Goal: Task Accomplishment & Management: Manage account settings

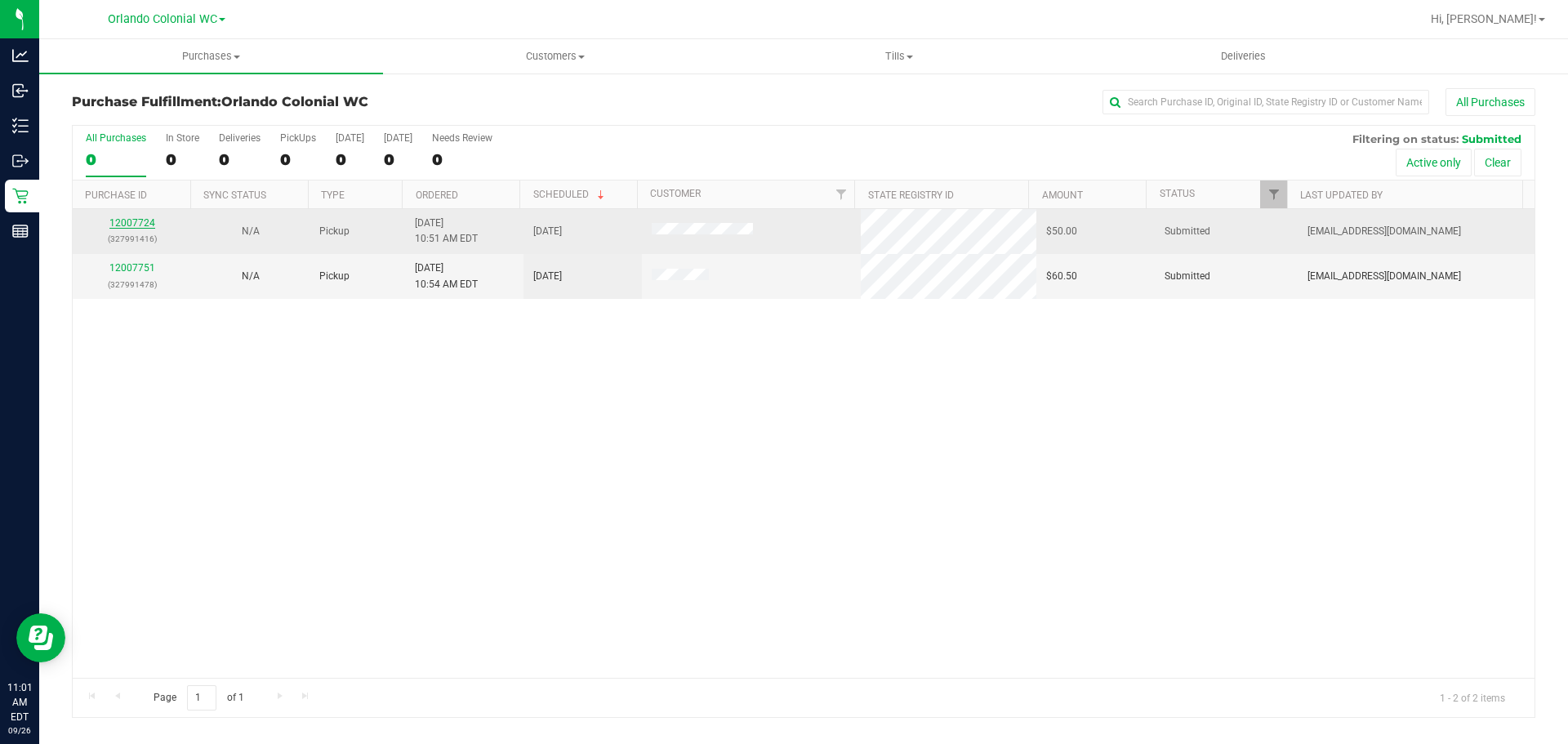
click at [135, 224] on link "12007724" at bounding box center [133, 222] width 46 height 11
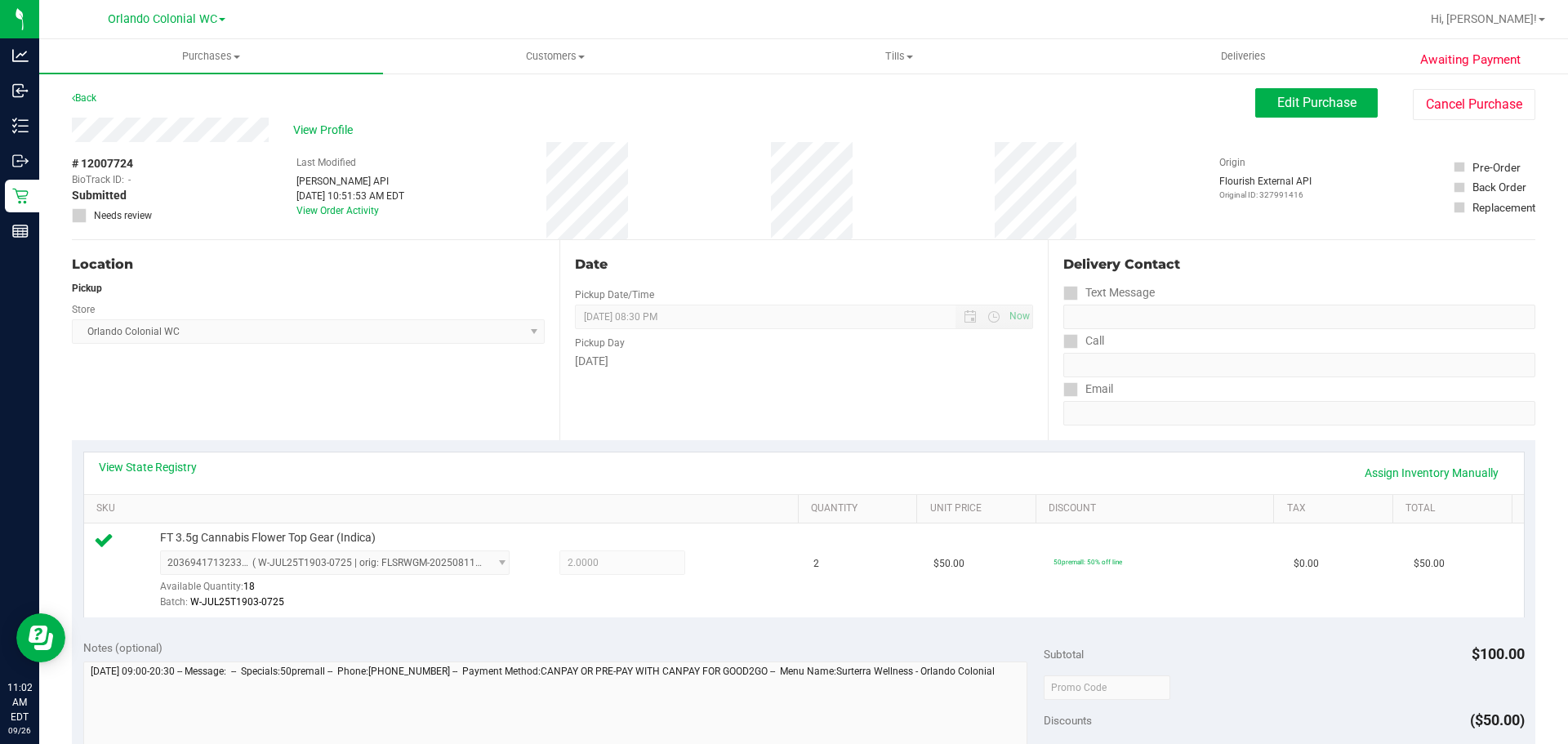
scroll to position [591, 0]
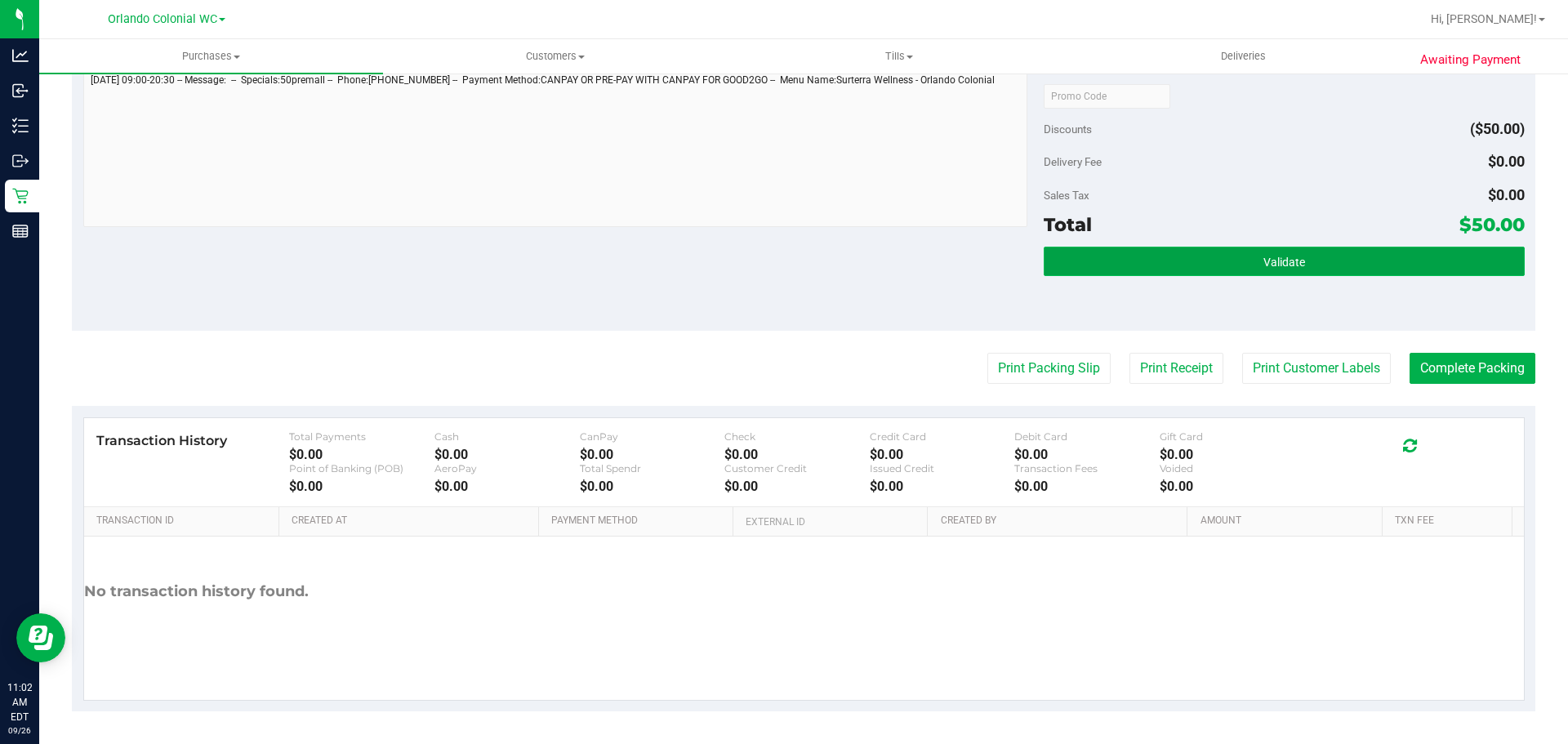
click at [1169, 268] on button "Validate" at bounding box center [1283, 262] width 480 height 29
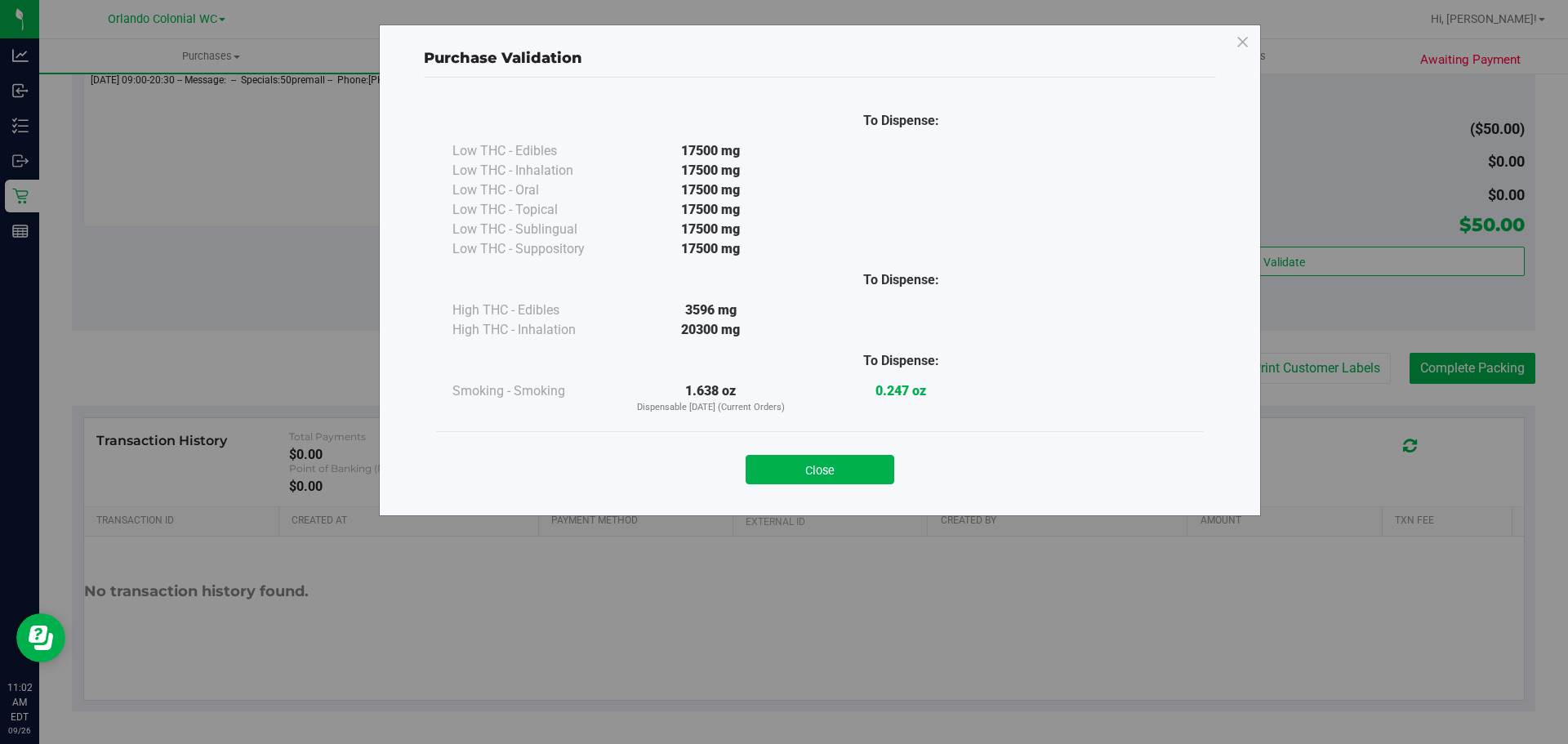
click at [878, 452] on div "Close" at bounding box center [820, 465] width 743 height 41
click at [883, 467] on button "Close" at bounding box center [820, 469] width 148 height 29
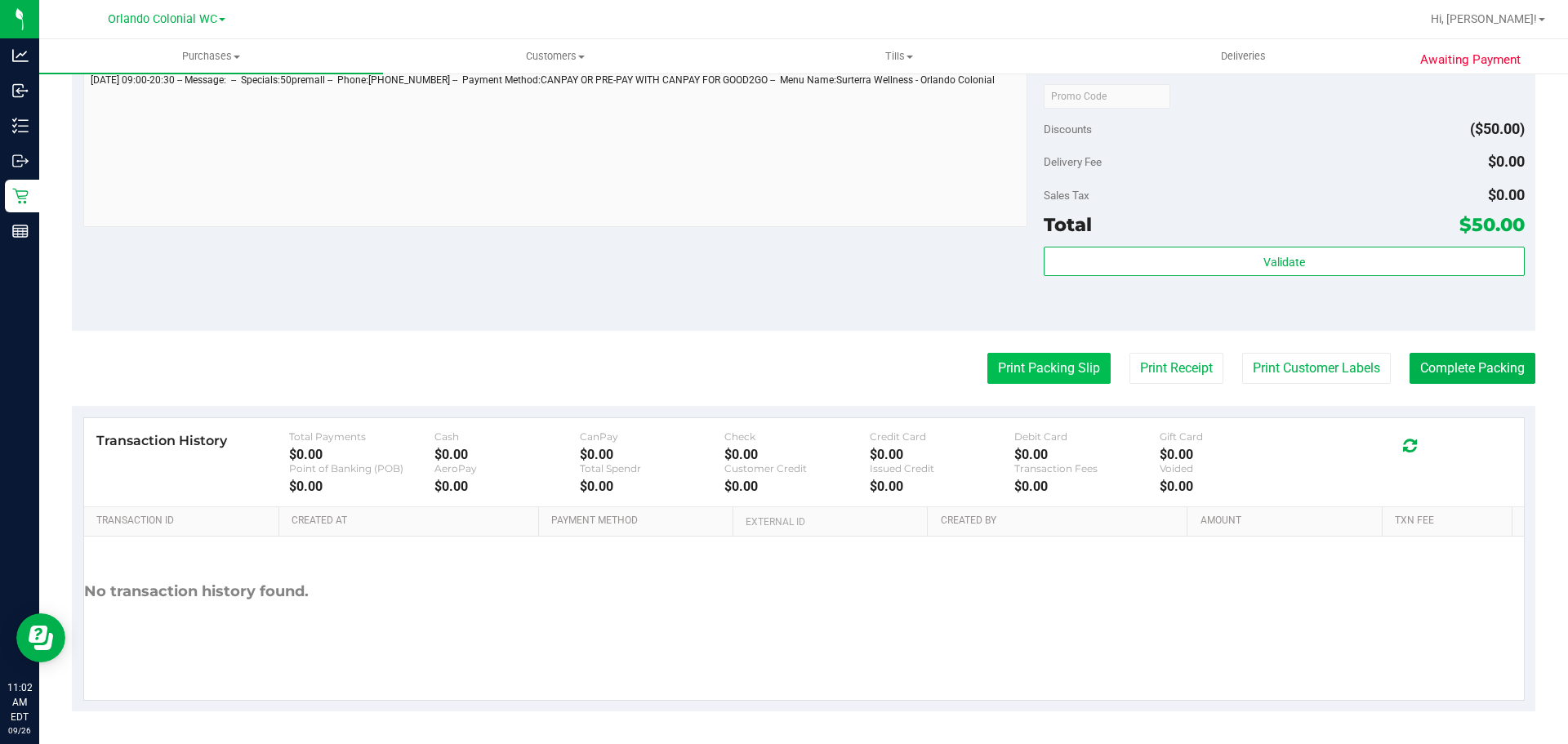
click at [1059, 372] on button "Print Packing Slip" at bounding box center [1048, 369] width 124 height 31
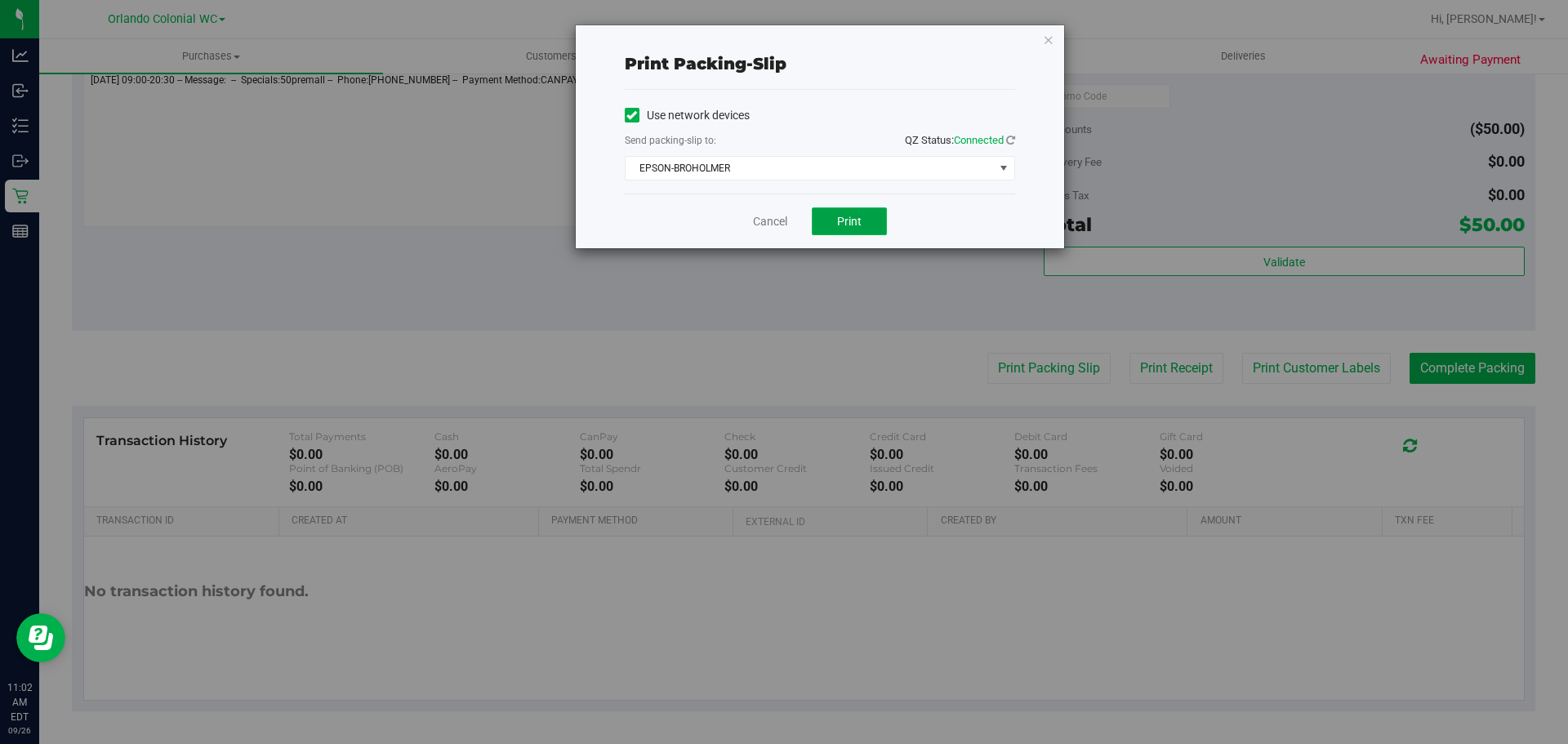
click at [842, 221] on span "Print" at bounding box center [849, 221] width 25 height 13
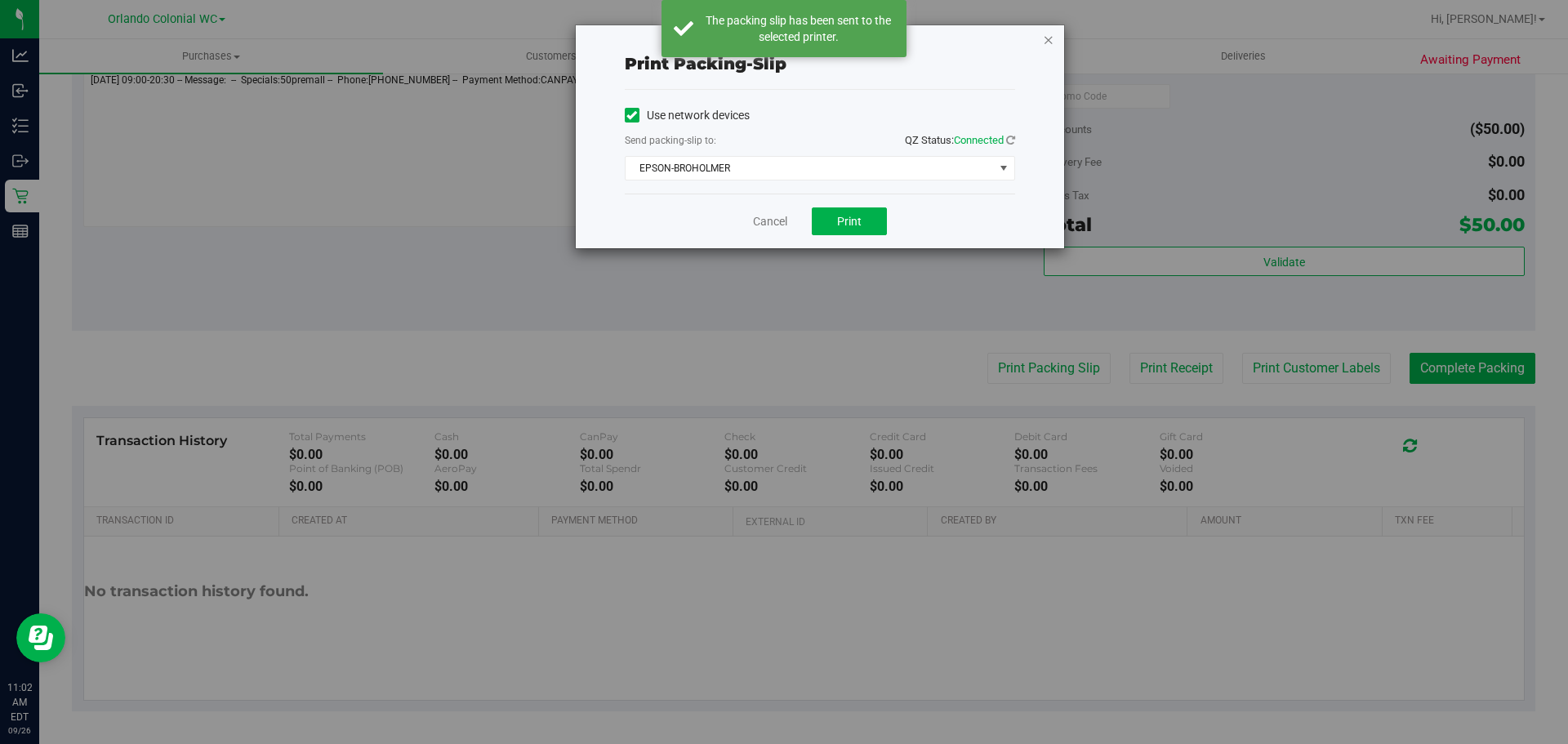
click at [1049, 38] on icon "button" at bounding box center [1048, 38] width 11 height 19
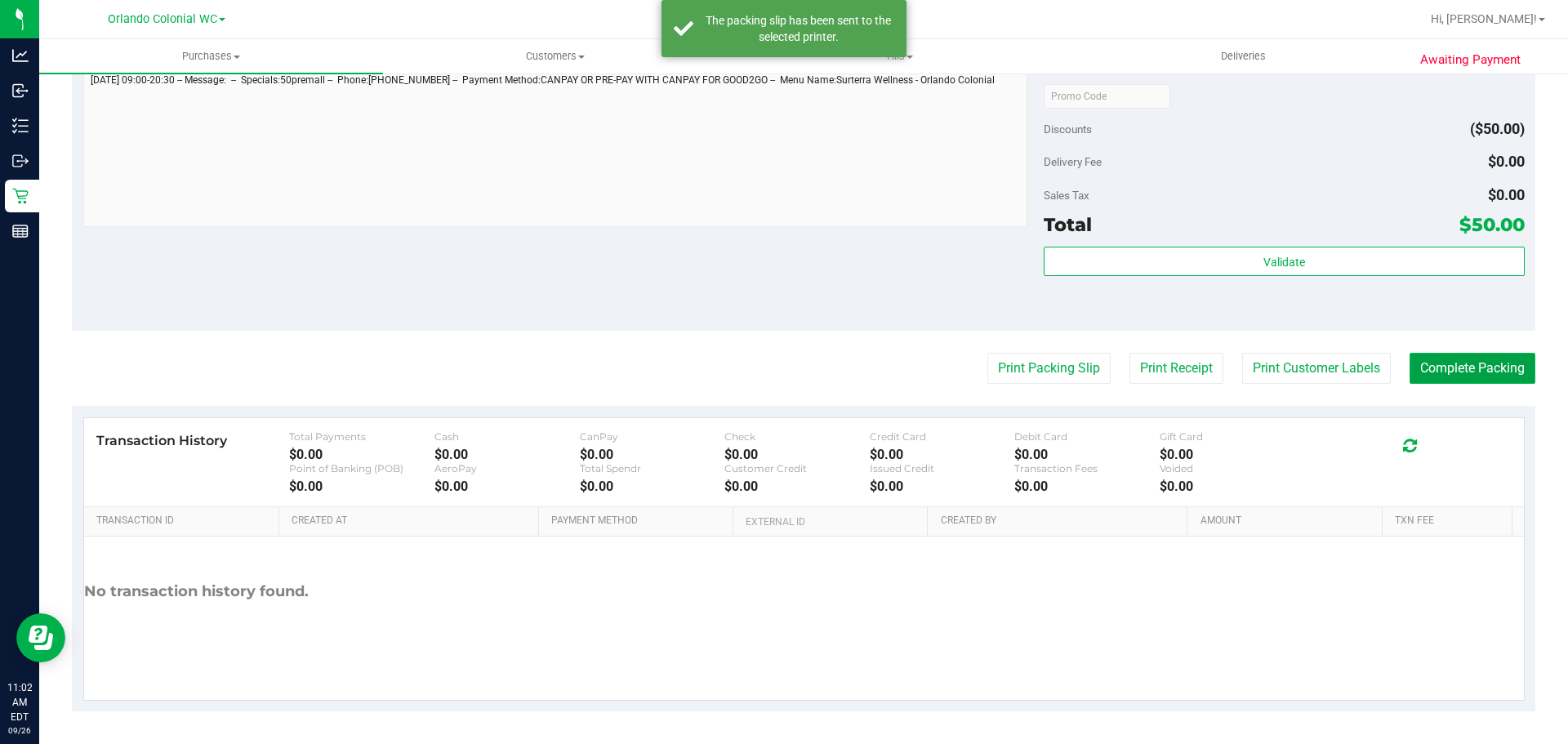
click at [1459, 363] on button "Complete Packing" at bounding box center [1472, 369] width 125 height 31
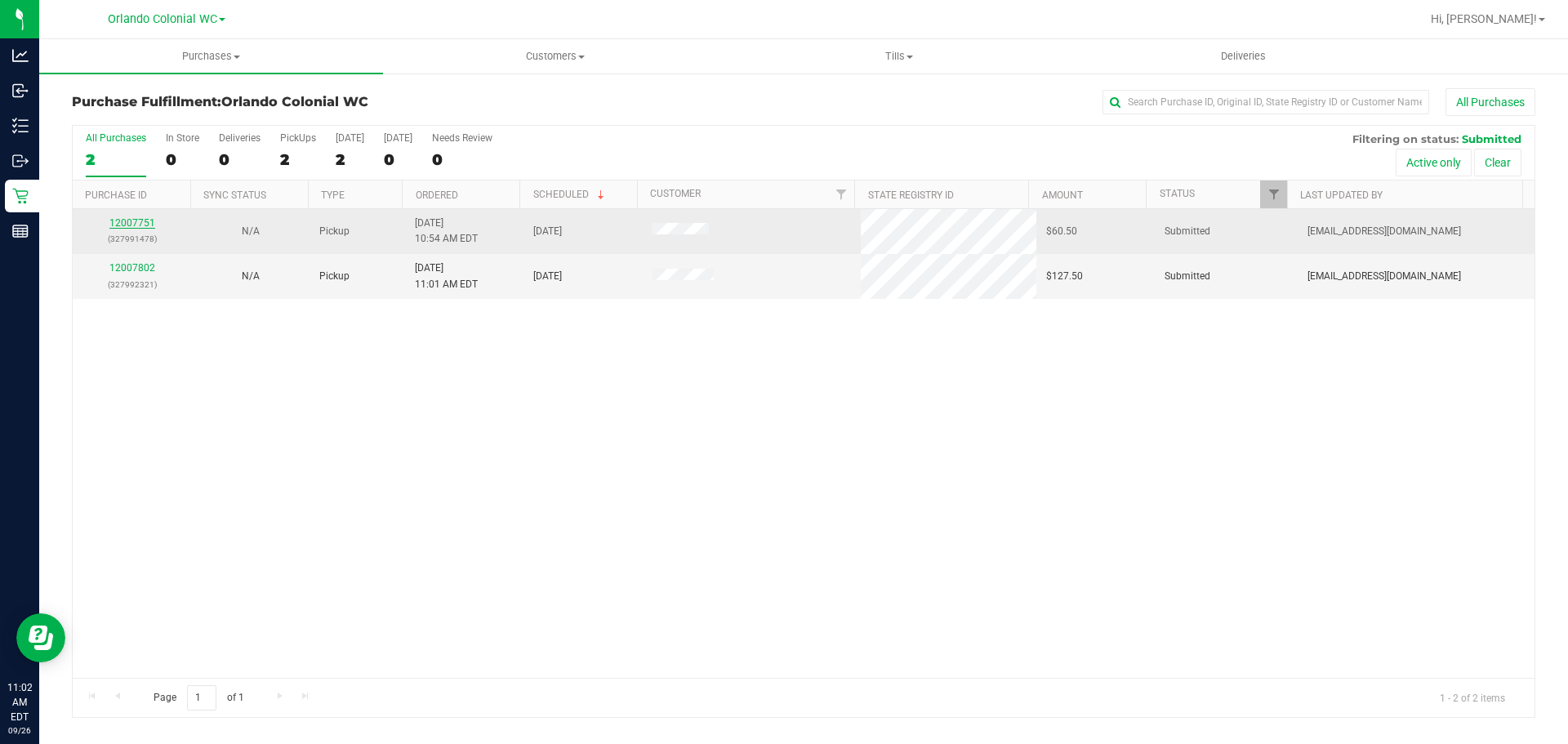
click at [147, 223] on link "12007751" at bounding box center [133, 222] width 46 height 11
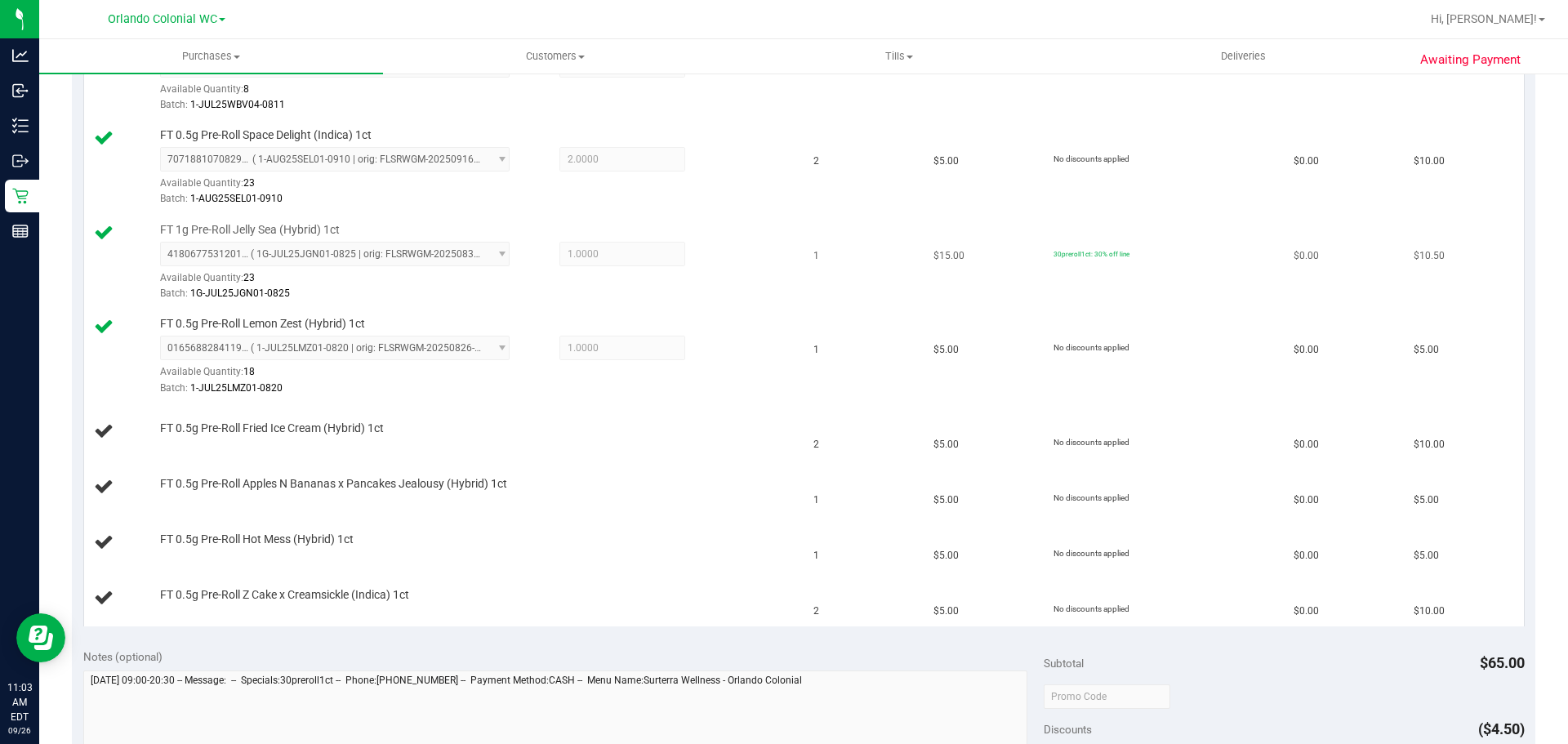
scroll to position [499, 0]
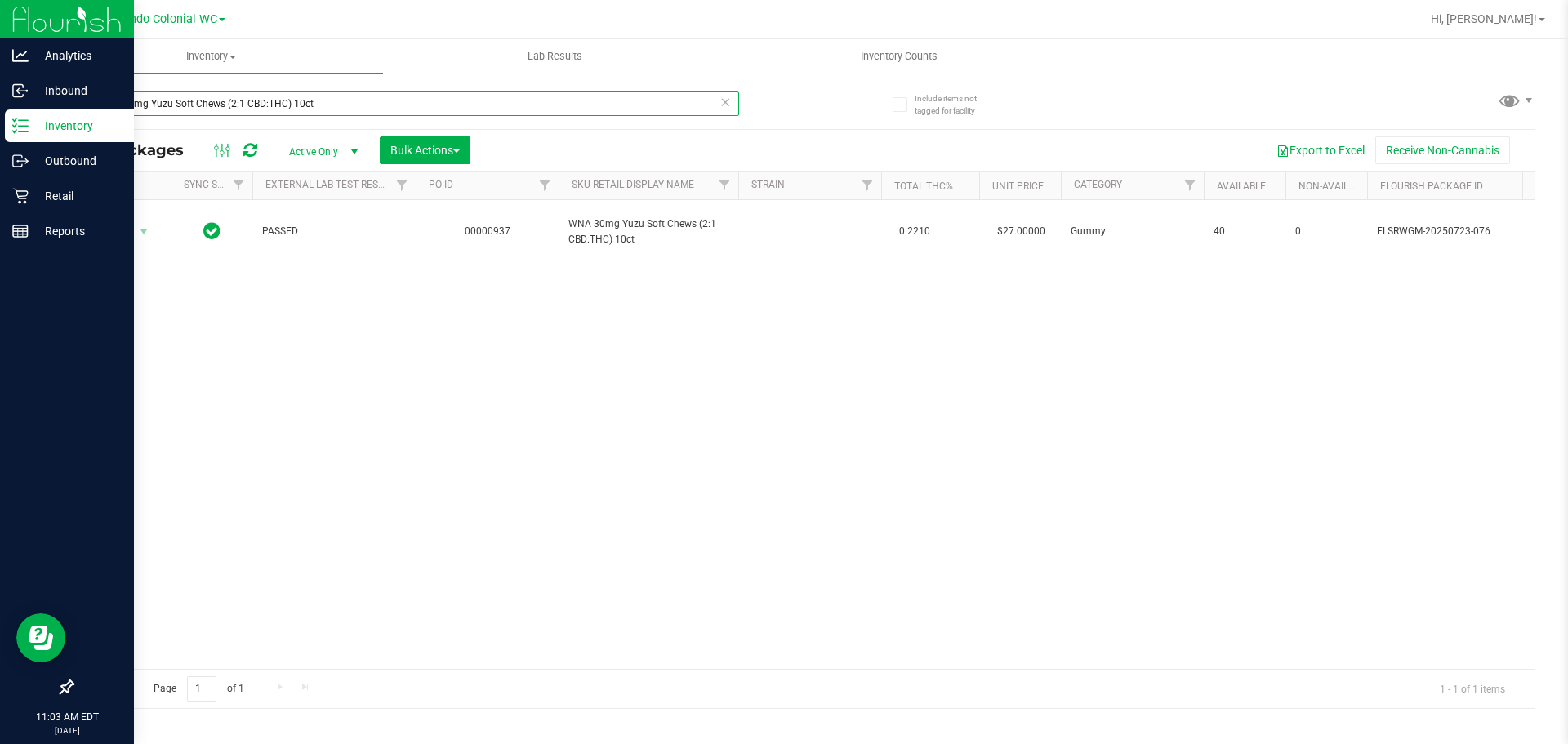
drag, startPoint x: 348, startPoint y: 95, endPoint x: 0, endPoint y: 123, distance: 349.1
click at [0, 122] on div "Analytics Inbound Inventory Outbound Retail Reports 11:03 AM EDT 09/26/2025 09/…" at bounding box center [784, 372] width 1568 height 744
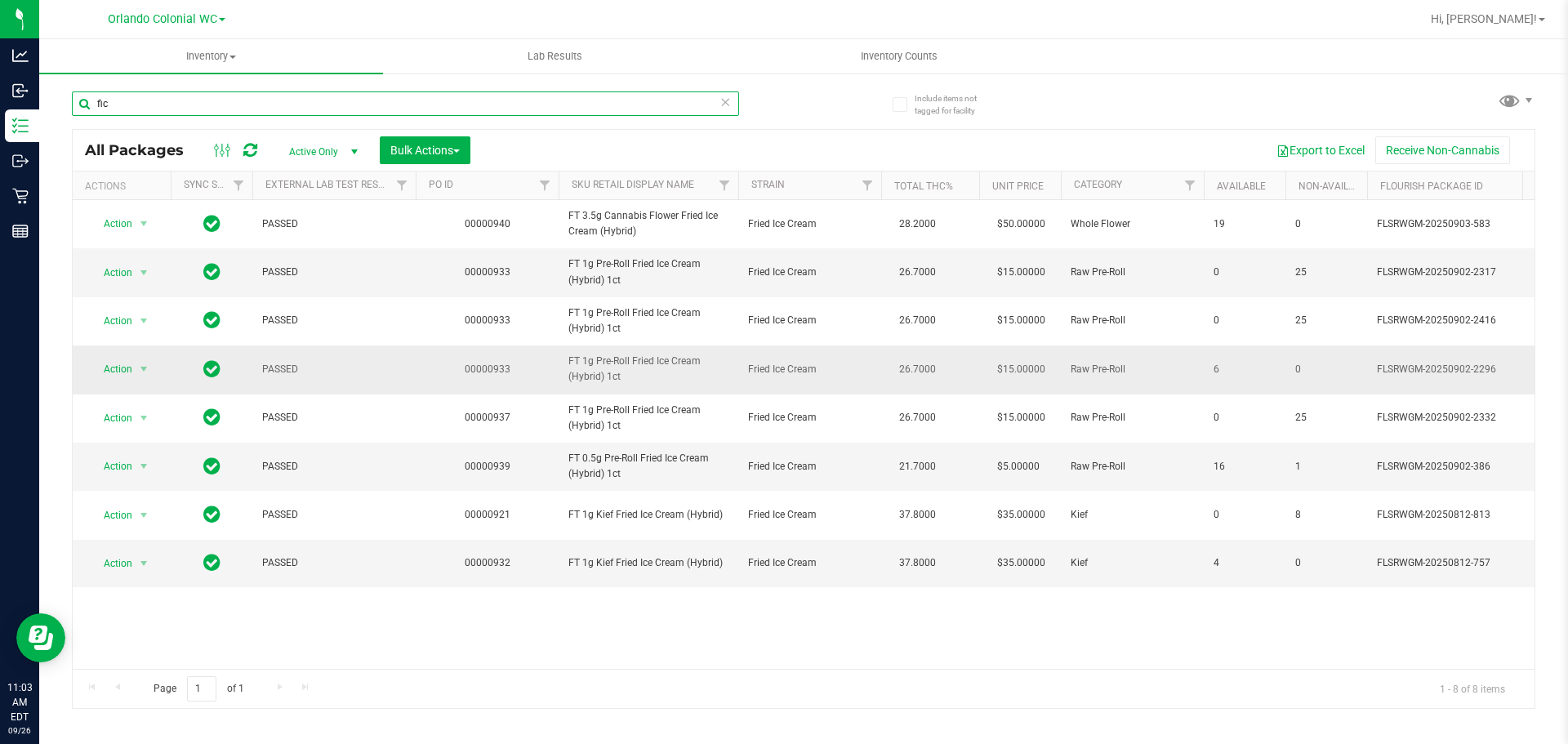
type input "fic"
click at [130, 365] on span "Action" at bounding box center [111, 369] width 44 height 23
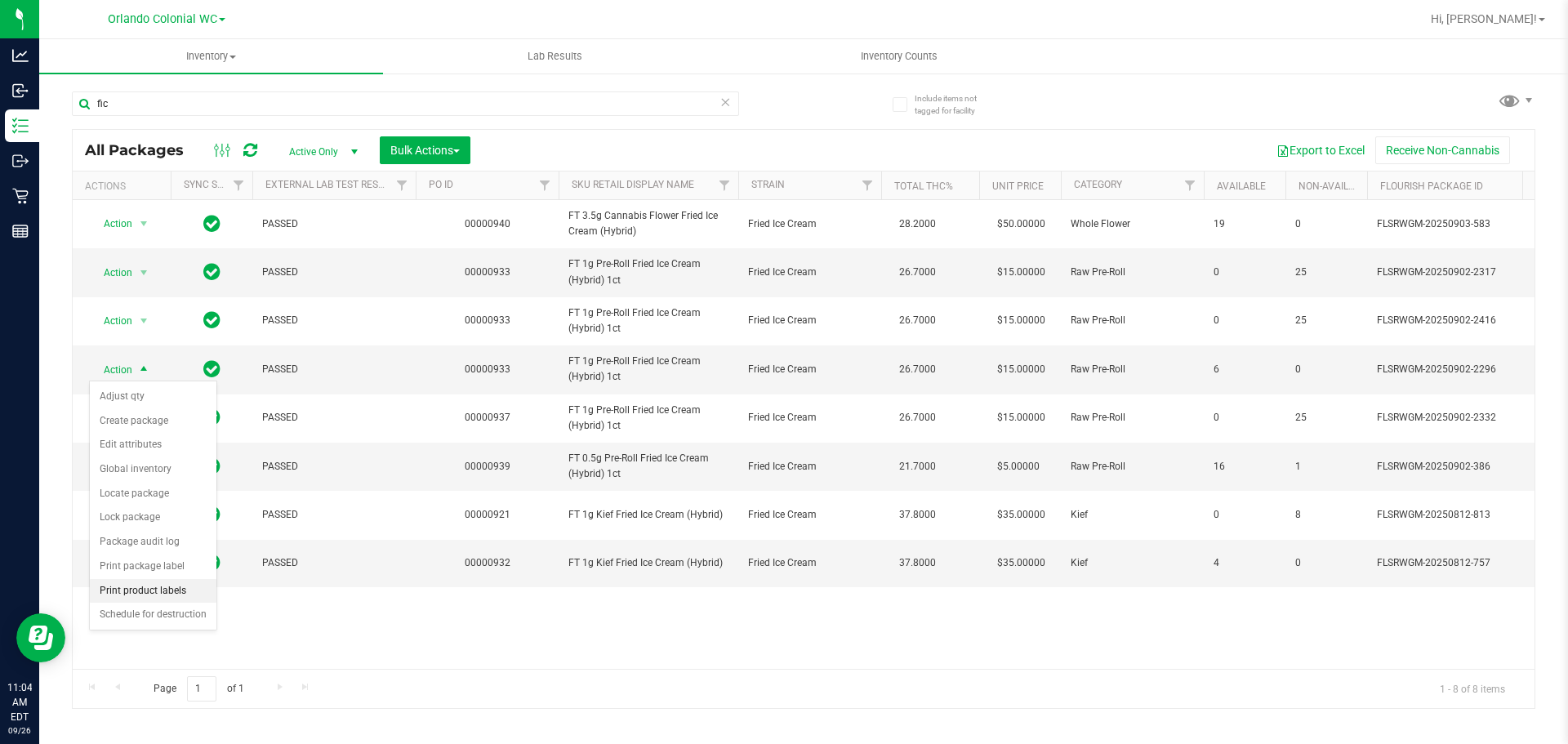
click at [194, 584] on li "Print product labels" at bounding box center [153, 591] width 126 height 25
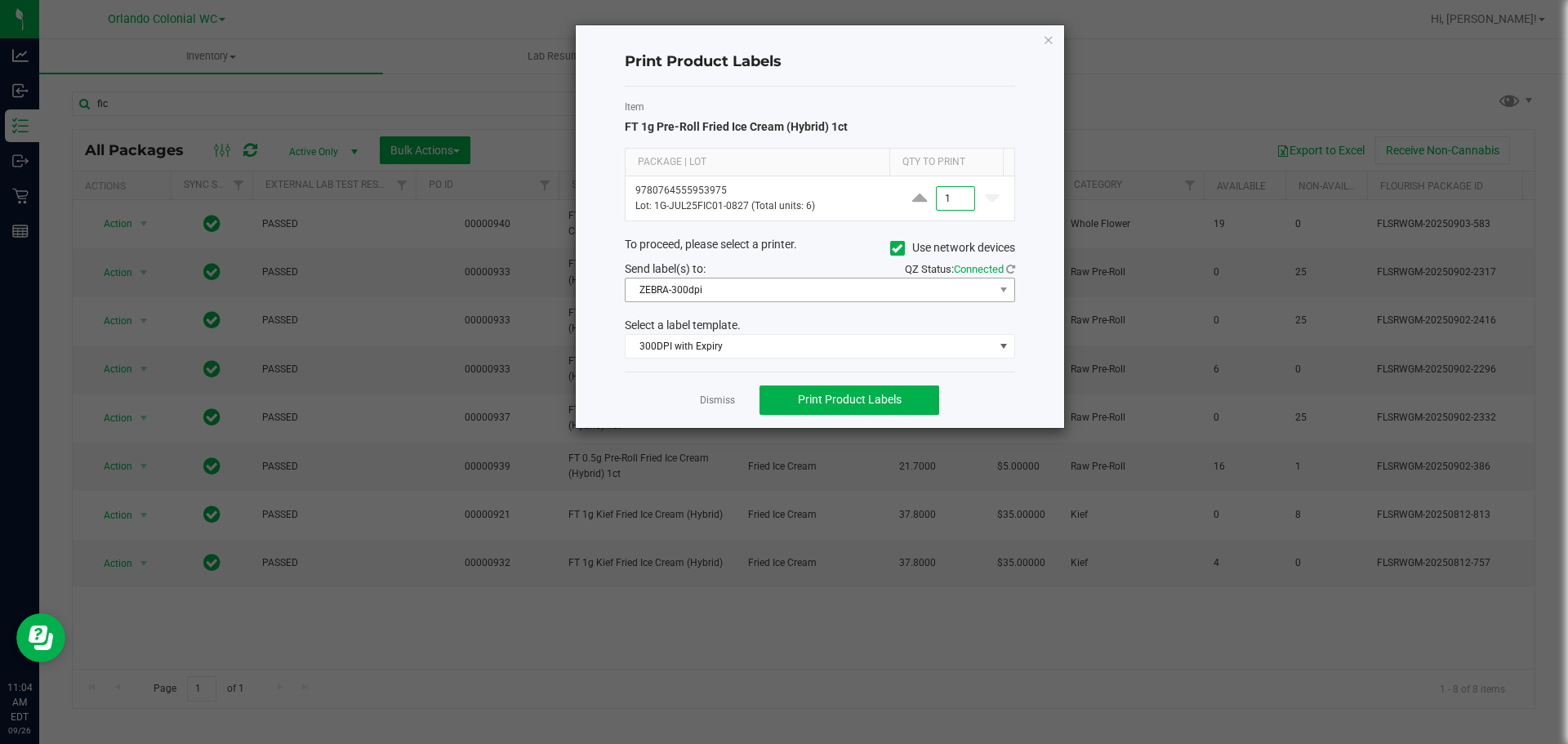
type input "1"
click at [870, 289] on span "ZEBRA-300dpi" at bounding box center [810, 289] width 369 height 23
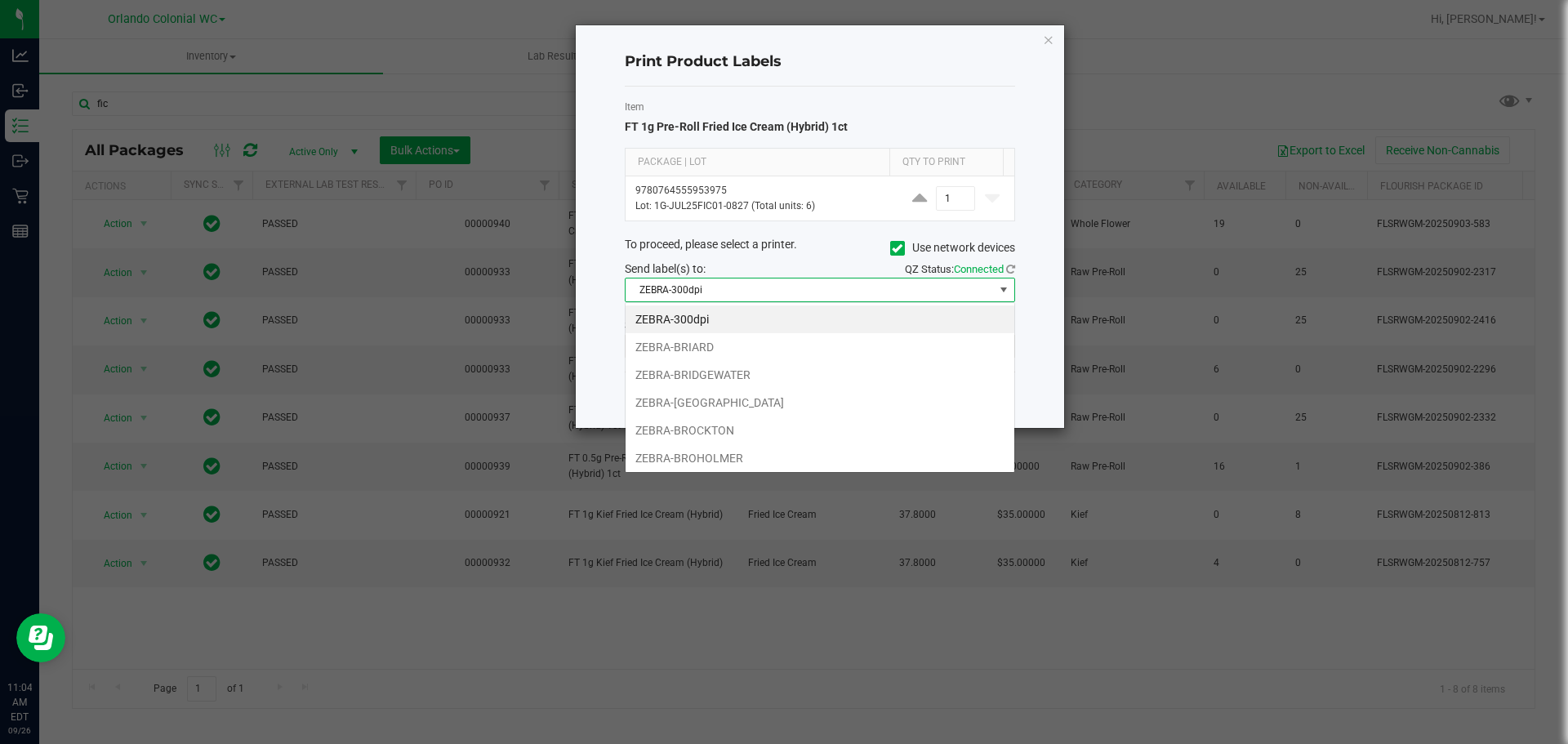
scroll to position [25, 391]
click at [744, 456] on li "ZEBRA-BROHOLMER" at bounding box center [820, 458] width 389 height 27
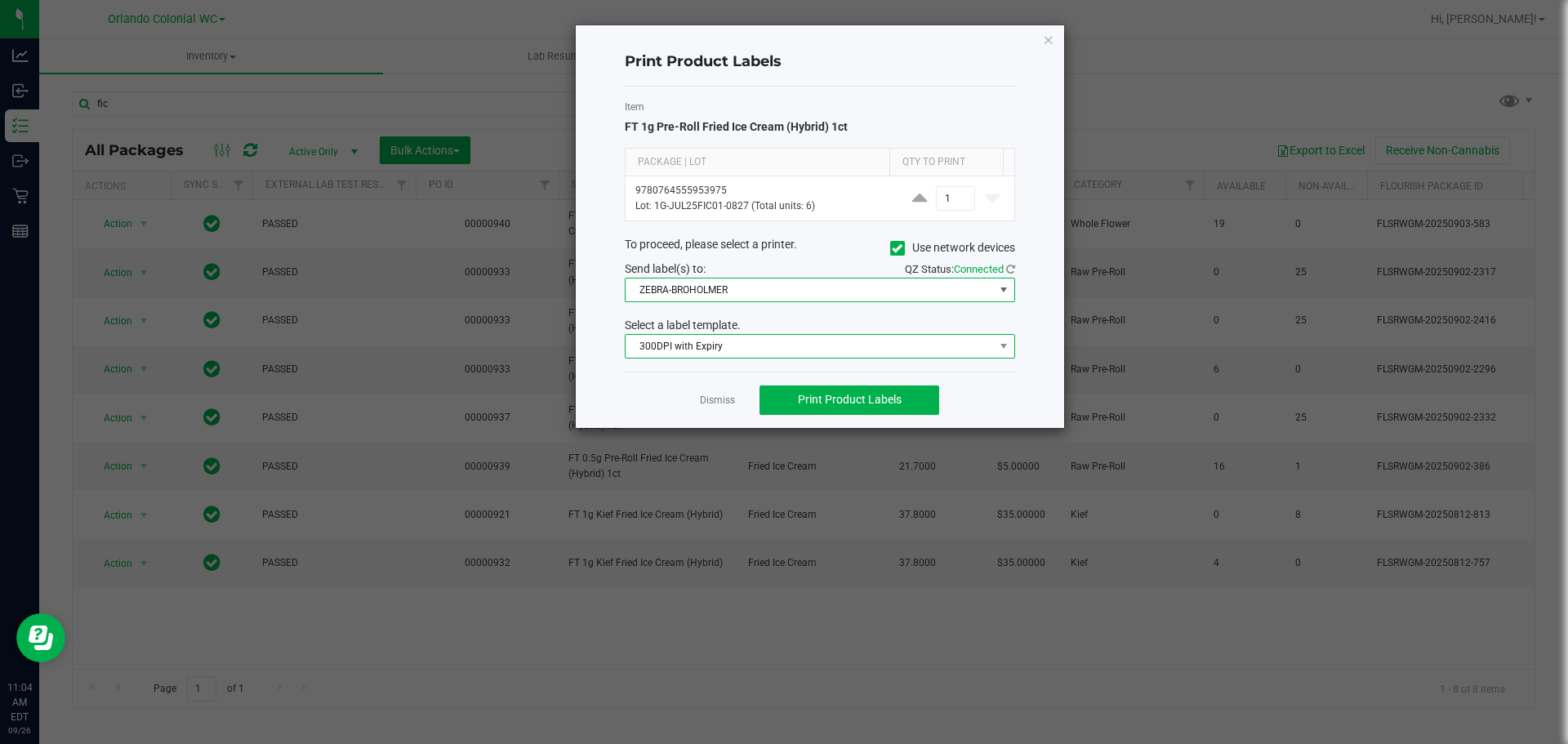
click at [722, 346] on span "300DPI with Expiry" at bounding box center [810, 346] width 369 height 23
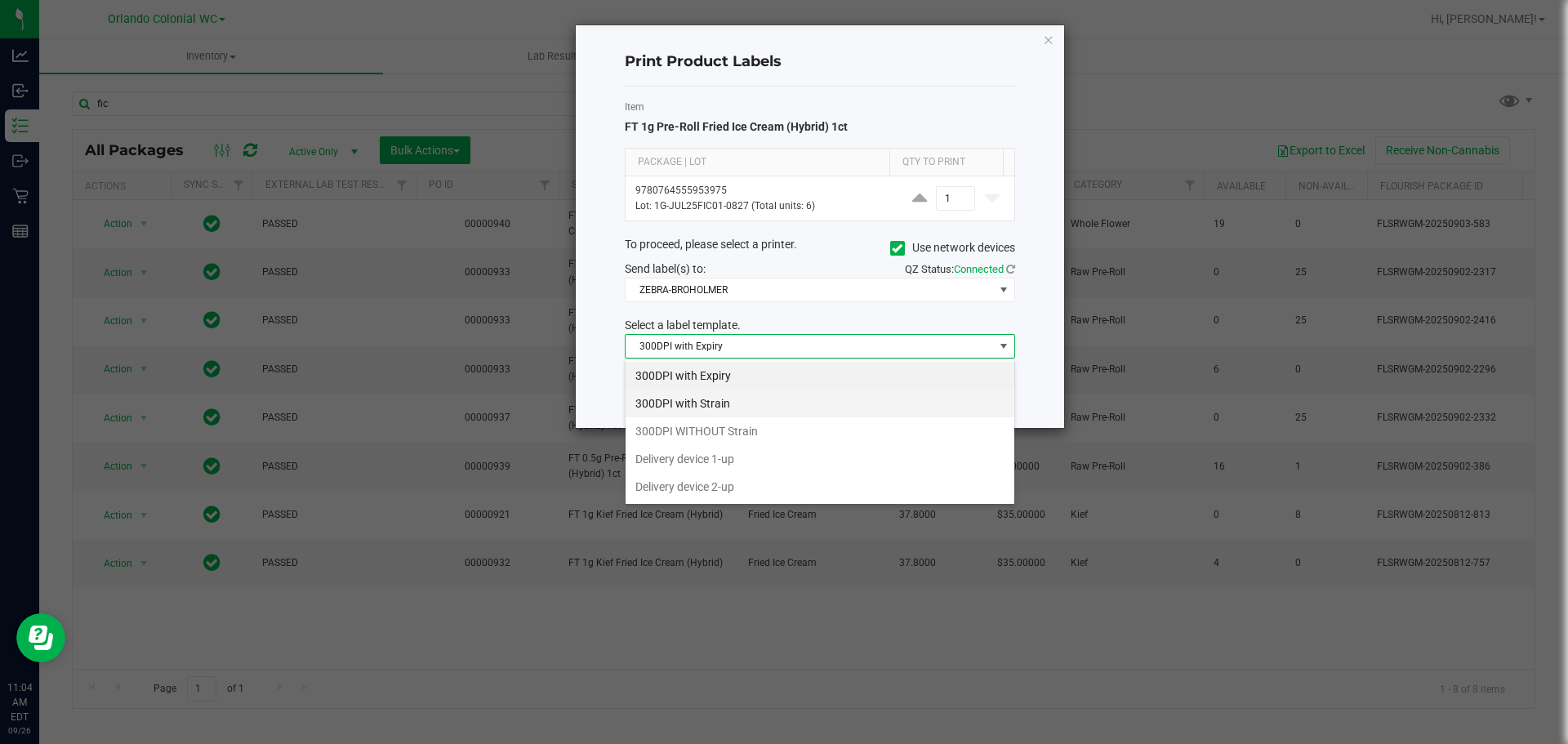
click at [725, 402] on li "300DPI with Strain" at bounding box center [820, 404] width 389 height 27
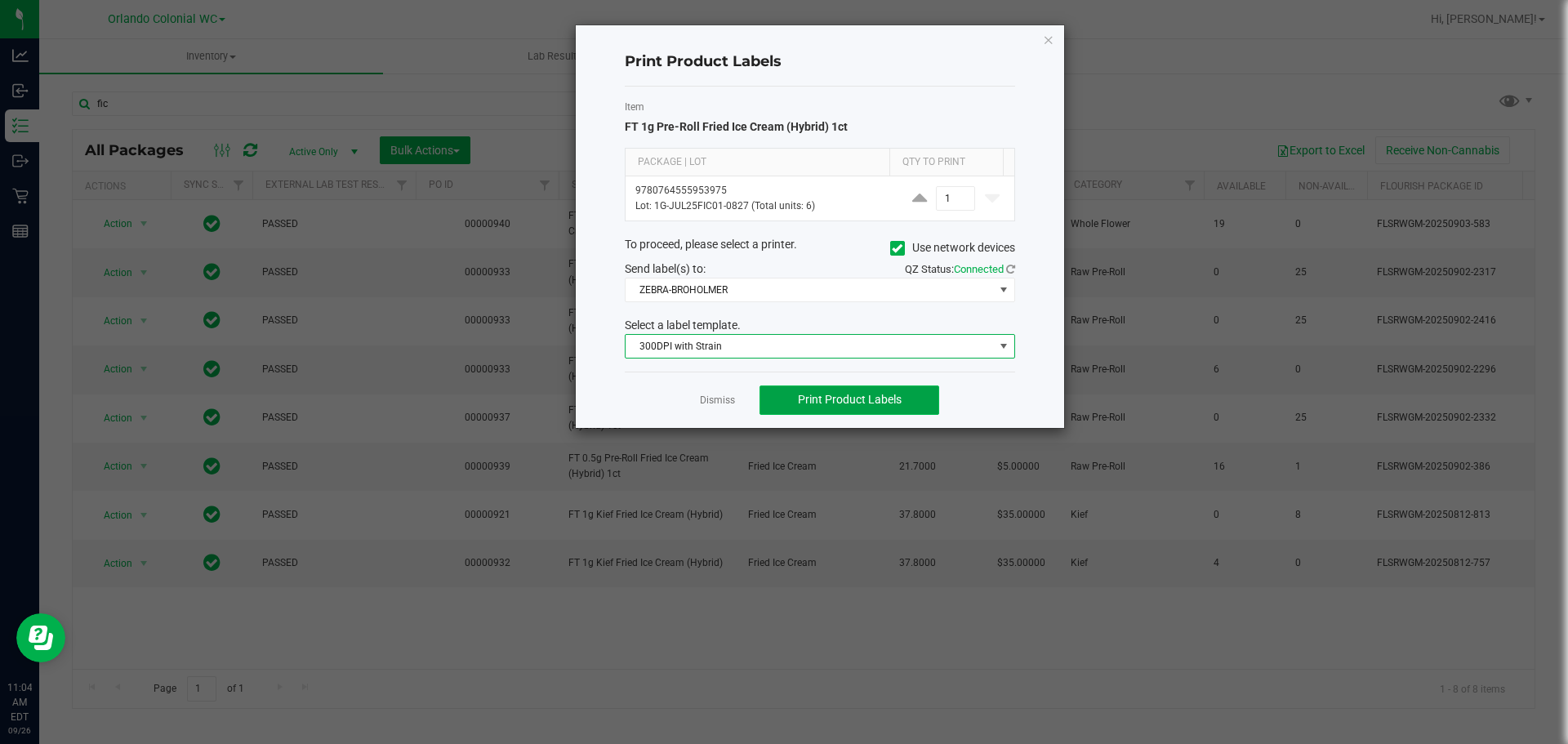
click at [838, 394] on span "Print Product Labels" at bounding box center [849, 399] width 103 height 13
click at [1048, 42] on icon "button" at bounding box center [1048, 38] width 11 height 19
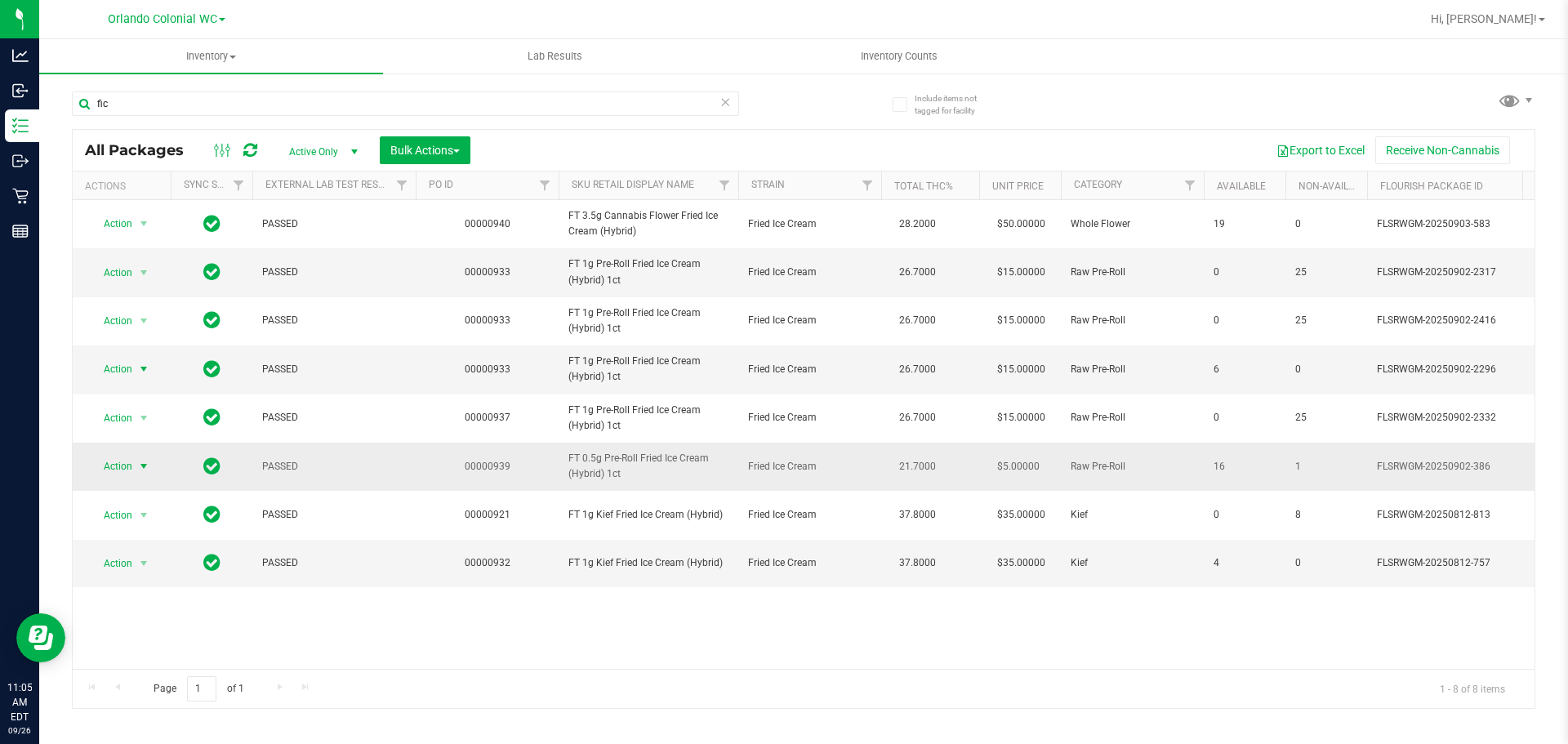
click at [124, 466] on span "Action" at bounding box center [111, 466] width 44 height 23
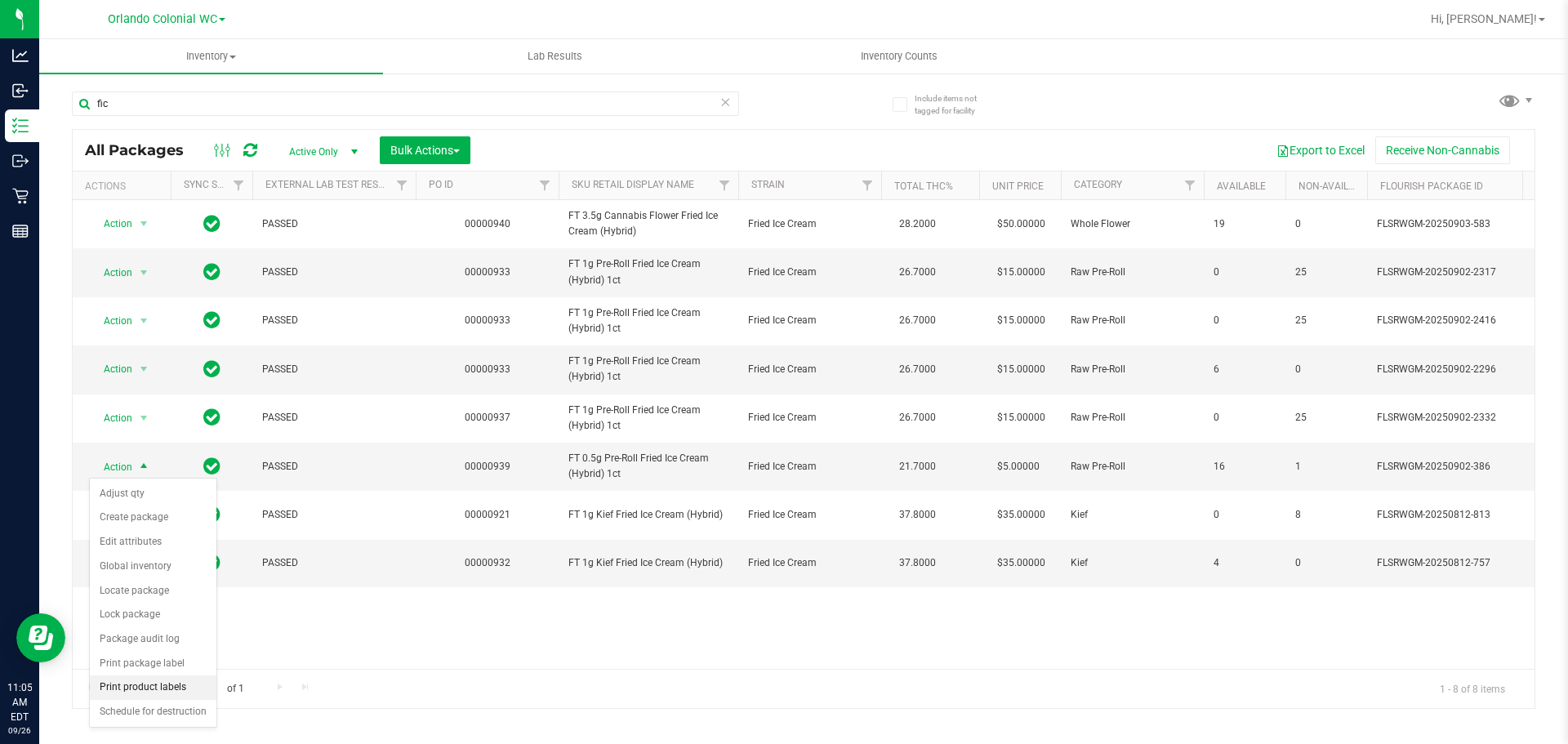
click at [176, 687] on li "Print product labels" at bounding box center [153, 687] width 126 height 25
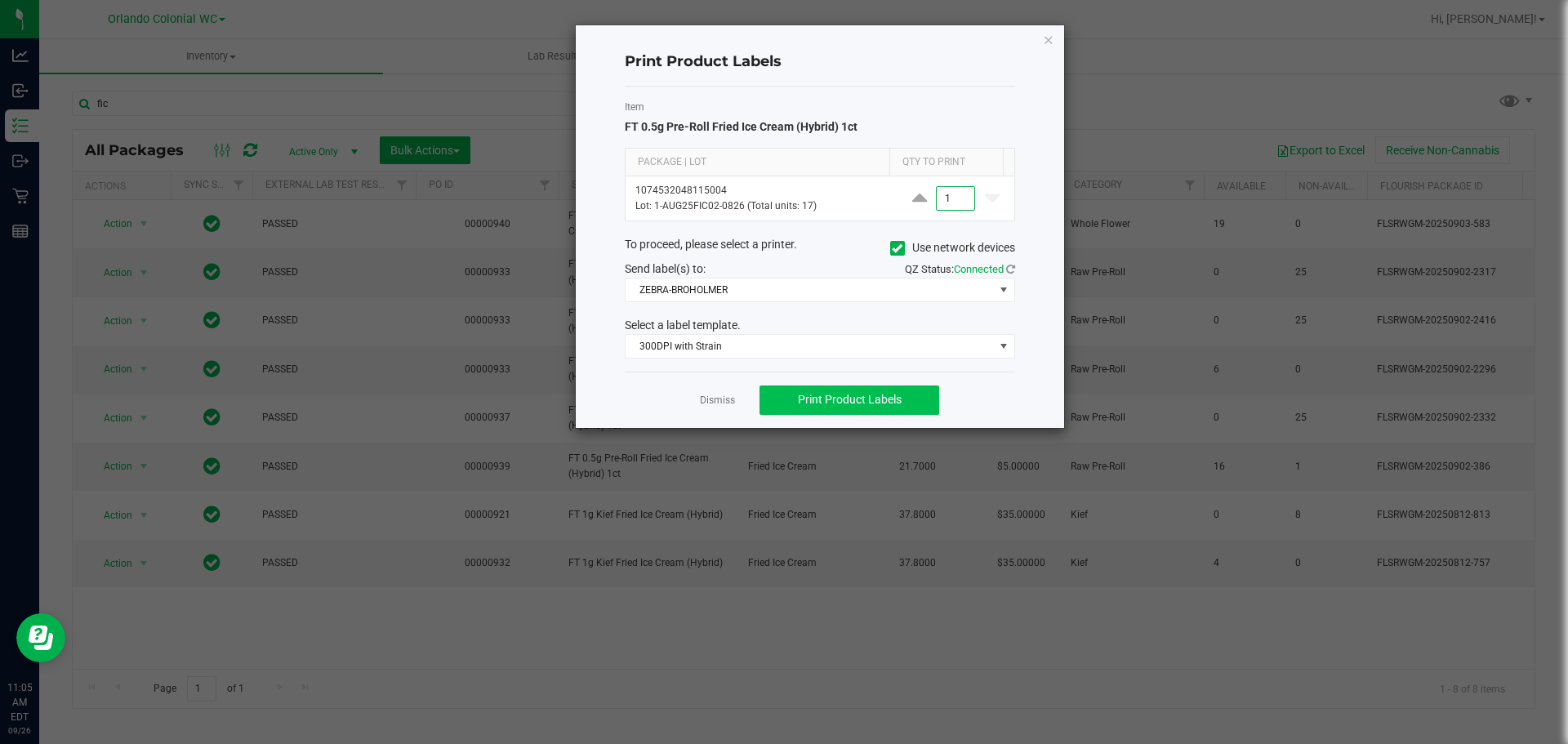
type input "1"
click at [861, 400] on span "Print Product Labels" at bounding box center [849, 399] width 103 height 13
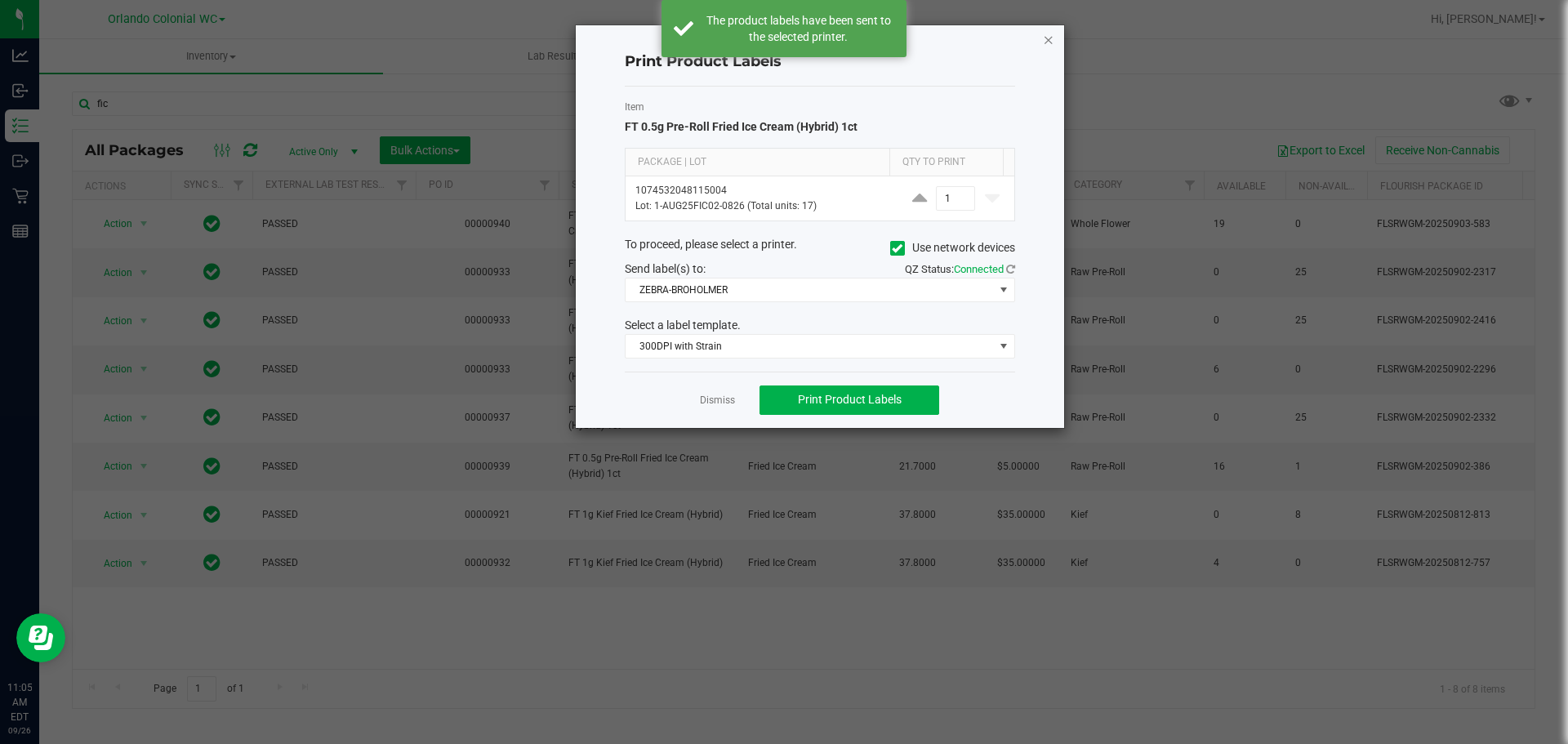
click at [1050, 43] on icon "button" at bounding box center [1048, 38] width 11 height 19
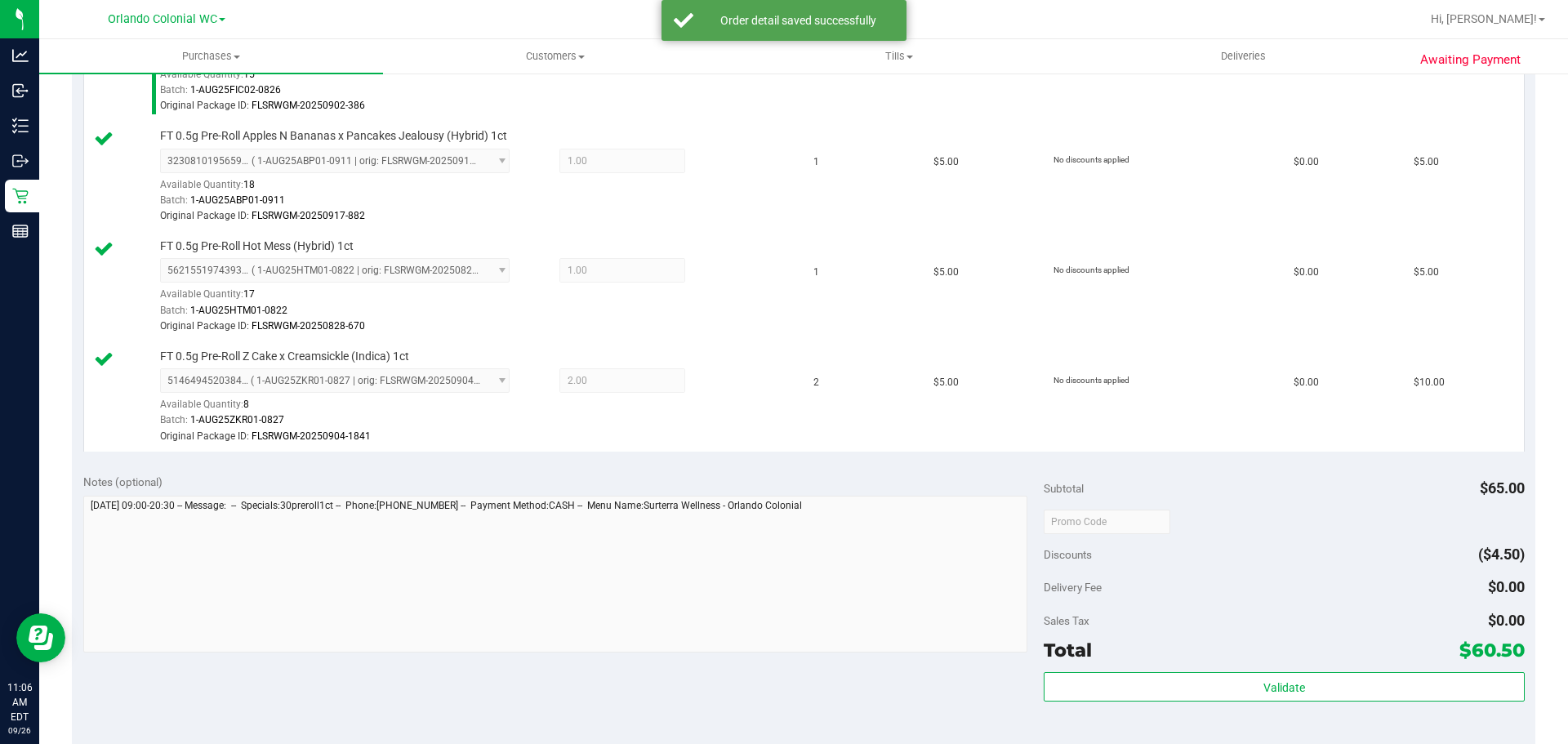
scroll to position [1307, 0]
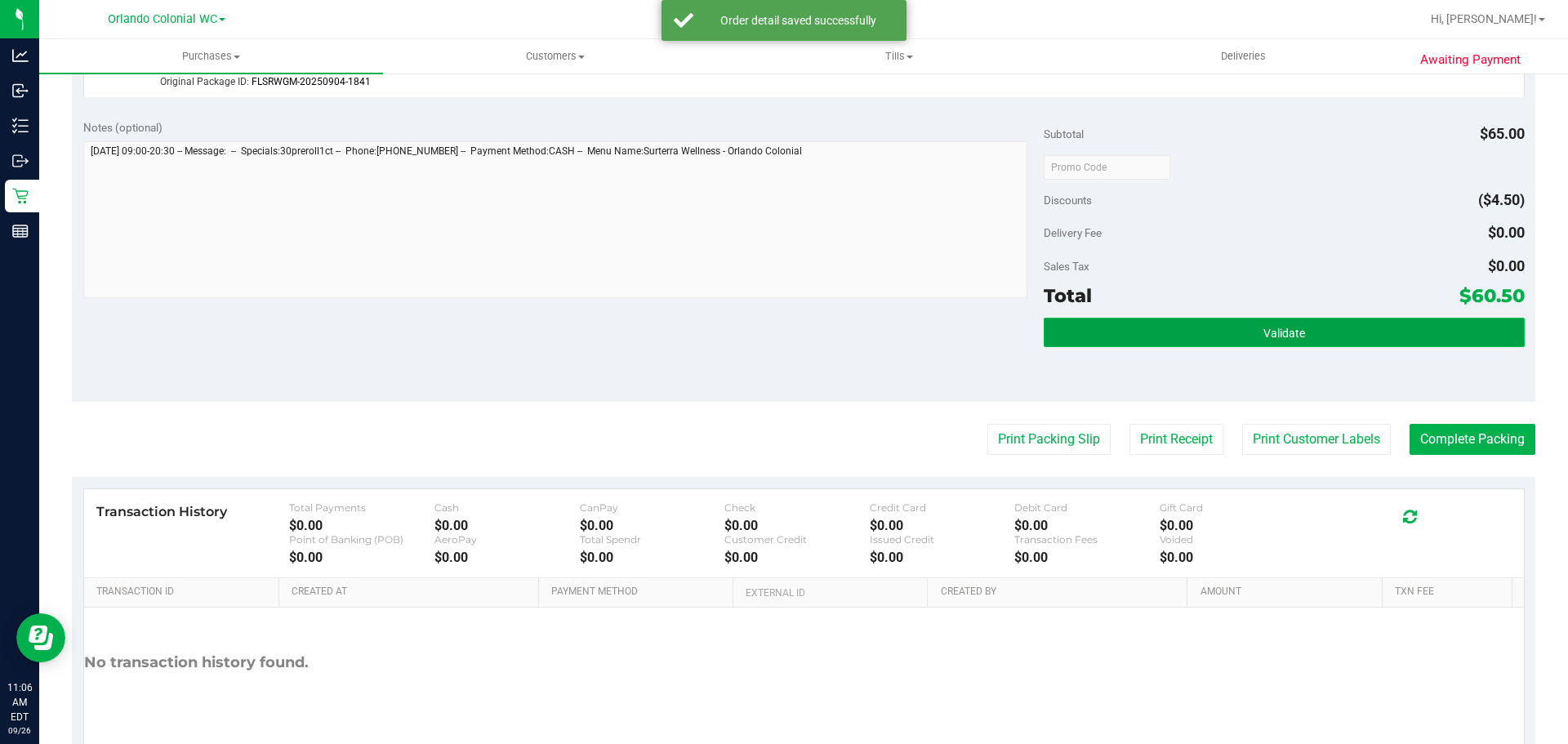
click at [1243, 331] on button "Validate" at bounding box center [1283, 332] width 480 height 29
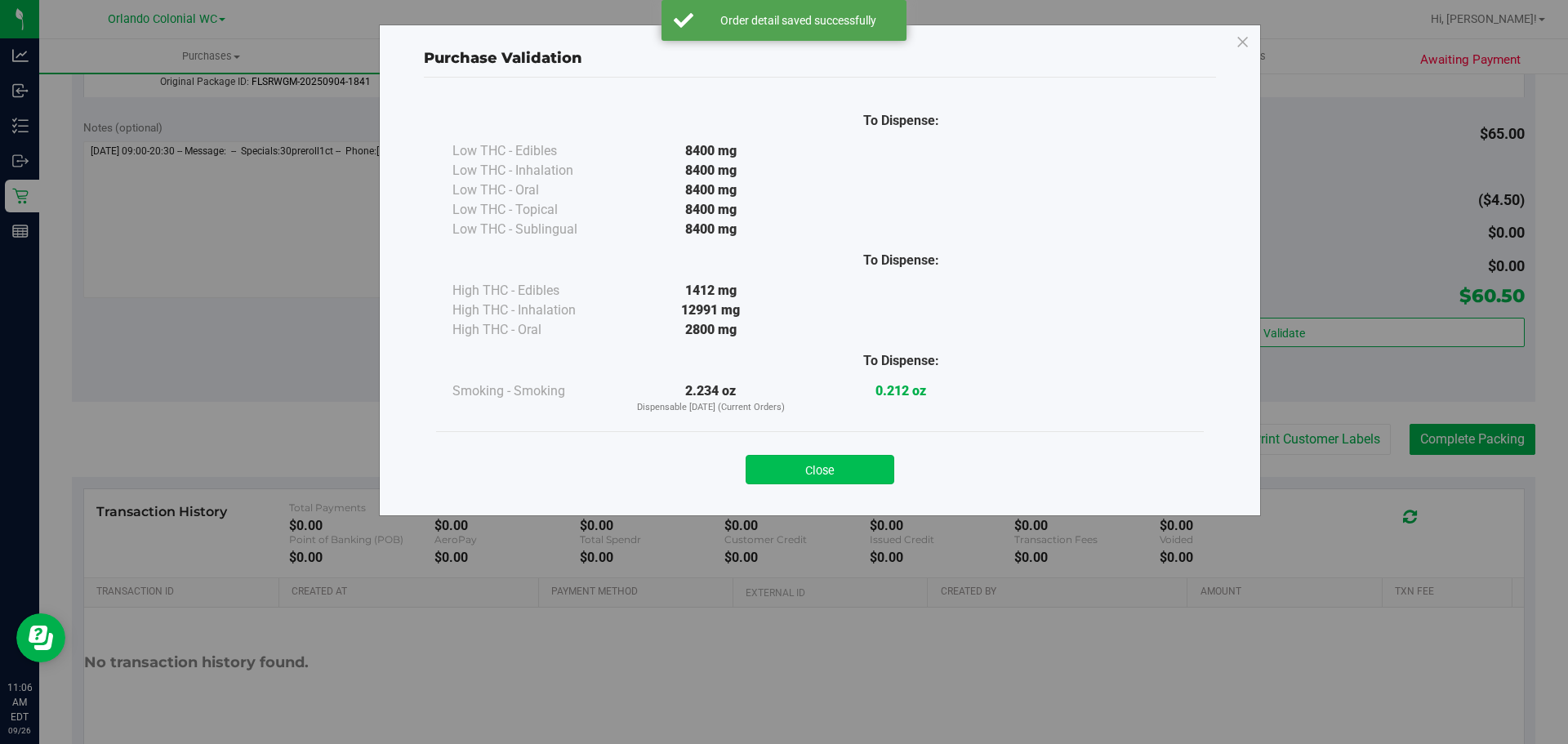
click at [844, 460] on button "Close" at bounding box center [820, 469] width 148 height 29
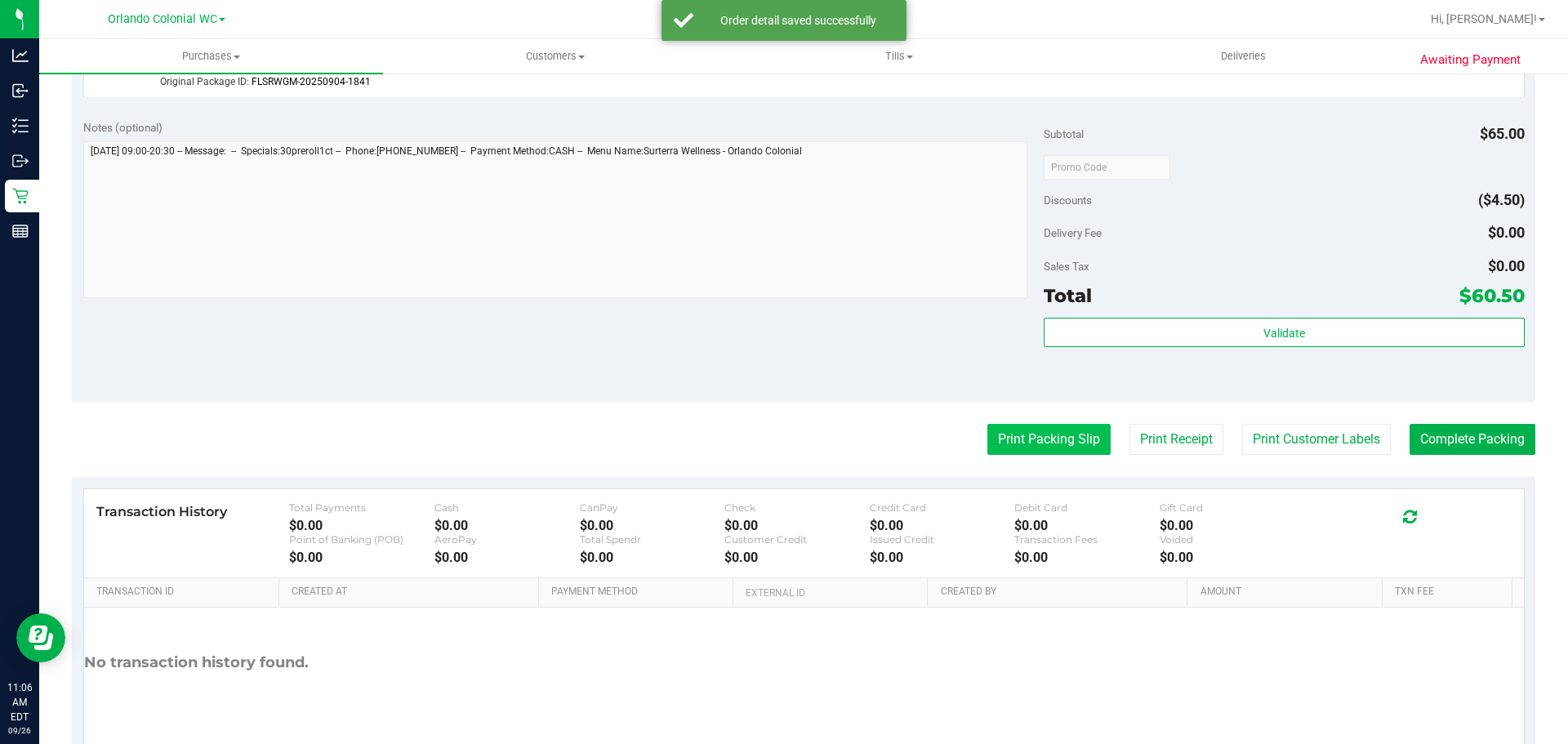
click at [999, 446] on button "Print Packing Slip" at bounding box center [1048, 439] width 124 height 31
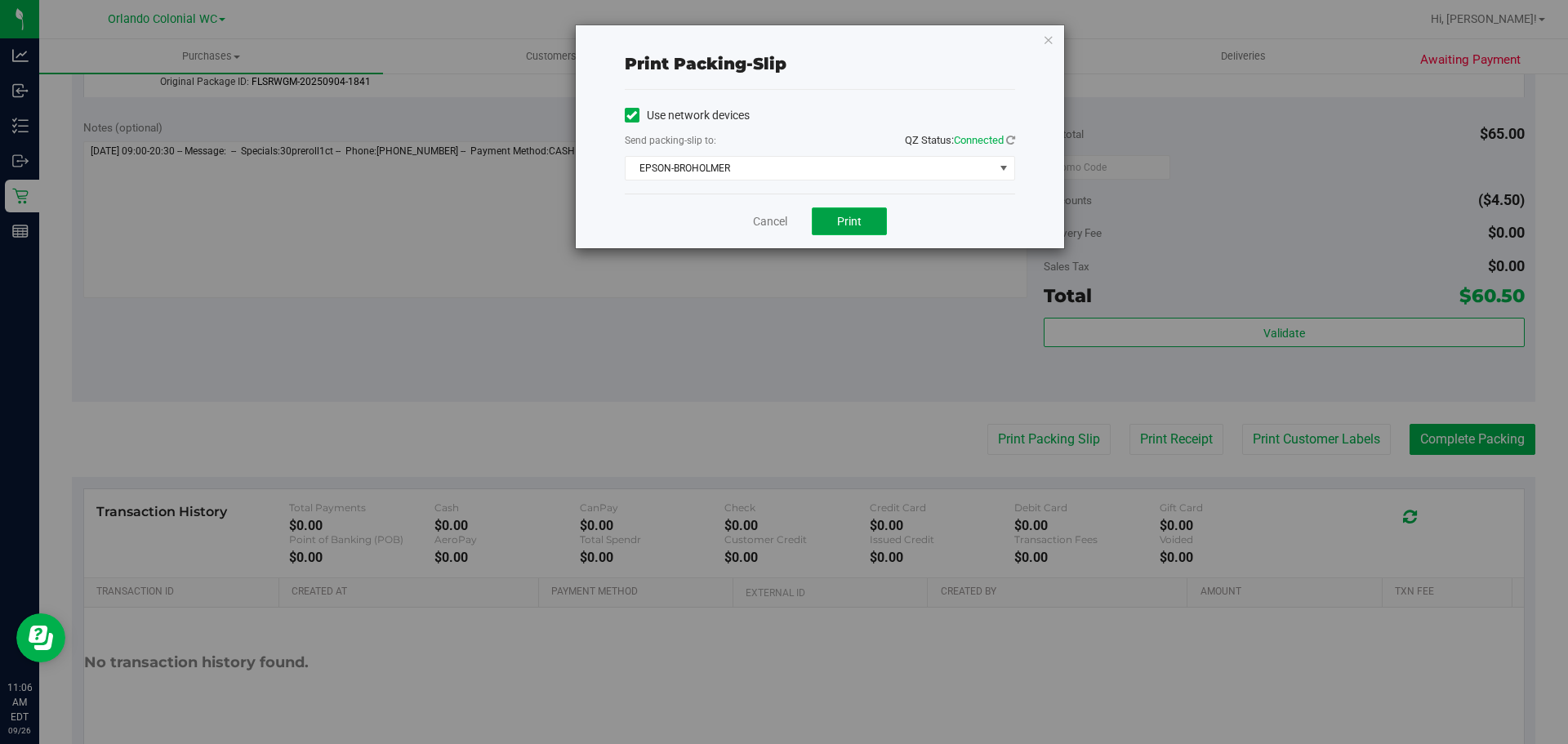
click at [859, 221] on span "Print" at bounding box center [849, 221] width 25 height 13
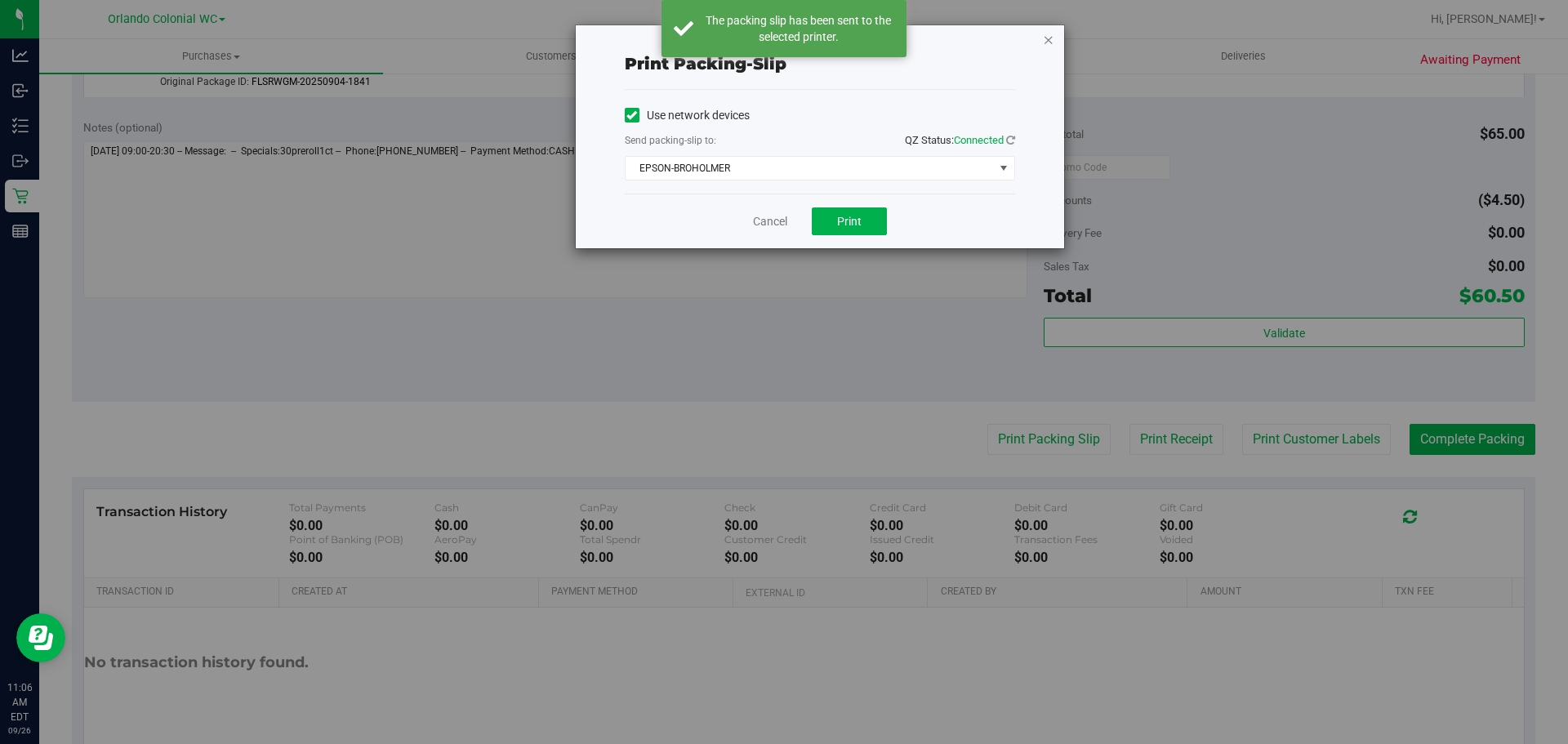
click at [1049, 45] on icon "button" at bounding box center [1048, 38] width 11 height 19
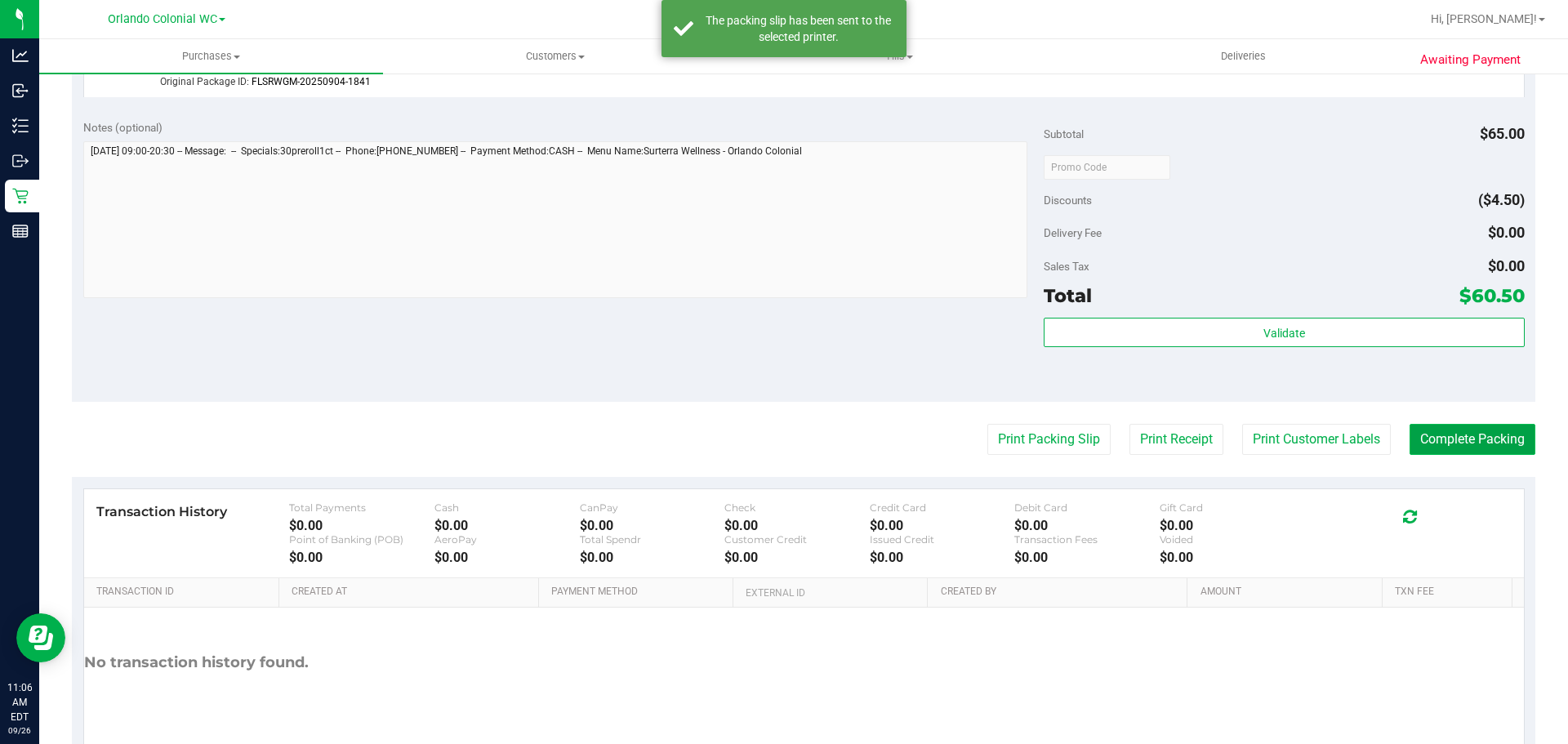
click at [1445, 445] on button "Complete Packing" at bounding box center [1472, 439] width 125 height 31
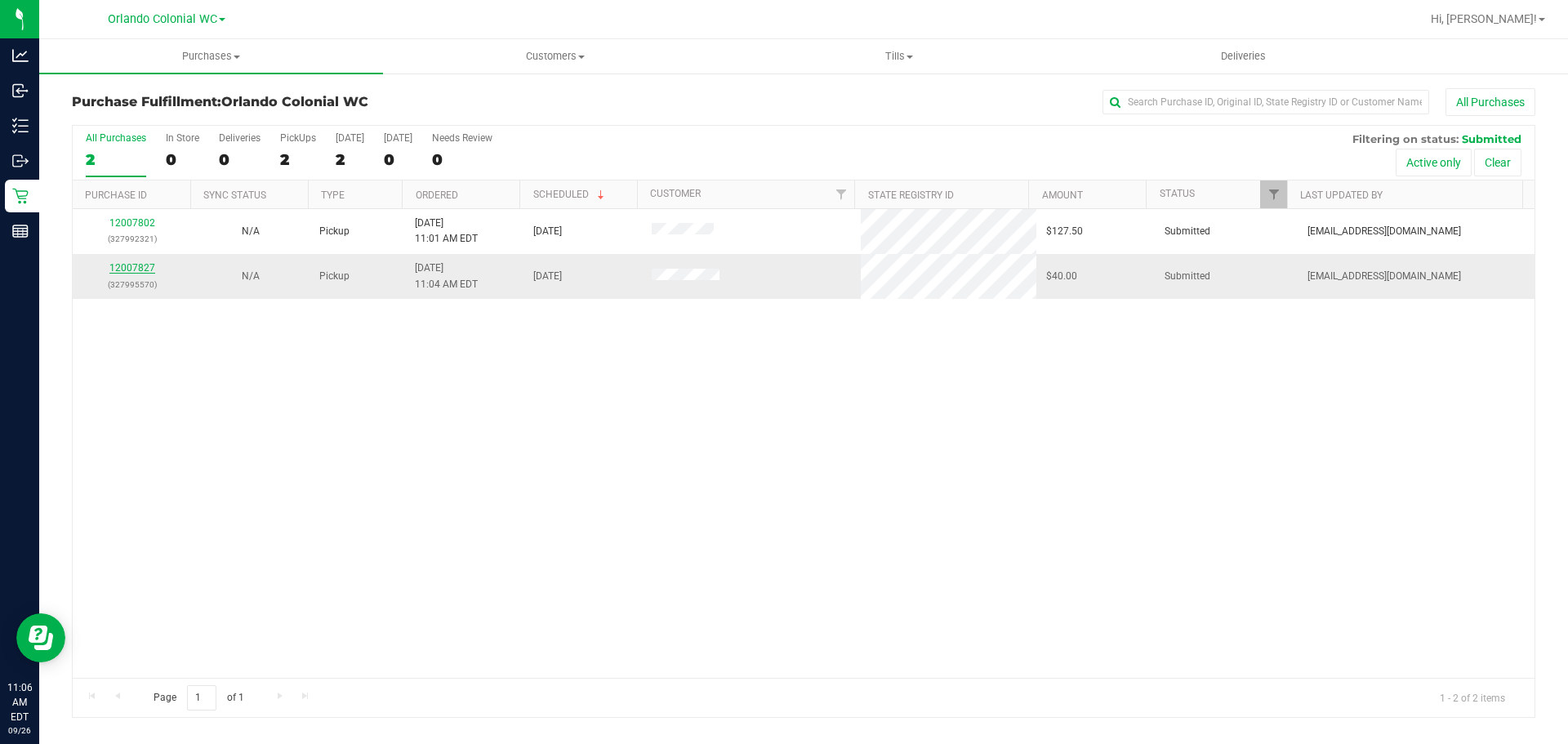
click at [121, 271] on link "12007827" at bounding box center [133, 268] width 46 height 11
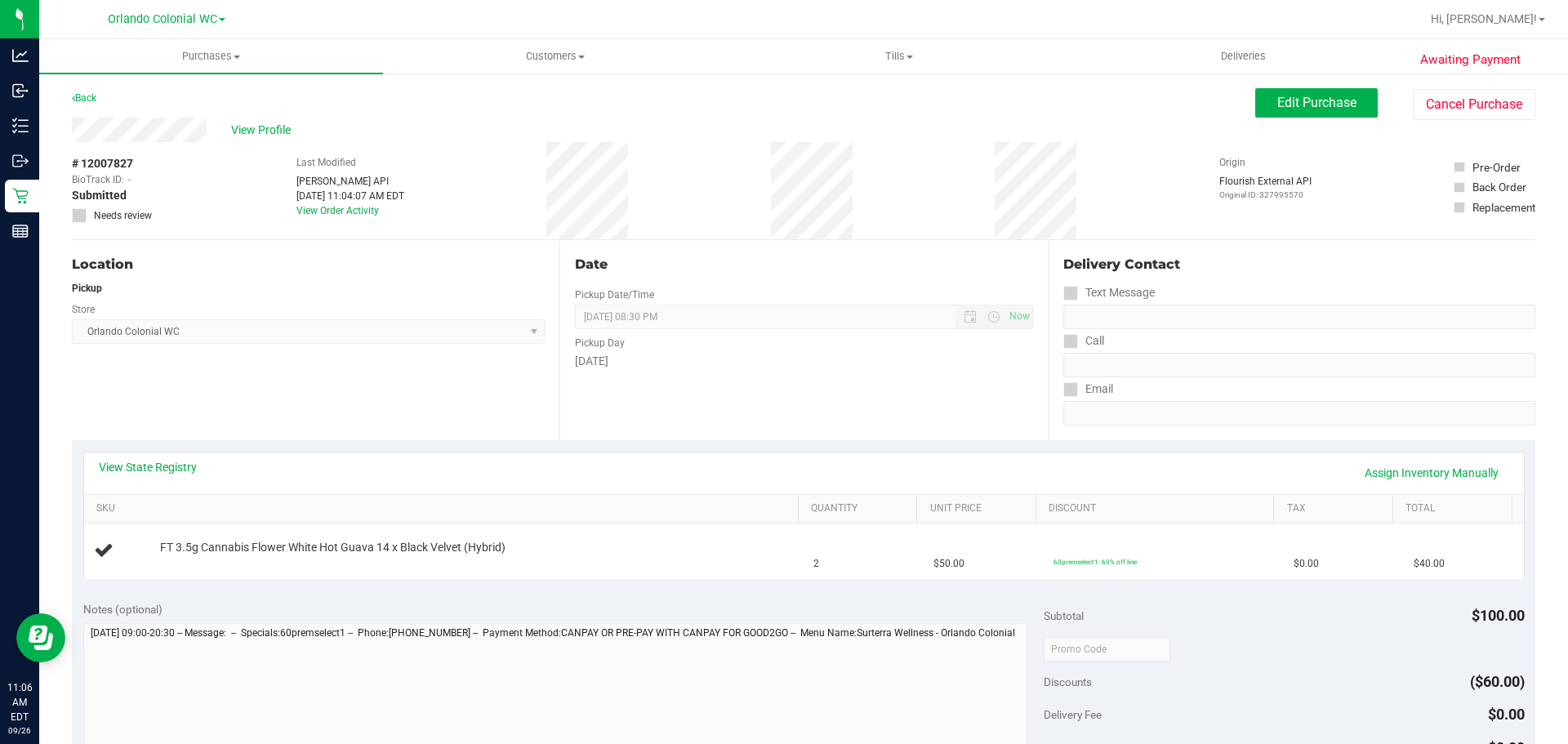
click at [478, 366] on div "Location Pickup Store [GEOGRAPHIC_DATA] Colonial WC Select Store [PERSON_NAME][…" at bounding box center [316, 340] width 488 height 200
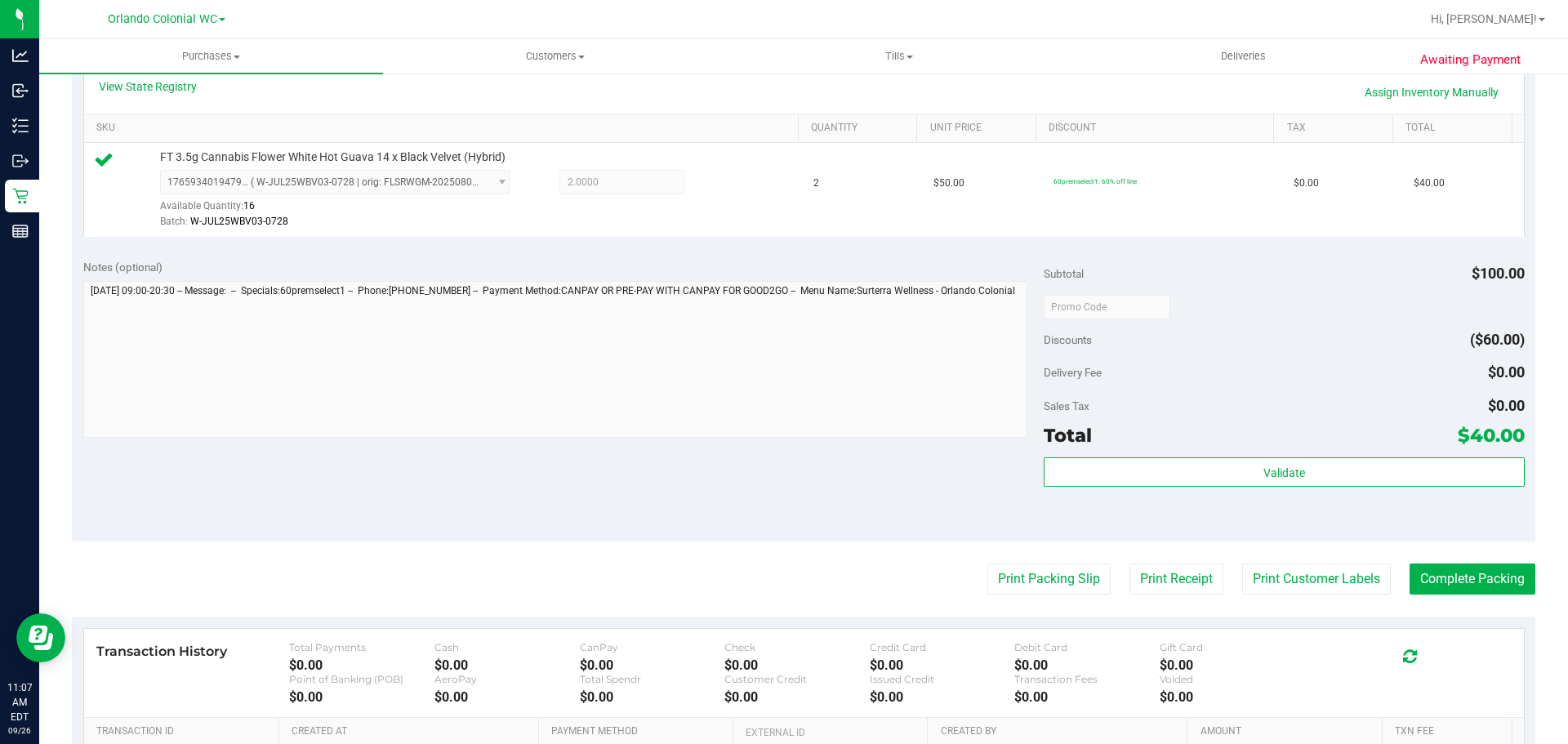
scroll to position [572, 0]
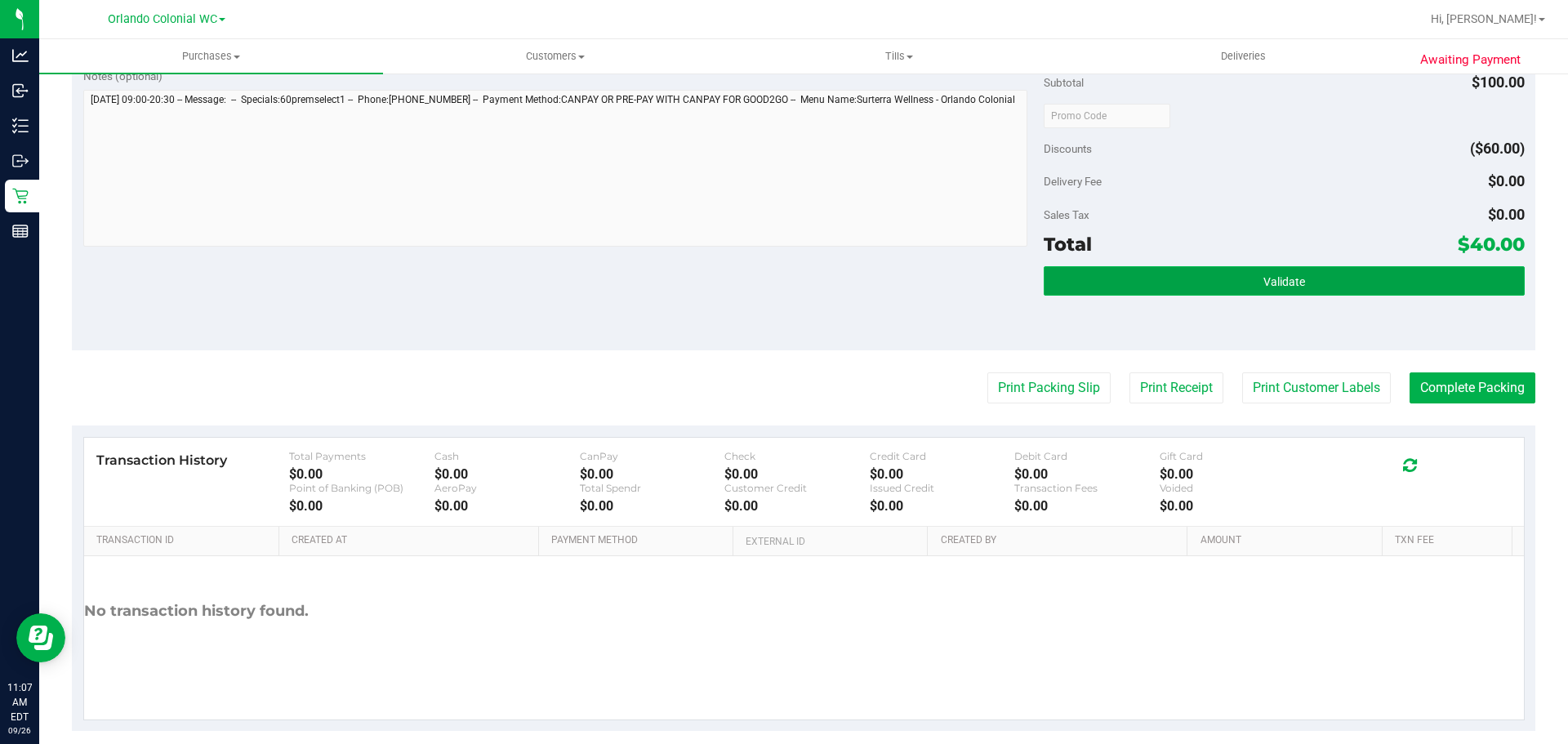
click at [1181, 288] on button "Validate" at bounding box center [1283, 281] width 480 height 29
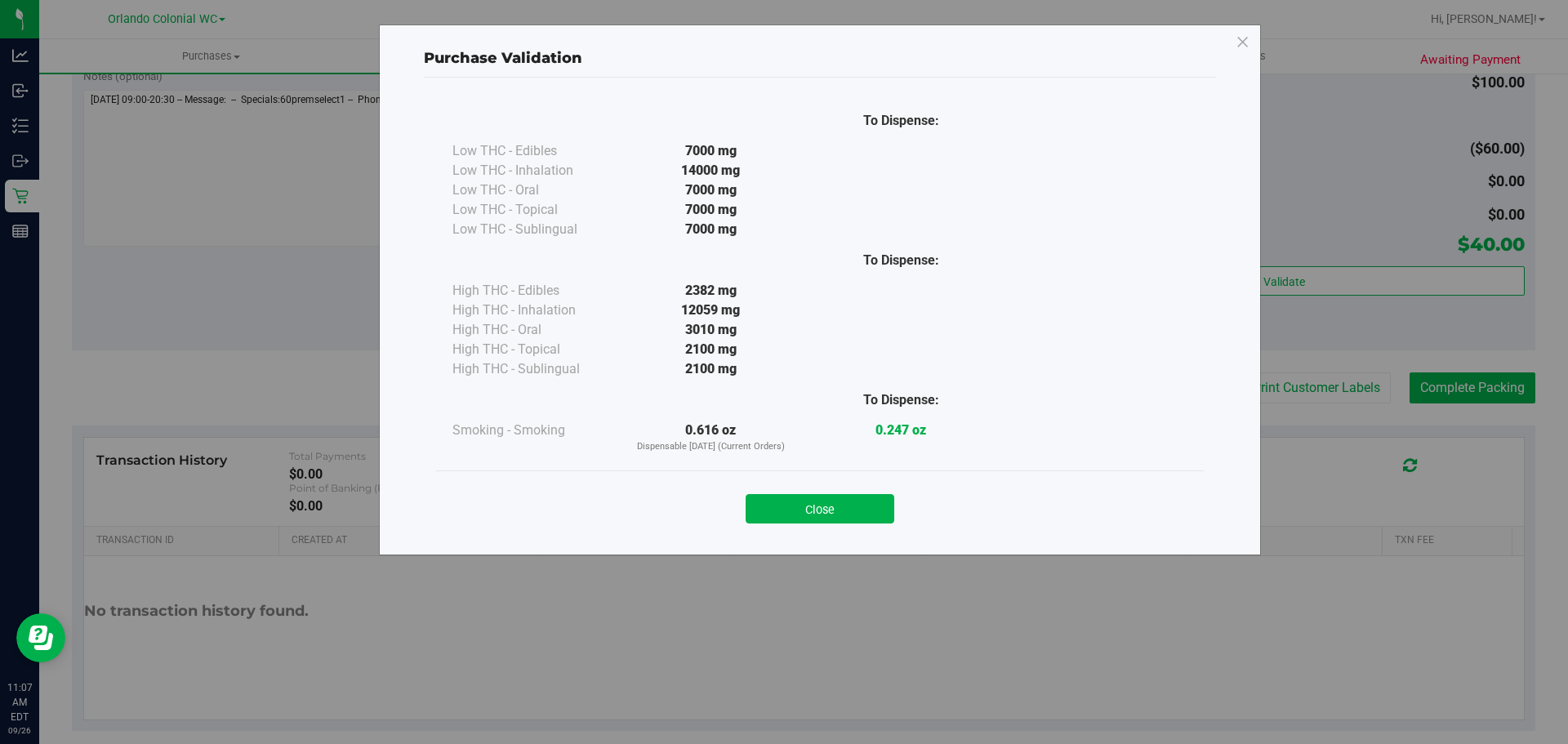
click at [855, 501] on button "Close" at bounding box center [820, 509] width 148 height 29
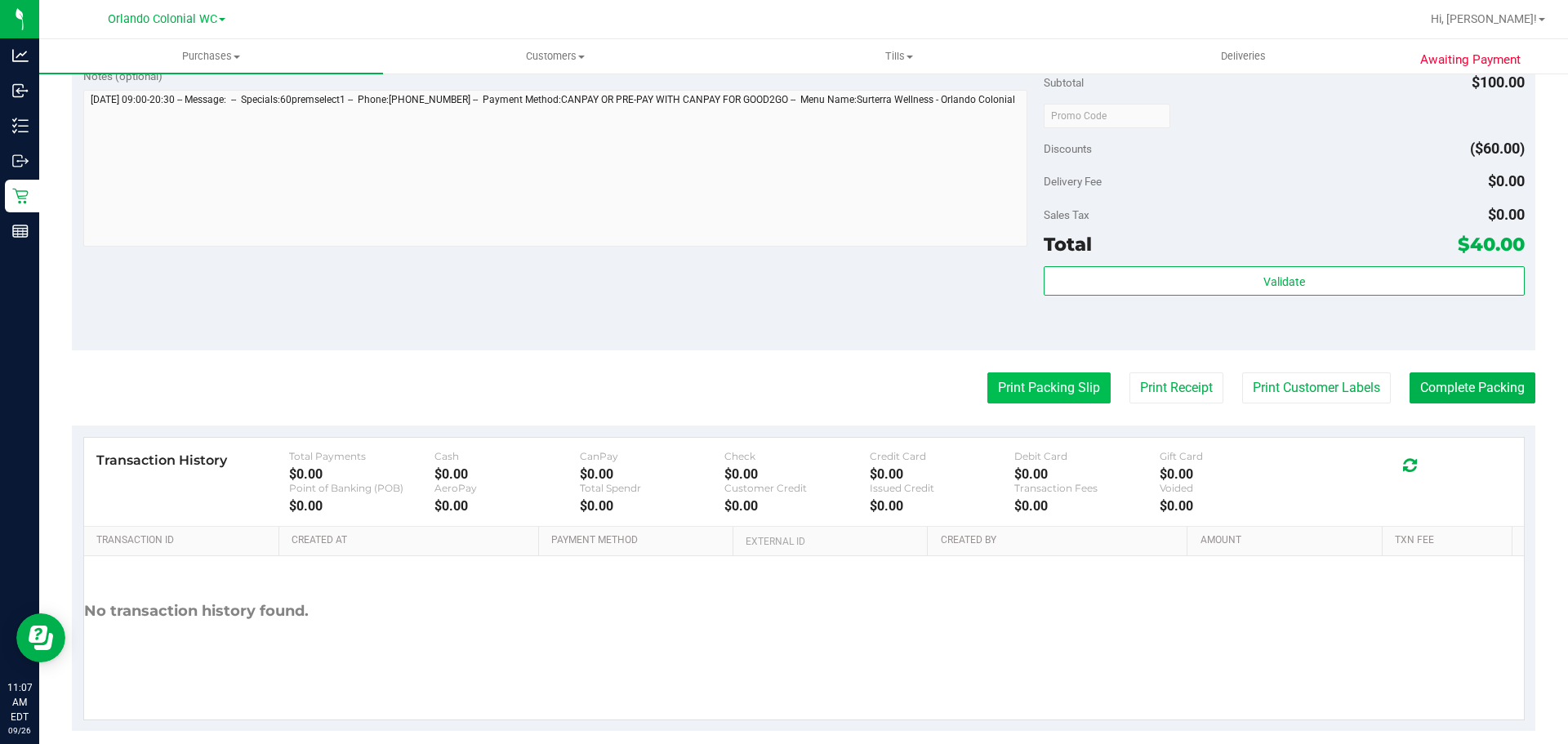
click at [1035, 402] on button "Print Packing Slip" at bounding box center [1048, 388] width 124 height 31
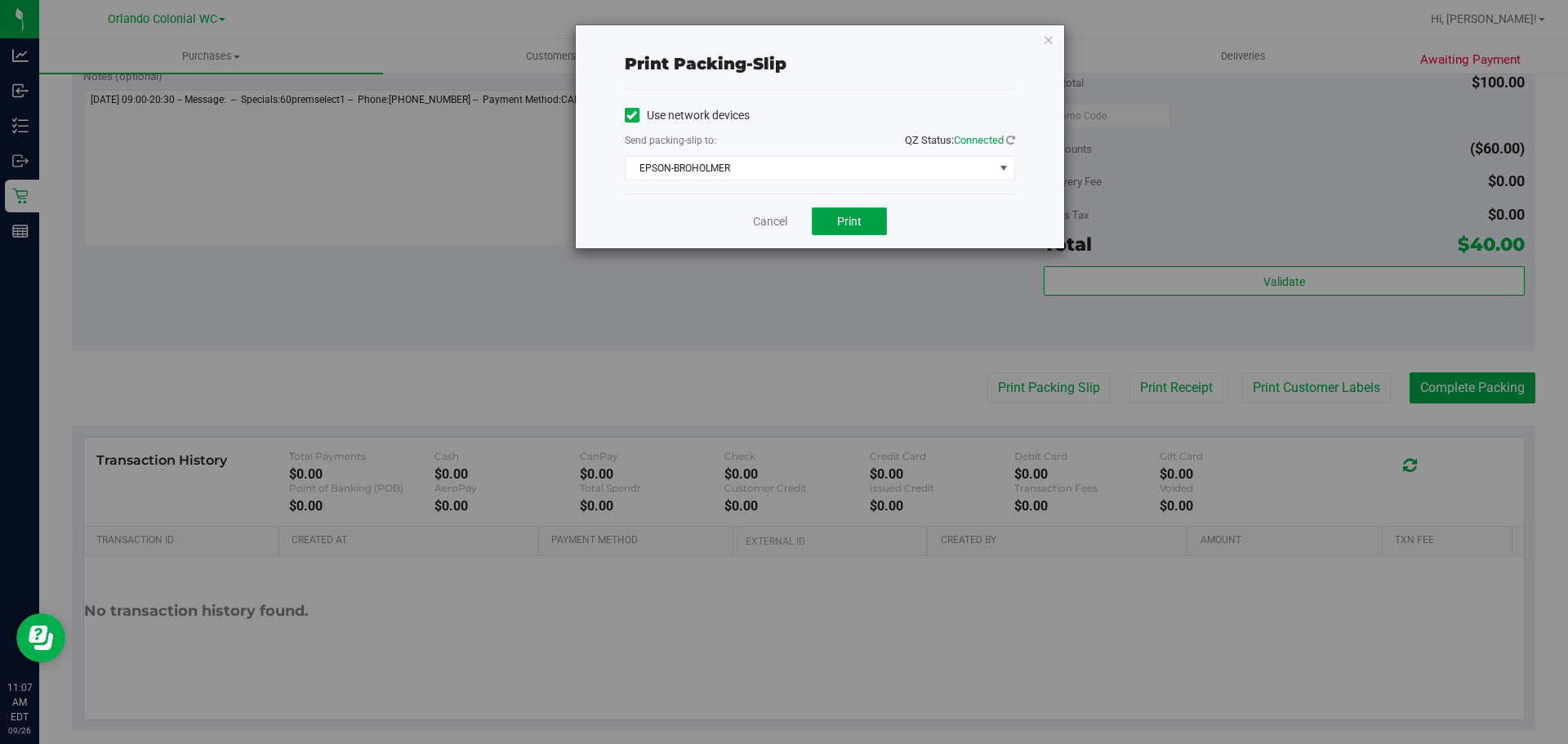
click at [849, 224] on span "Print" at bounding box center [849, 221] width 25 height 13
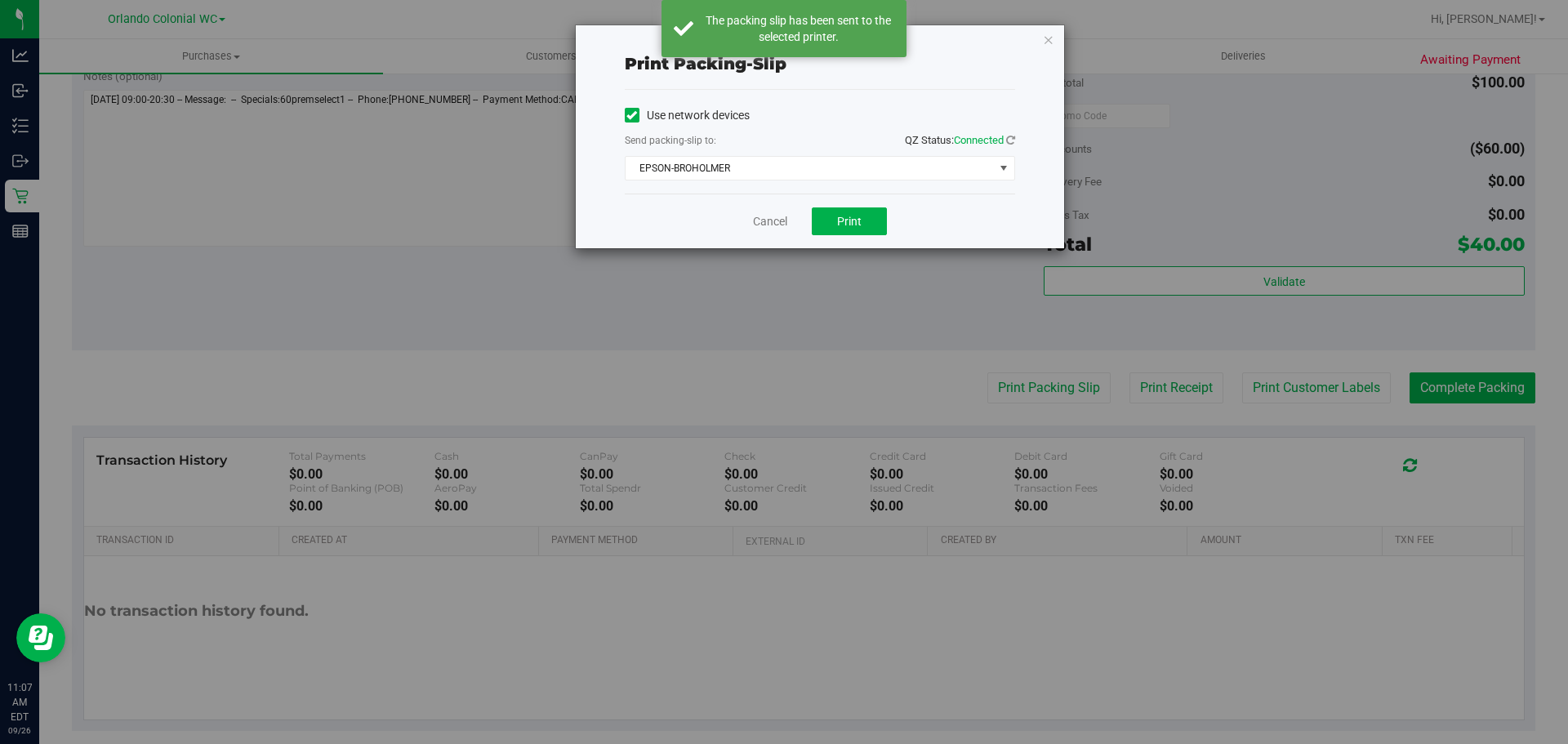
click at [1054, 38] on div "Print packing-slip Use network devices Send packing-slip to: QZ Status: Connect…" at bounding box center [820, 137] width 489 height 223
click at [1046, 38] on icon "button" at bounding box center [1048, 38] width 11 height 19
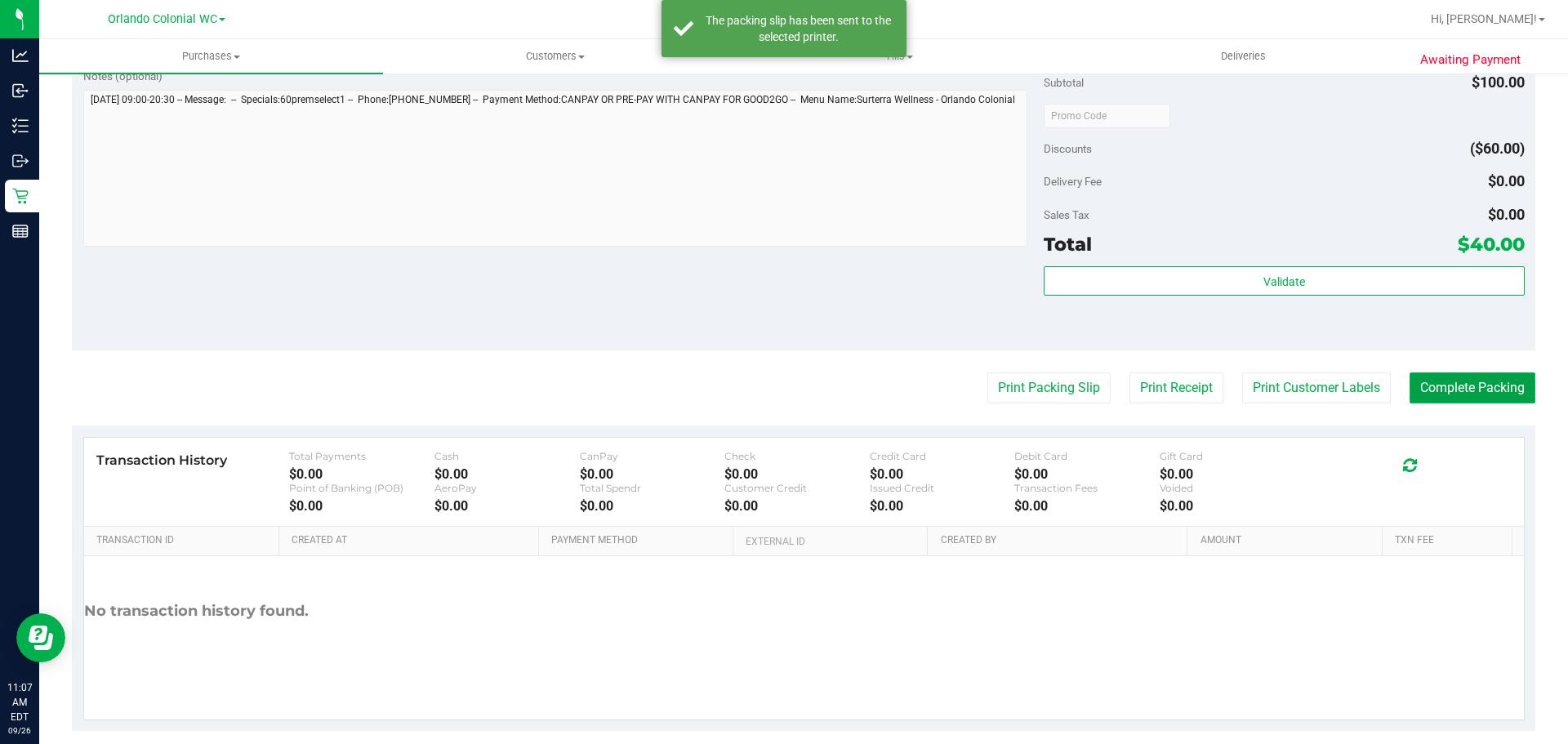
click at [1440, 378] on button "Complete Packing" at bounding box center [1472, 388] width 125 height 31
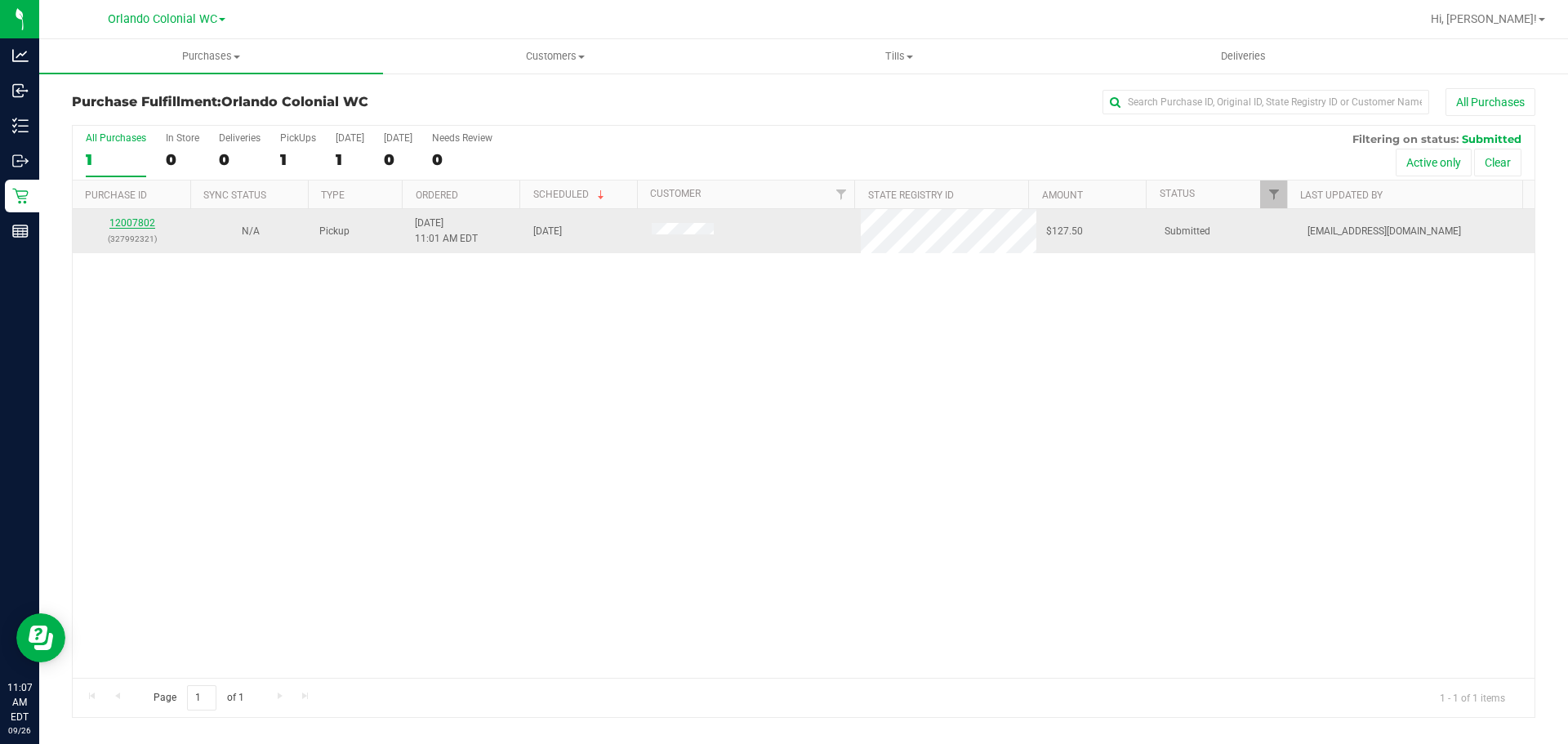
click at [134, 225] on link "12007802" at bounding box center [133, 222] width 46 height 11
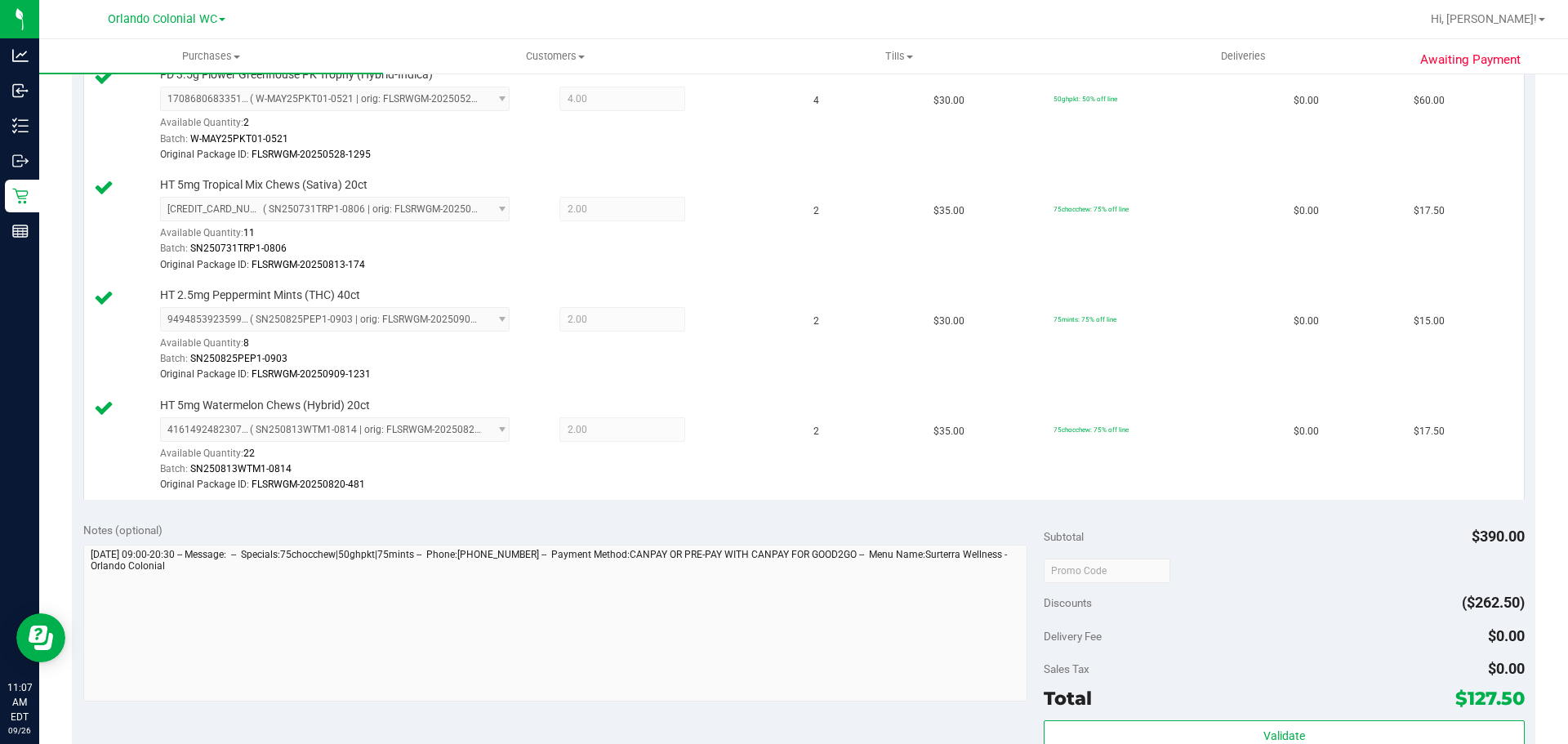
scroll to position [756, 0]
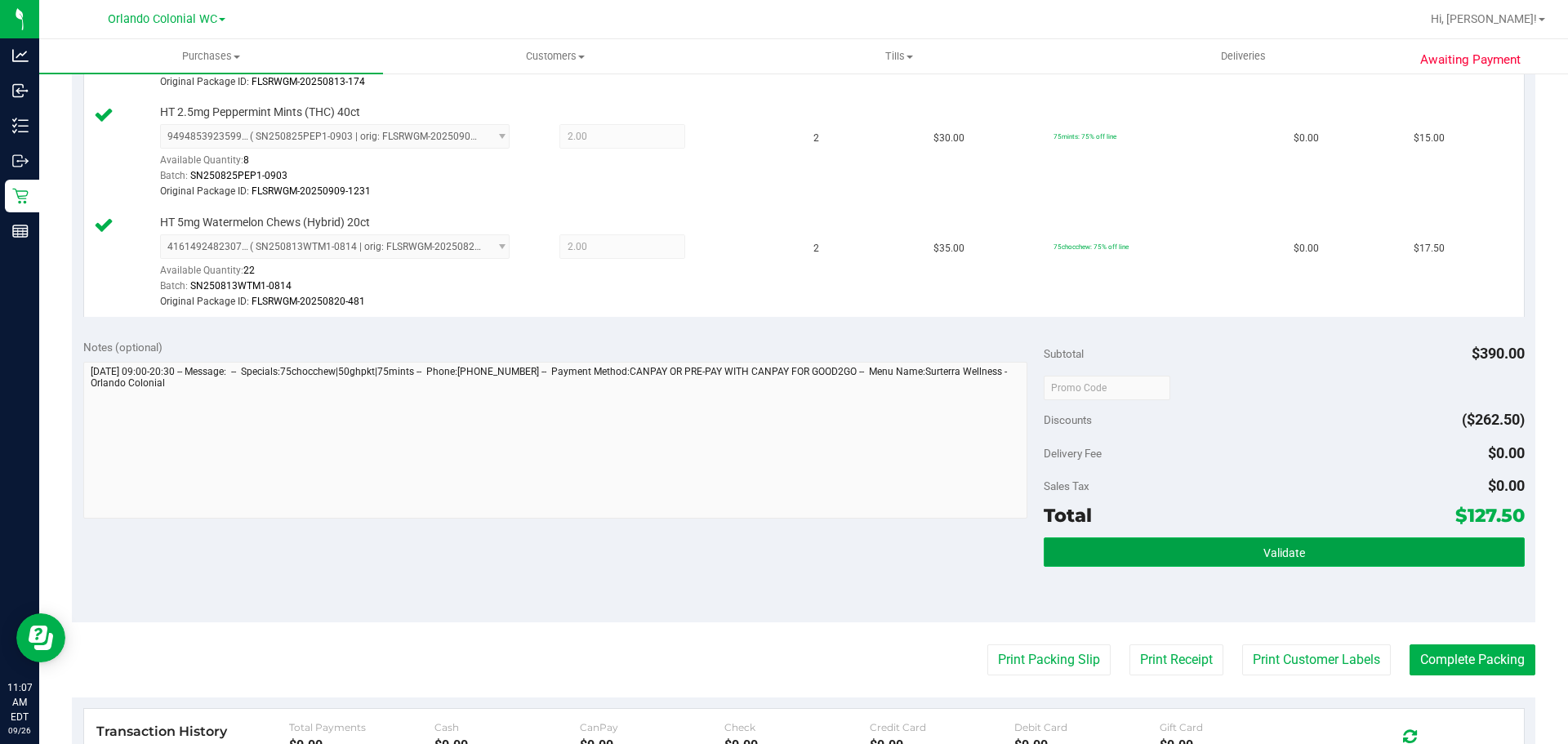
click at [1263, 546] on span "Validate" at bounding box center [1284, 553] width 42 height 13
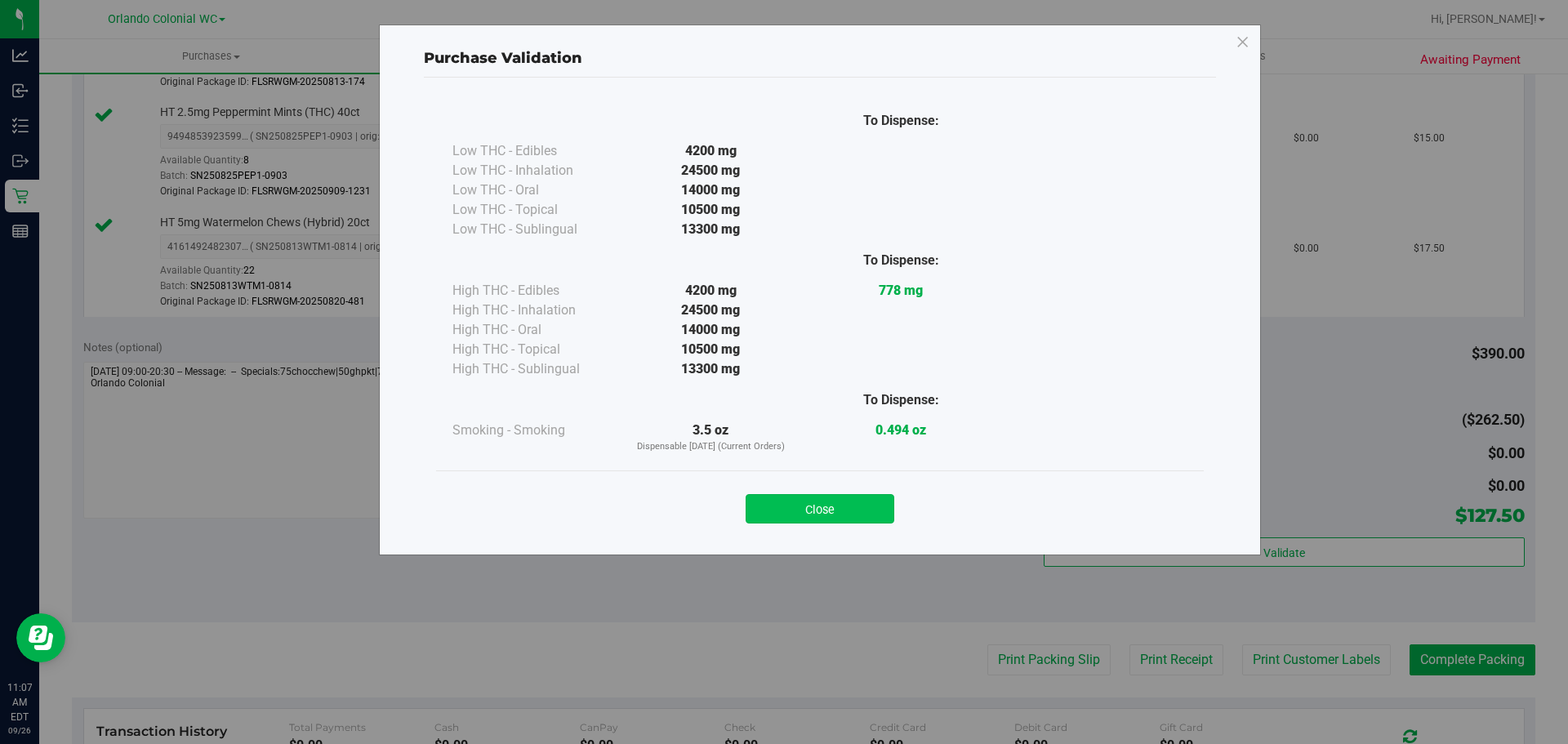
click at [861, 501] on button "Close" at bounding box center [820, 509] width 148 height 29
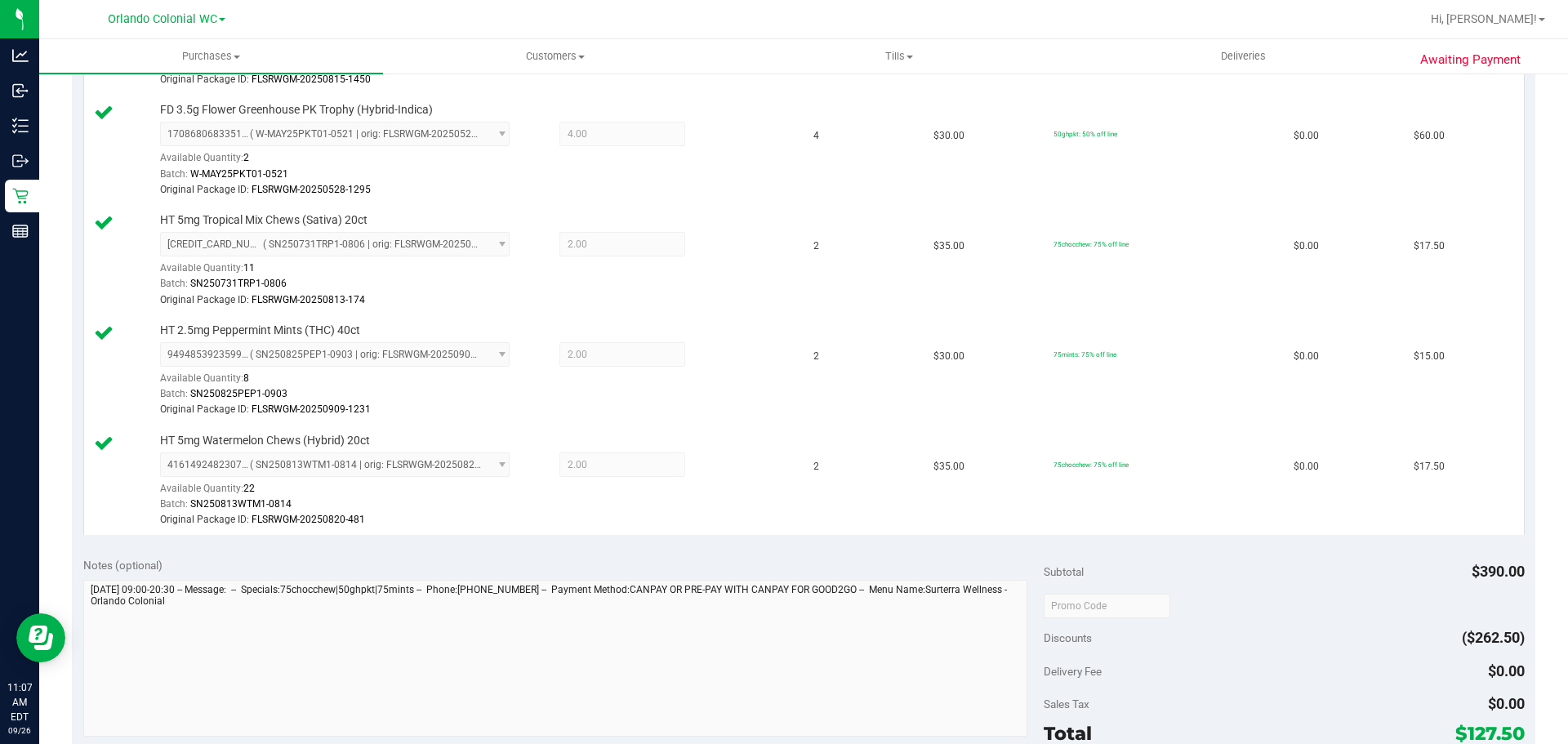
scroll to position [0, 0]
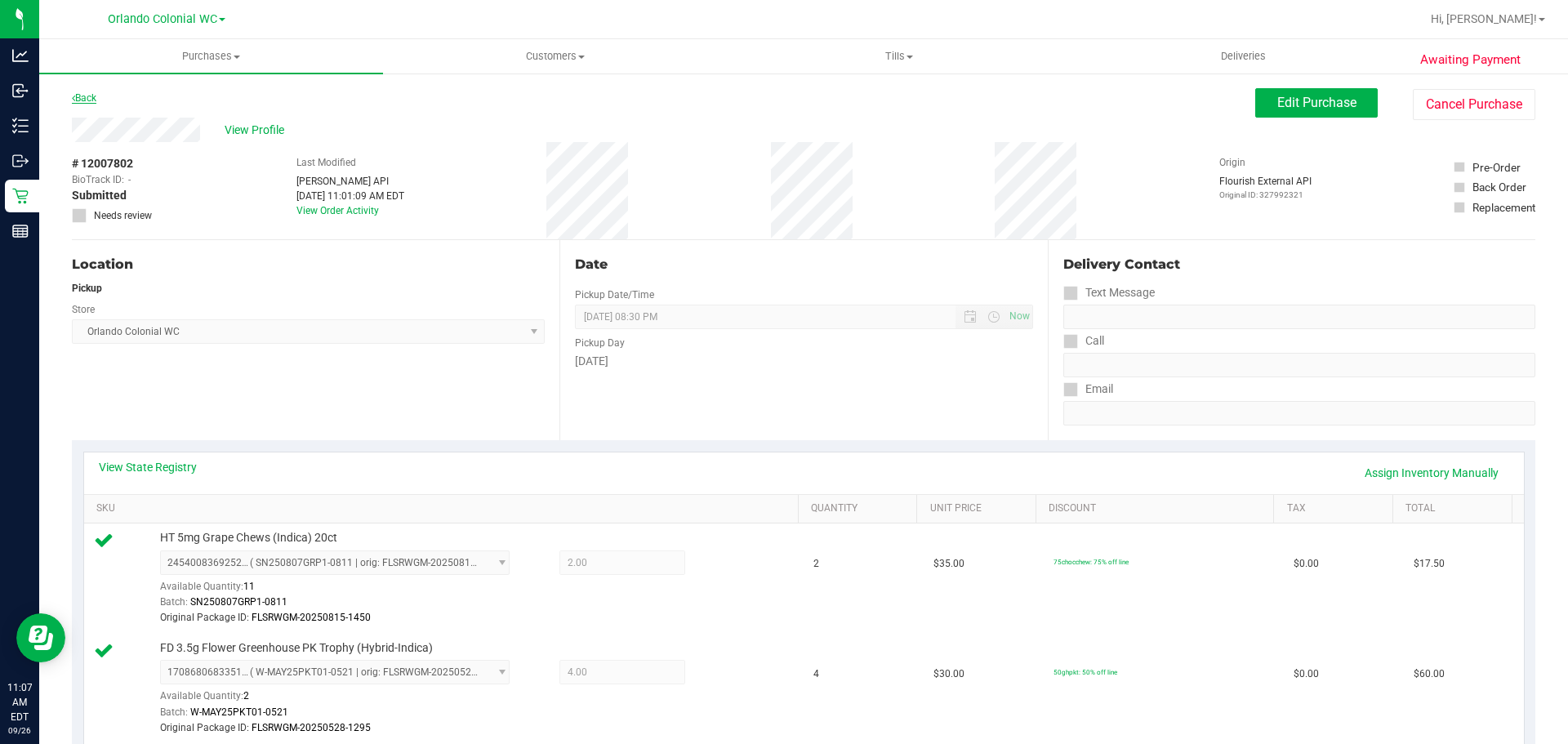
click at [91, 102] on link "Back" at bounding box center [84, 98] width 25 height 11
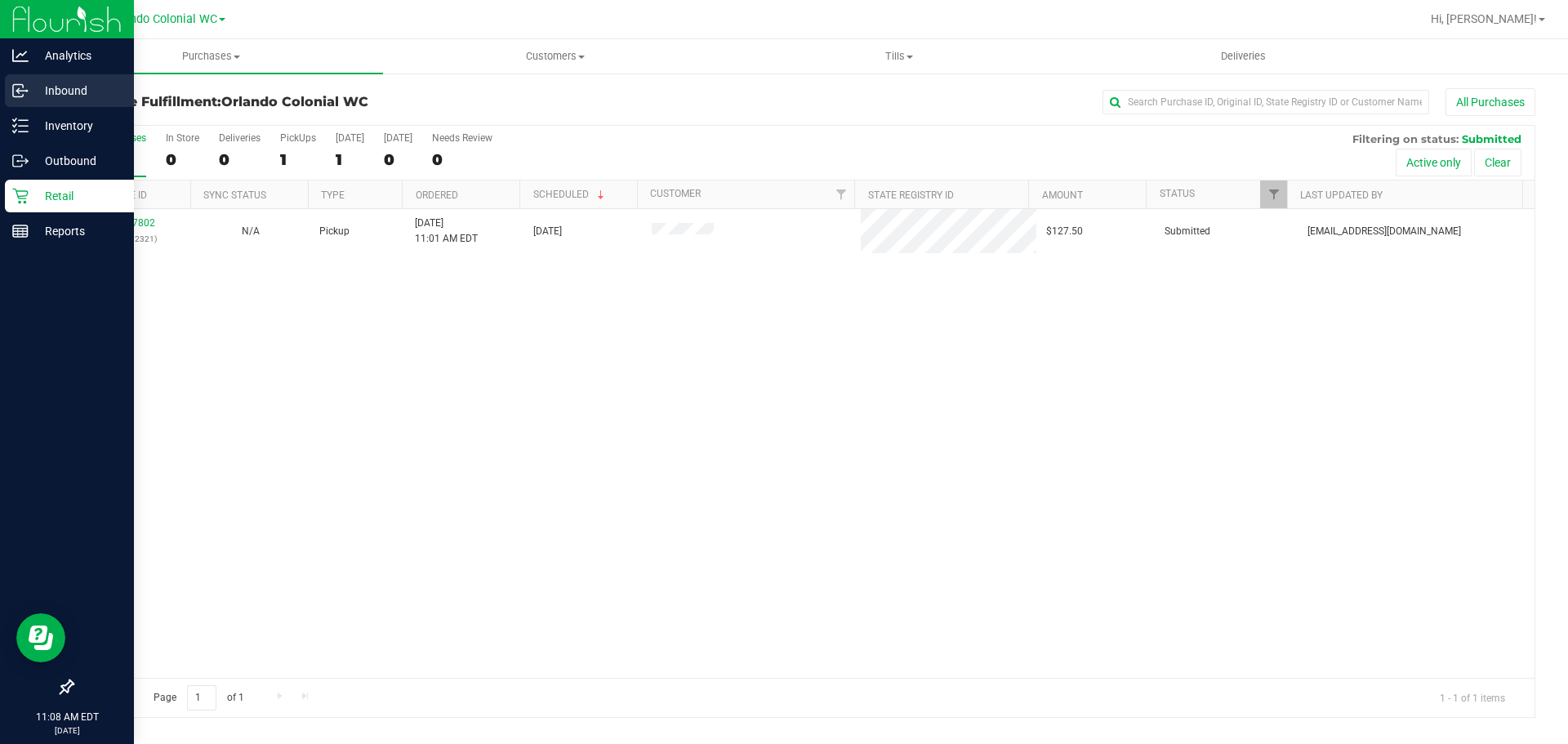
click at [56, 90] on p "Inbound" at bounding box center [77, 90] width 98 height 19
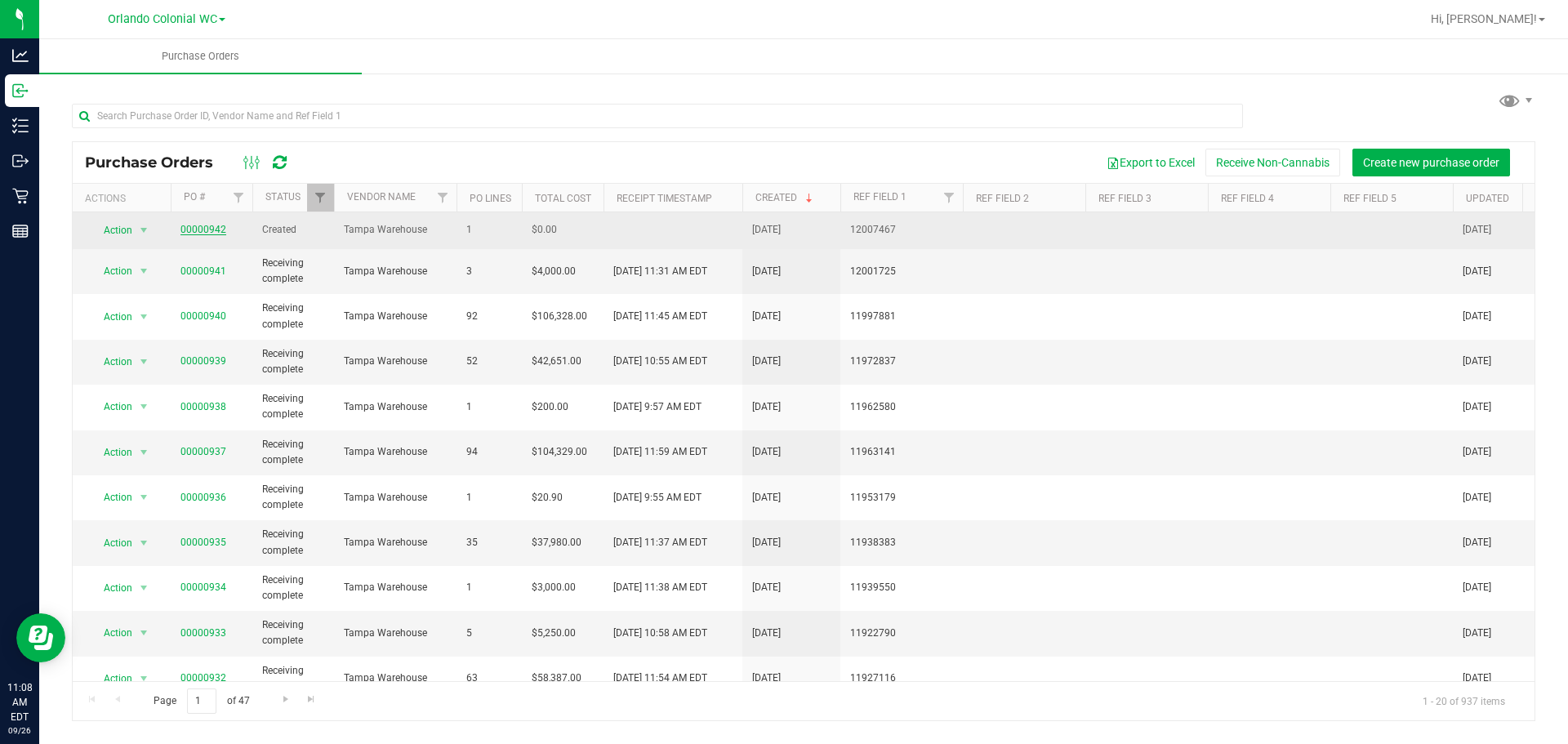
click at [210, 230] on link "00000942" at bounding box center [203, 230] width 46 height 11
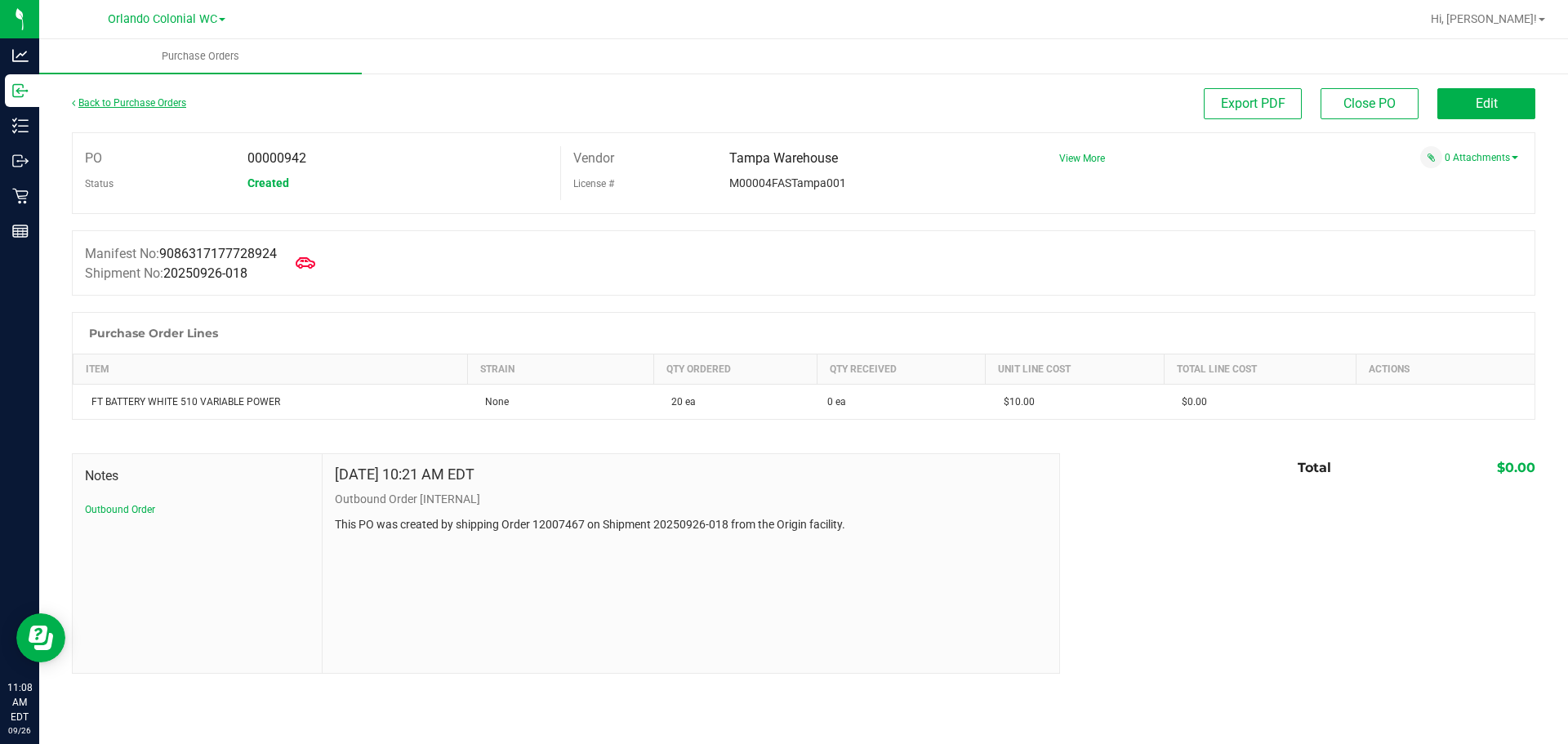
click at [109, 102] on link "Back to Purchase Orders" at bounding box center [129, 102] width 114 height 11
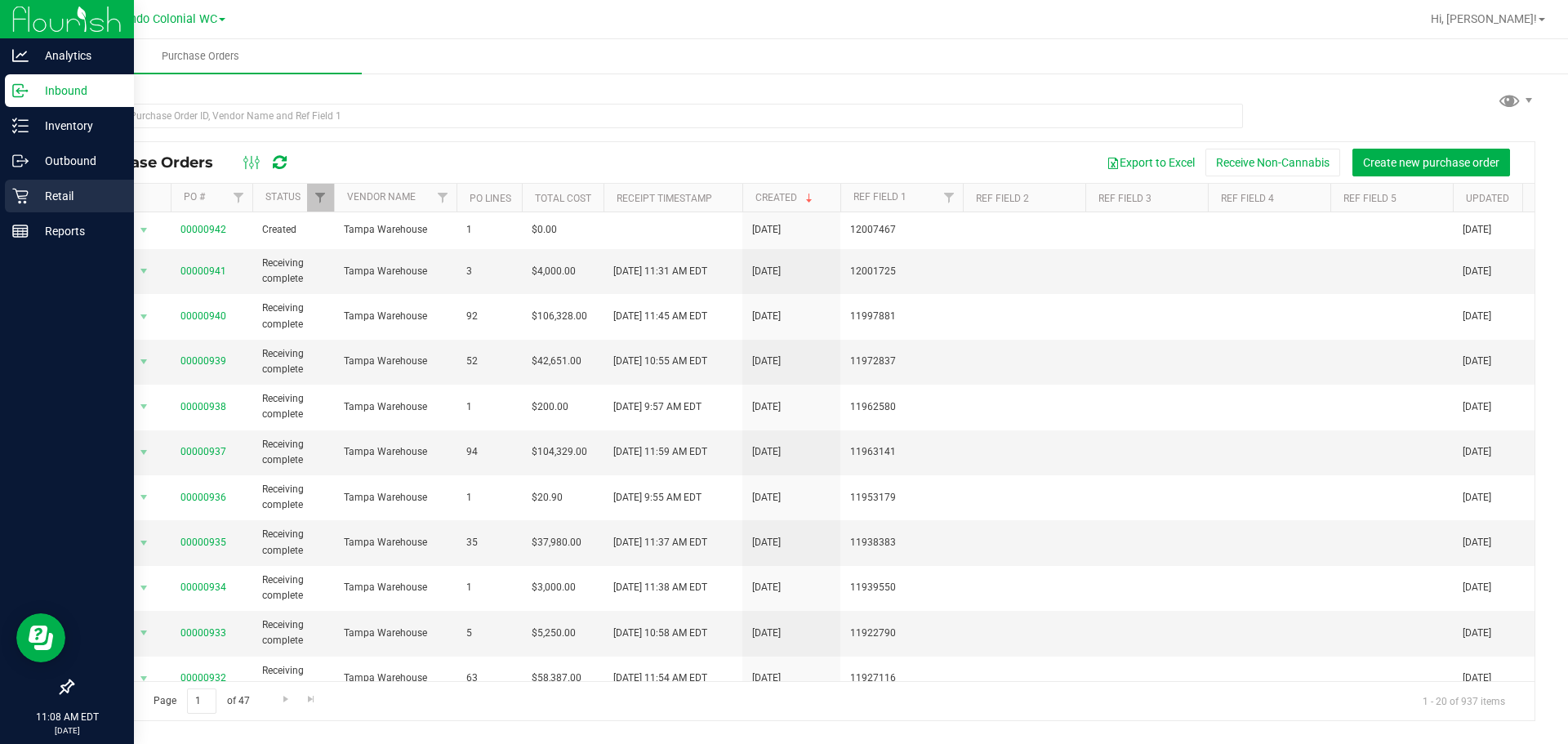
click at [59, 183] on div "Retail" at bounding box center [69, 196] width 129 height 33
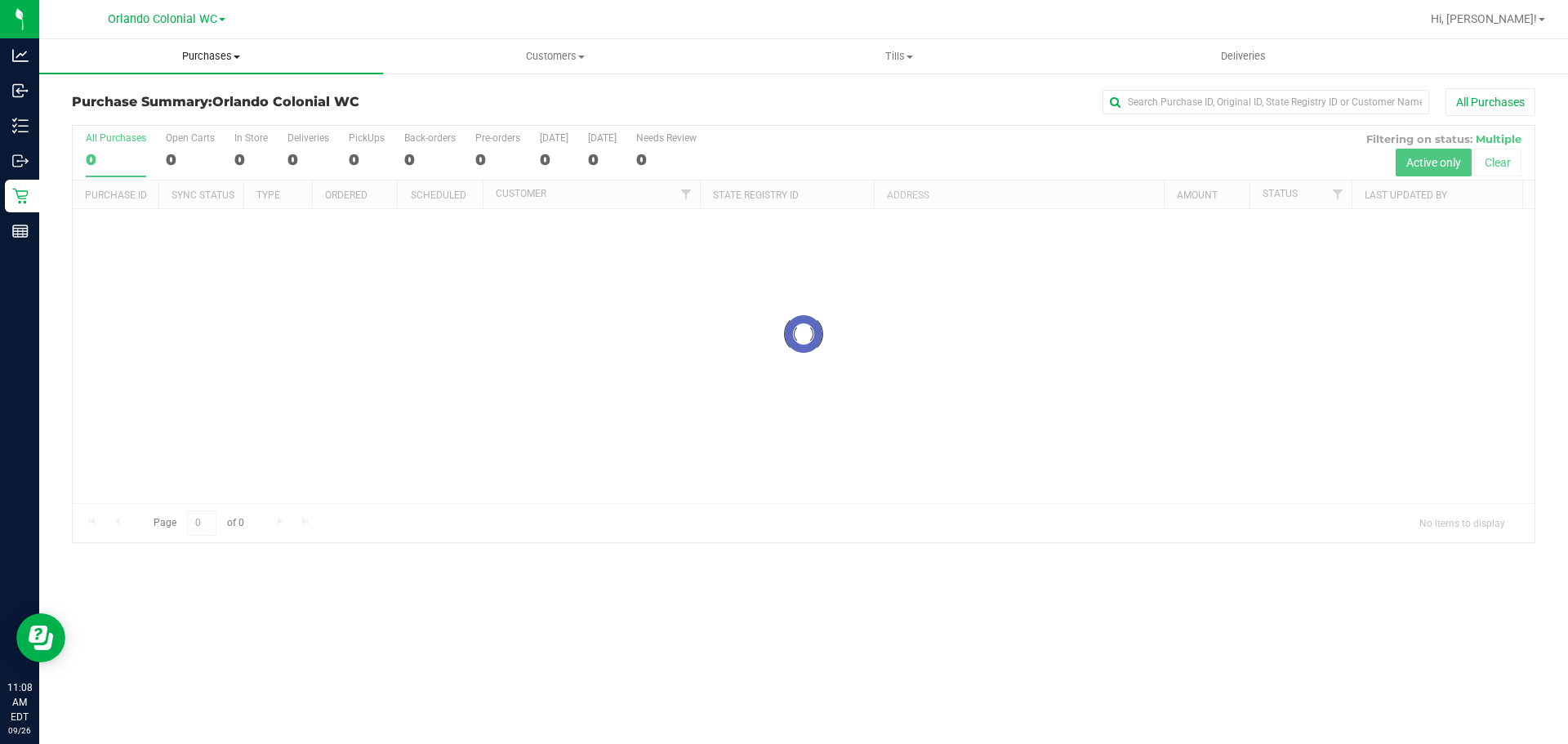
click at [190, 61] on span "Purchases" at bounding box center [211, 57] width 344 height 15
click at [135, 116] on span "Fulfillment" at bounding box center [90, 117] width 102 height 14
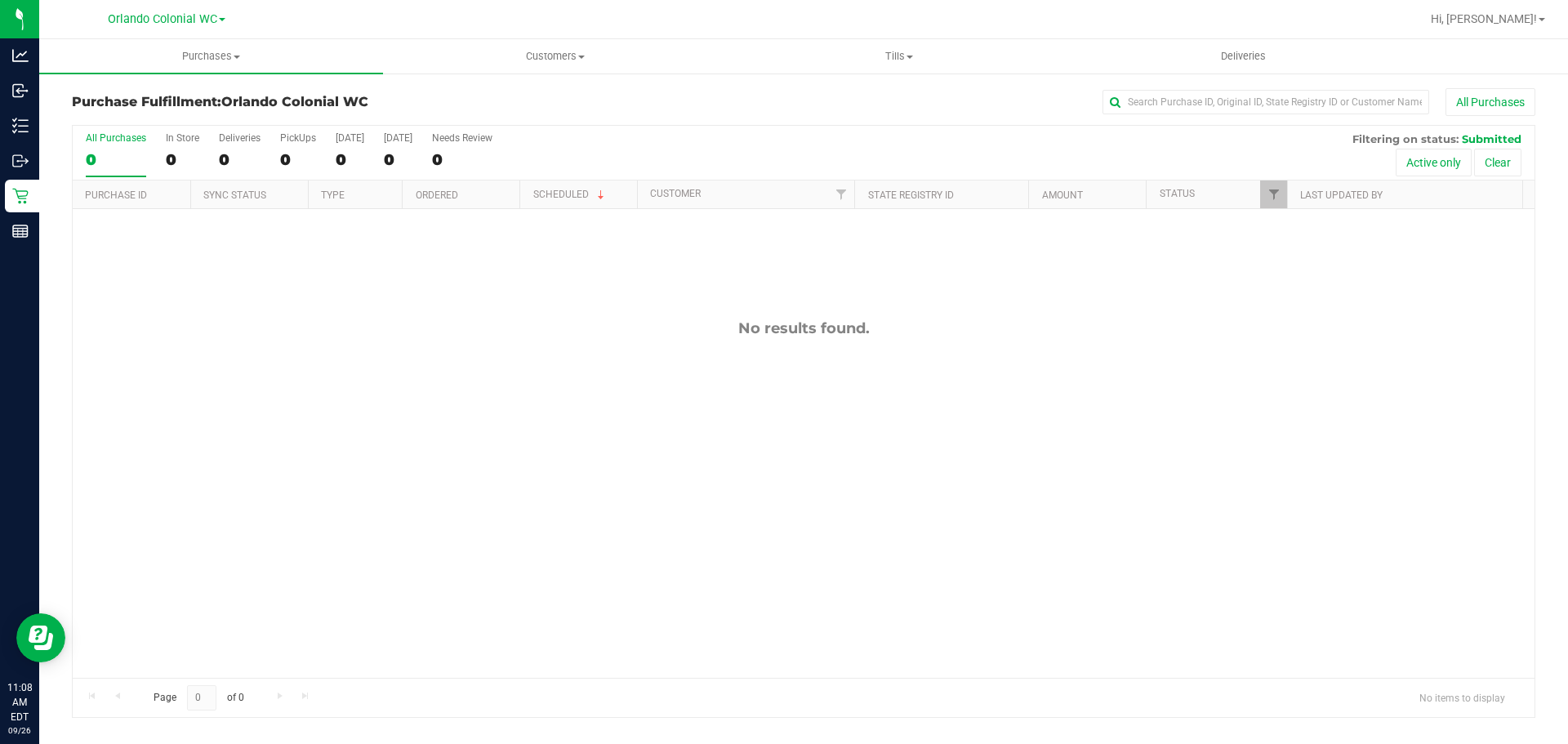
click at [736, 414] on div "No results found." at bounding box center [803, 498] width 1462 height 579
click at [434, 394] on div "No results found." at bounding box center [803, 498] width 1462 height 579
click at [748, 487] on div "No results found." at bounding box center [803, 498] width 1462 height 579
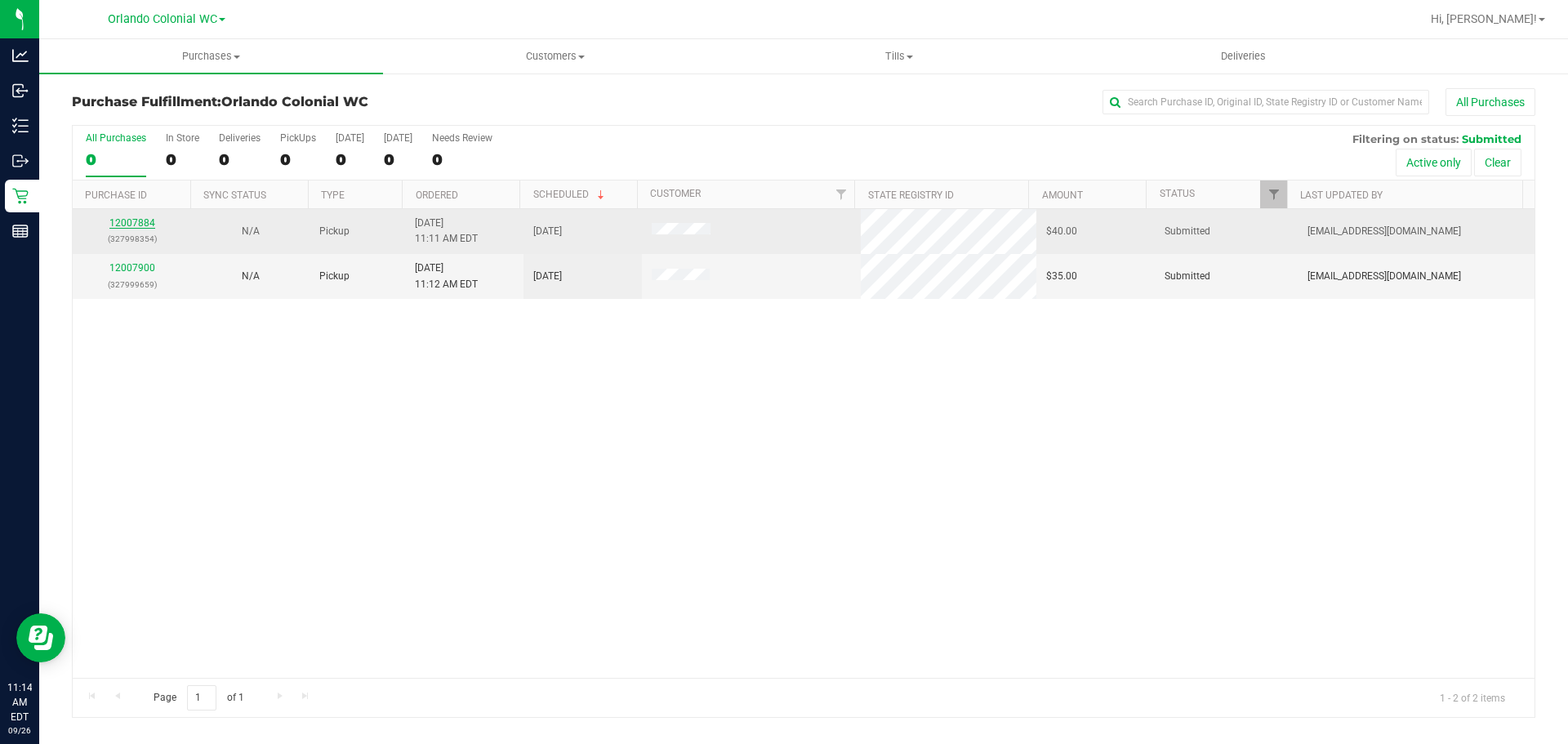
click at [137, 217] on link "12007884" at bounding box center [133, 222] width 46 height 11
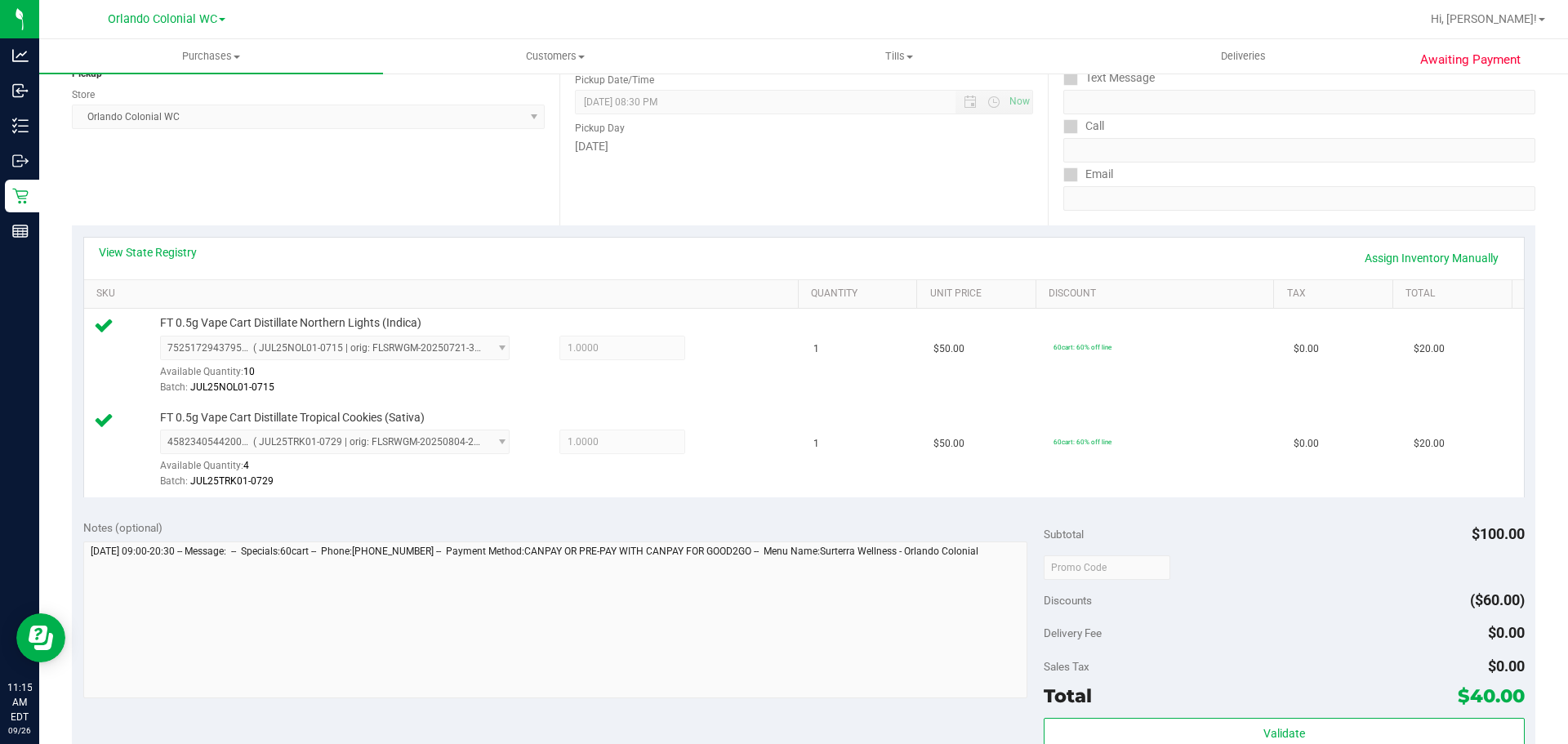
scroll to position [572, 0]
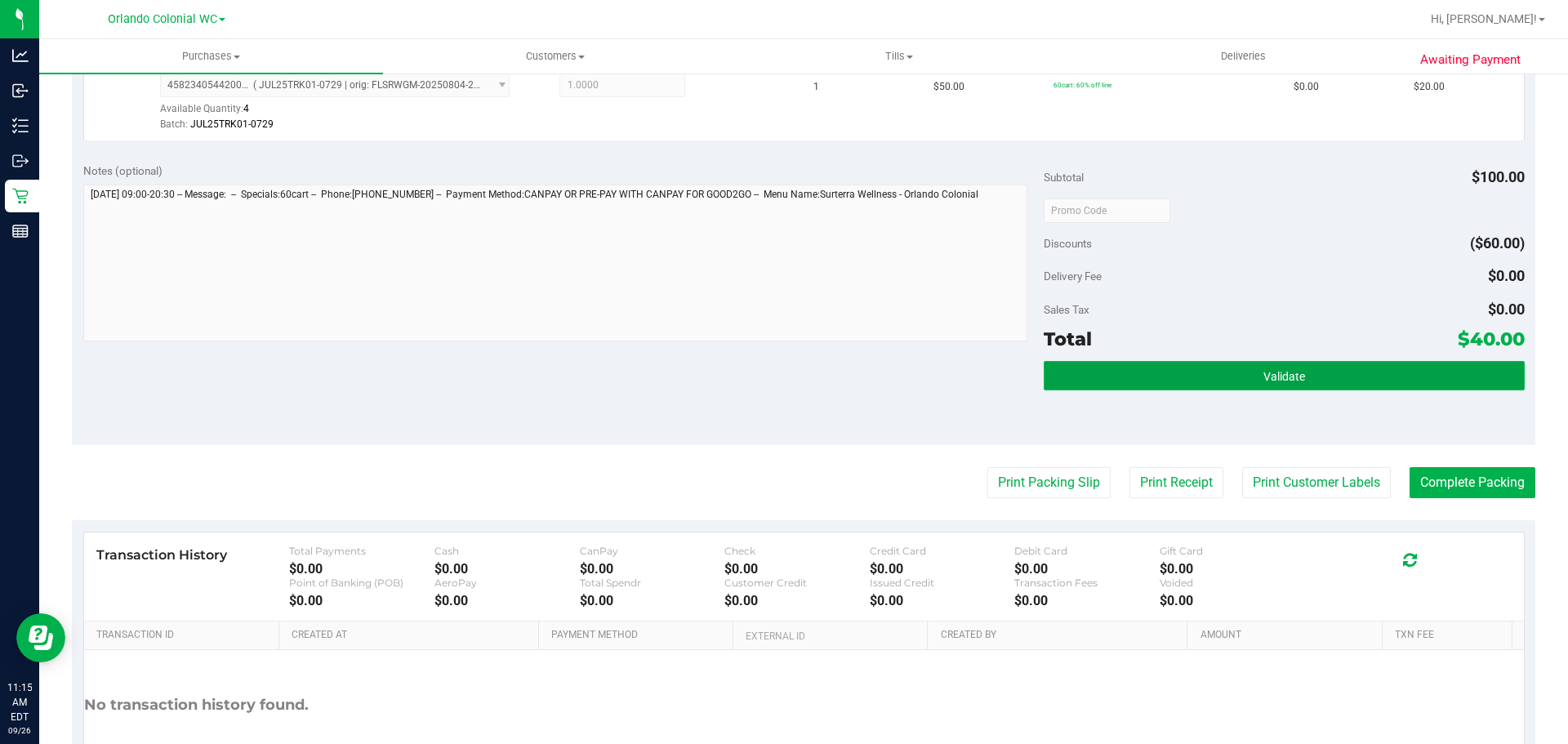
click at [1263, 378] on span "Validate" at bounding box center [1284, 376] width 42 height 13
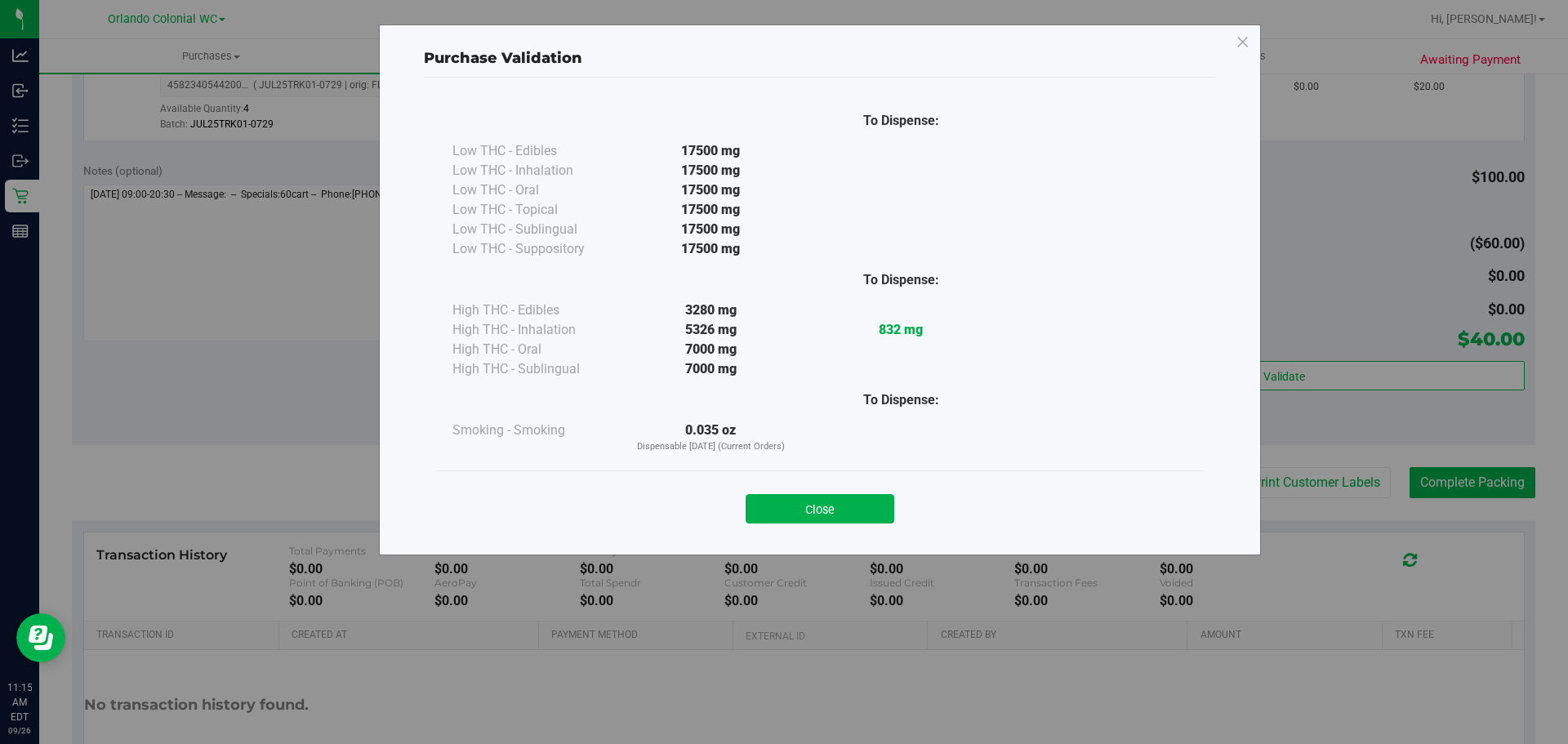
click at [858, 524] on div "Close" at bounding box center [820, 503] width 768 height 66
click at [877, 500] on button "Close" at bounding box center [820, 509] width 148 height 29
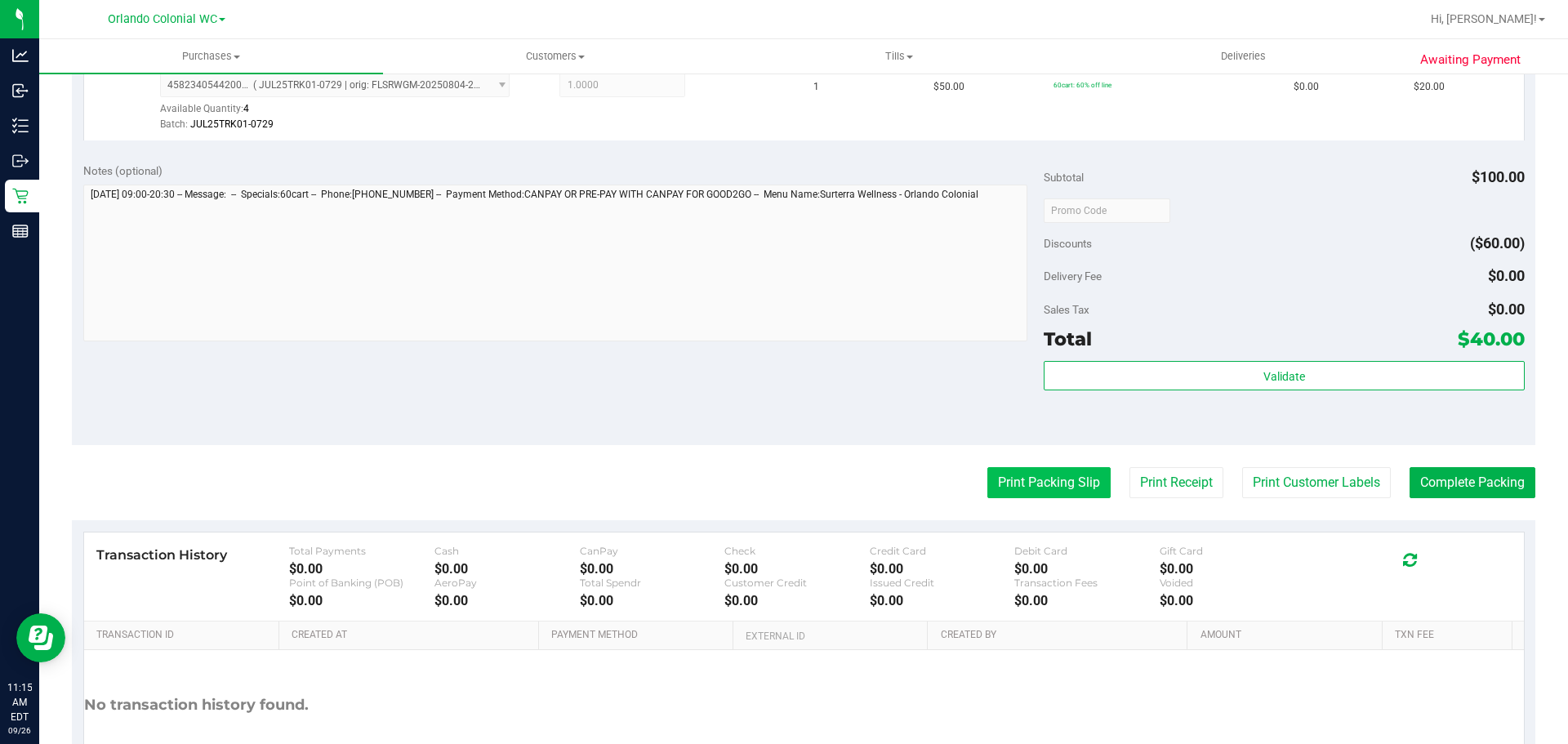
click at [1018, 481] on button "Print Packing Slip" at bounding box center [1048, 483] width 124 height 31
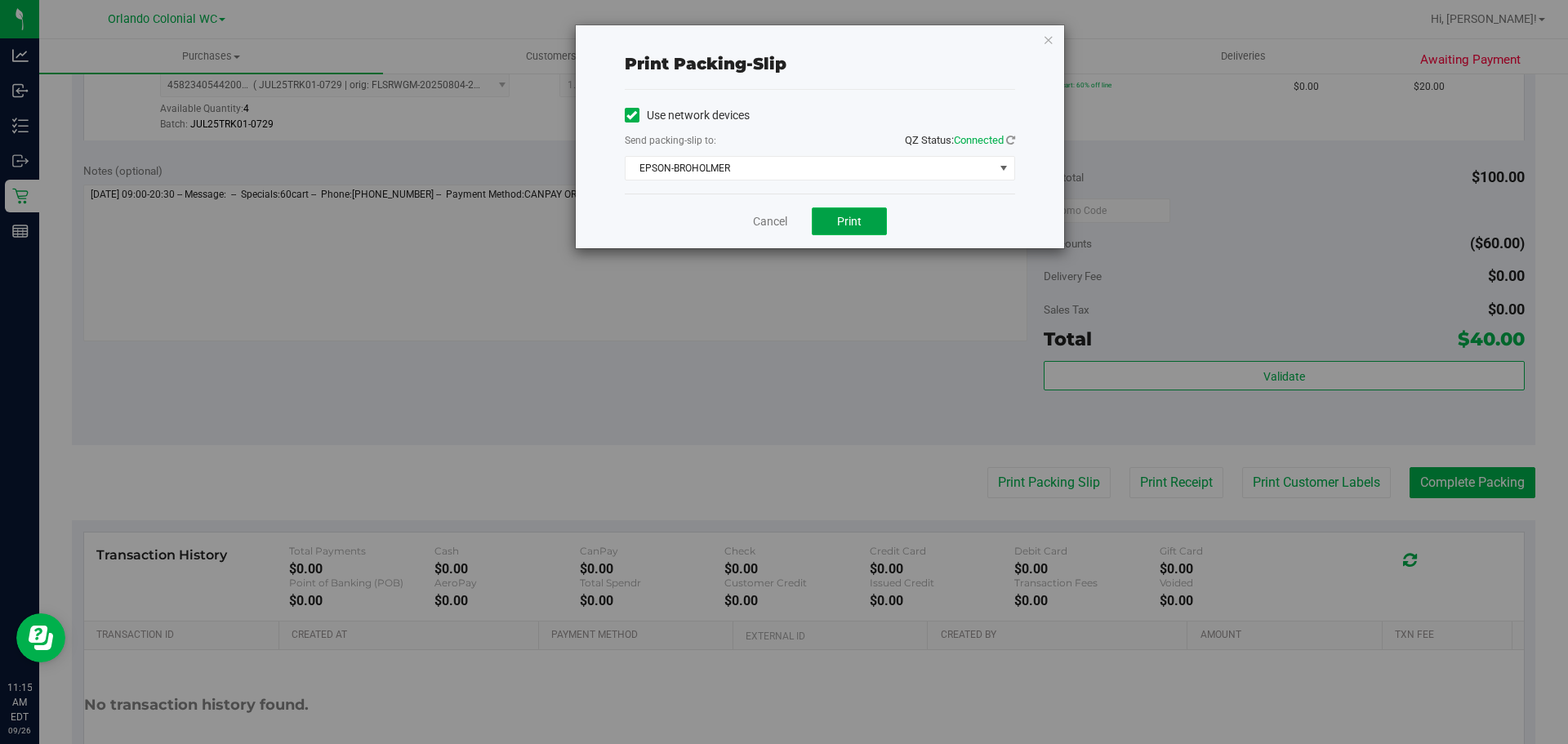
click at [848, 232] on button "Print" at bounding box center [849, 221] width 75 height 27
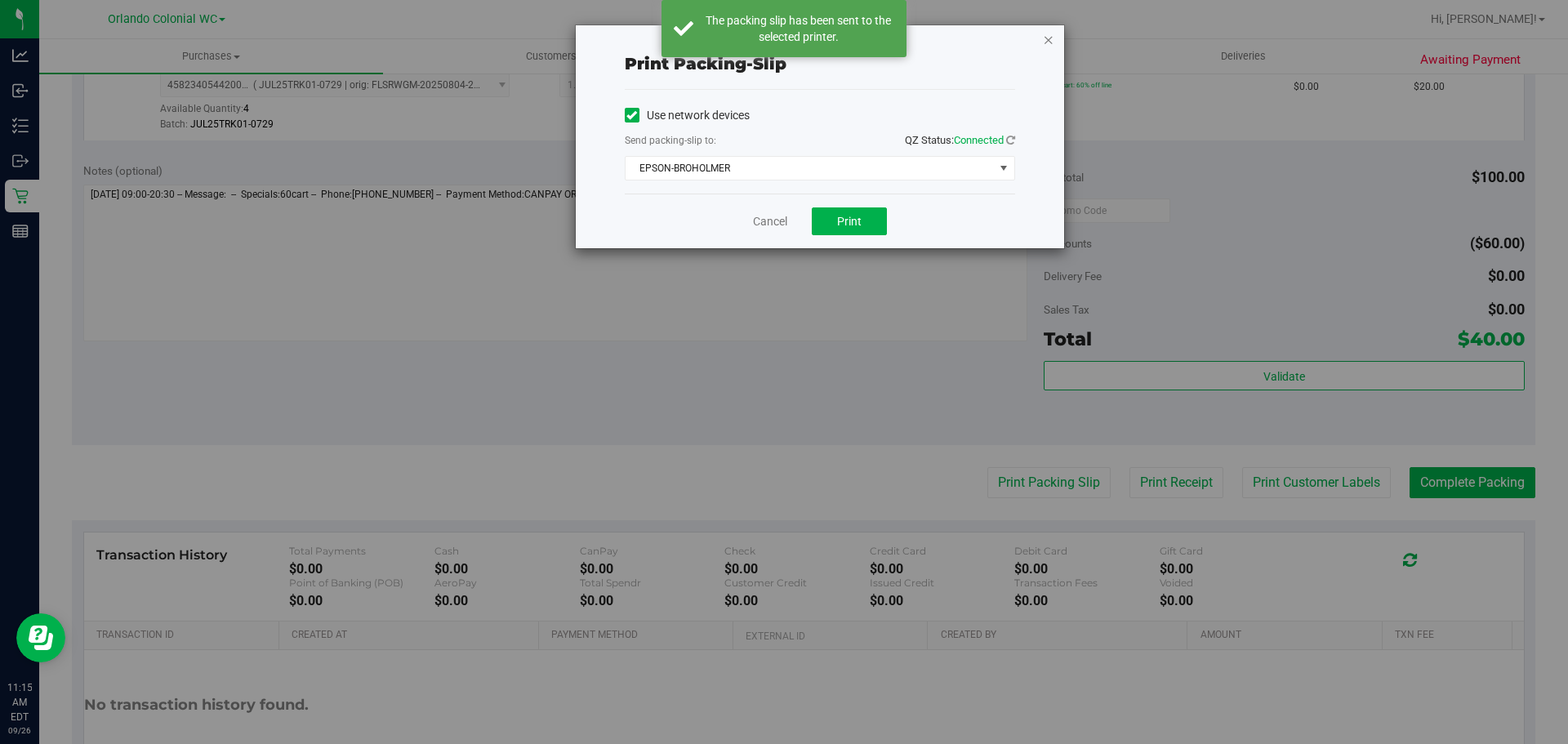
click at [1047, 41] on icon "button" at bounding box center [1048, 38] width 11 height 19
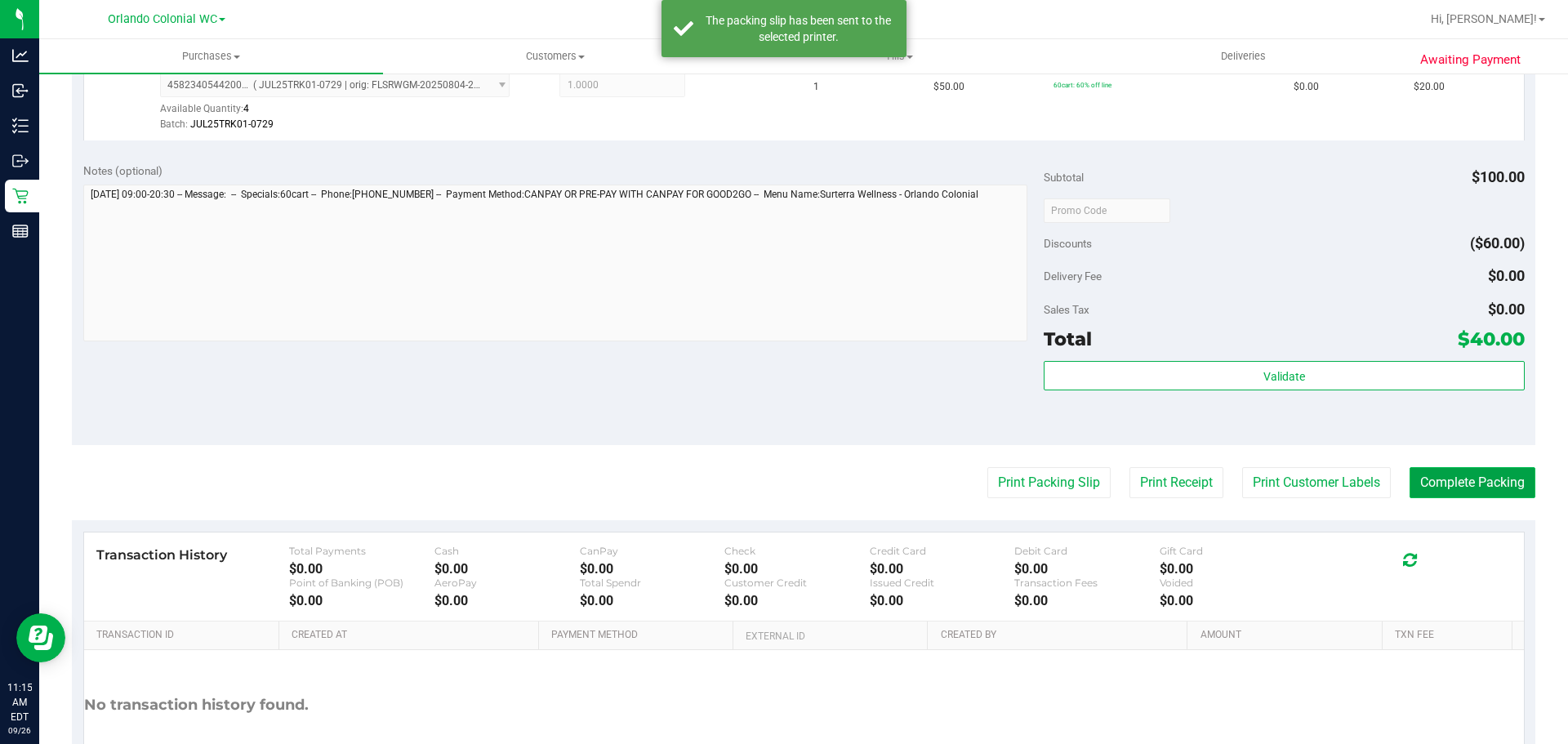
click at [1455, 485] on button "Complete Packing" at bounding box center [1472, 483] width 125 height 31
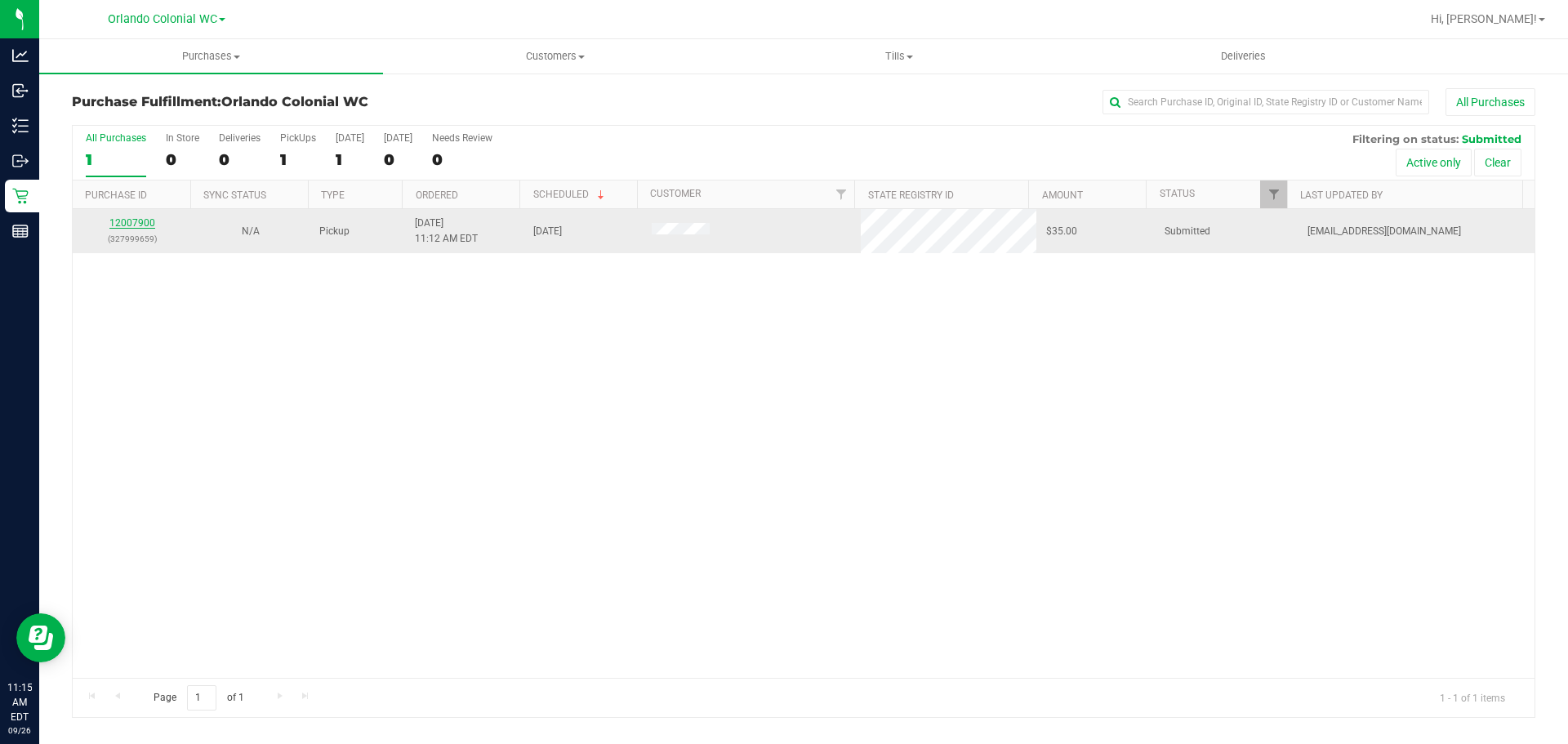
click at [134, 225] on link "12007900" at bounding box center [133, 222] width 46 height 11
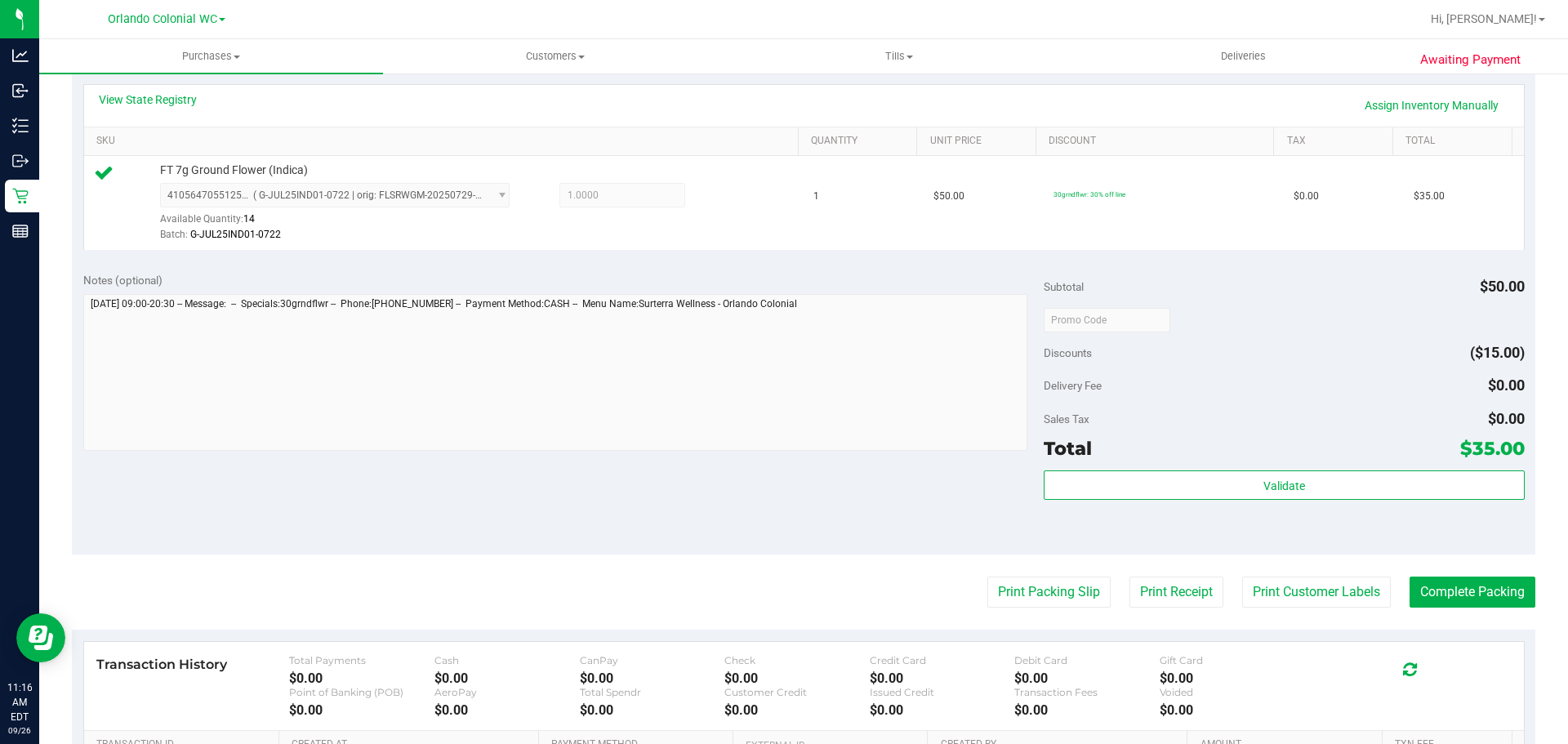
scroll to position [591, 0]
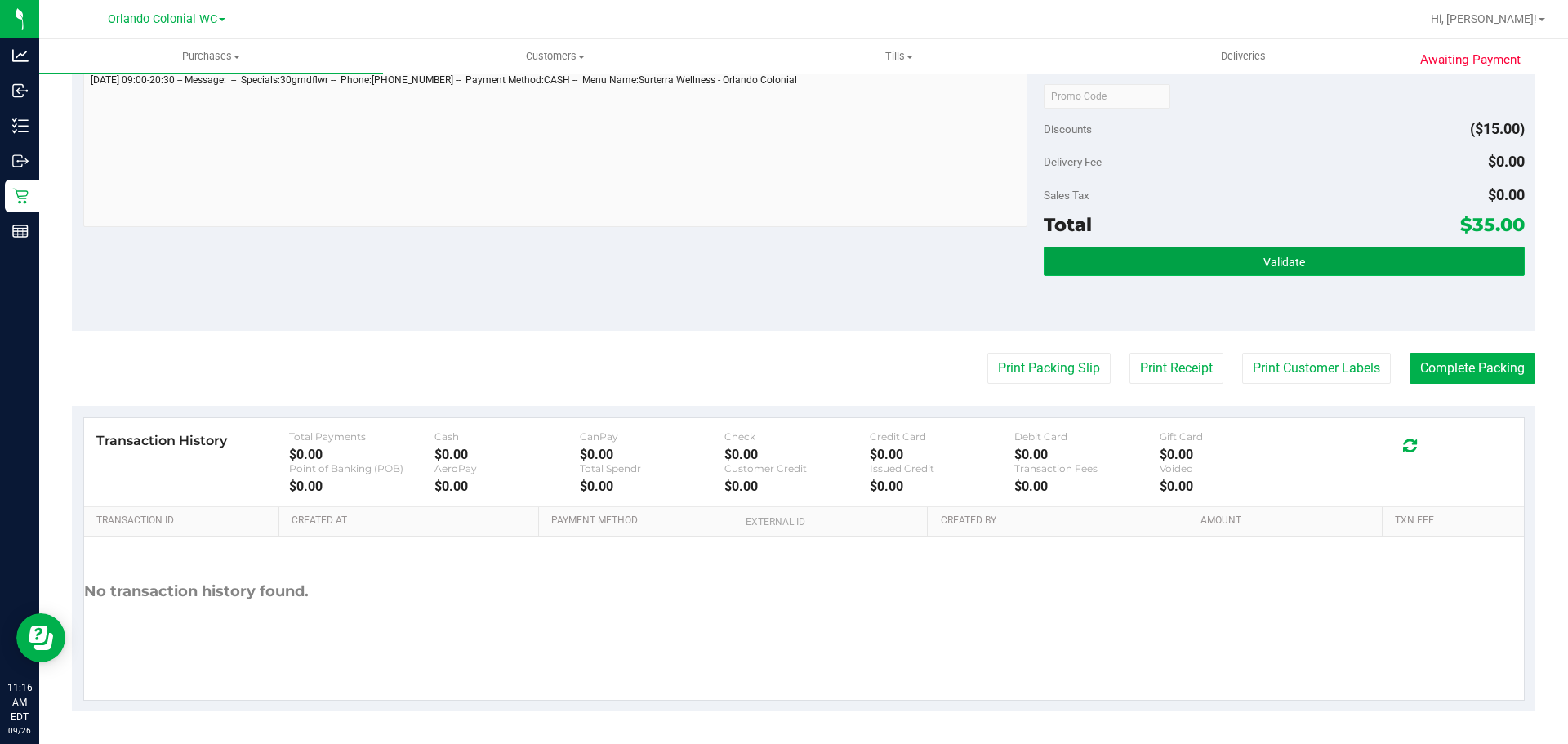
click at [1126, 250] on button "Validate" at bounding box center [1283, 262] width 480 height 29
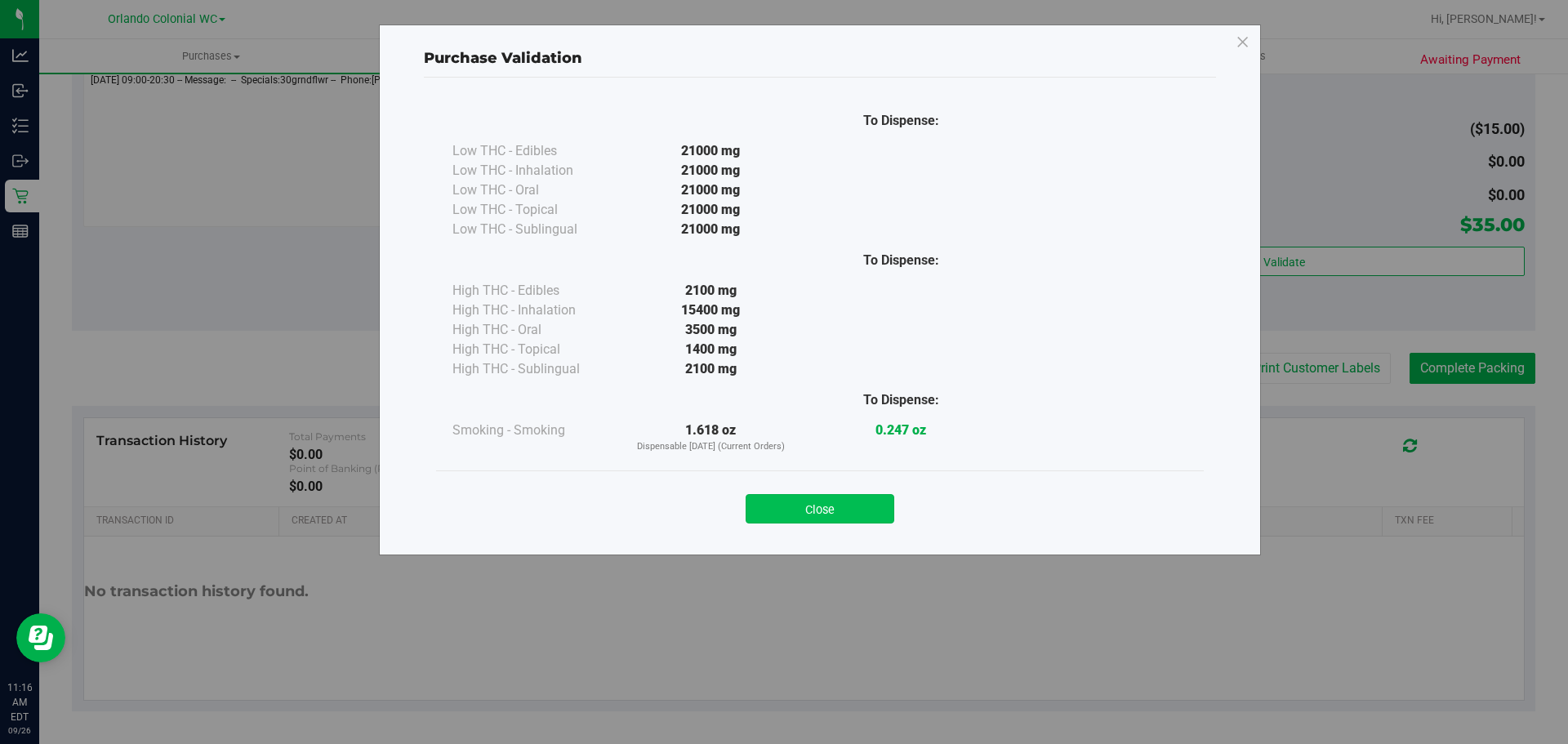
click at [870, 503] on button "Close" at bounding box center [820, 509] width 148 height 29
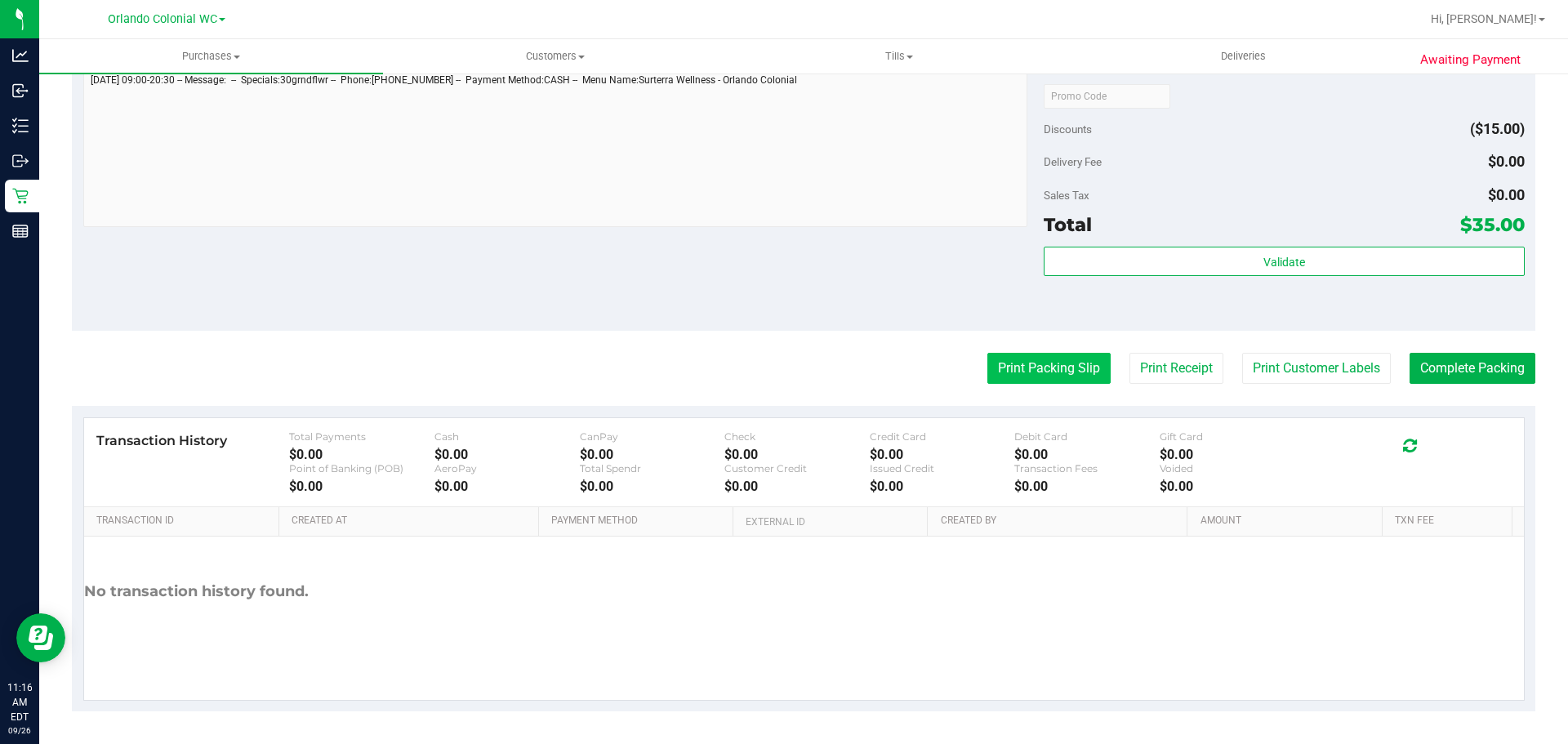
click at [1004, 379] on button "Print Packing Slip" at bounding box center [1048, 369] width 124 height 31
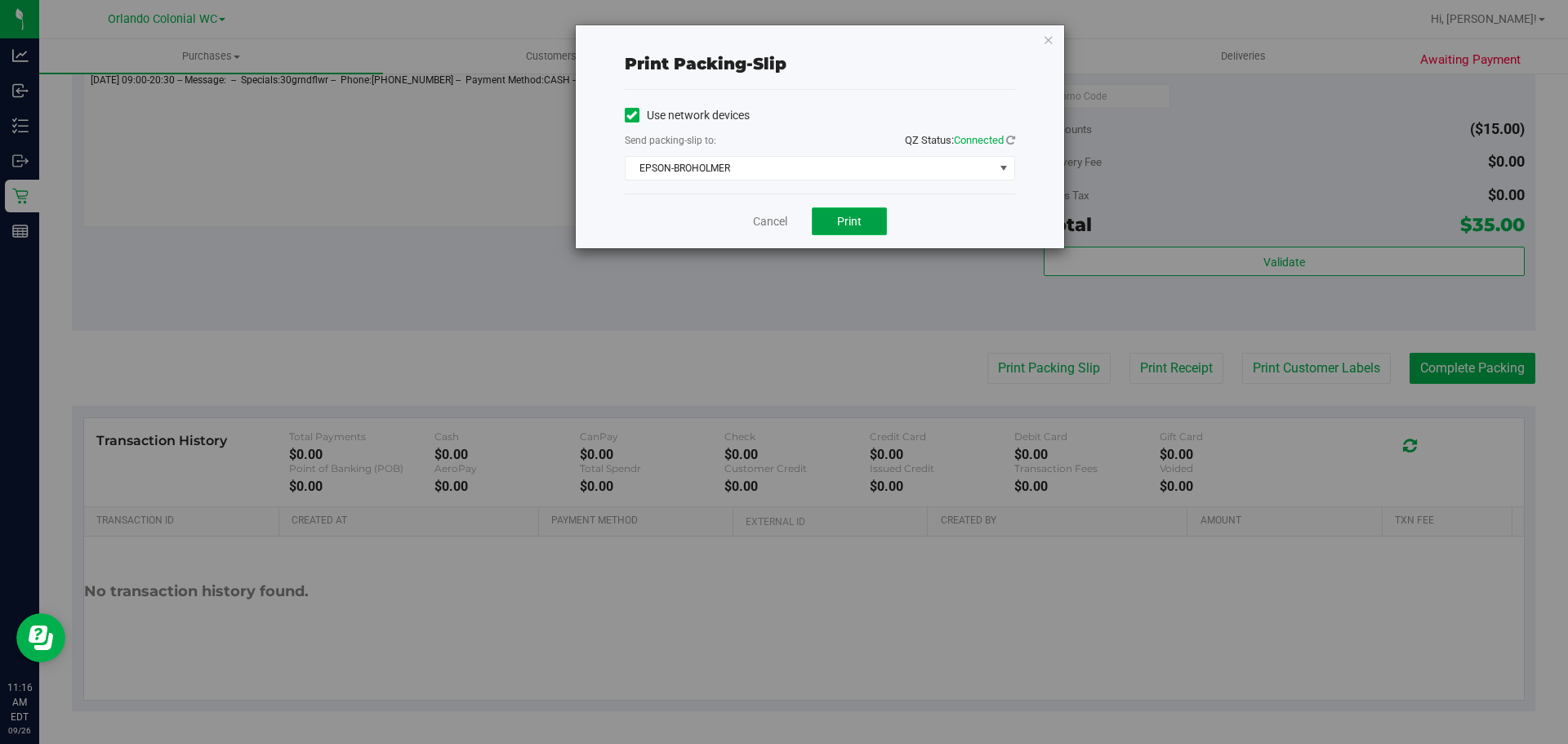
click at [862, 217] on button "Print" at bounding box center [849, 221] width 75 height 27
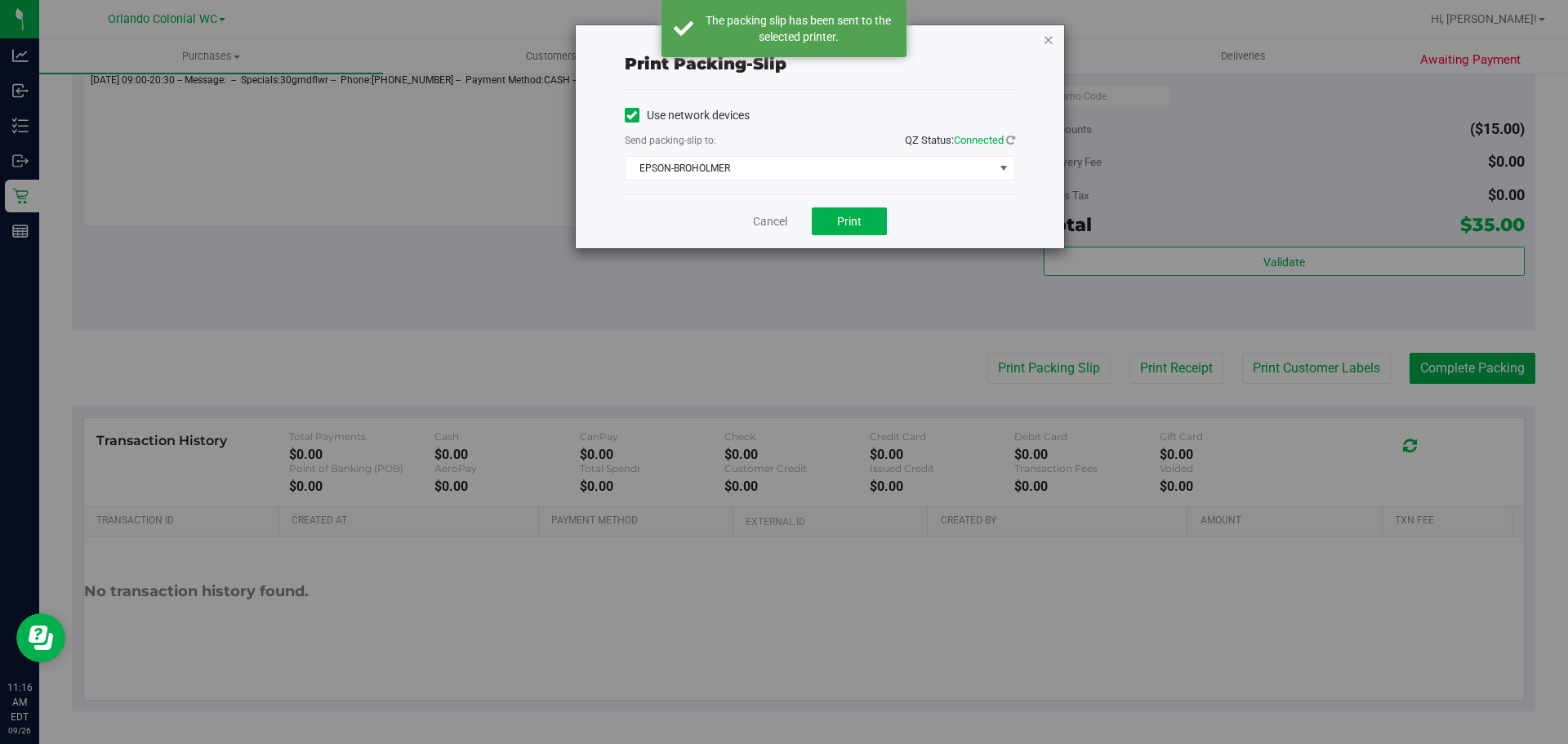
click at [1047, 39] on icon "button" at bounding box center [1048, 38] width 11 height 19
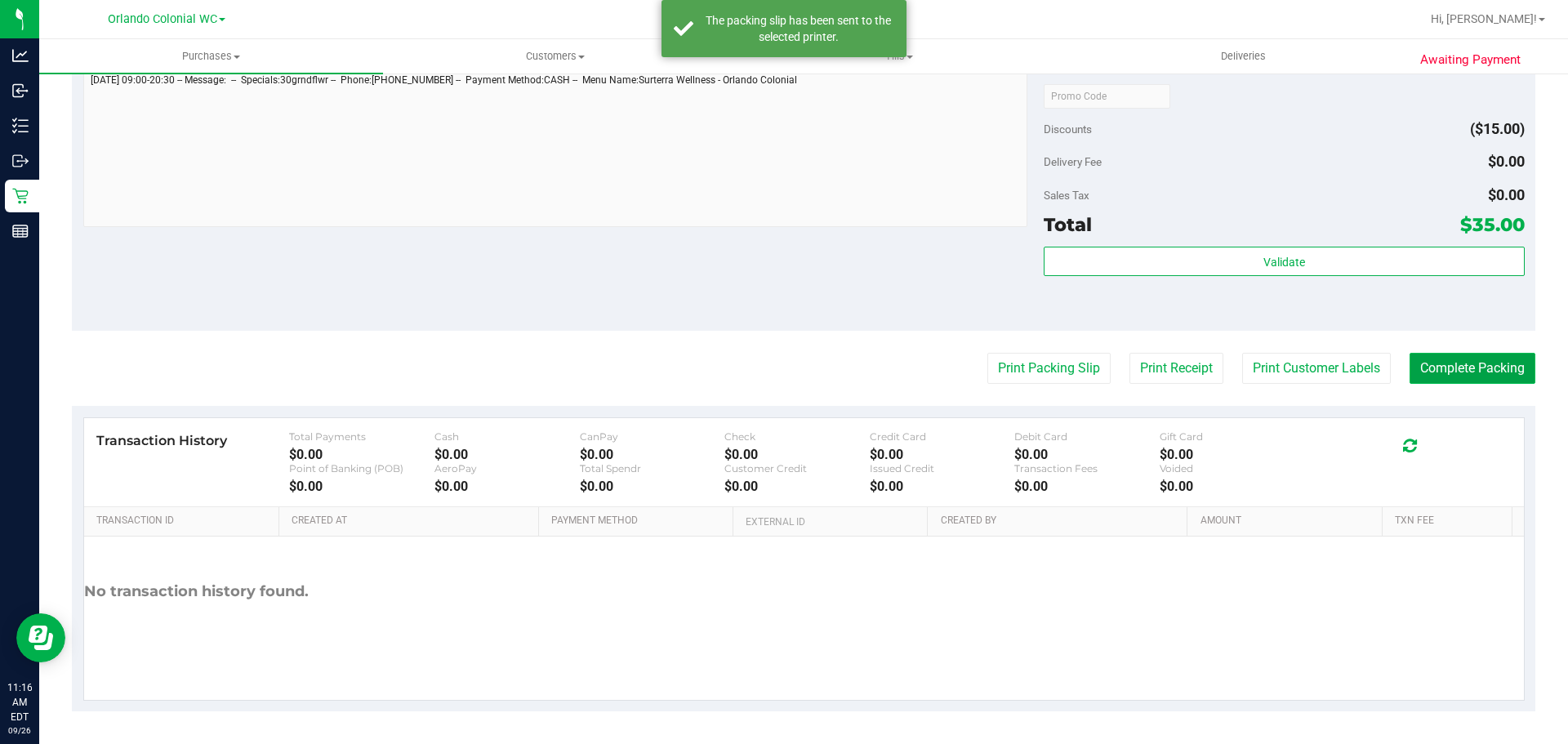
click at [1466, 359] on button "Complete Packing" at bounding box center [1472, 369] width 125 height 31
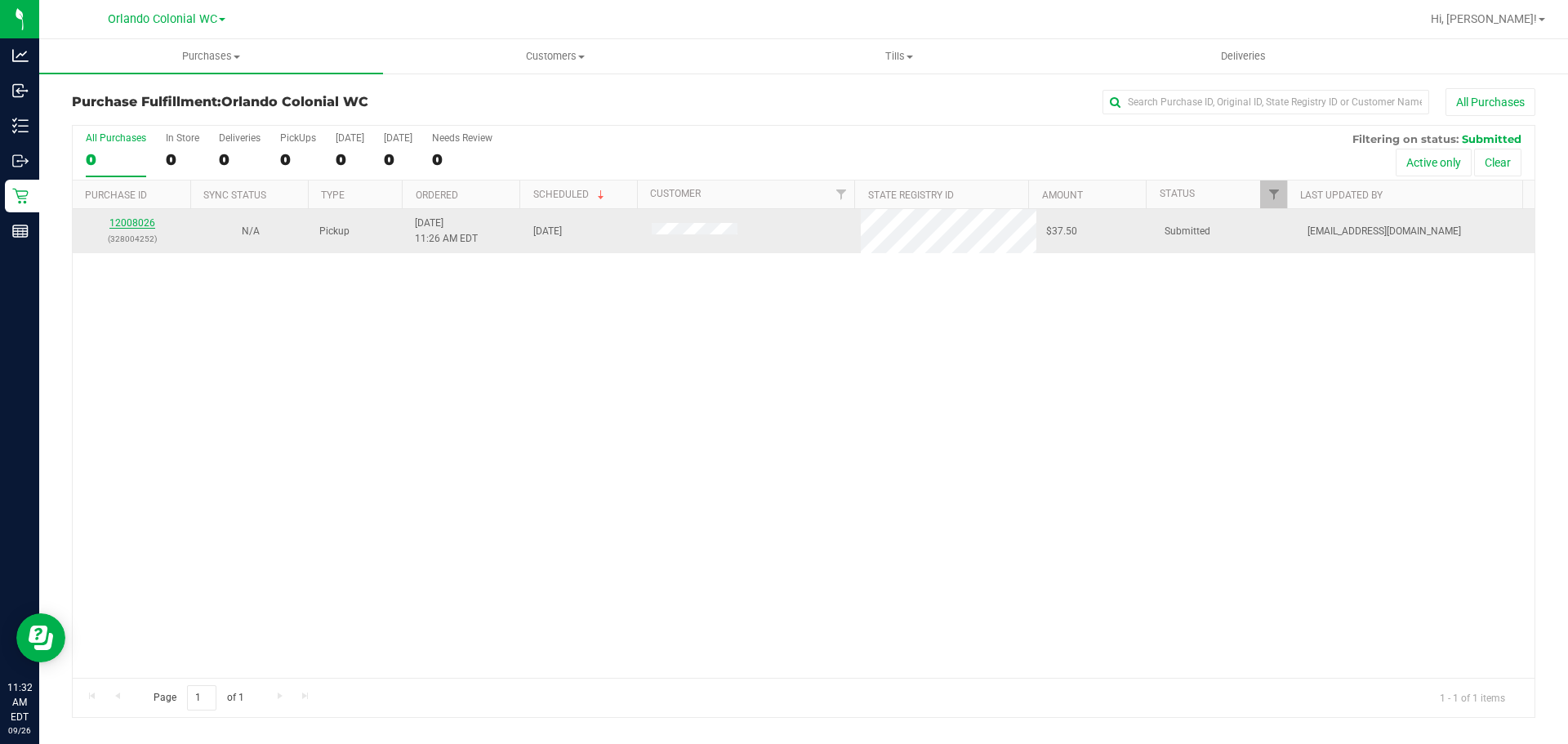
click at [134, 227] on link "12008026" at bounding box center [133, 222] width 46 height 11
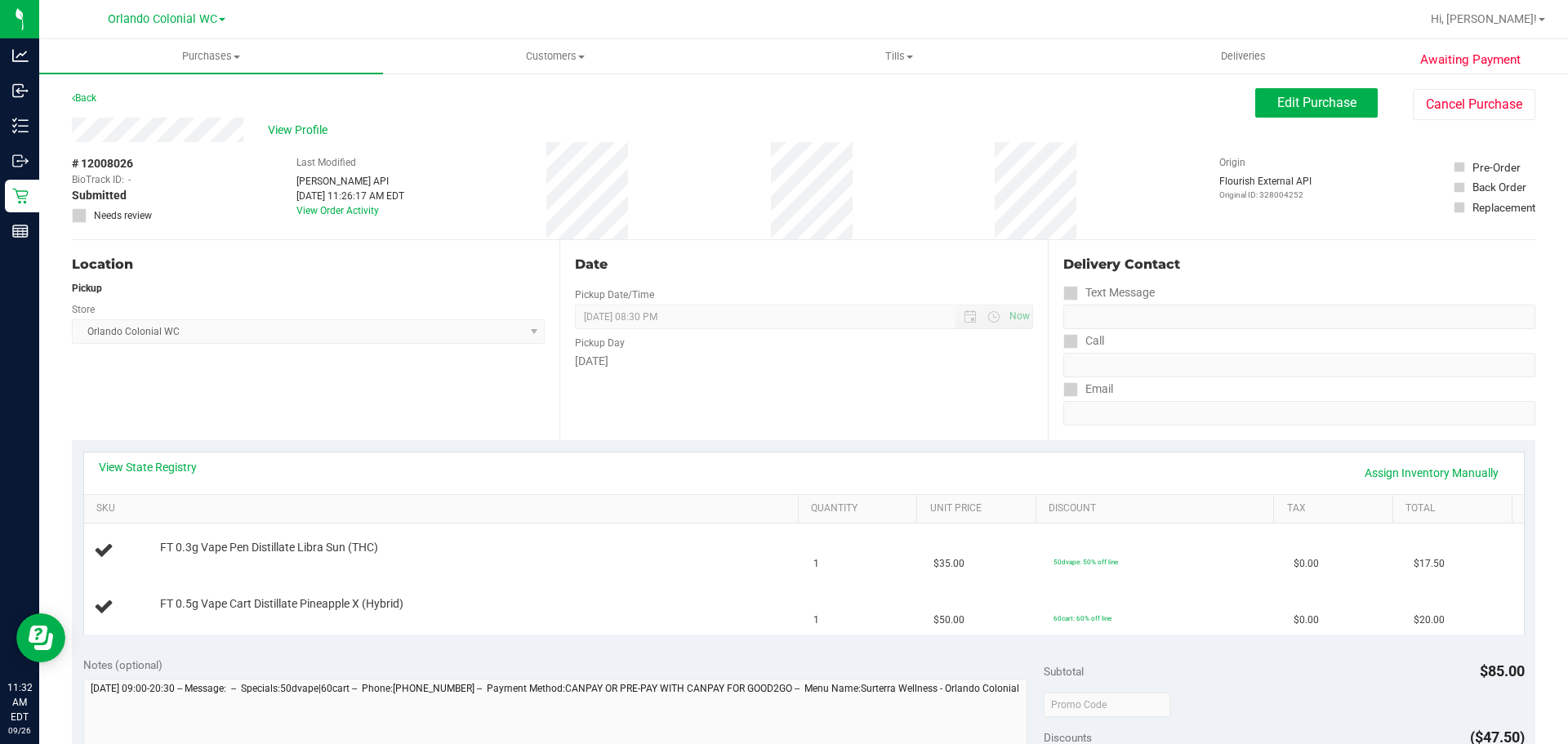
click at [792, 253] on div "Date Pickup Date/Time 09/26/2025 Now 09/26/2025 08:30 PM Now Pickup Day Friday" at bounding box center [802, 340] width 488 height 200
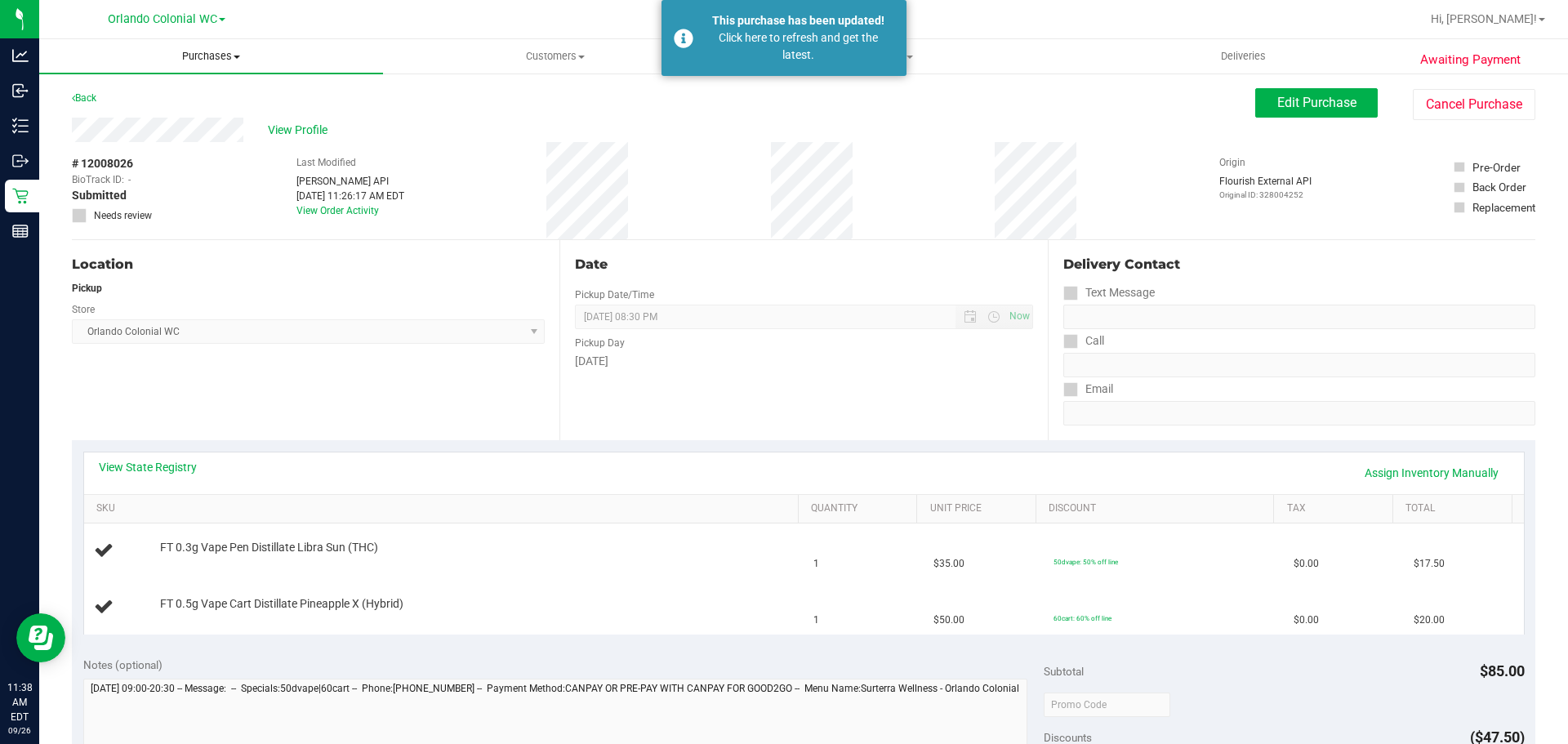
click at [217, 53] on span "Purchases" at bounding box center [211, 57] width 344 height 15
click at [166, 117] on li "Fulfillment" at bounding box center [211, 118] width 344 height 19
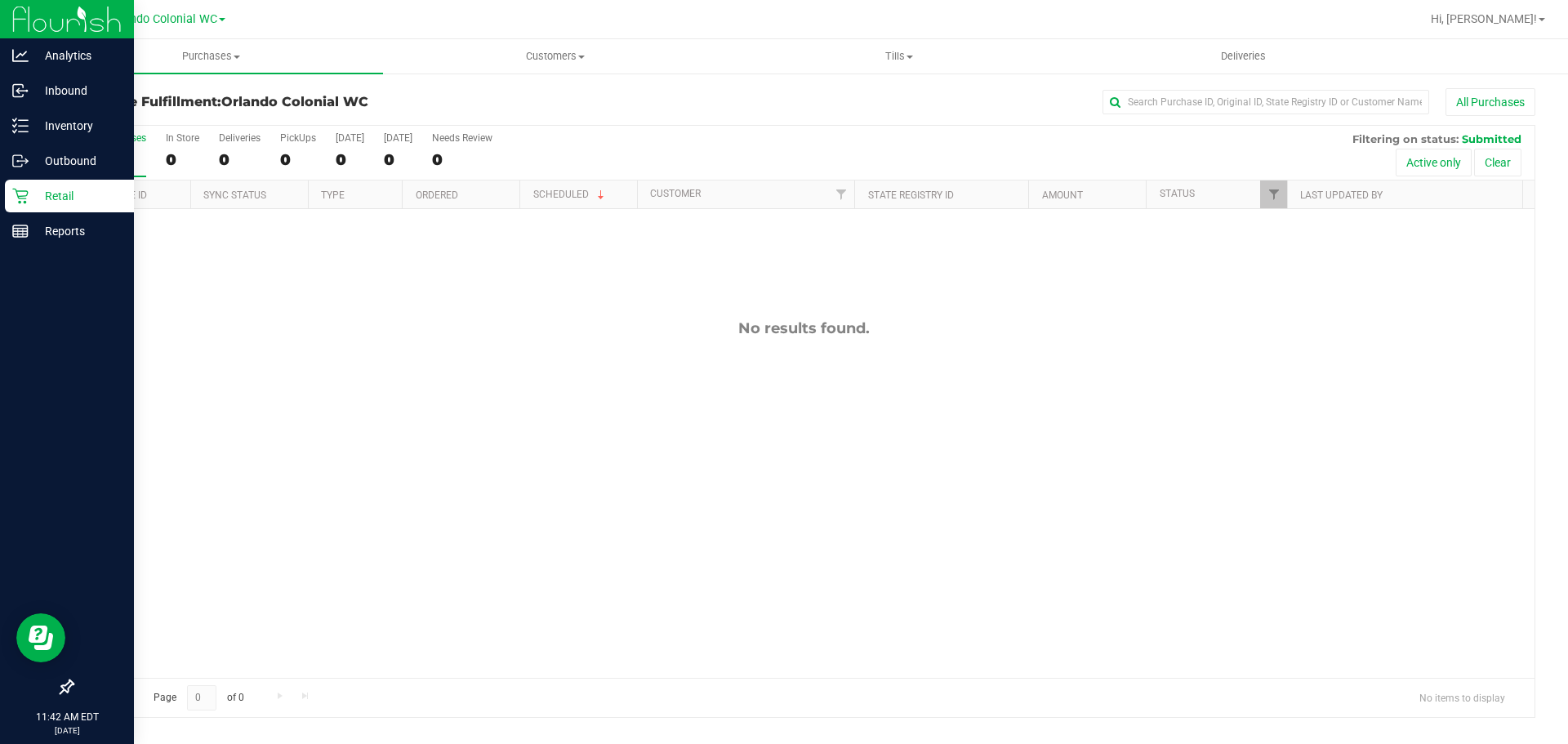
drag, startPoint x: 8, startPoint y: 197, endPoint x: 40, endPoint y: 194, distance: 32.1
click at [9, 197] on div "Retail" at bounding box center [69, 196] width 129 height 33
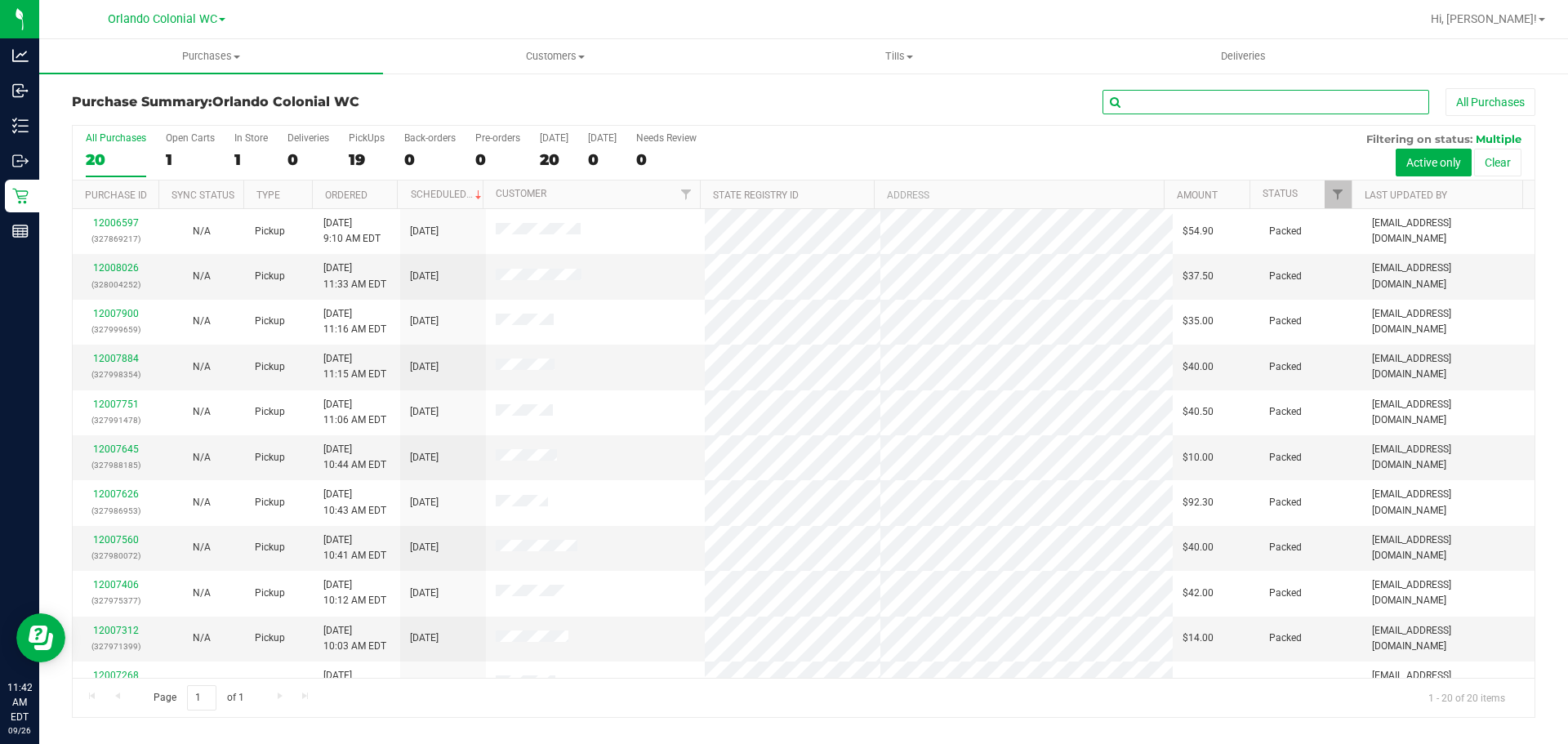
click at [1300, 110] on input "text" at bounding box center [1265, 102] width 327 height 25
type input "desiree"
click at [1498, 161] on button "Clear" at bounding box center [1498, 162] width 48 height 27
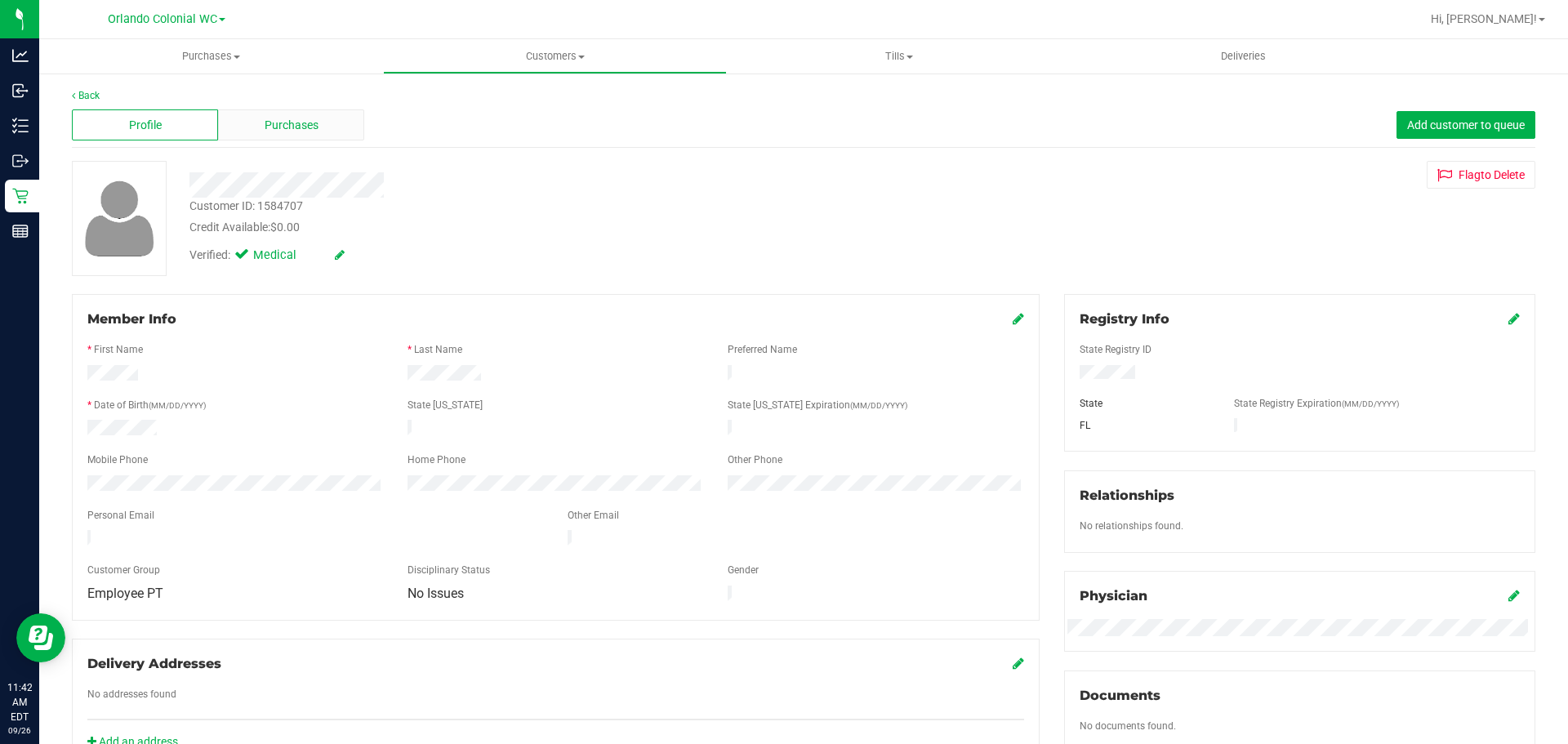
click at [278, 123] on span "Purchases" at bounding box center [291, 125] width 54 height 17
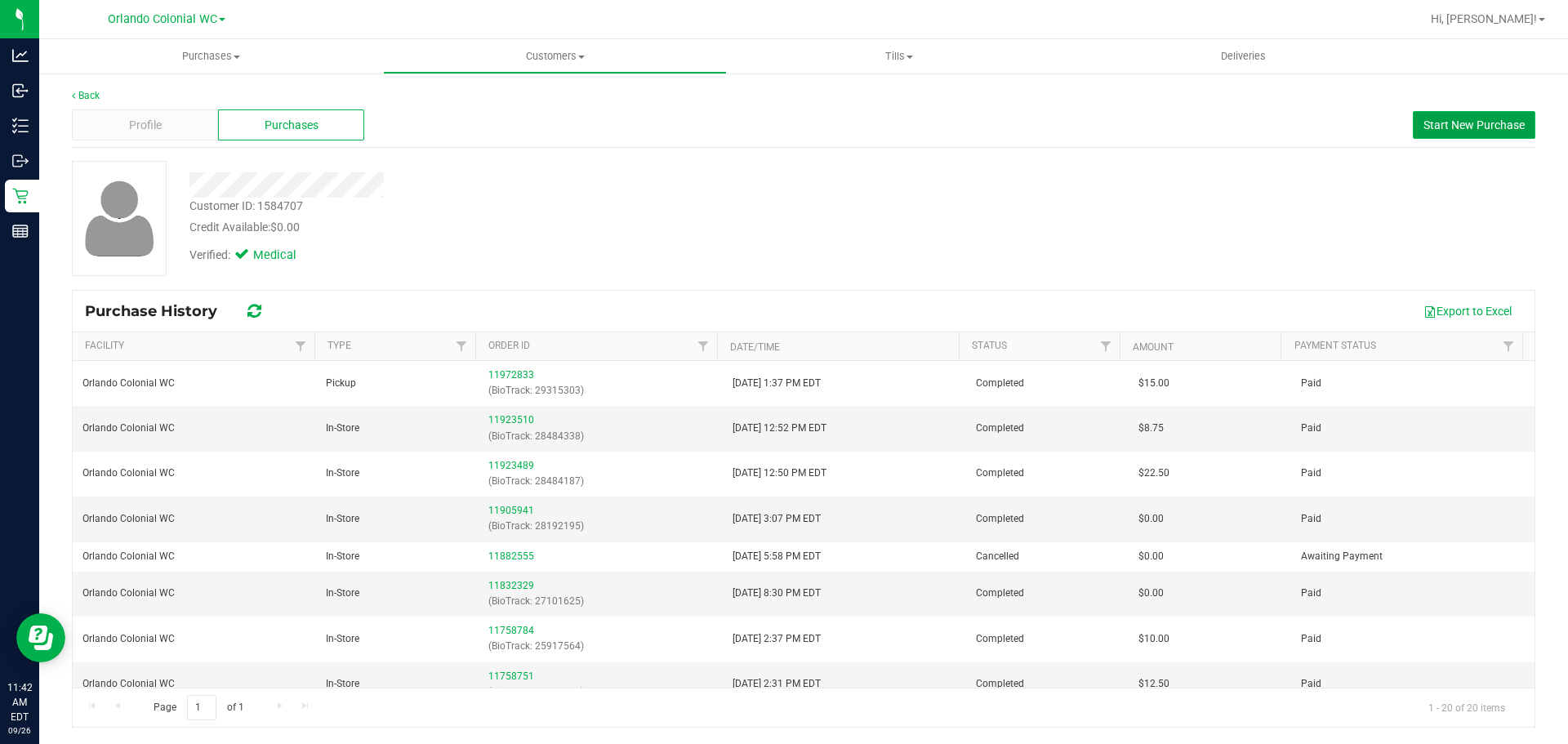
click at [1466, 125] on span "Start New Purchase" at bounding box center [1474, 124] width 102 height 13
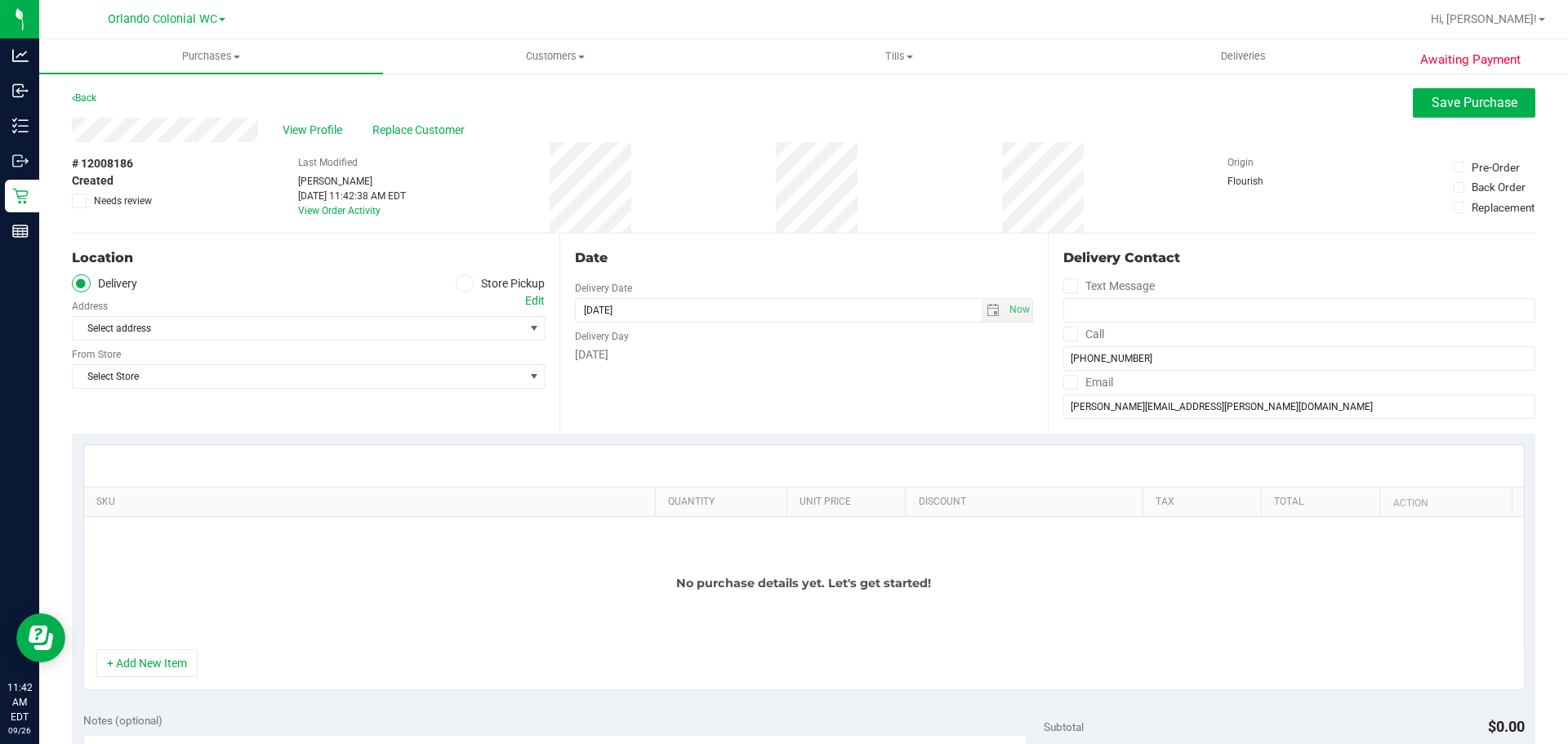
click at [459, 284] on icon at bounding box center [464, 284] width 10 height 0
click at [0, 0] on input "Store Pickup" at bounding box center [0, 0] width 0 height 0
click at [457, 331] on span "Select Store" at bounding box center [297, 328] width 451 height 23
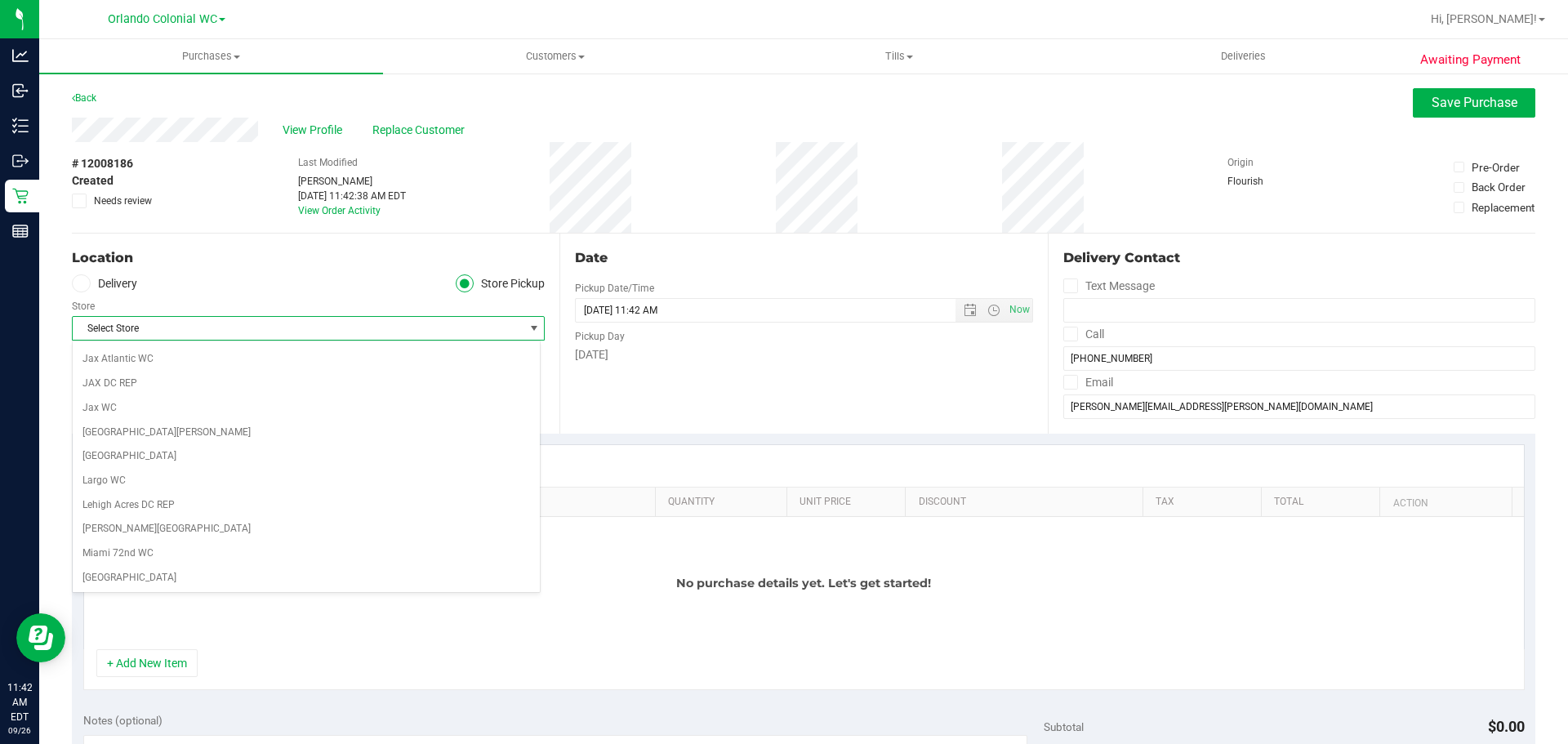
scroll to position [572, 0]
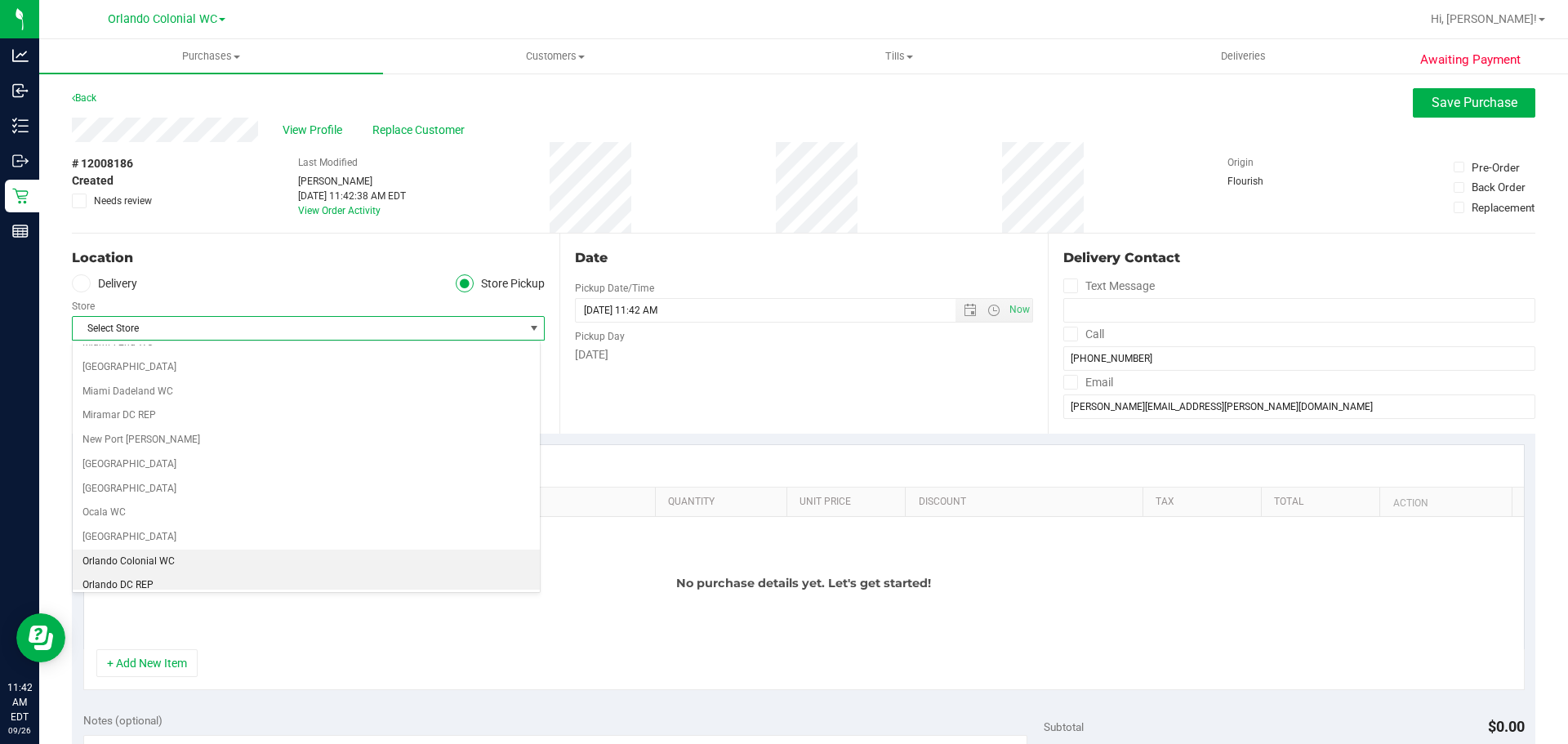
click at [221, 557] on li "Orlando Colonial WC" at bounding box center [306, 562] width 467 height 25
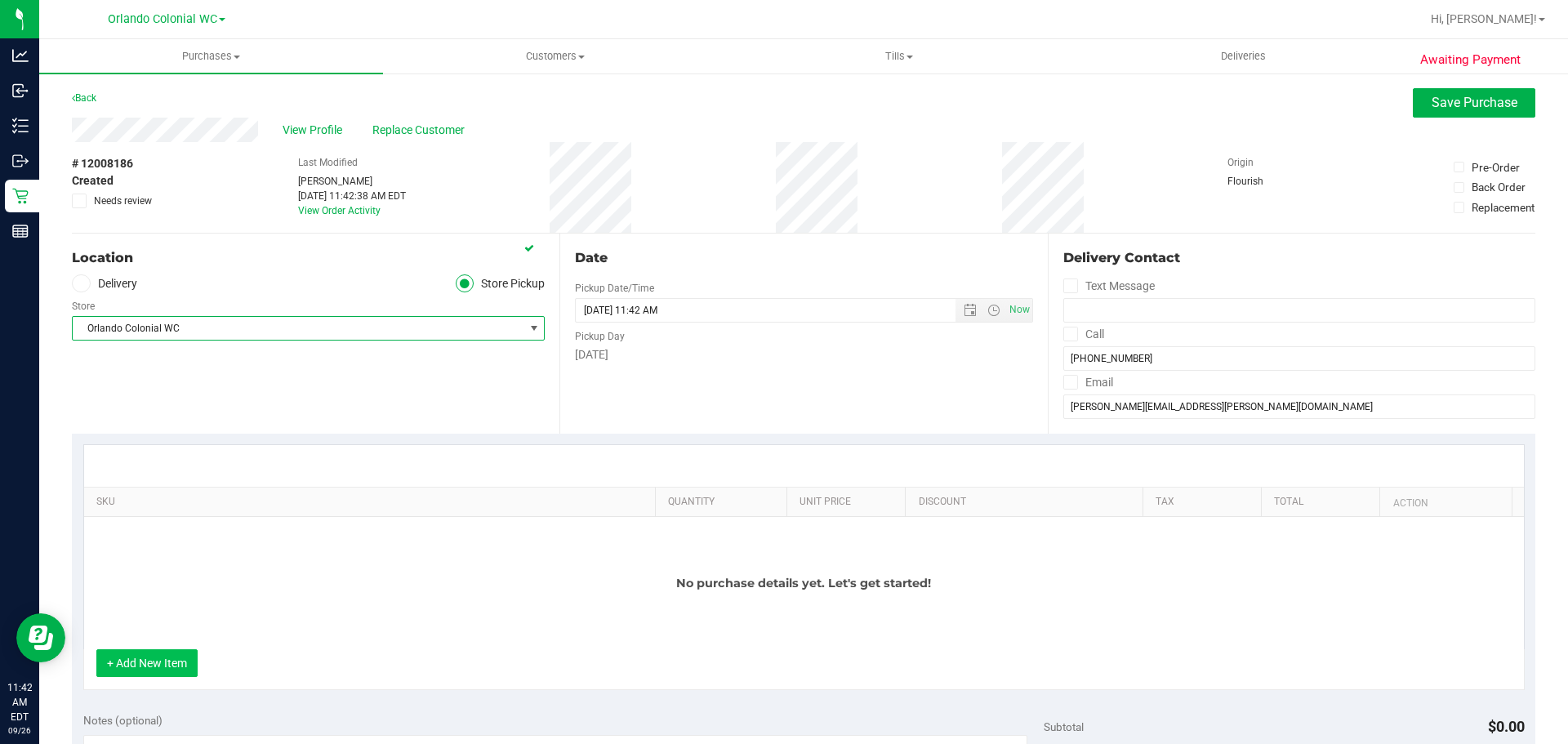
click at [177, 663] on button "+ Add New Item" at bounding box center [146, 663] width 102 height 27
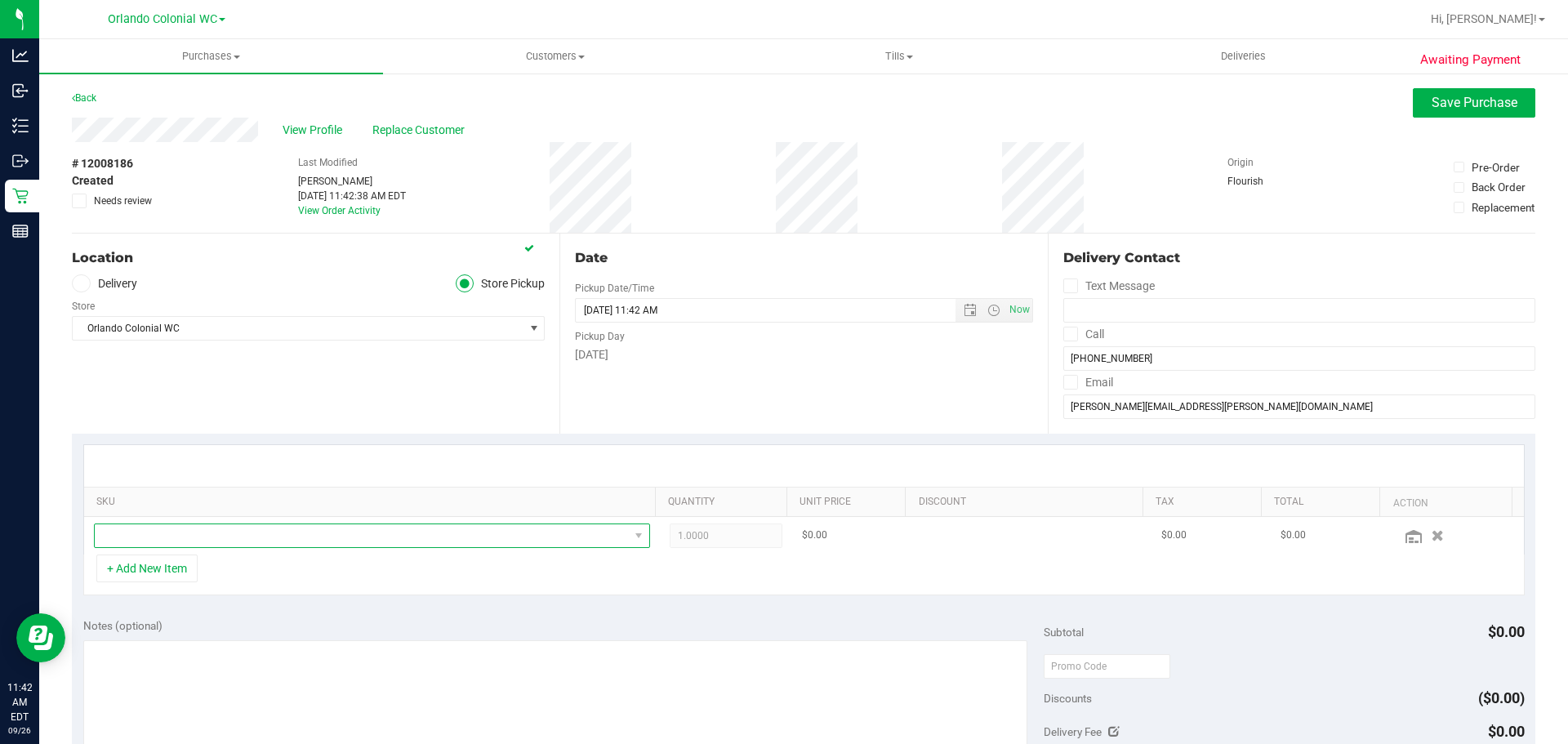
click at [218, 540] on span "NO DATA FOUND" at bounding box center [362, 535] width 534 height 23
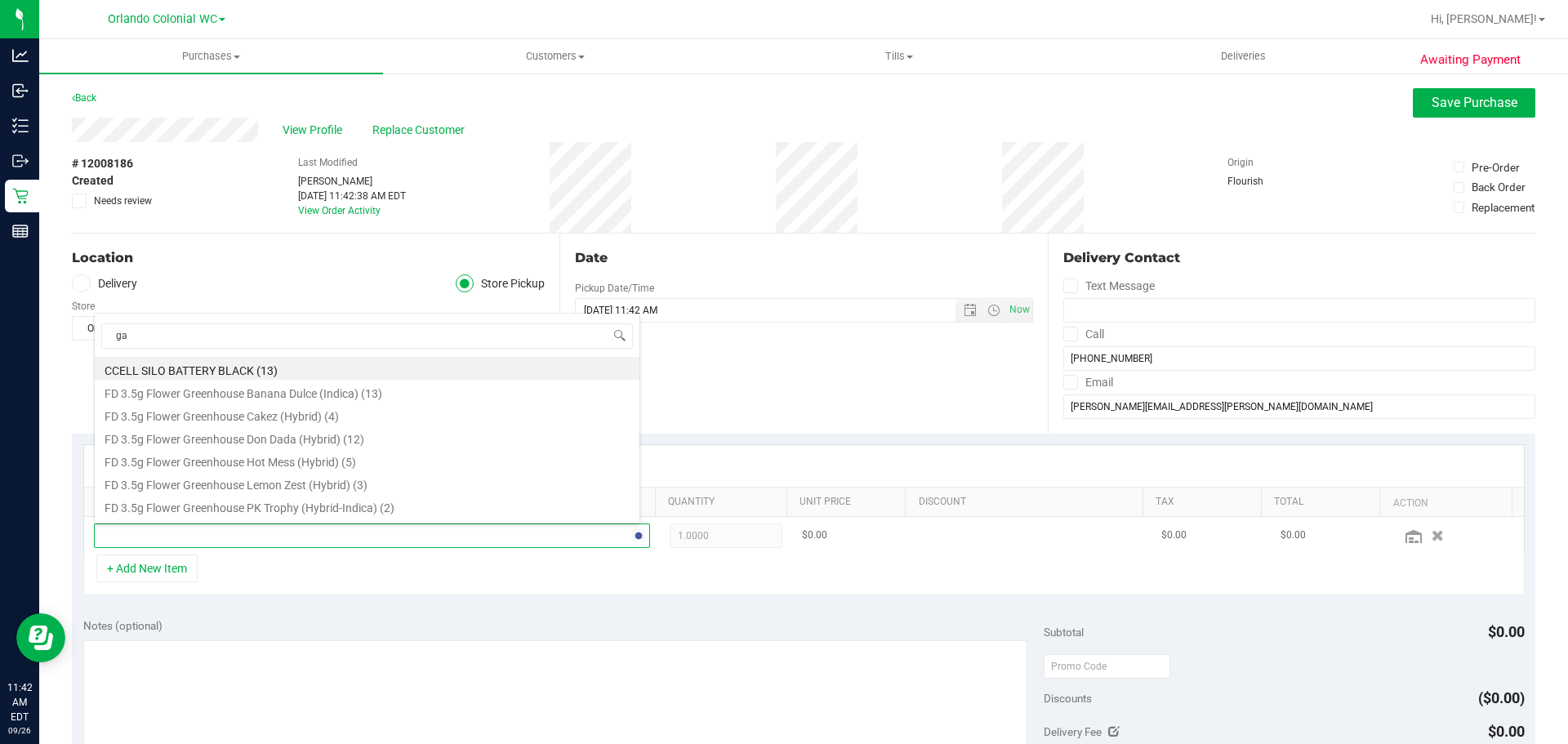
scroll to position [25, 542]
type input "gas"
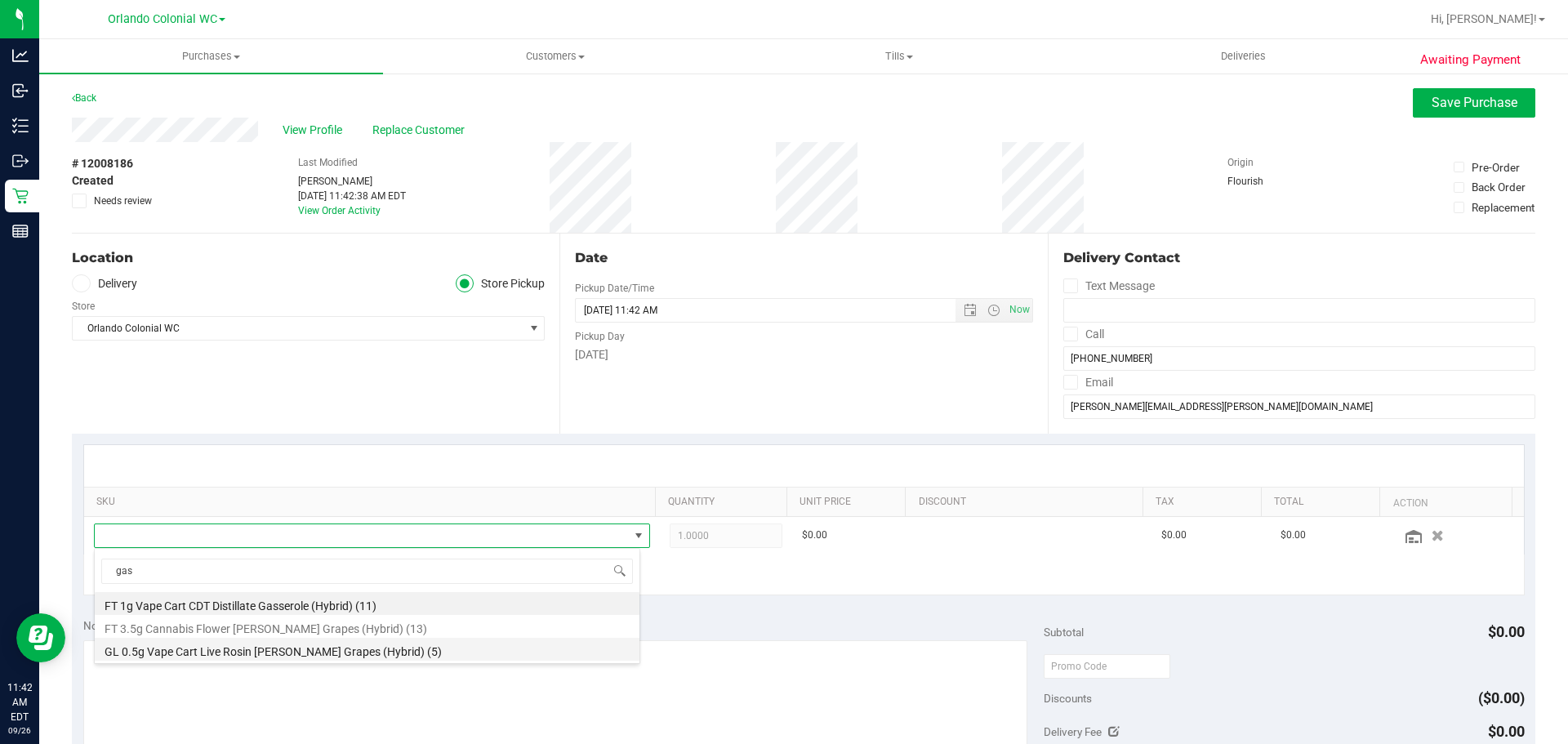
click at [357, 652] on li "GL 0.5g Vape Cart Live Rosin Gaspar's Grapes (Hybrid) (5)" at bounding box center [367, 649] width 544 height 23
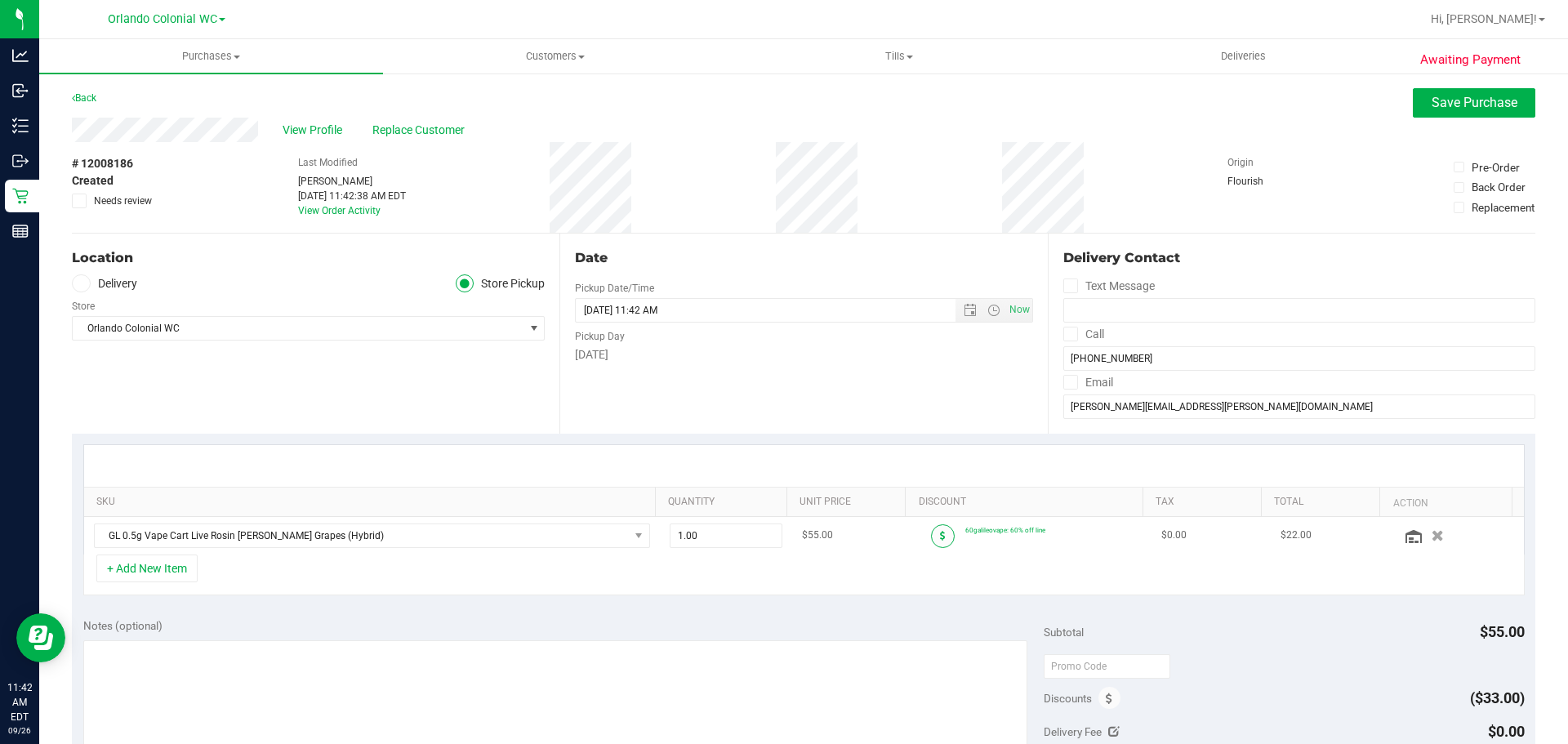
click at [940, 531] on icon at bounding box center [942, 535] width 5 height 10
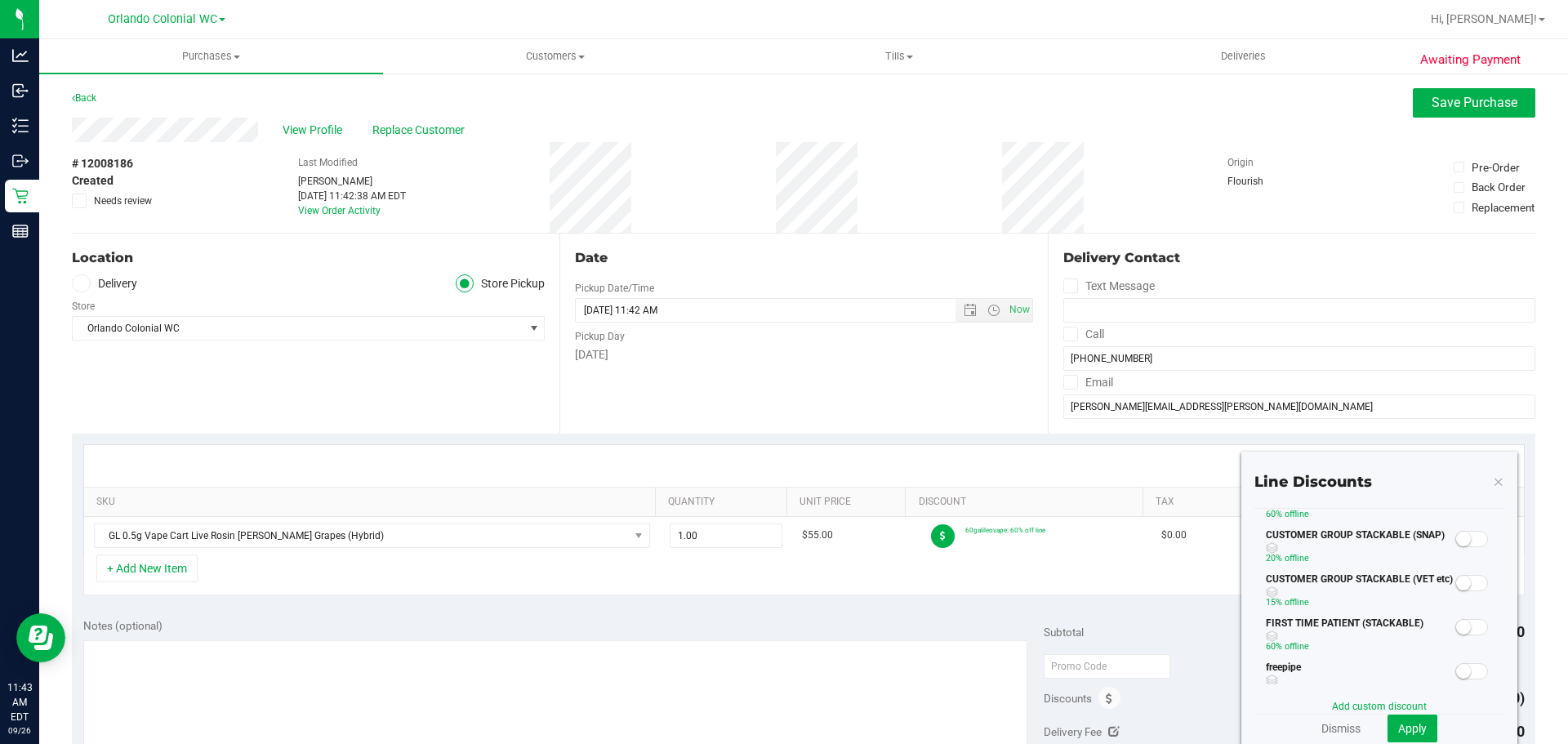
scroll to position [0, 0]
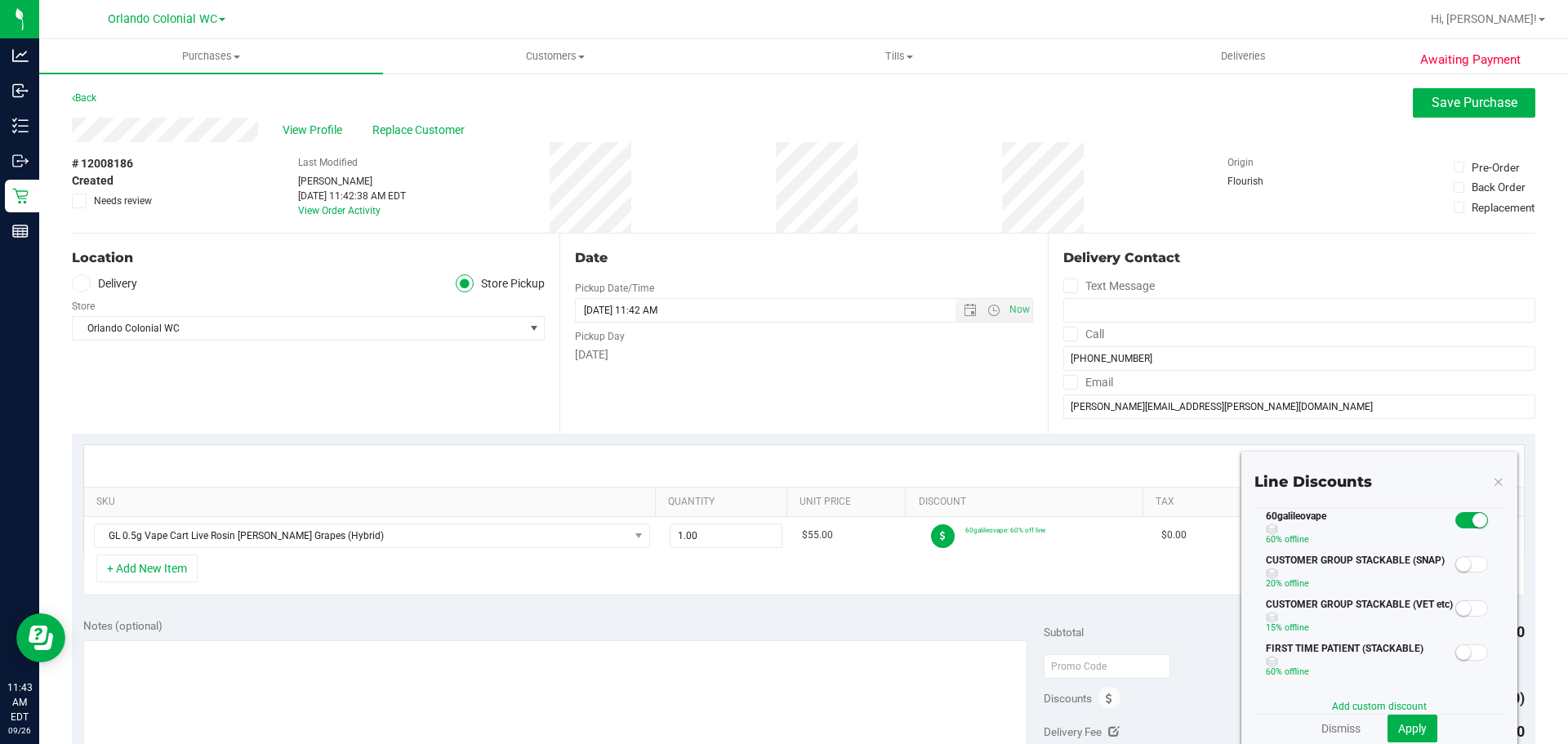
click at [1130, 613] on div "Notes (optional) Subtotal $55.00 Discounts ($33.00) Delivery Fee $0.00 Sales Ta…" at bounding box center [803, 753] width 1463 height 294
click at [1493, 479] on icon at bounding box center [1498, 480] width 11 height 19
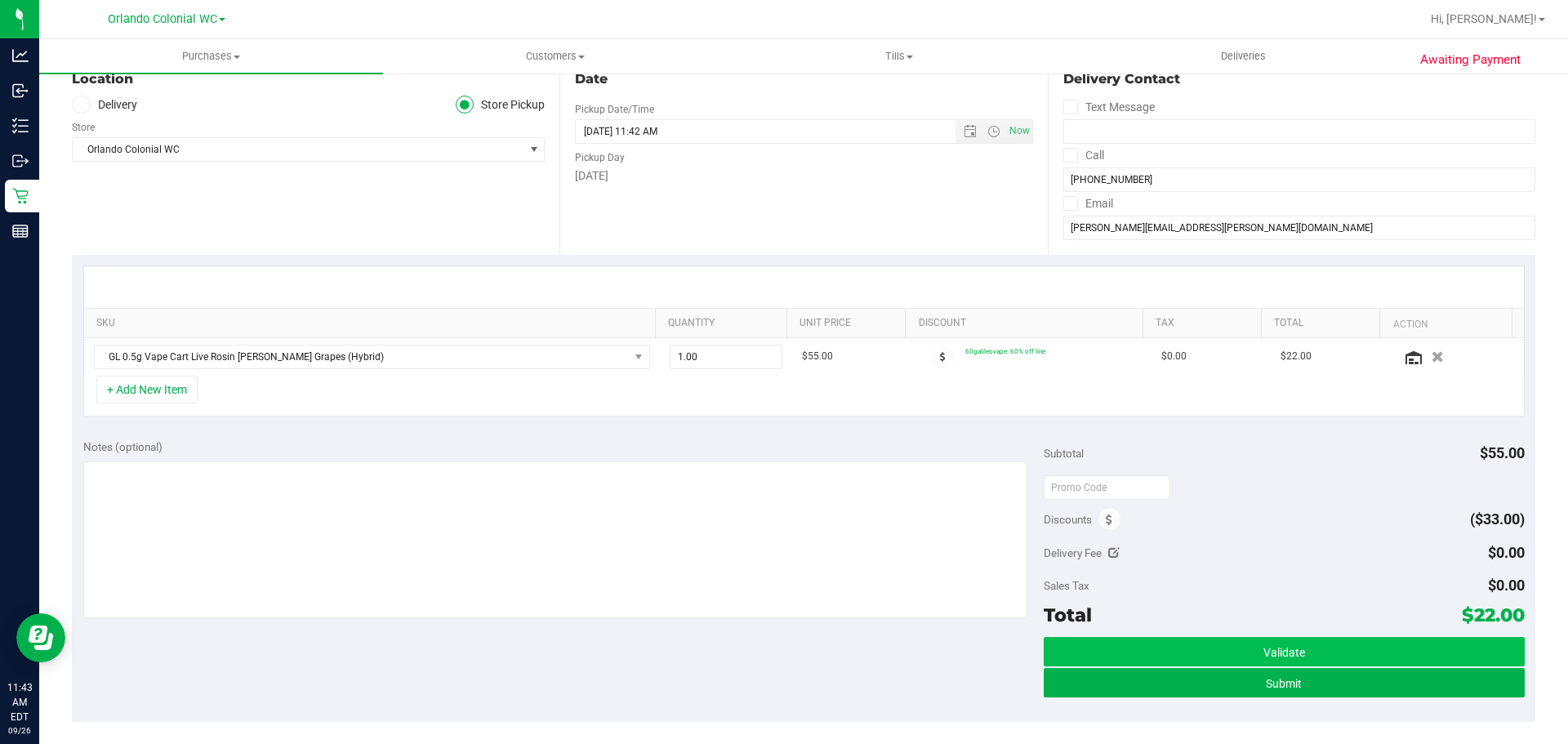
scroll to position [327, 0]
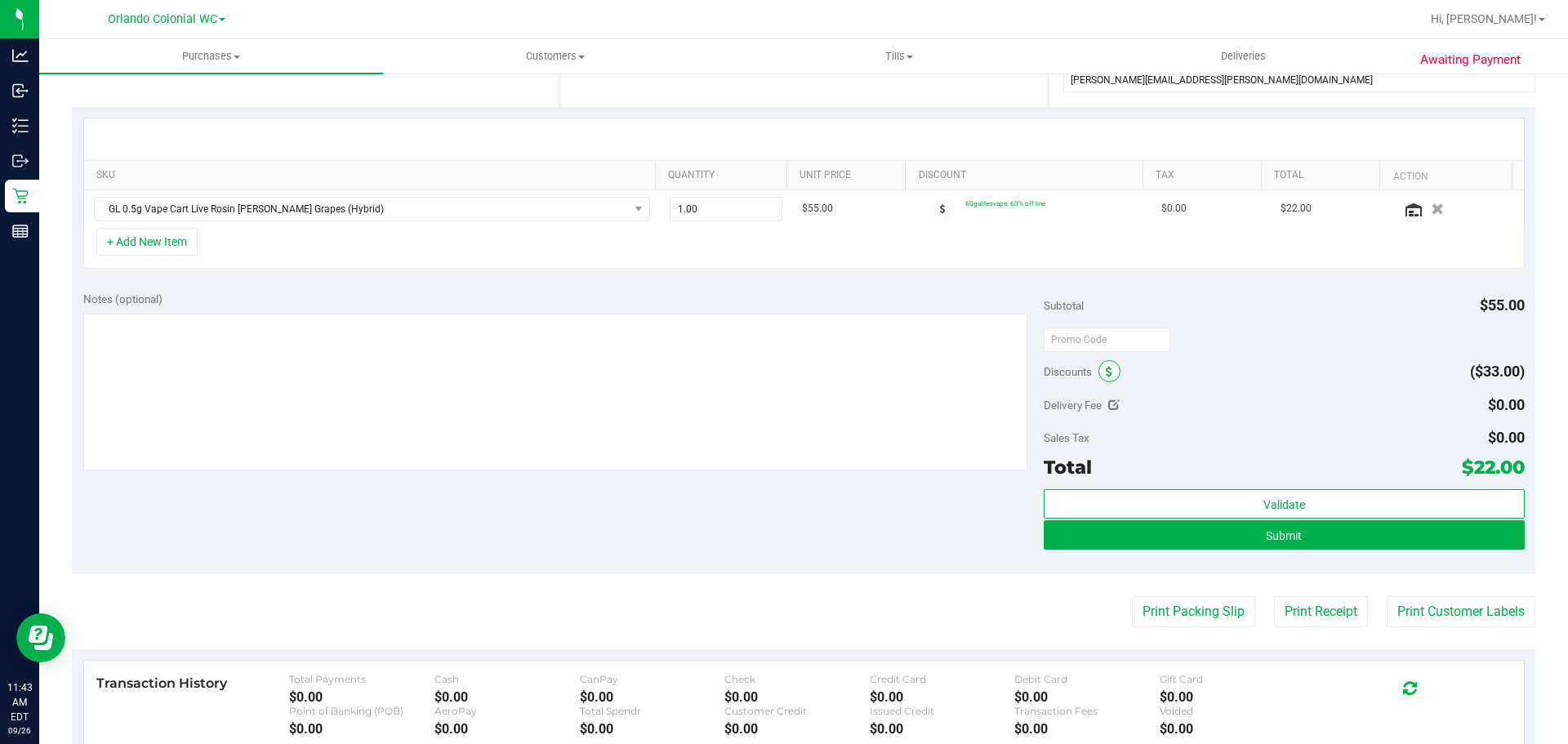
click at [1105, 369] on icon at bounding box center [1108, 372] width 6 height 11
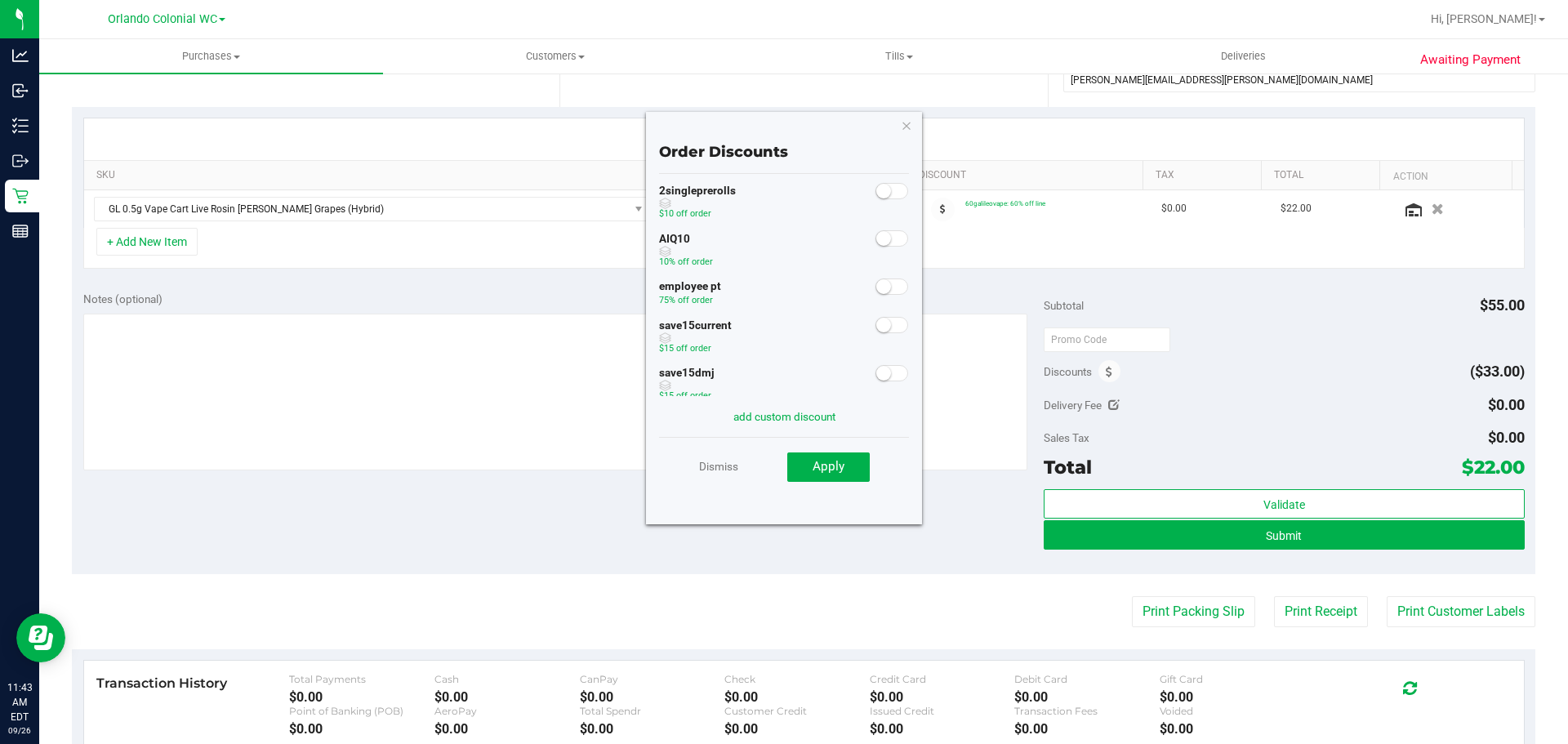
scroll to position [81, 0]
click at [876, 264] on small at bounding box center [884, 261] width 15 height 15
click at [849, 468] on button "Apply" at bounding box center [828, 467] width 82 height 29
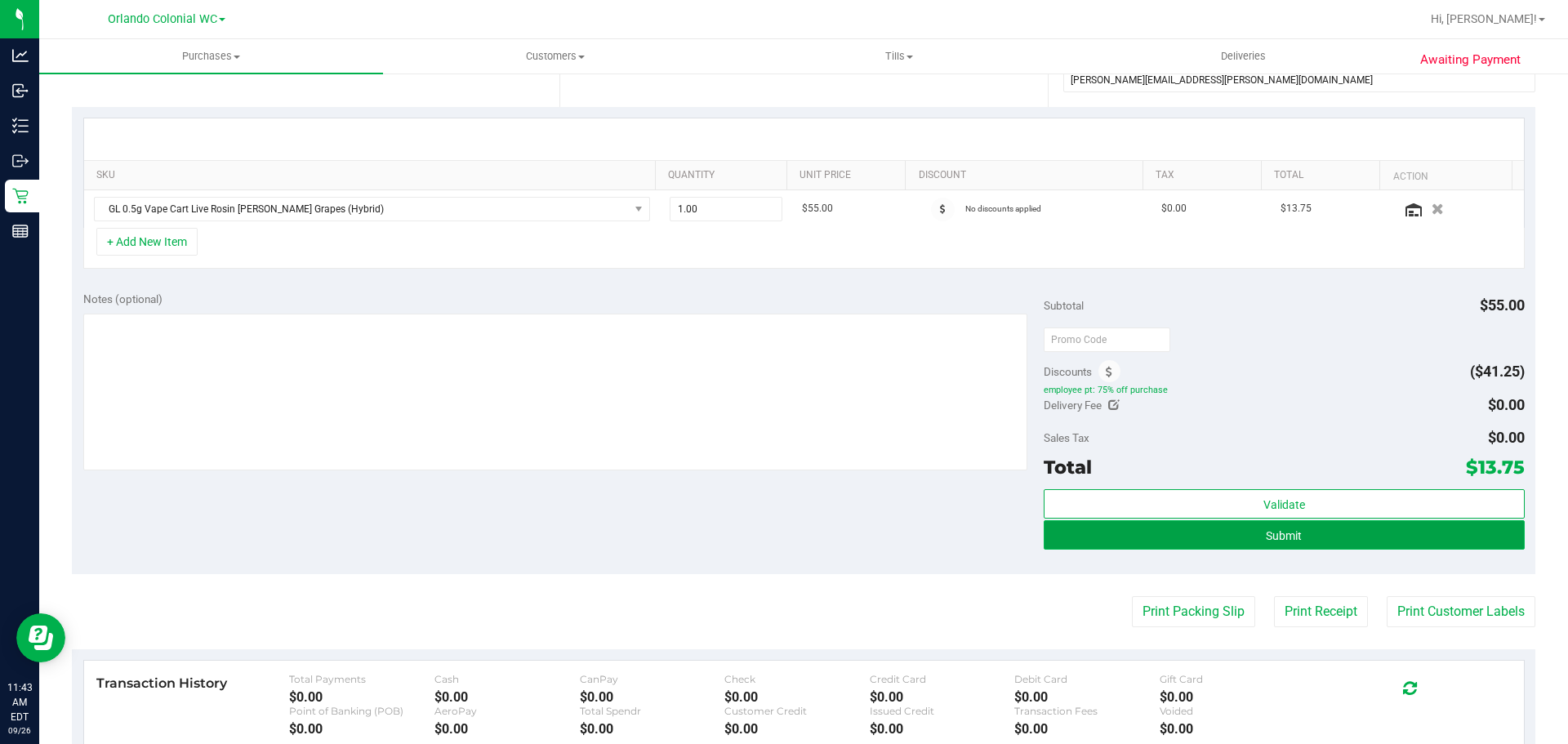
click at [1237, 534] on button "Submit" at bounding box center [1283, 535] width 480 height 29
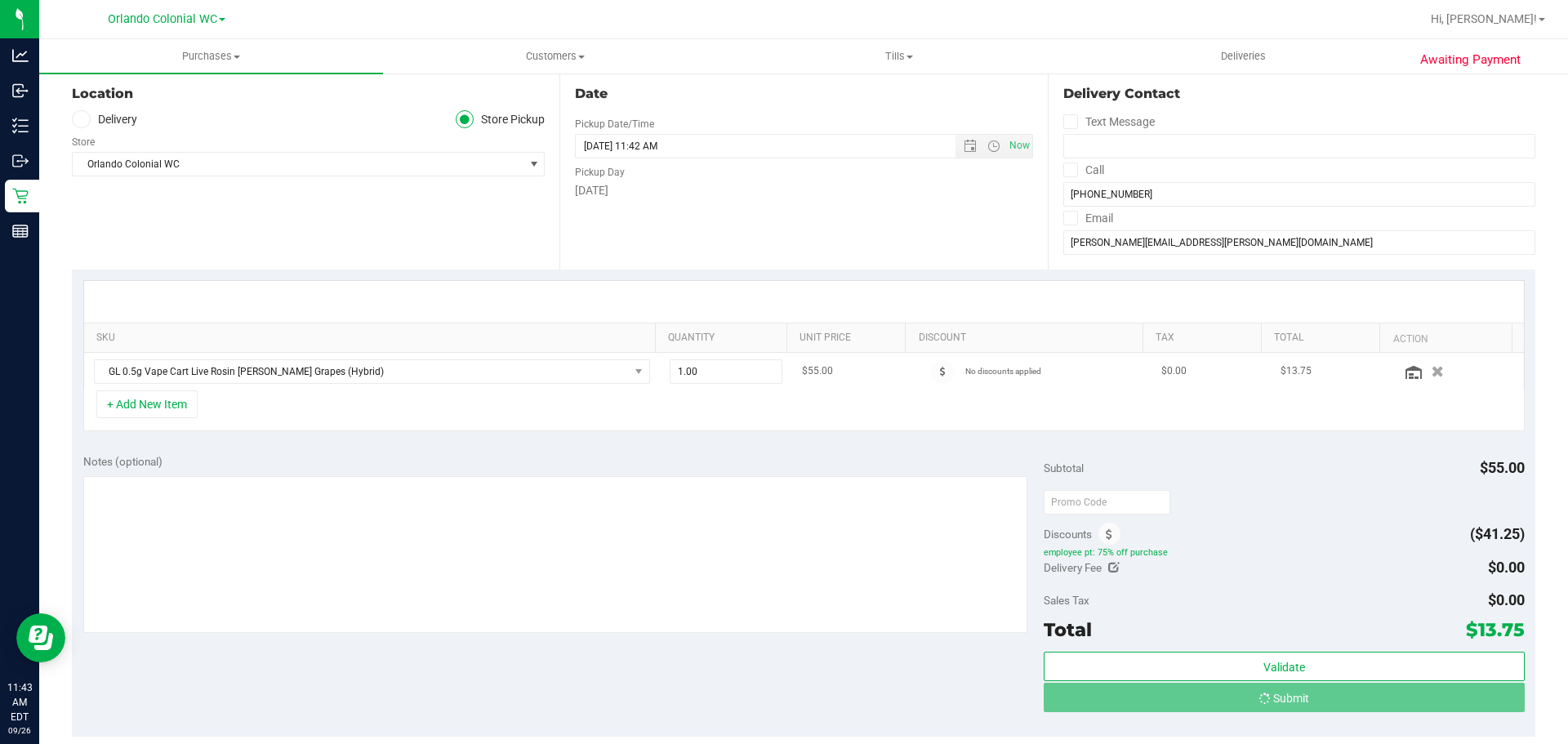
scroll to position [164, 0]
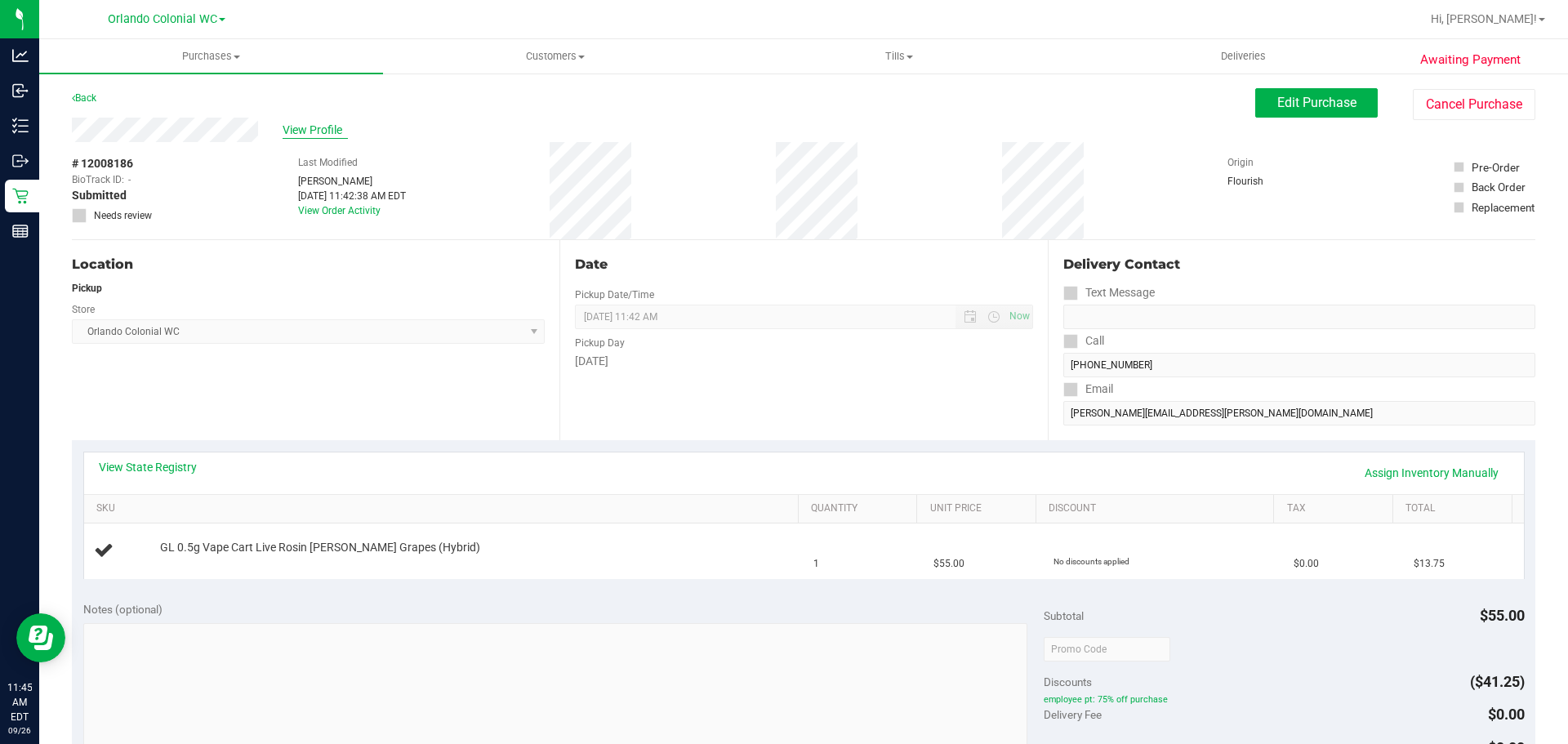
click at [334, 127] on span "View Profile" at bounding box center [315, 130] width 65 height 17
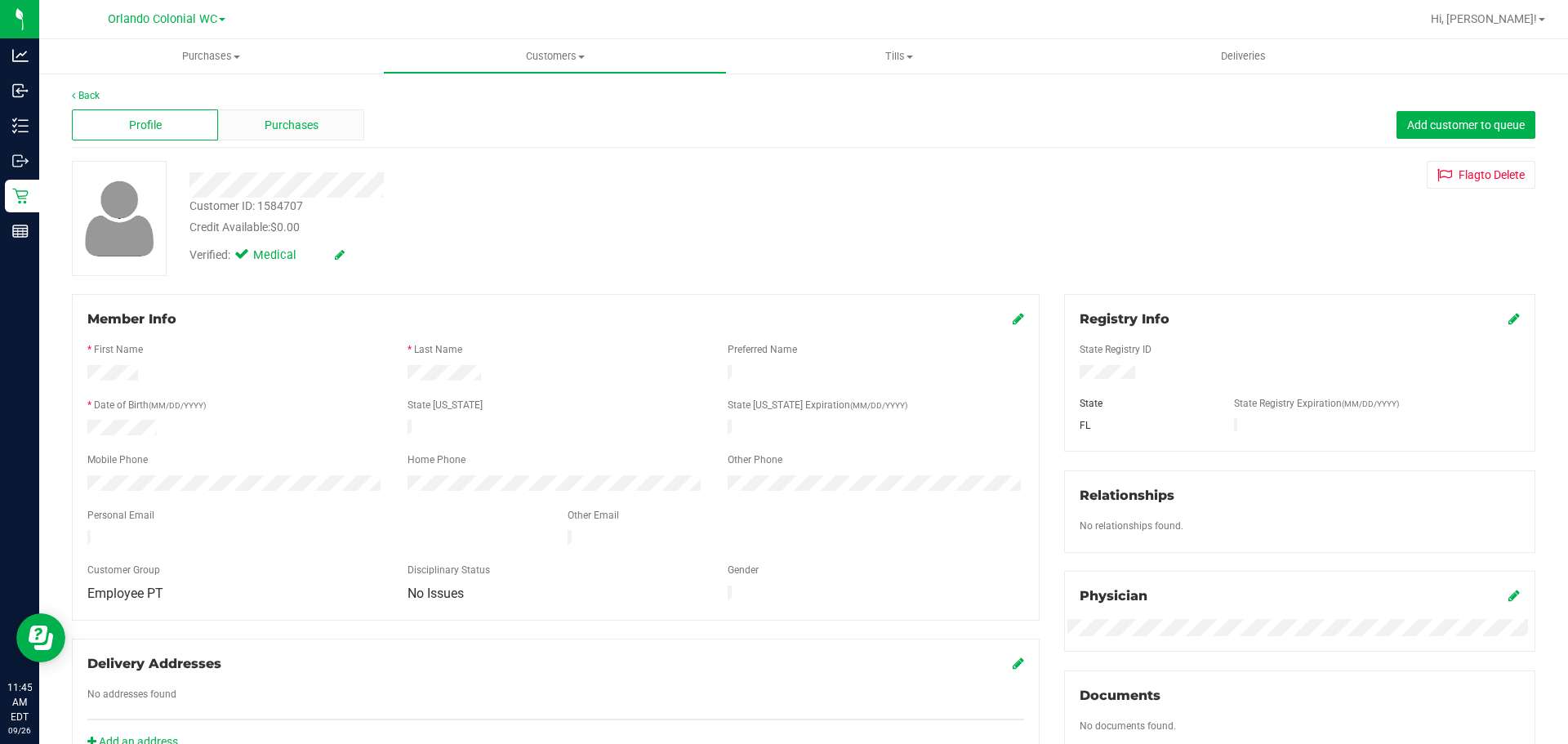
click at [329, 128] on div "Purchases" at bounding box center [291, 125] width 146 height 31
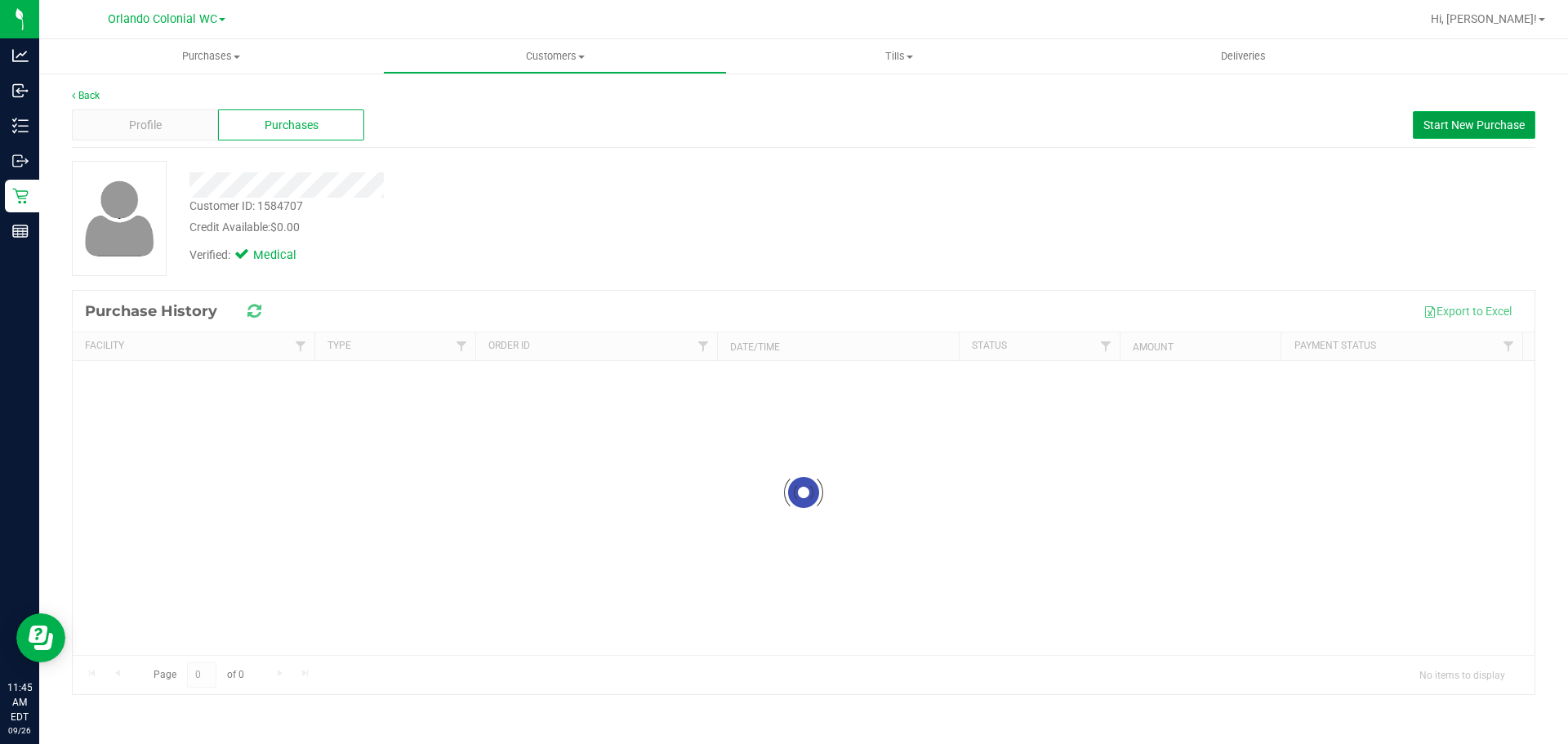
click at [1467, 119] on span "Start New Purchase" at bounding box center [1474, 124] width 102 height 13
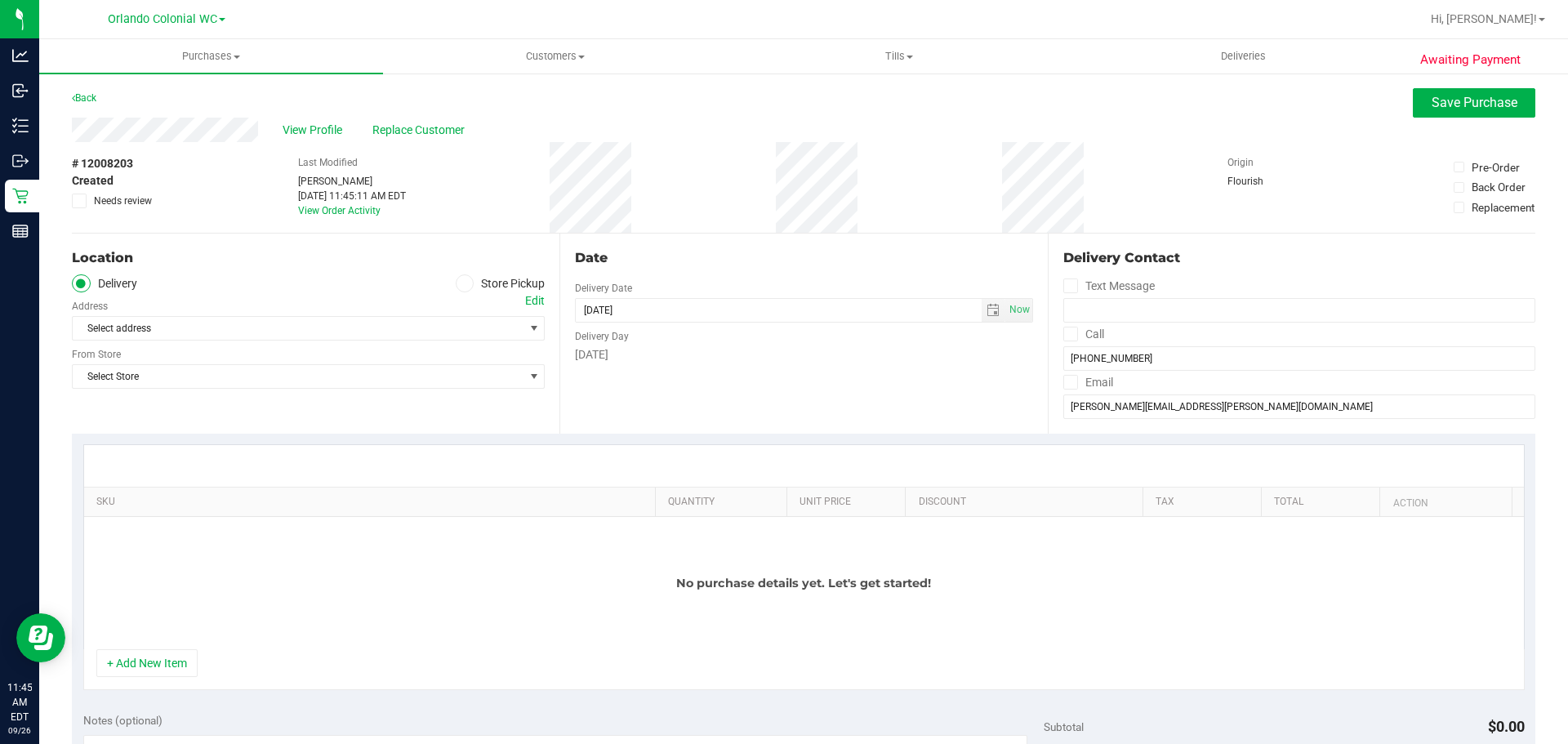
click at [462, 284] on icon at bounding box center [464, 284] width 10 height 0
click at [0, 0] on input "Store Pickup" at bounding box center [0, 0] width 0 height 0
click at [411, 323] on span "Select Store" at bounding box center [297, 328] width 451 height 23
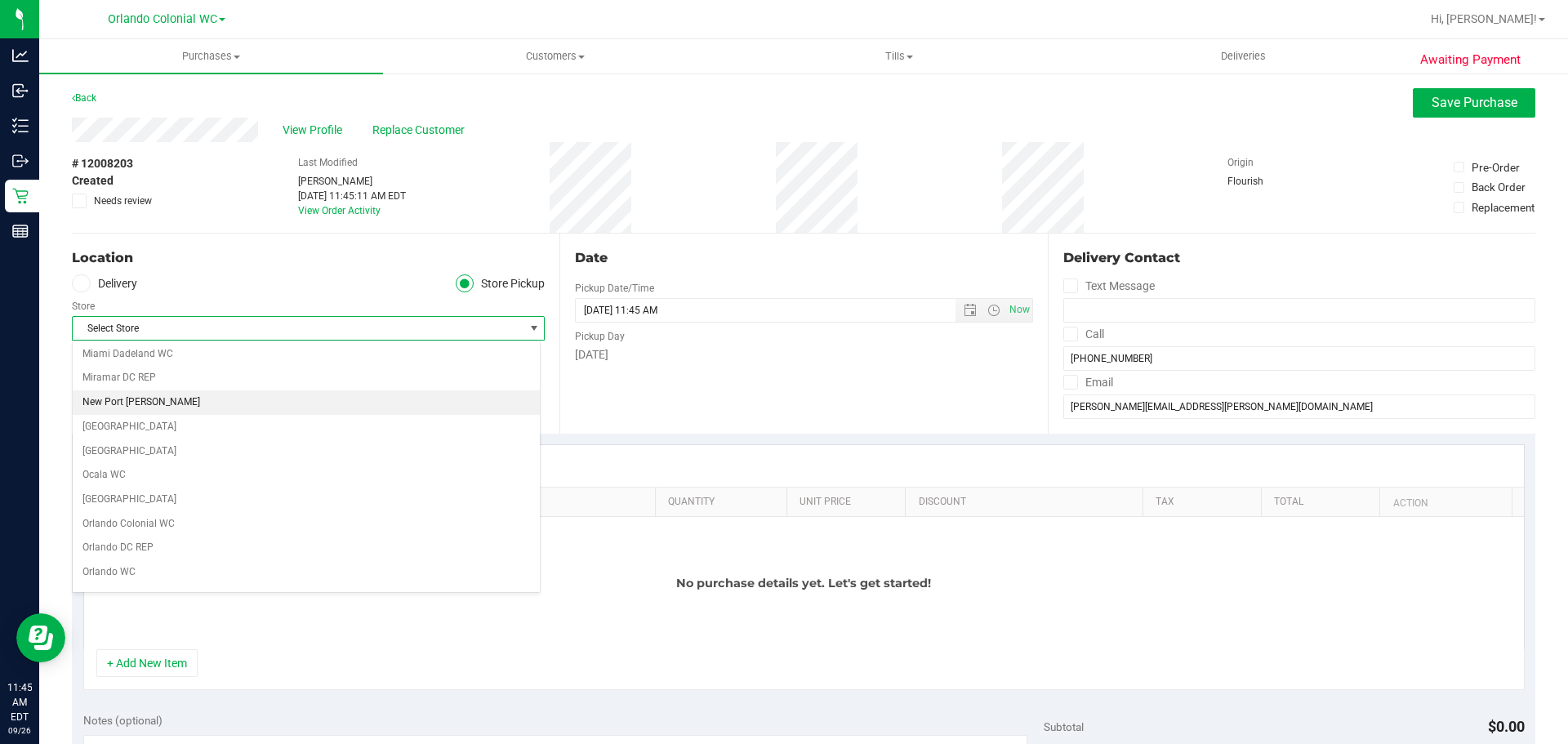
scroll to position [735, 0]
click at [166, 405] on li "Orlando Colonial WC" at bounding box center [306, 398] width 467 height 25
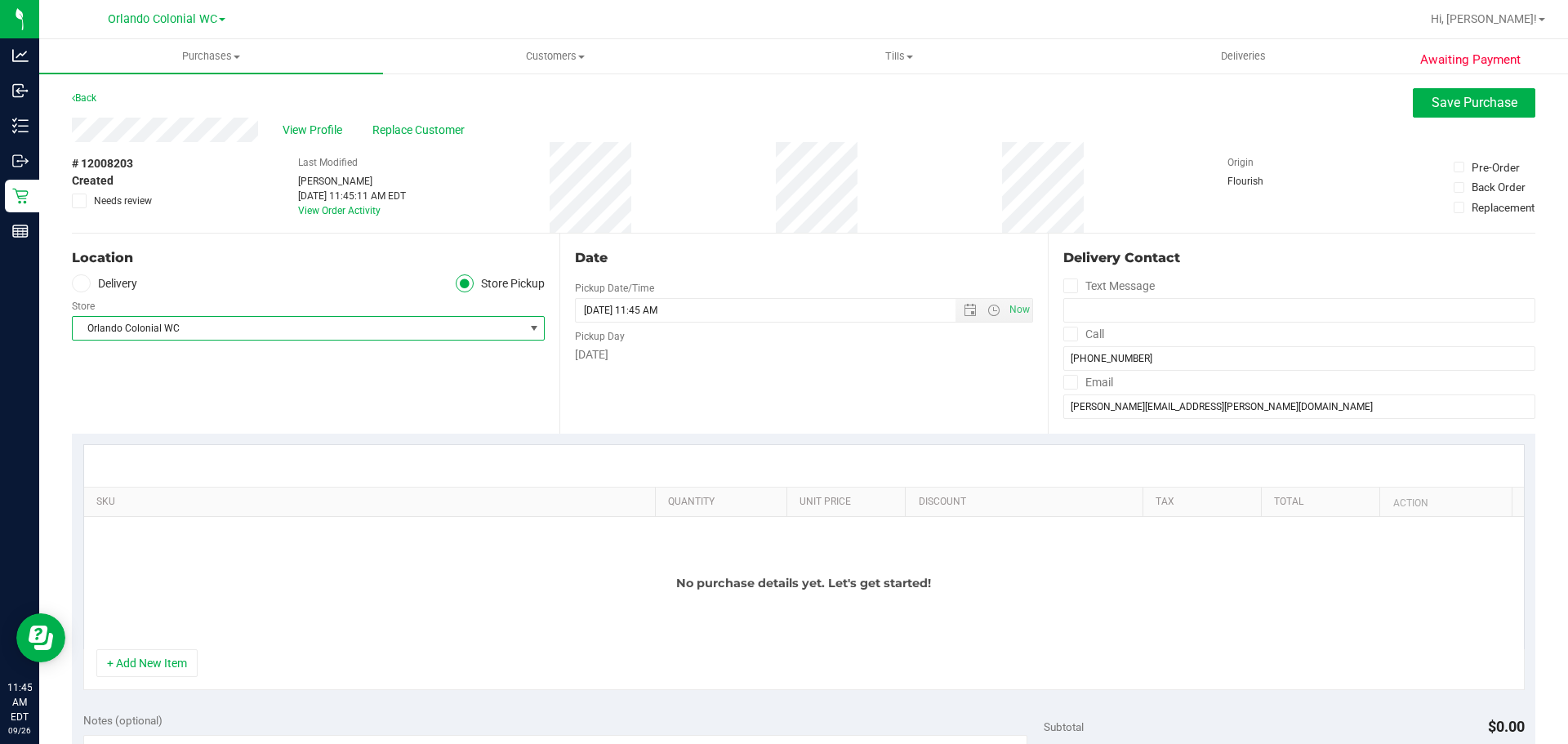
click at [158, 685] on div "+ Add New Item" at bounding box center [803, 670] width 1441 height 41
click at [177, 664] on button "+ Add New Item" at bounding box center [146, 663] width 102 height 27
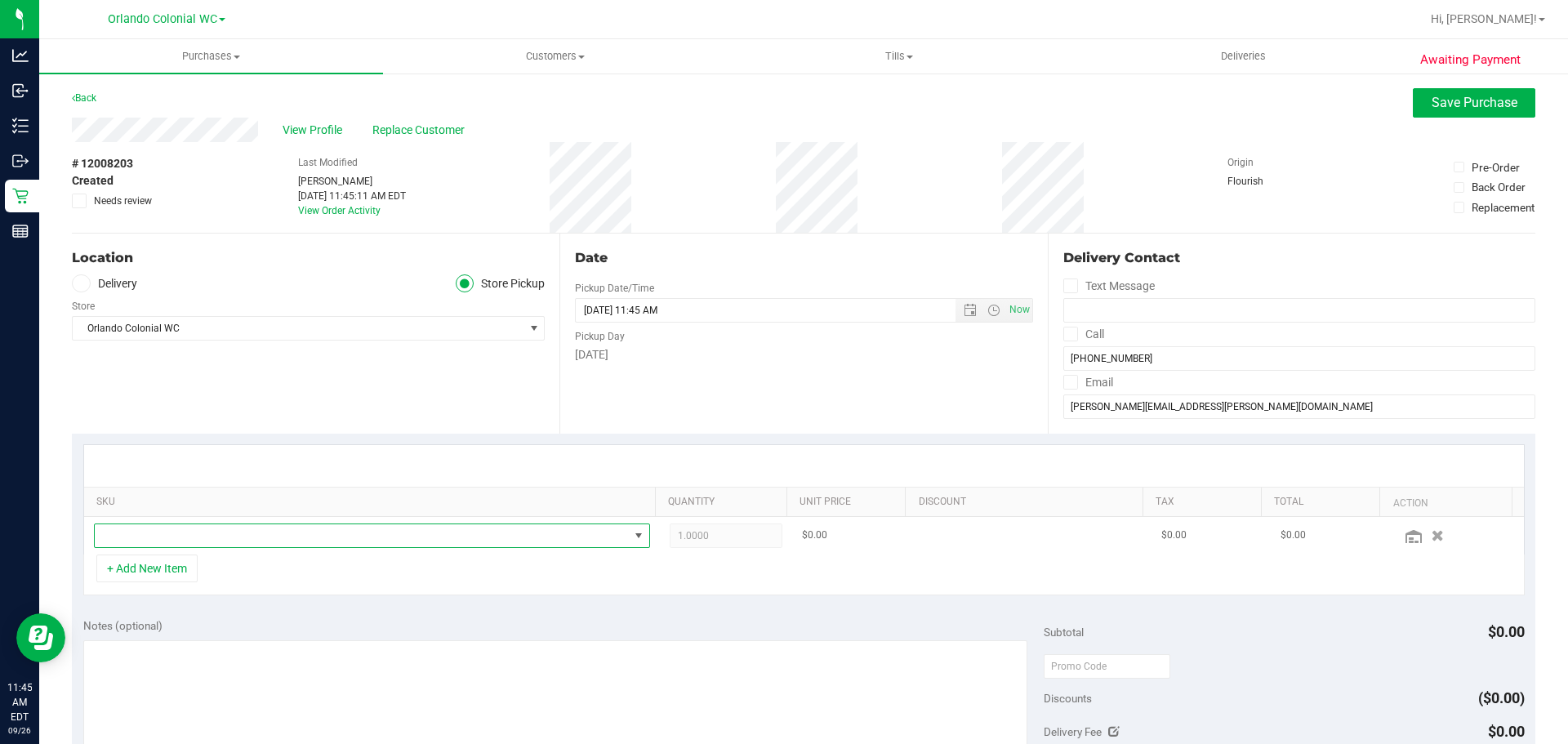
click at [173, 531] on span "NO DATA FOUND" at bounding box center [362, 535] width 534 height 23
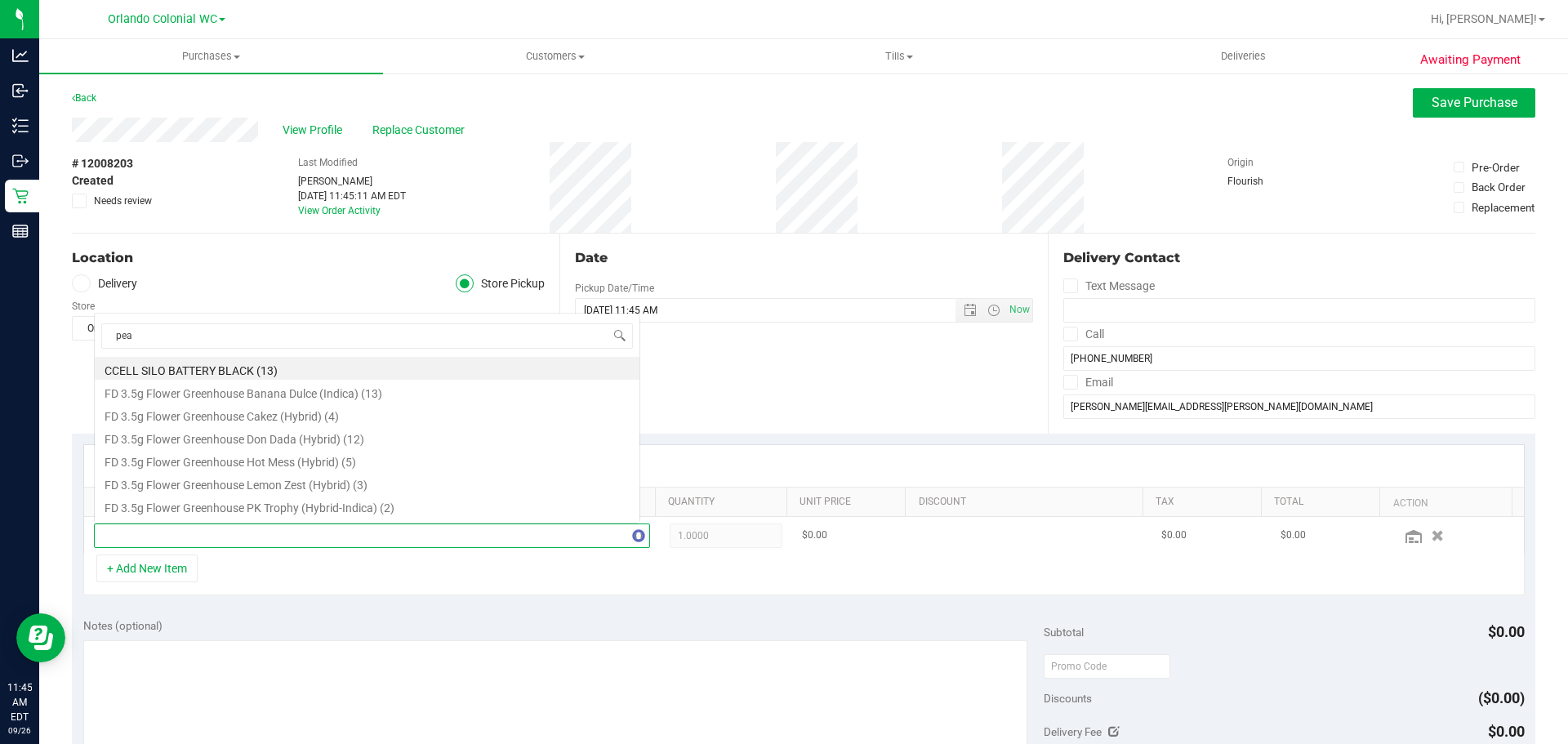
scroll to position [0, 0]
type input "peach"
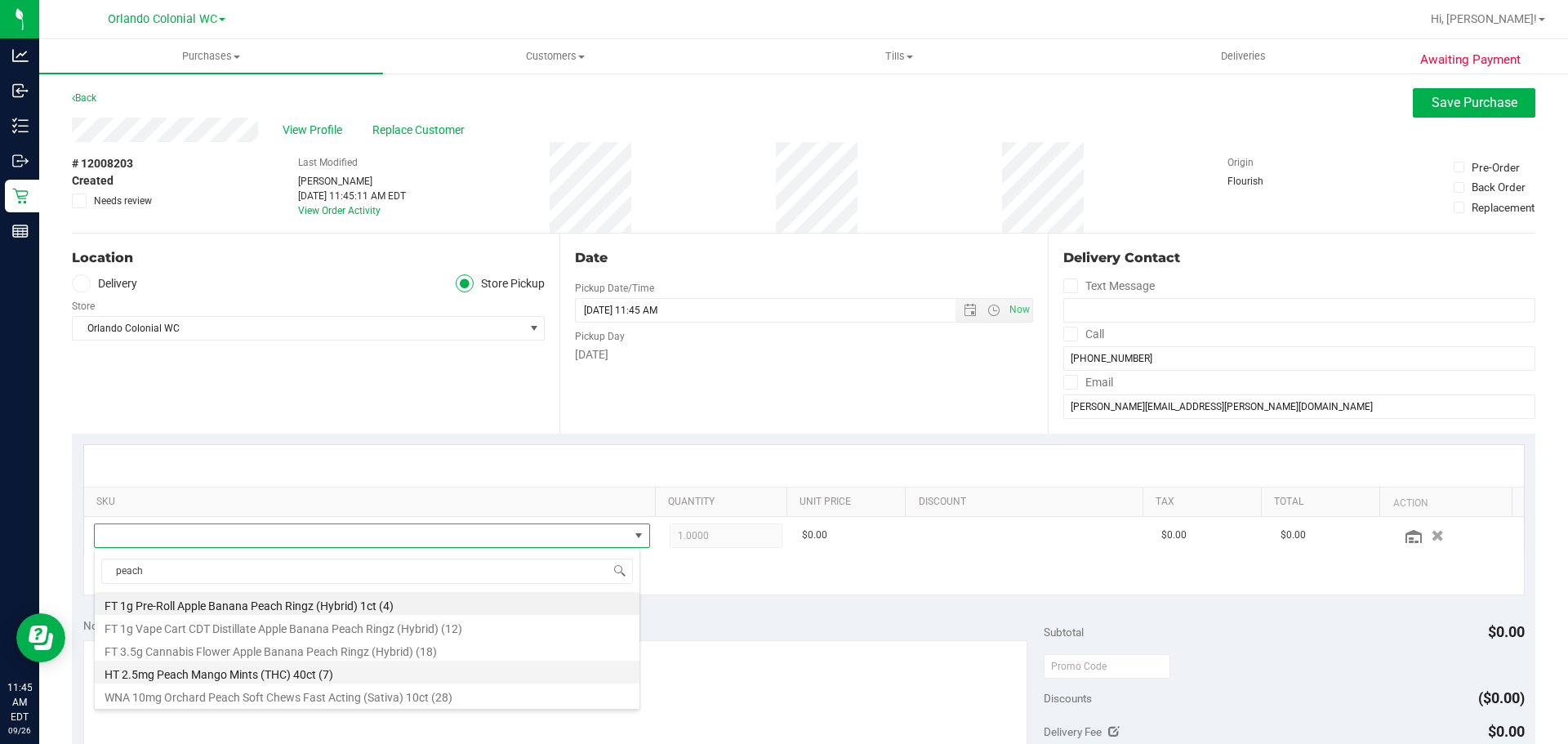
click at [298, 672] on li "HT 2.5mg Peach Mango Mints (THC) 40ct (7)" at bounding box center [367, 672] width 544 height 23
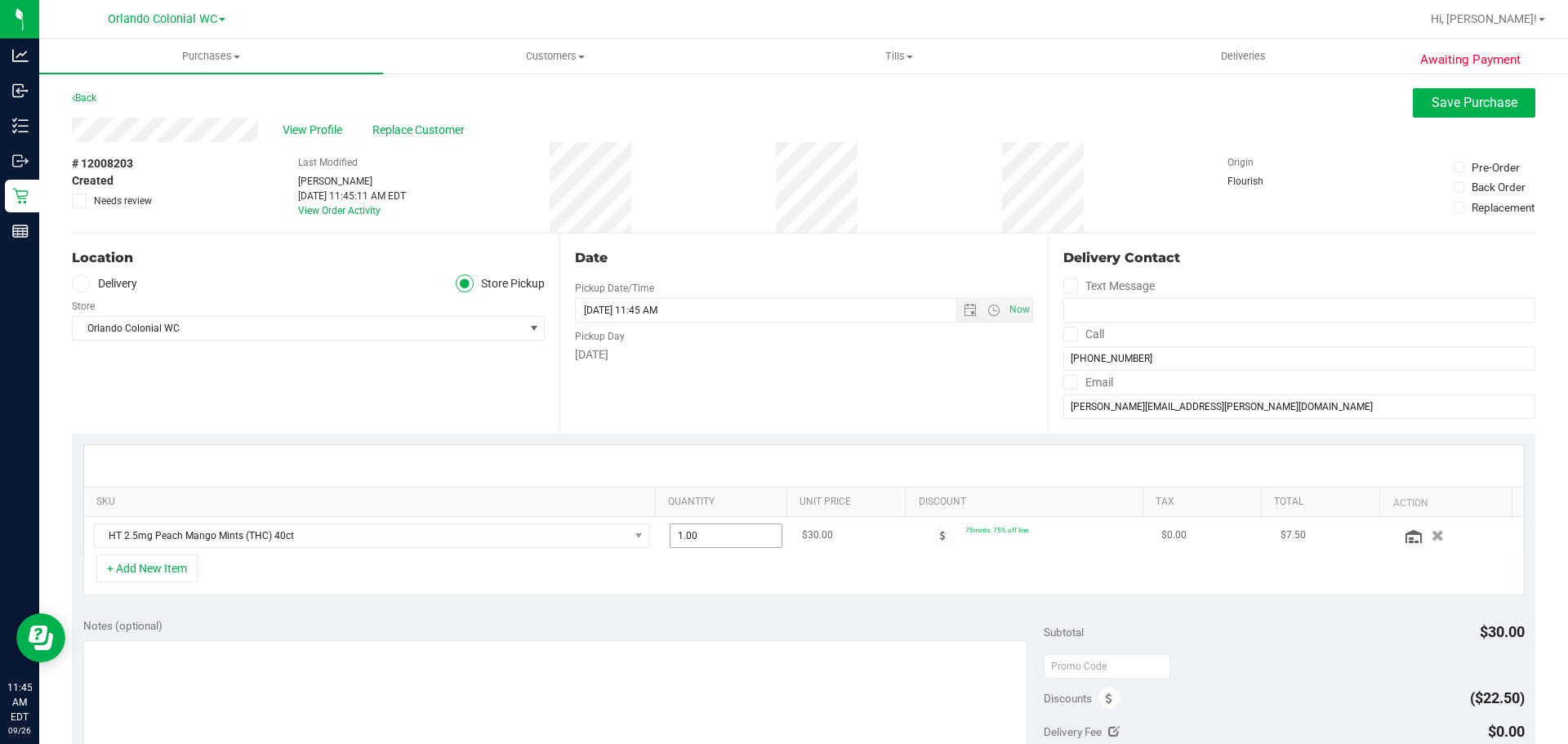
drag, startPoint x: 701, startPoint y: 539, endPoint x: 673, endPoint y: 541, distance: 28.1
click at [673, 541] on span "1.00 1" at bounding box center [726, 535] width 113 height 25
type input "12"
type input "12.00"
click at [709, 574] on div "+ Add New Item" at bounding box center [803, 575] width 1441 height 41
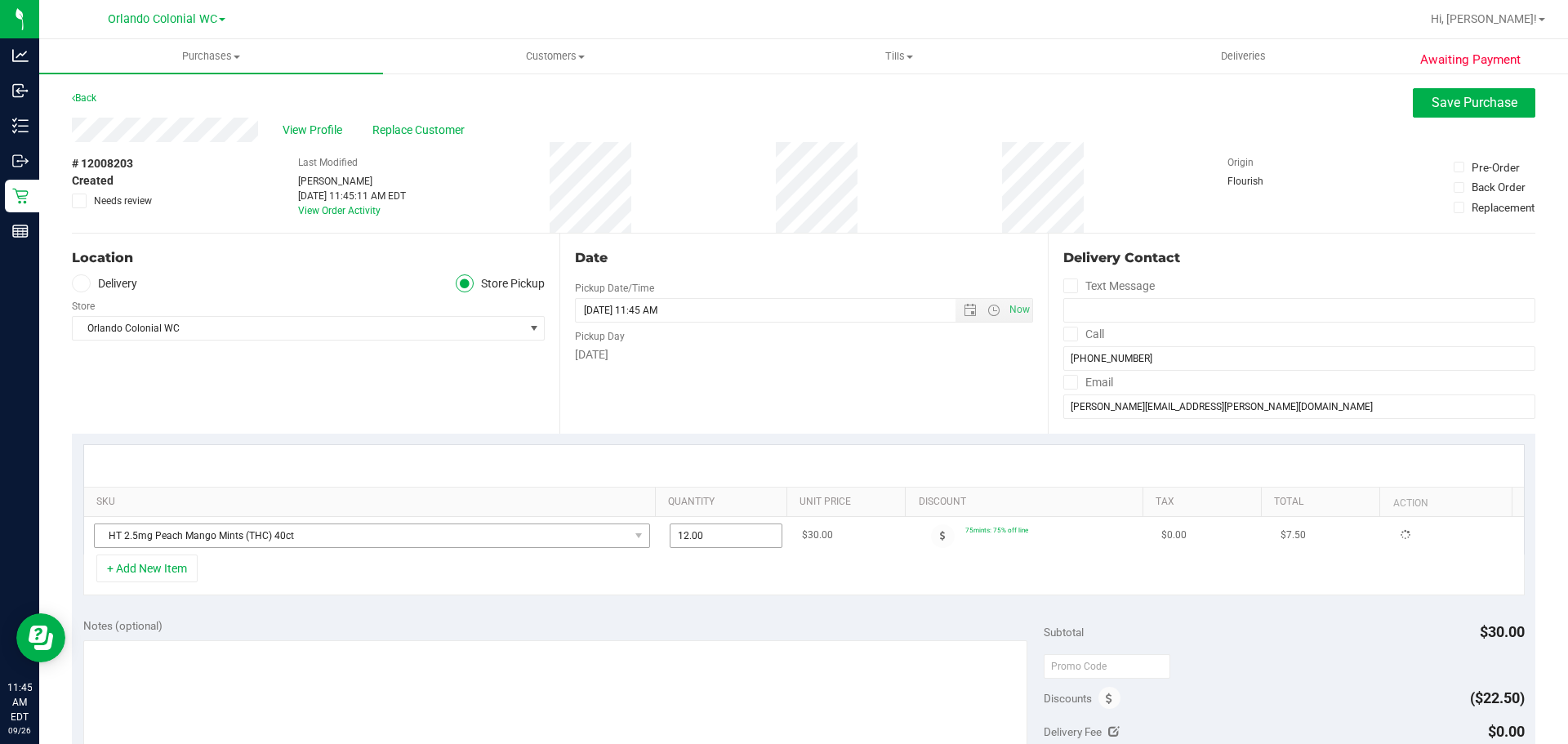
click at [596, 533] on tr "HT 2.5mg Peach Mango Mints (THC) 40ct 12.00 12 $30.00 75mints: 75% off line $0.…" at bounding box center [804, 535] width 1440 height 38
drag, startPoint x: 749, startPoint y: 581, endPoint x: 759, endPoint y: 581, distance: 10.0
click at [752, 581] on div "+ Add New Item" at bounding box center [803, 575] width 1441 height 41
drag, startPoint x: 691, startPoint y: 536, endPoint x: 674, endPoint y: 537, distance: 17.0
click at [674, 537] on span "12.00 12" at bounding box center [726, 535] width 113 height 25
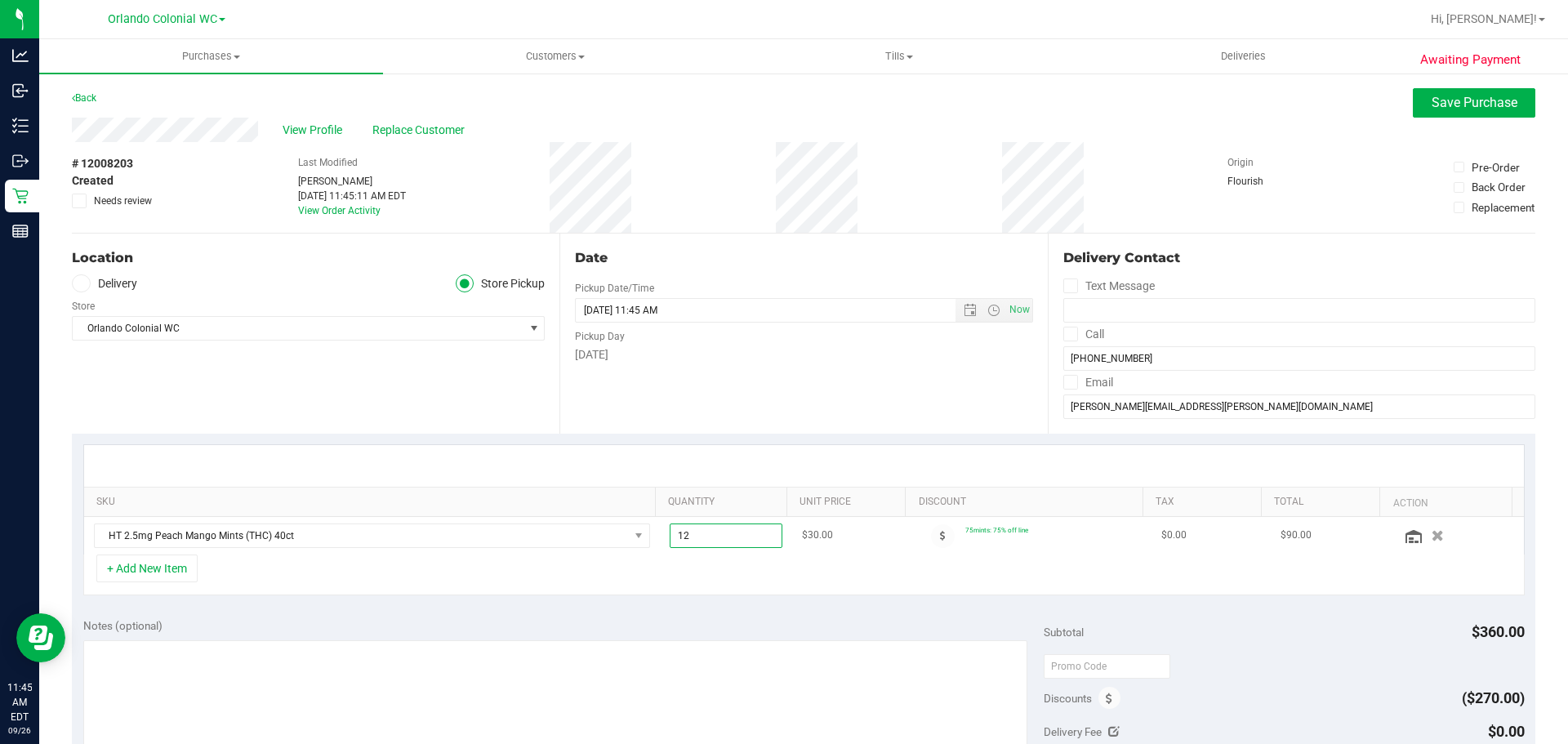
drag, startPoint x: 696, startPoint y: 537, endPoint x: 657, endPoint y: 541, distance: 39.2
click at [660, 541] on td "12.00 12" at bounding box center [725, 535] width 133 height 38
type input "2"
type input "2.00"
click at [708, 575] on div "+ Add New Item" at bounding box center [803, 575] width 1441 height 41
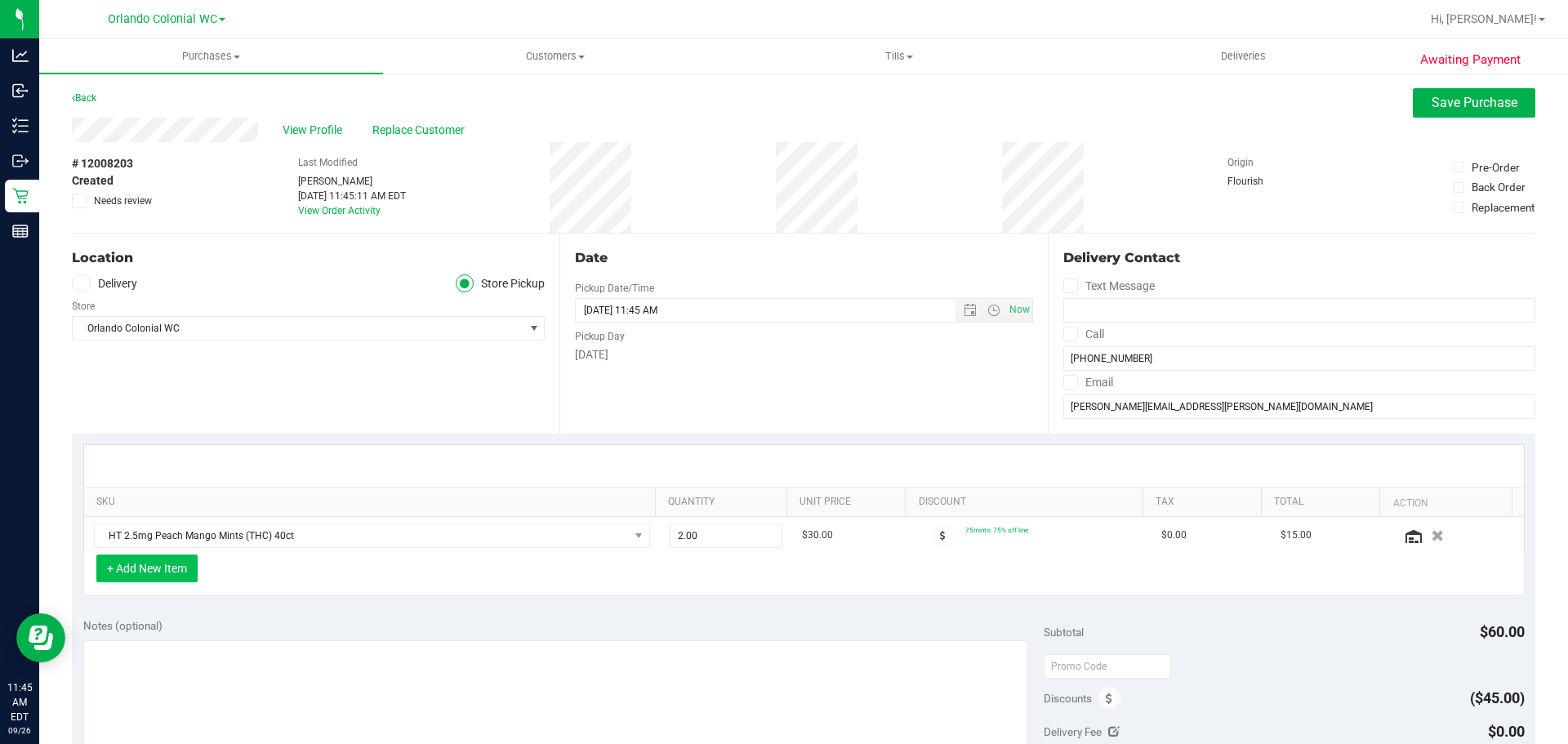
click at [168, 571] on button "+ Add New Item" at bounding box center [146, 568] width 102 height 27
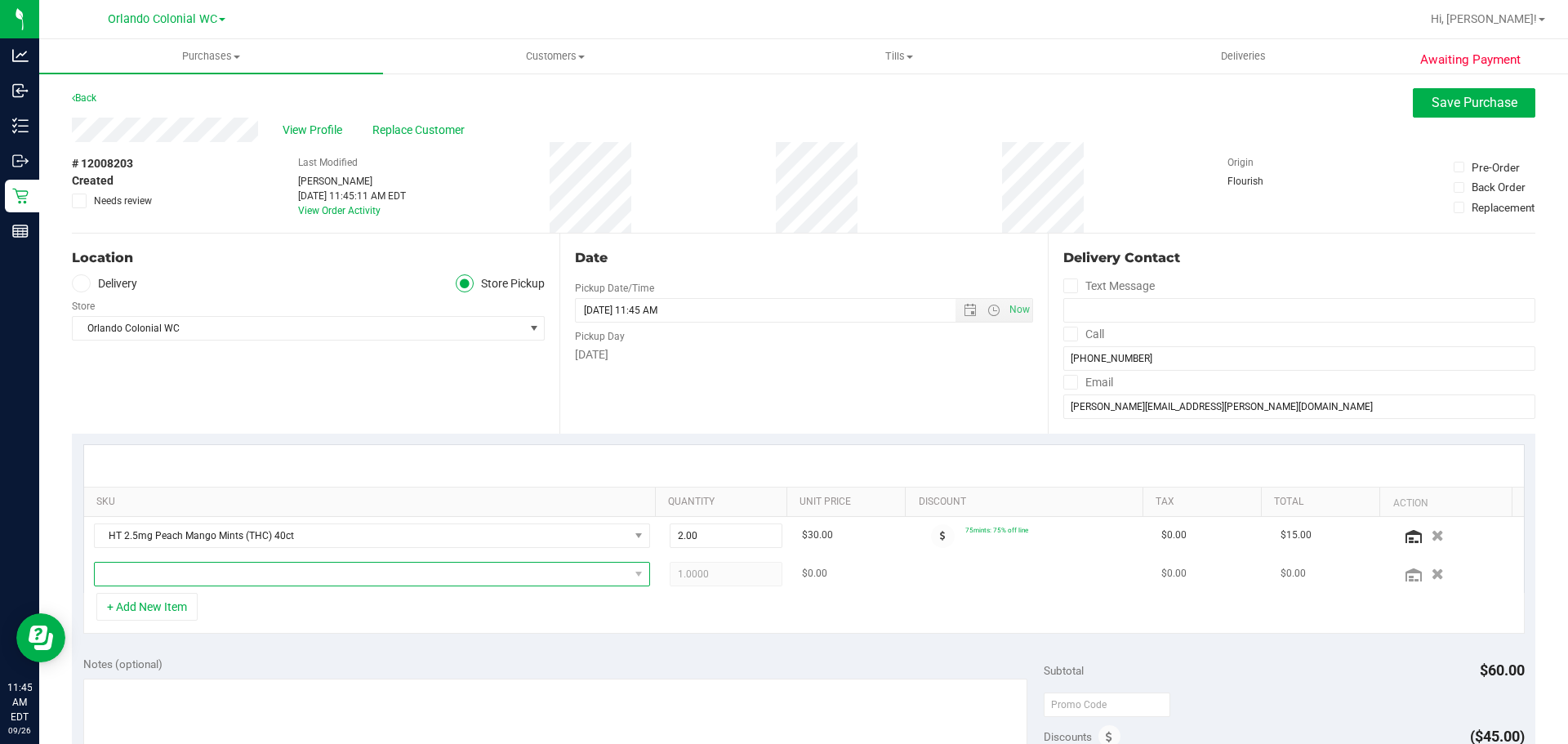
click at [188, 572] on span "NO DATA FOUND" at bounding box center [362, 574] width 534 height 23
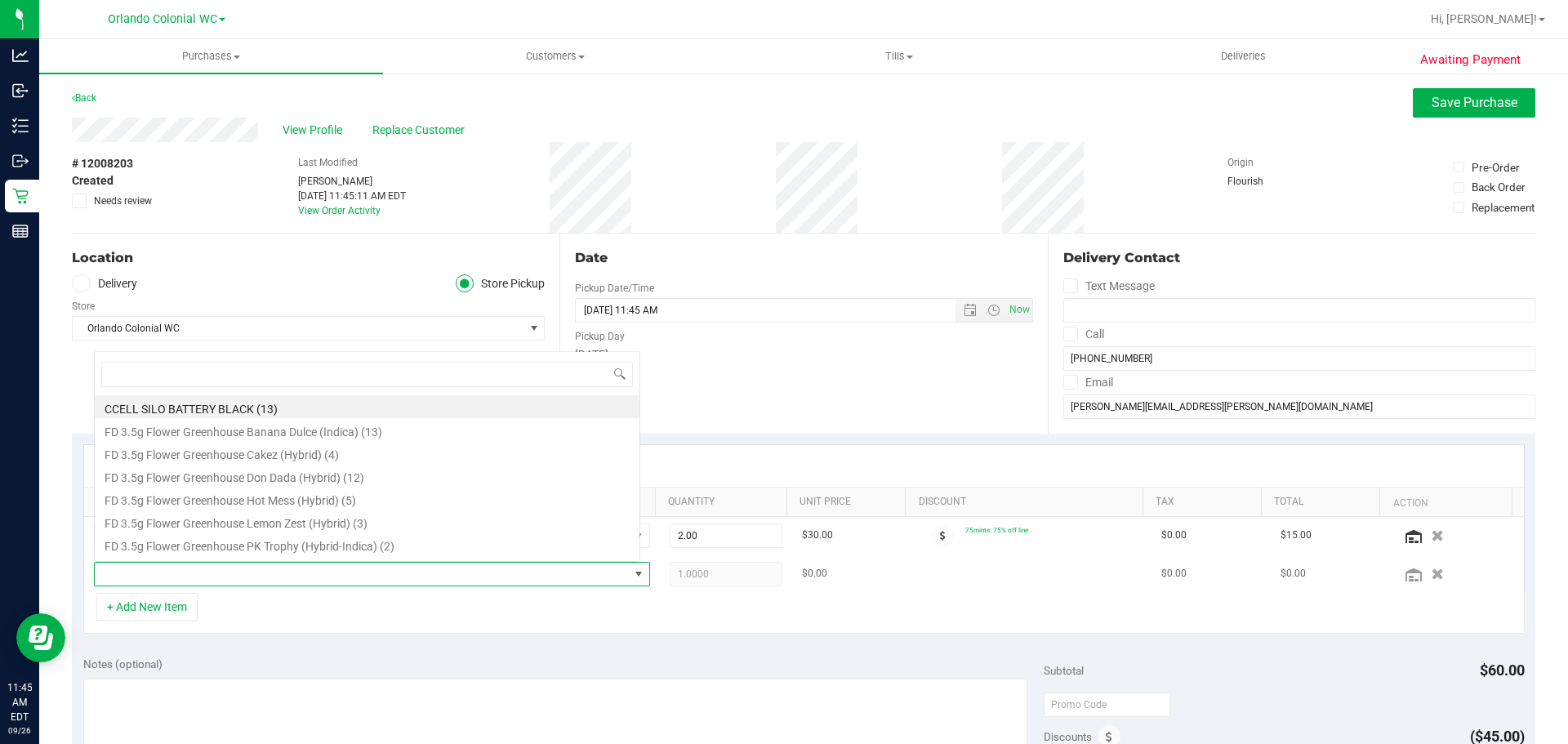
scroll to position [25, 542]
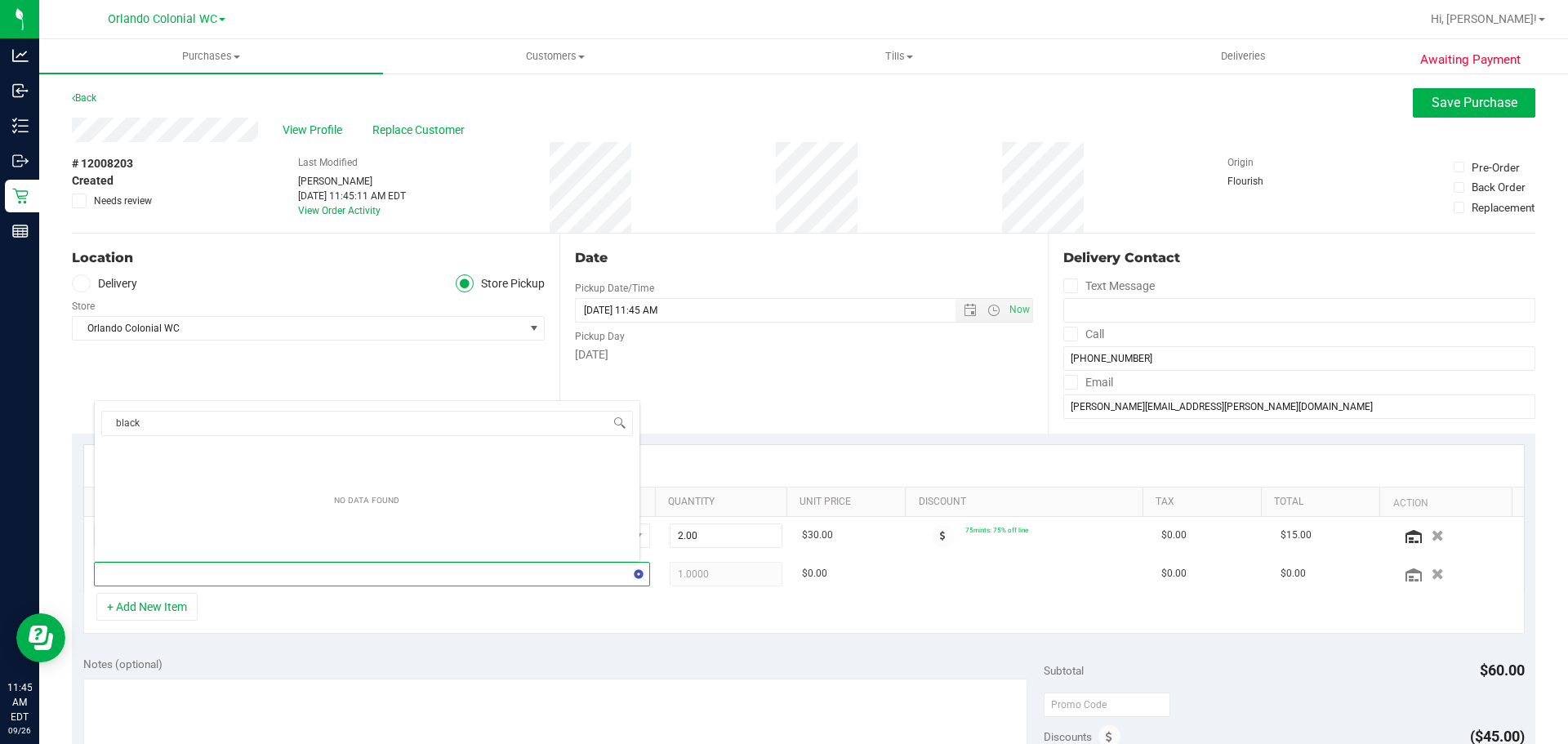
type input "blackb"
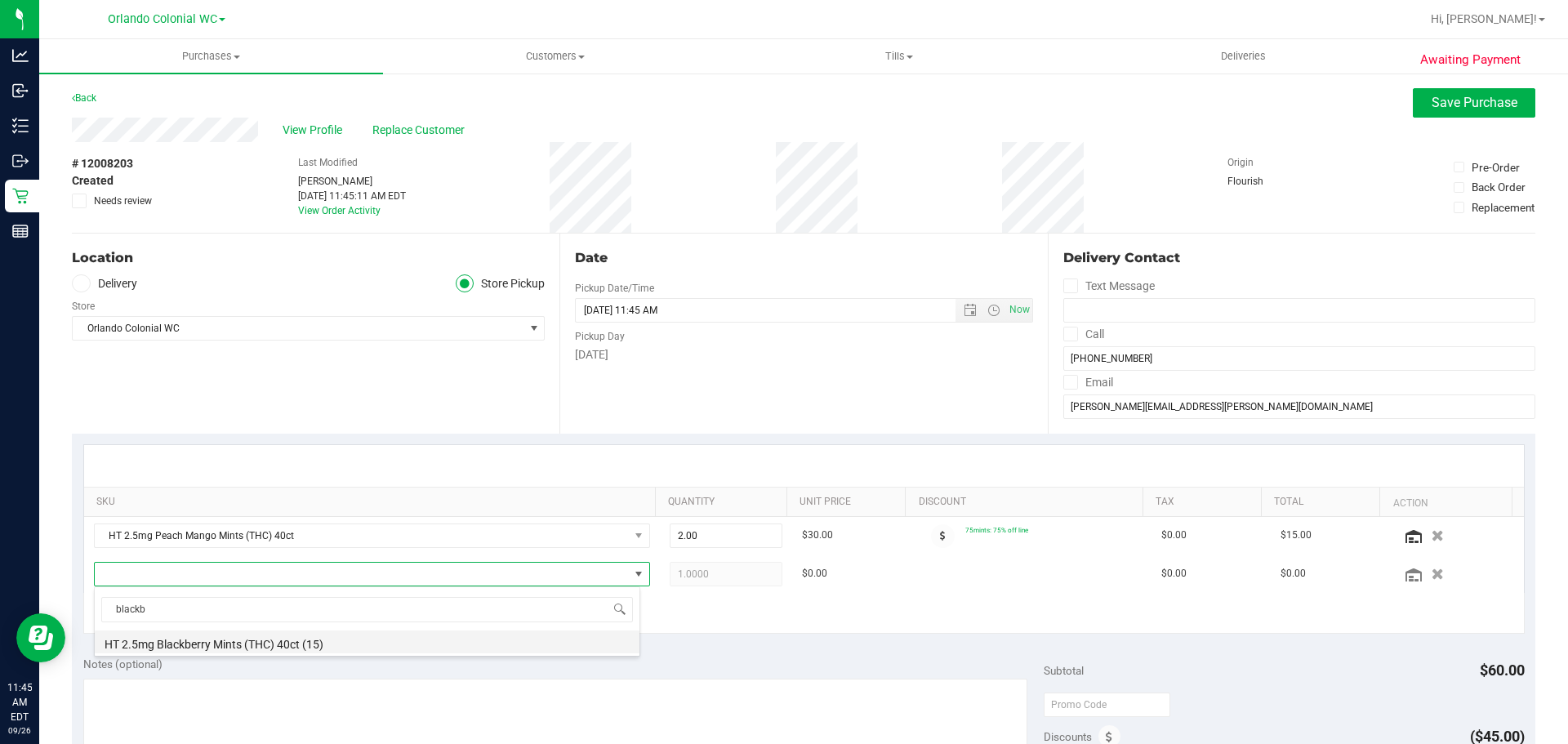
click at [273, 647] on li "HT 2.5mg Blackberry Mints (THC) 40ct (15)" at bounding box center [367, 642] width 544 height 23
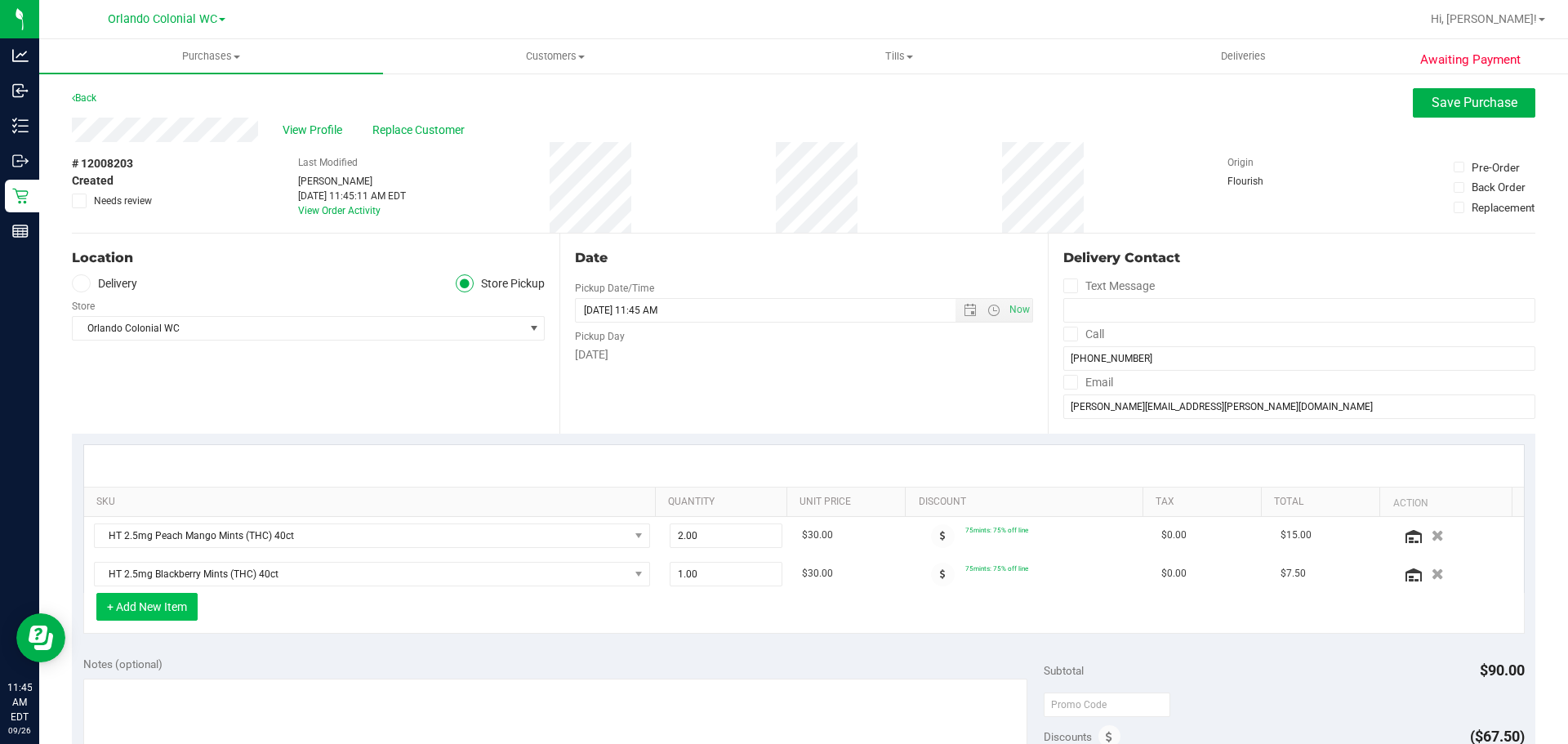
click at [175, 605] on button "+ Add New Item" at bounding box center [146, 607] width 102 height 27
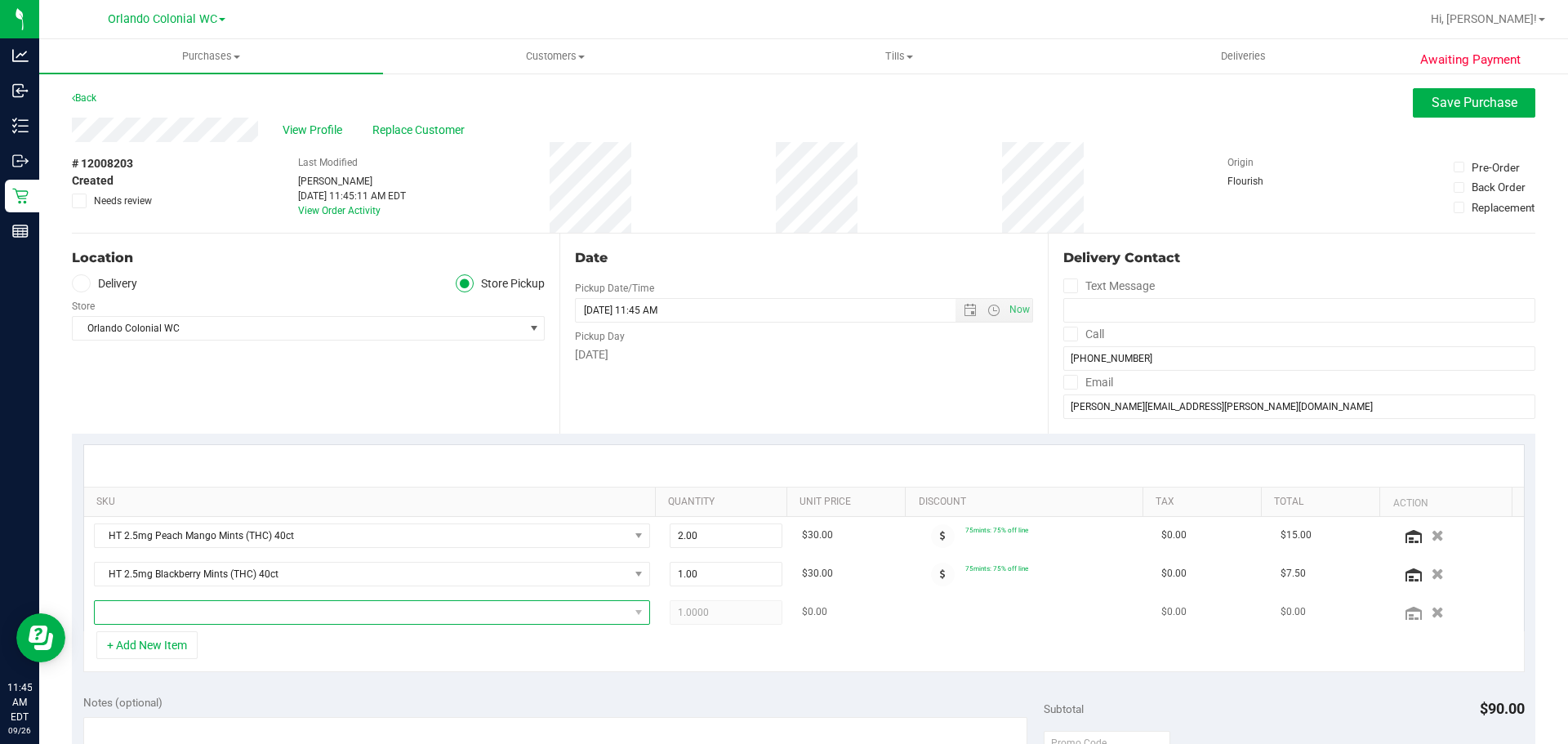
click at [207, 608] on span "NO DATA FOUND" at bounding box center [362, 612] width 534 height 23
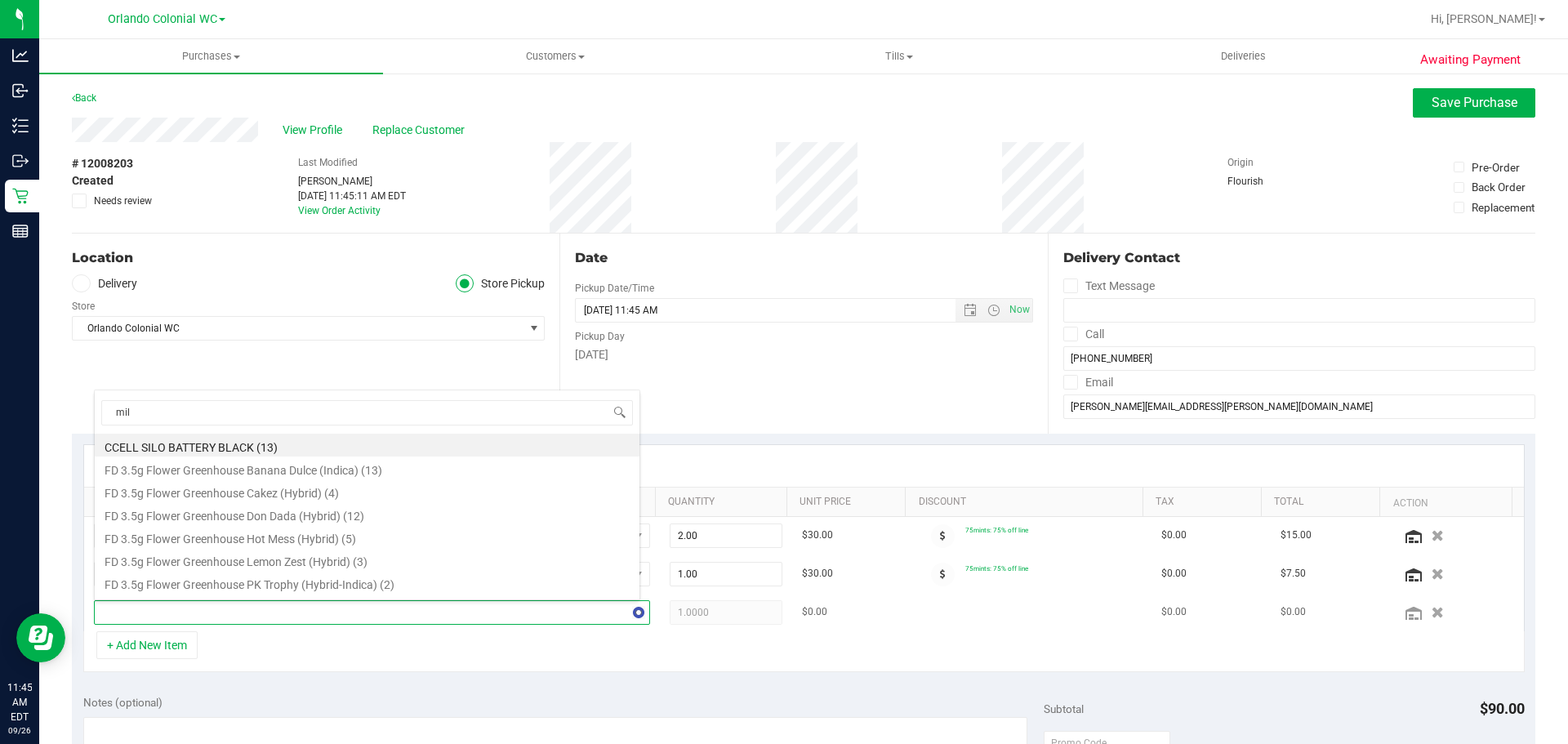
type input "milk"
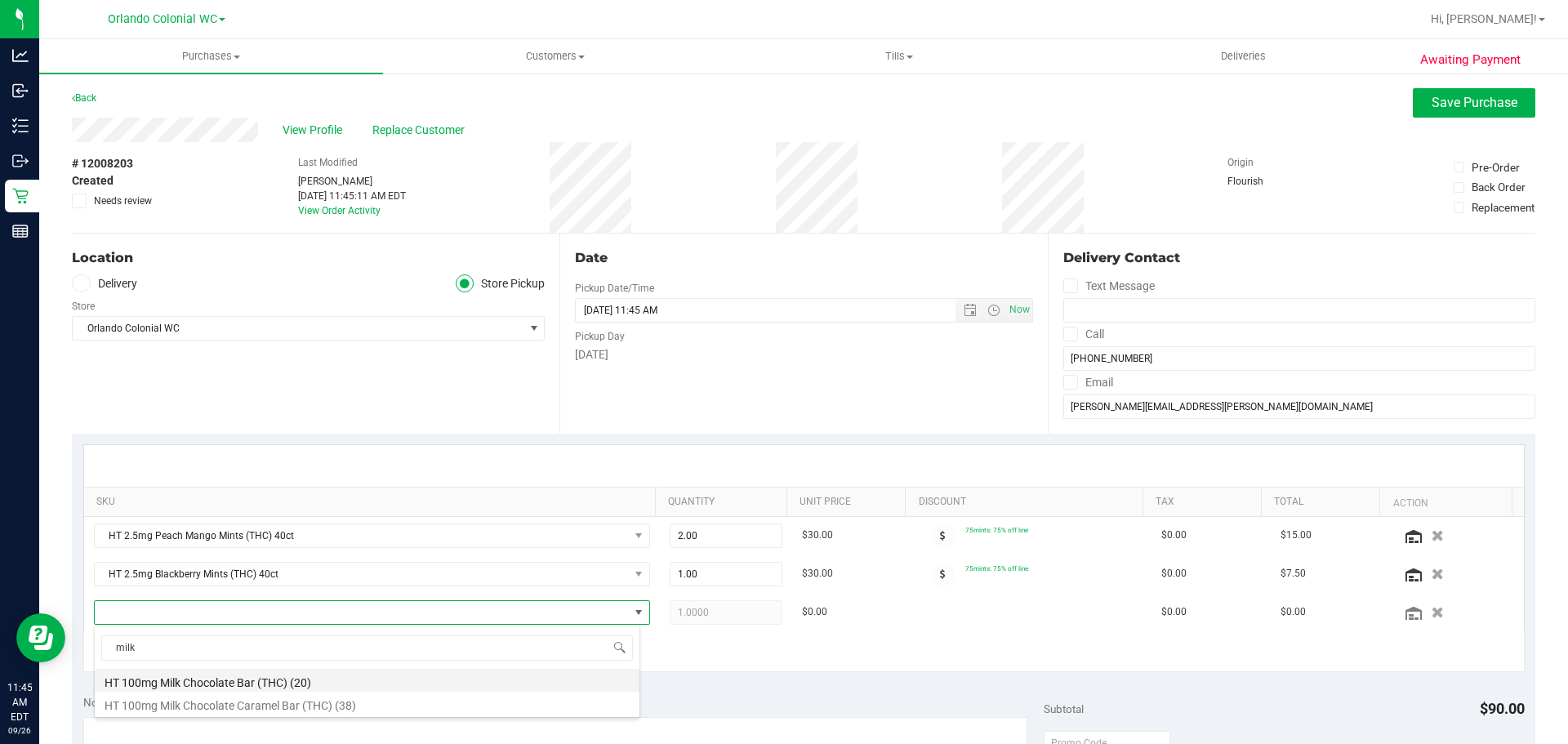
click at [247, 678] on li "HT 100mg Milk Chocolate Bar (THC) (20)" at bounding box center [367, 680] width 544 height 23
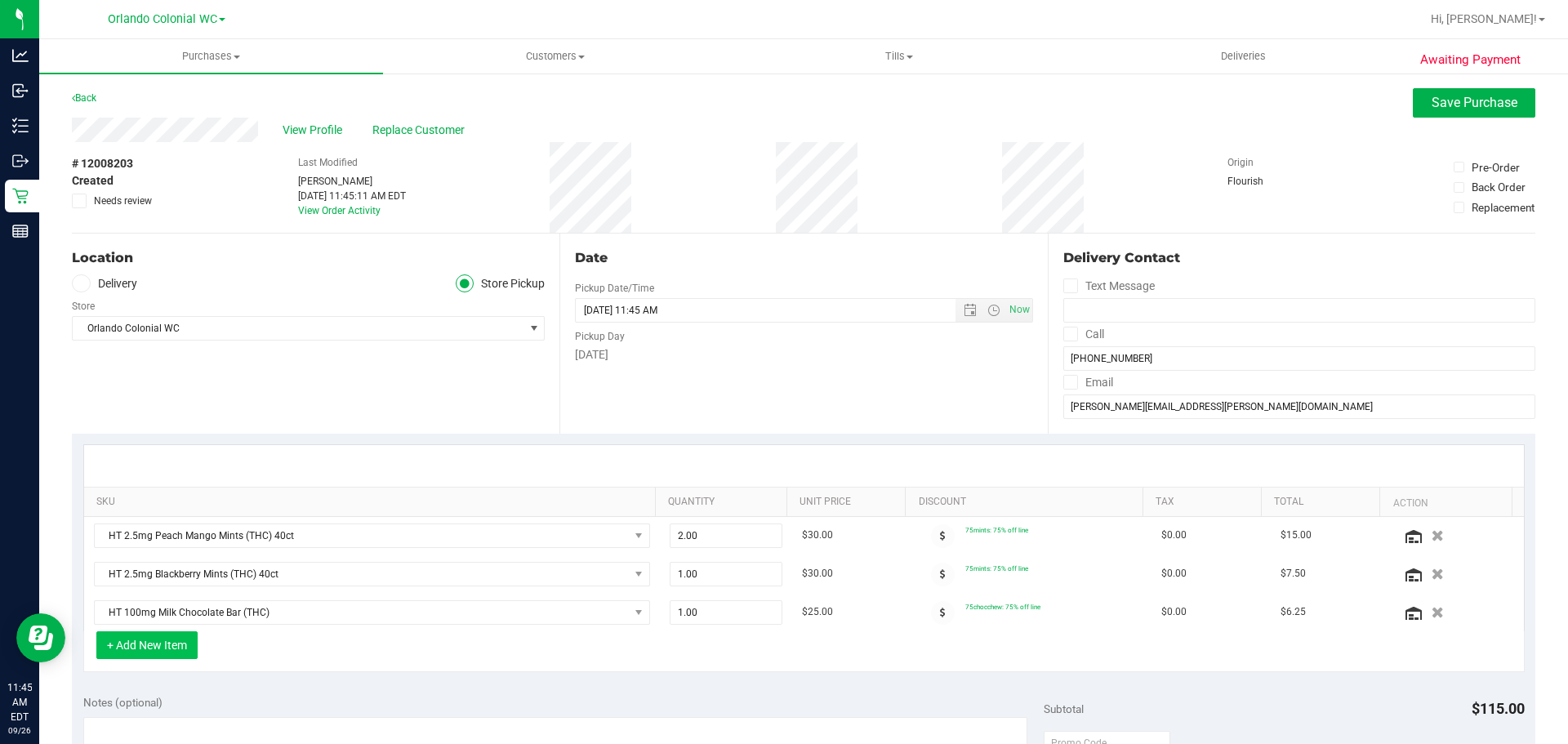
click at [172, 649] on button "+ Add New Item" at bounding box center [146, 645] width 102 height 27
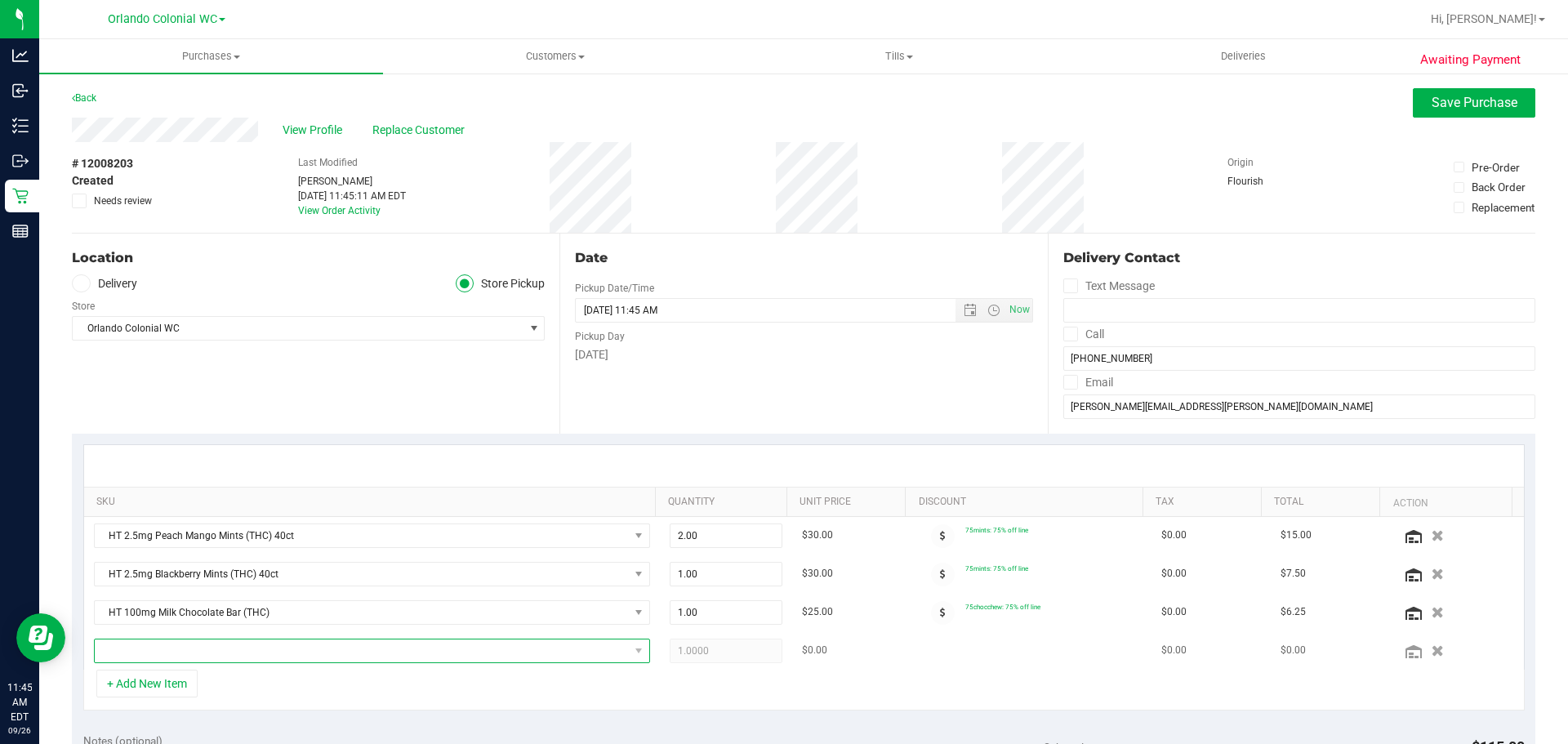
click at [203, 652] on span "NO DATA FOUND" at bounding box center [362, 651] width 534 height 23
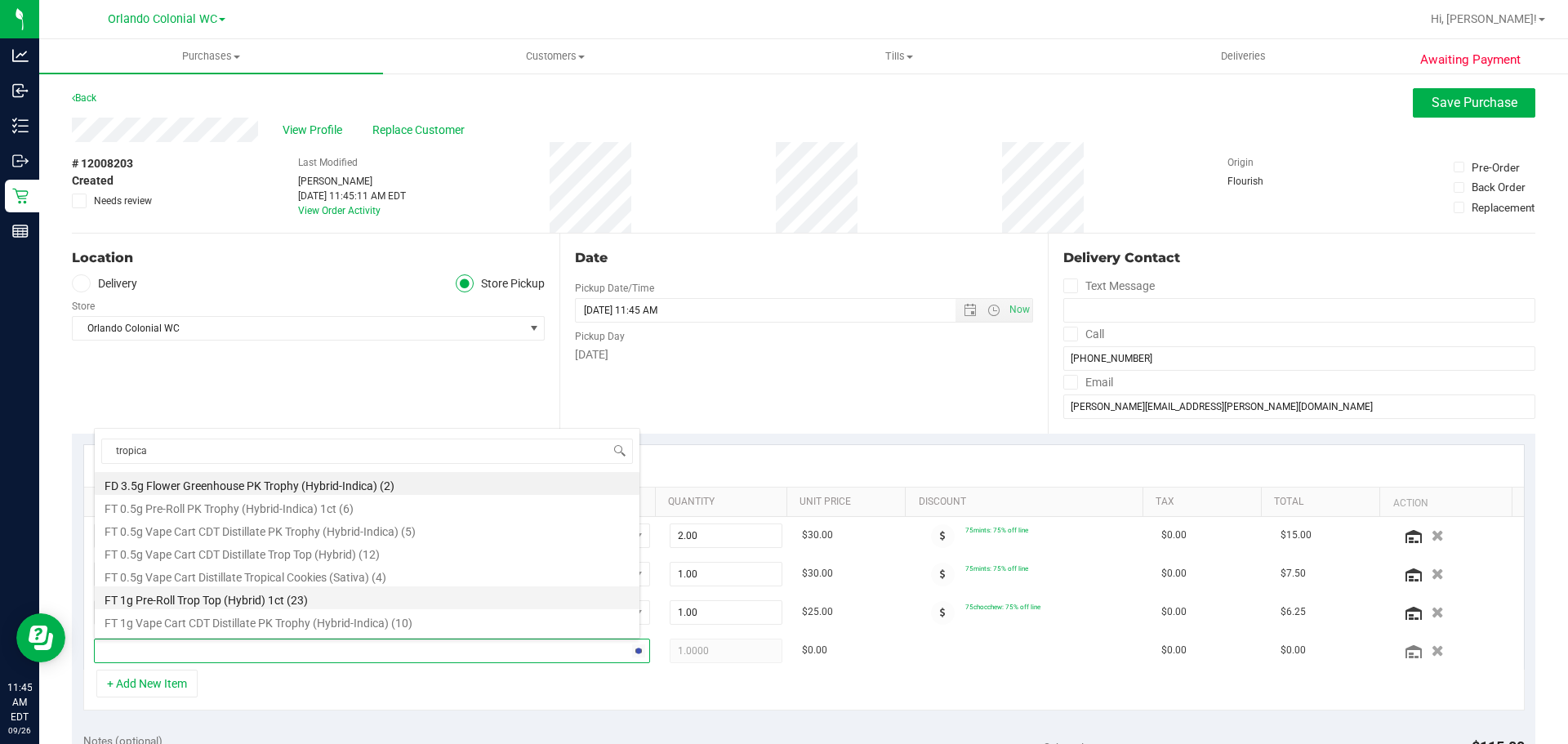
type input "tropical"
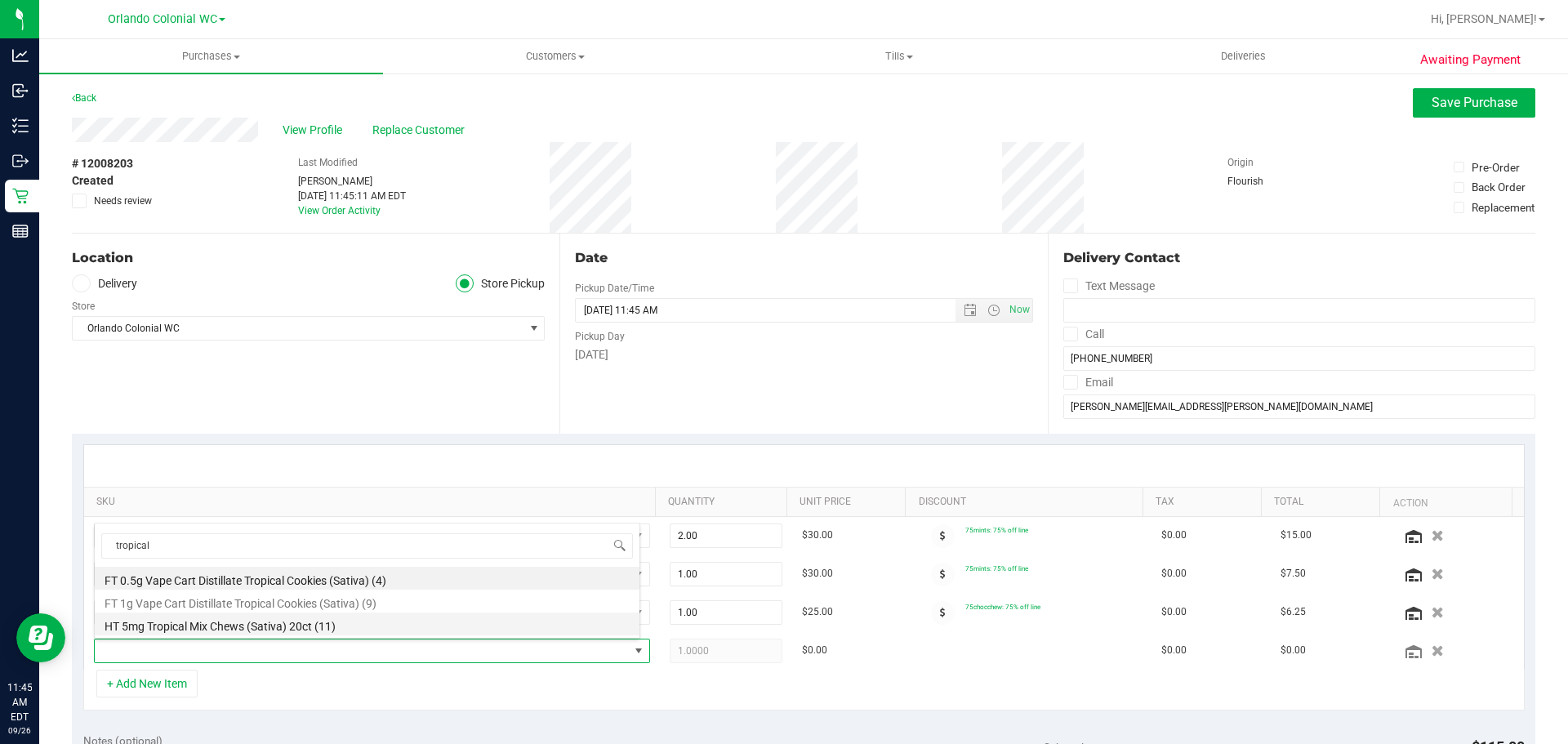
click at [319, 621] on li "HT 5mg Tropical Mix Chews (Sativa) 20ct (11)" at bounding box center [367, 623] width 544 height 23
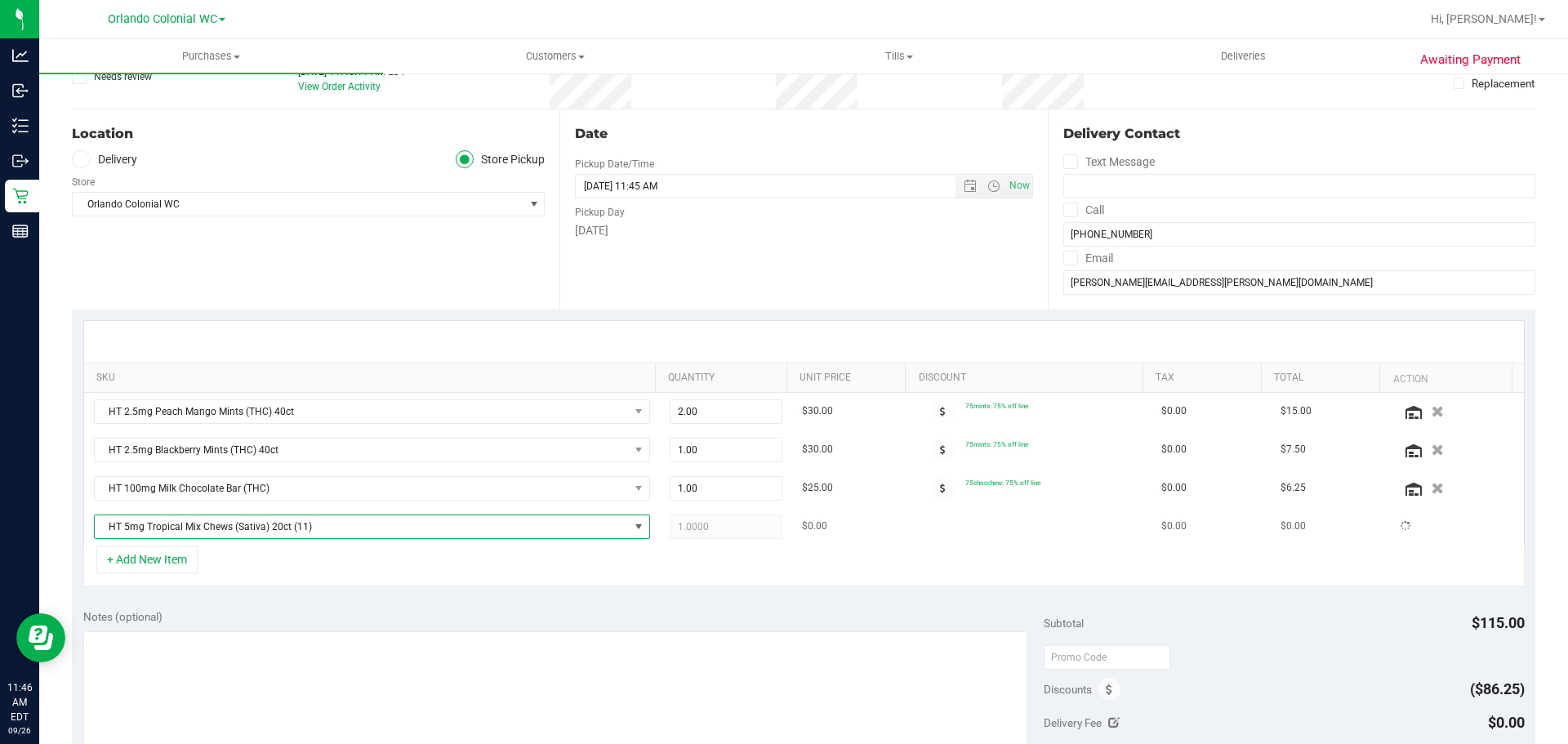
scroll to position [245, 0]
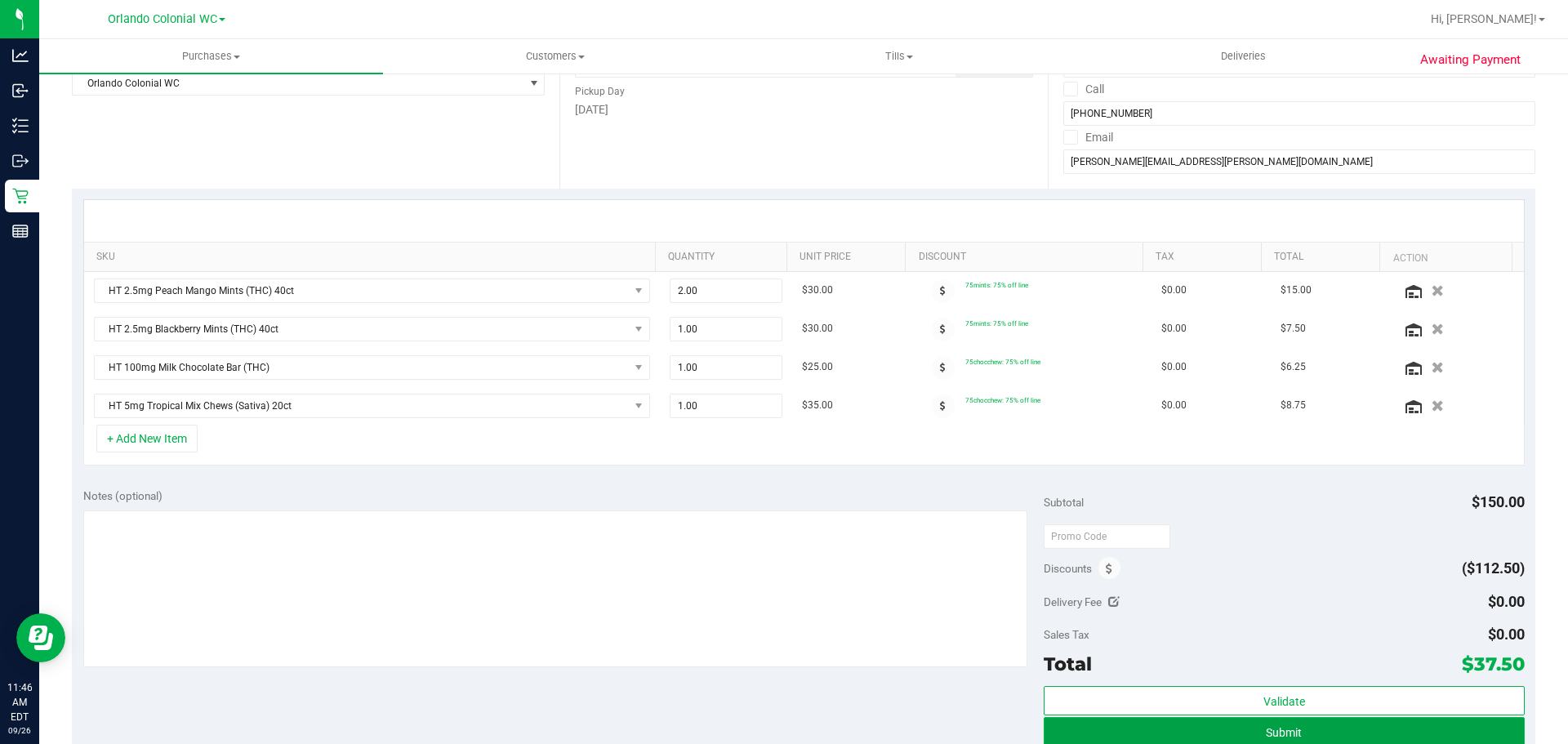
click at [1212, 728] on button "Submit" at bounding box center [1283, 732] width 480 height 29
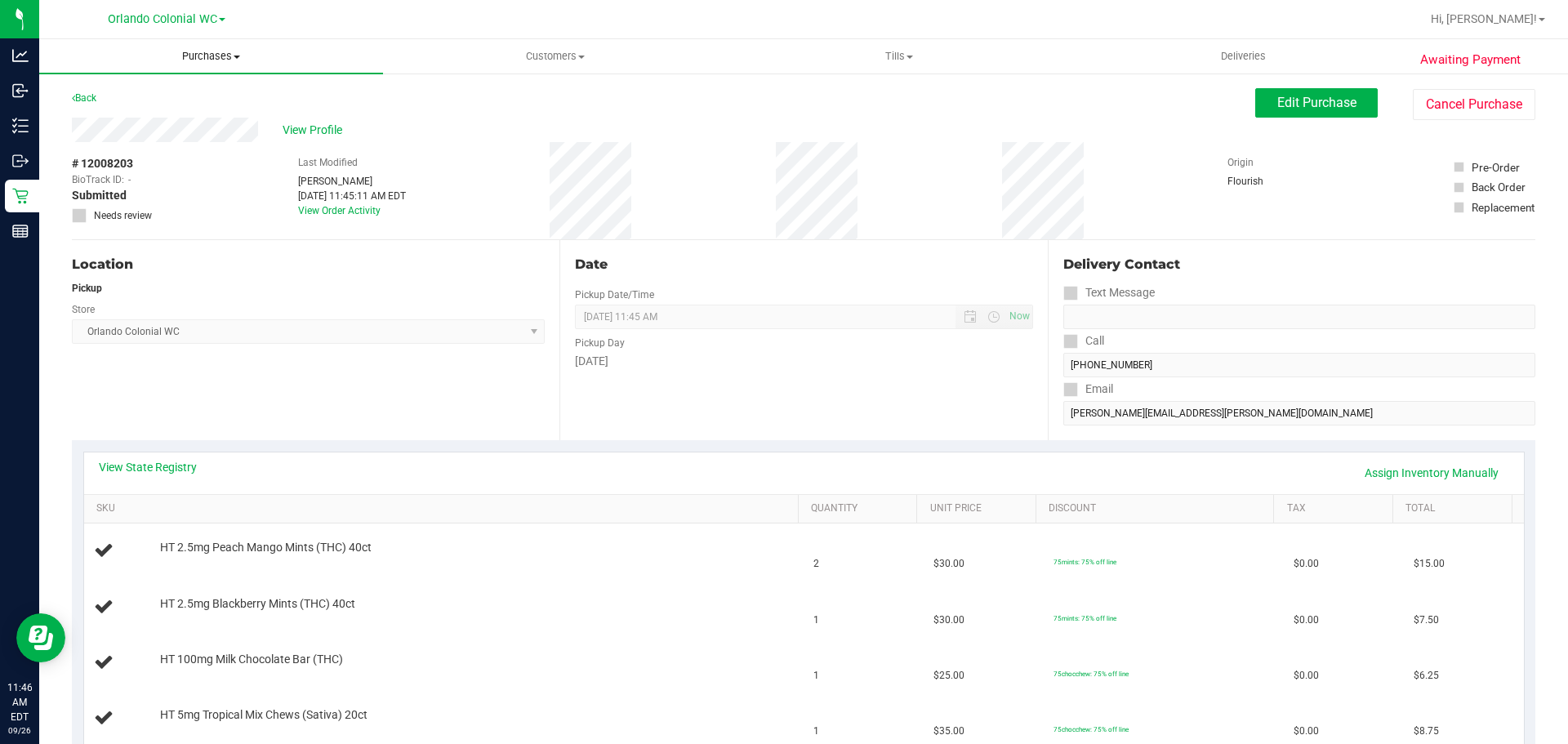
drag, startPoint x: 211, startPoint y: 55, endPoint x: 163, endPoint y: 103, distance: 67.9
click at [210, 55] on span "Purchases" at bounding box center [211, 57] width 344 height 15
click at [160, 116] on li "Fulfillment" at bounding box center [211, 118] width 344 height 19
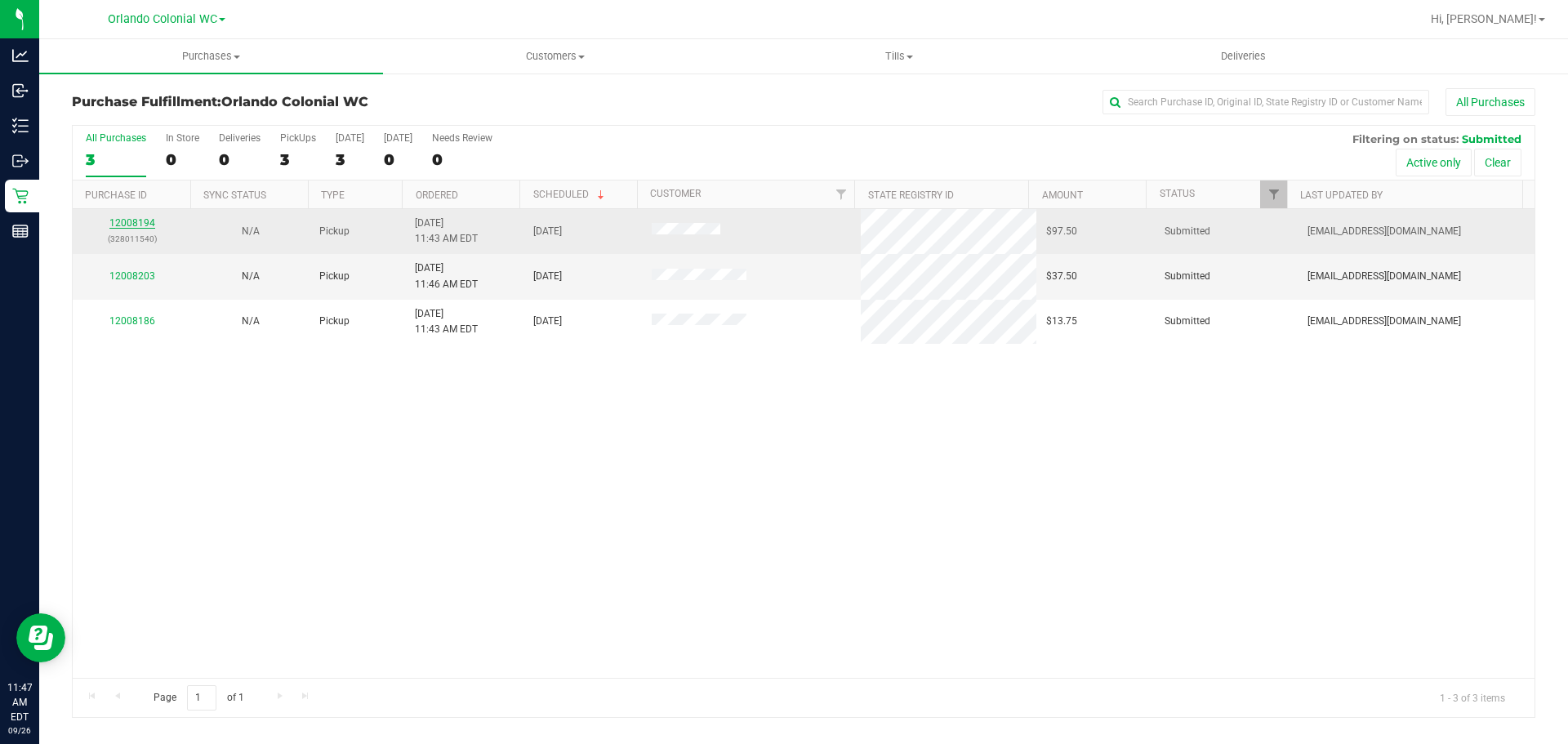
click at [128, 222] on link "12008194" at bounding box center [133, 222] width 46 height 11
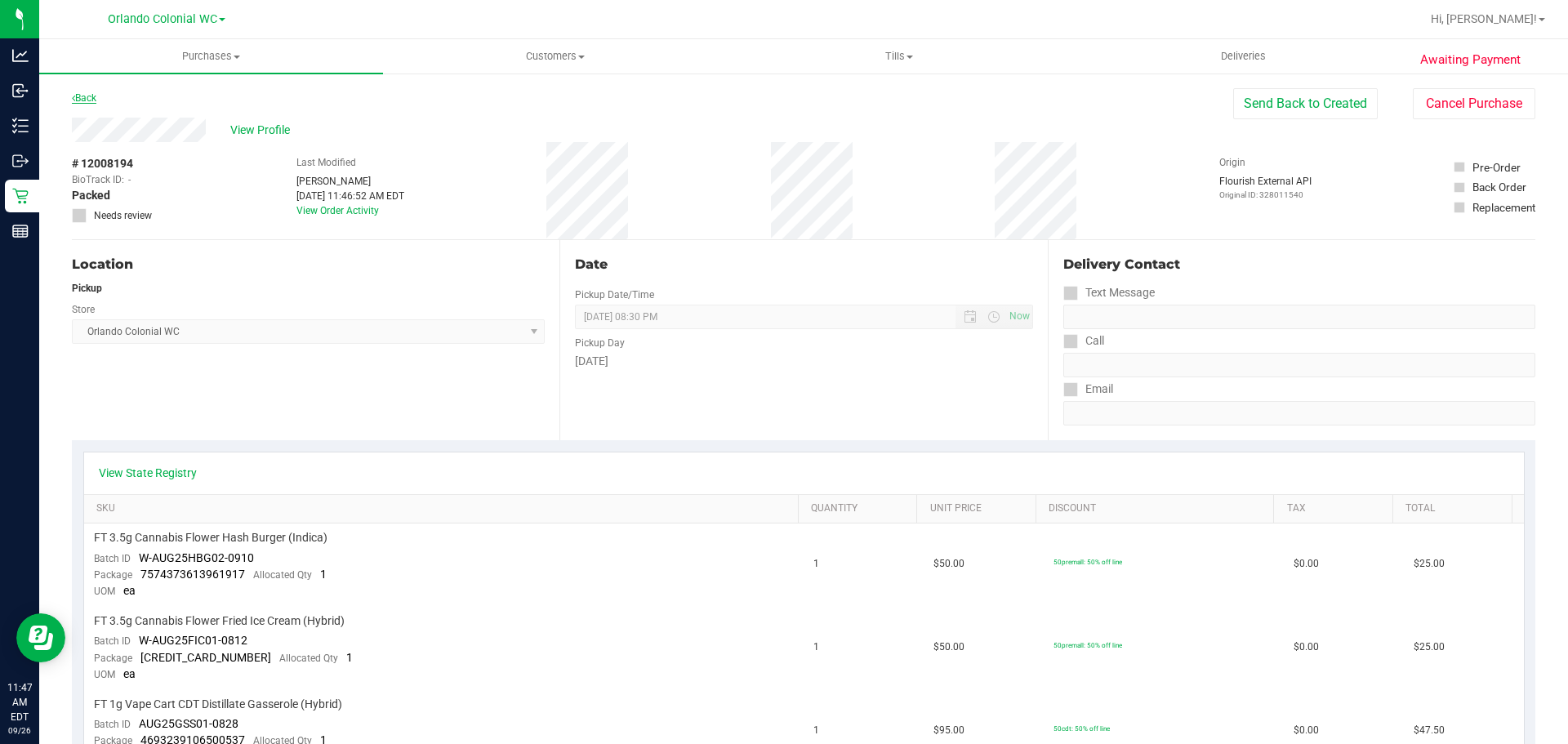
click at [80, 95] on link "Back" at bounding box center [84, 98] width 25 height 11
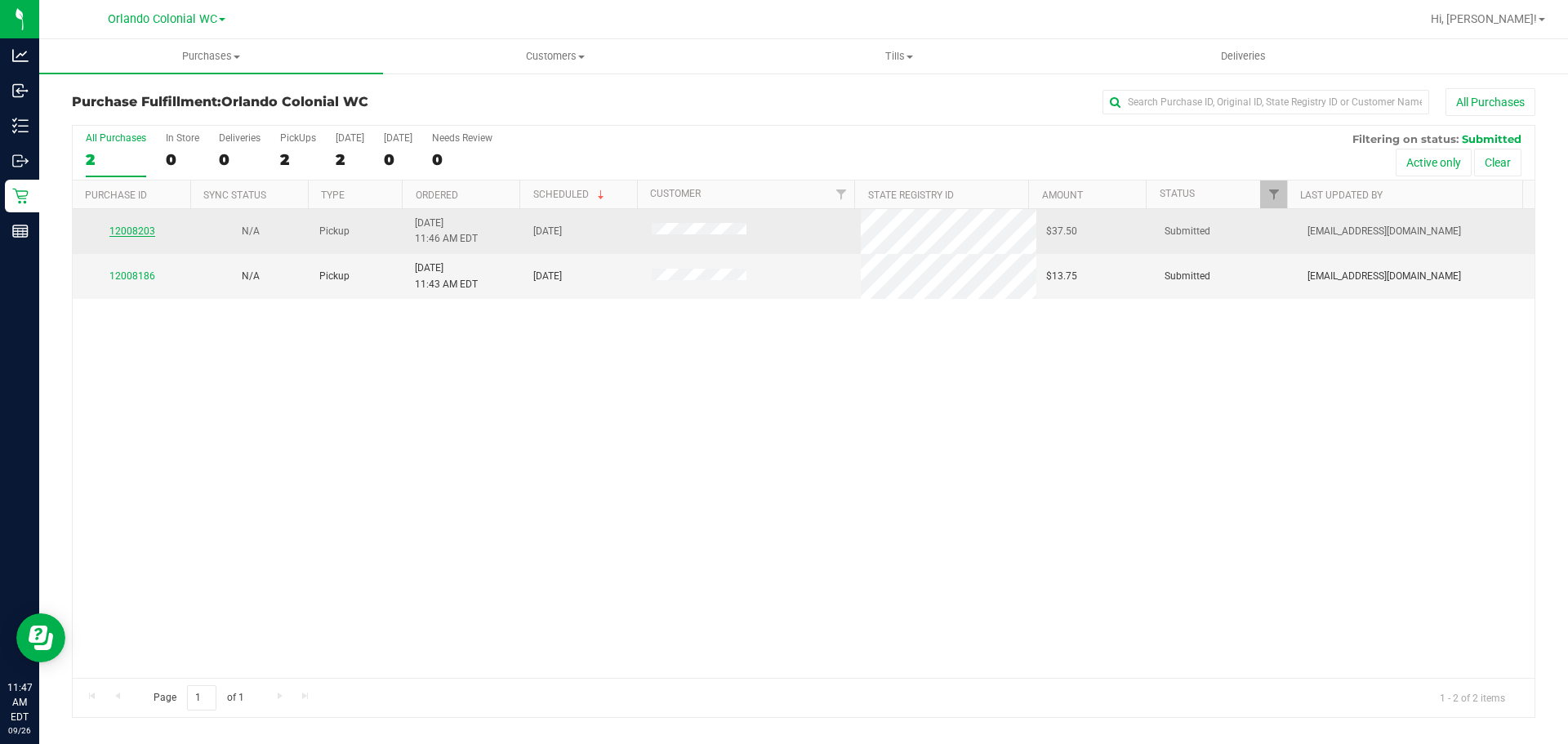
click at [142, 228] on link "12008203" at bounding box center [133, 231] width 46 height 11
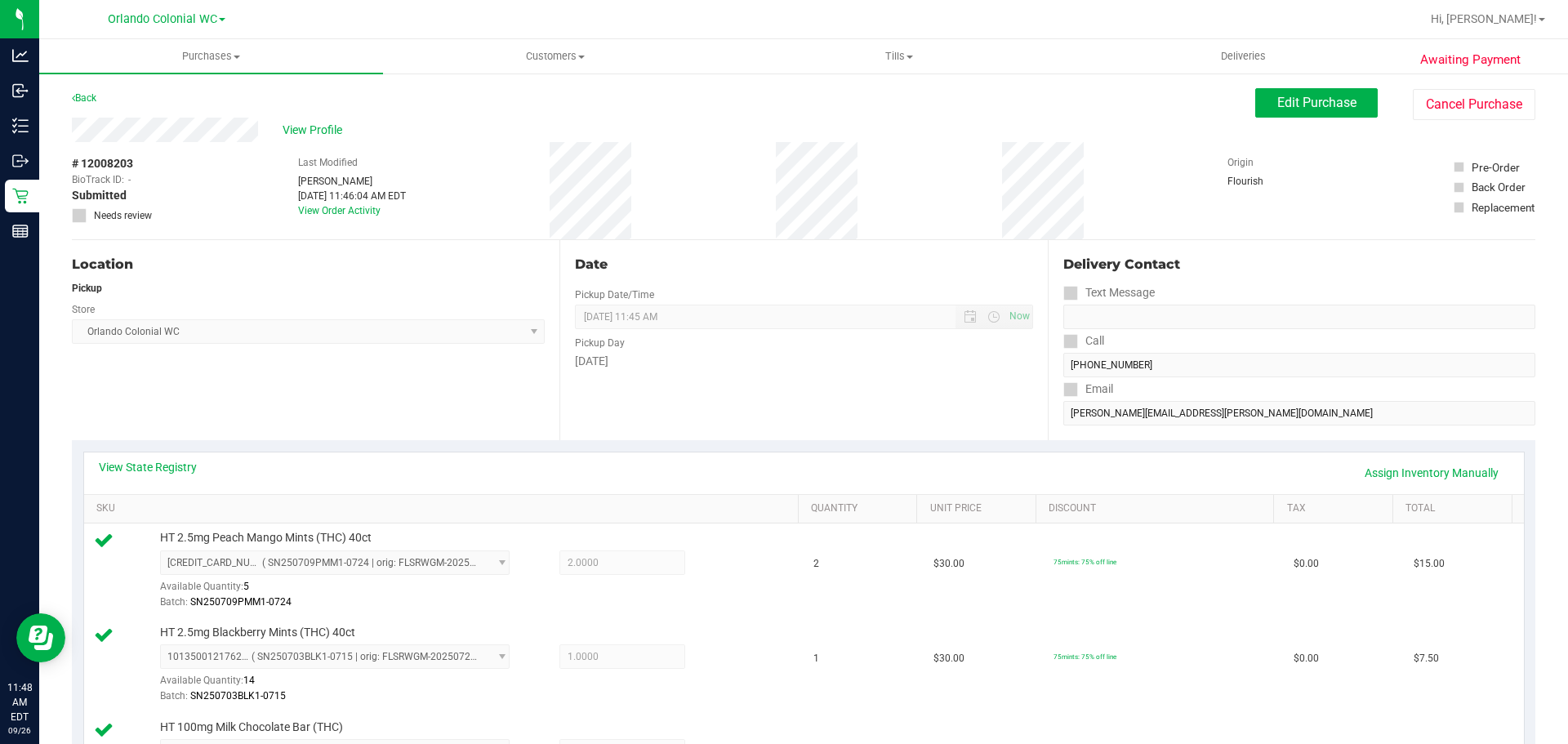
scroll to position [572, 0]
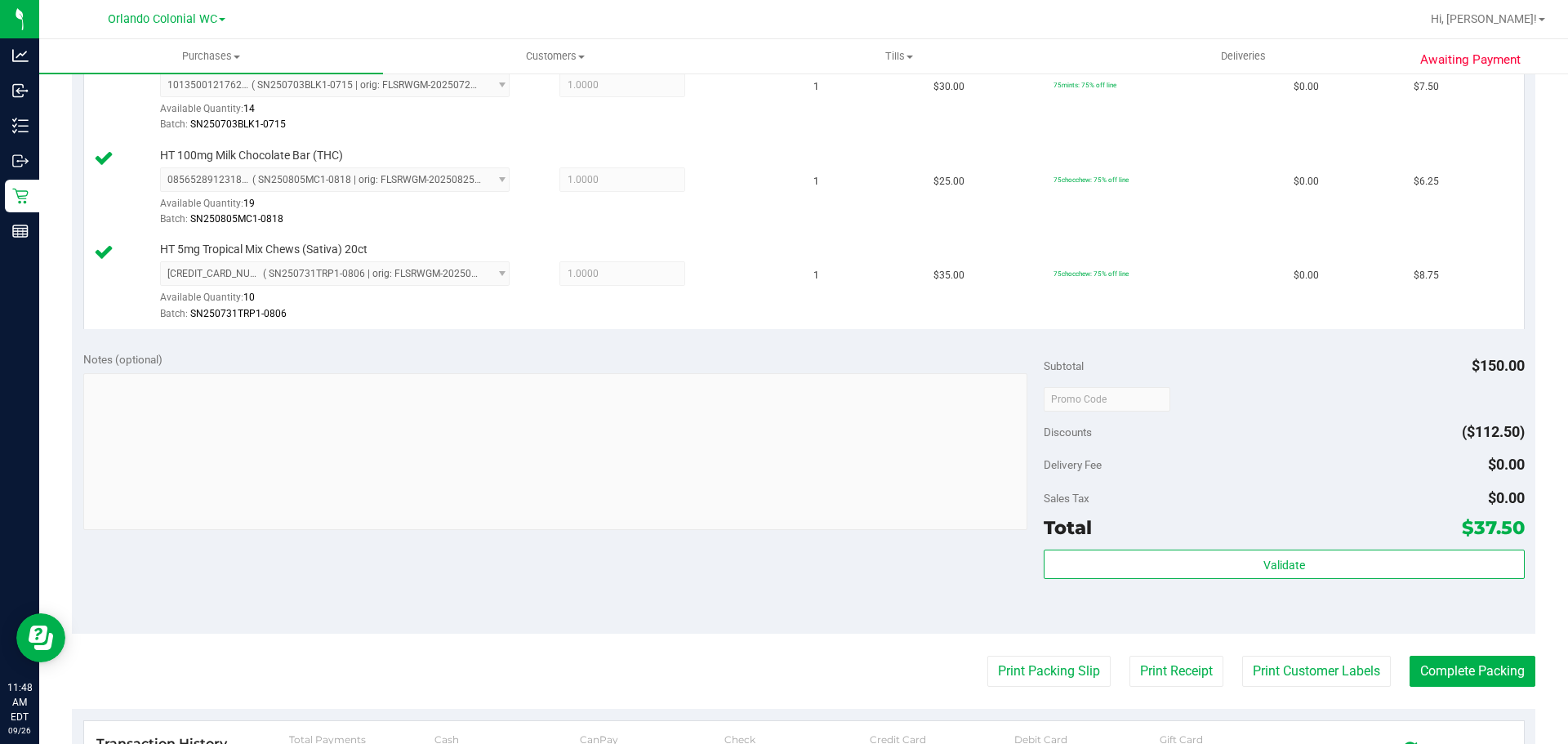
click at [1224, 584] on div "Validate" at bounding box center [1283, 587] width 480 height 73
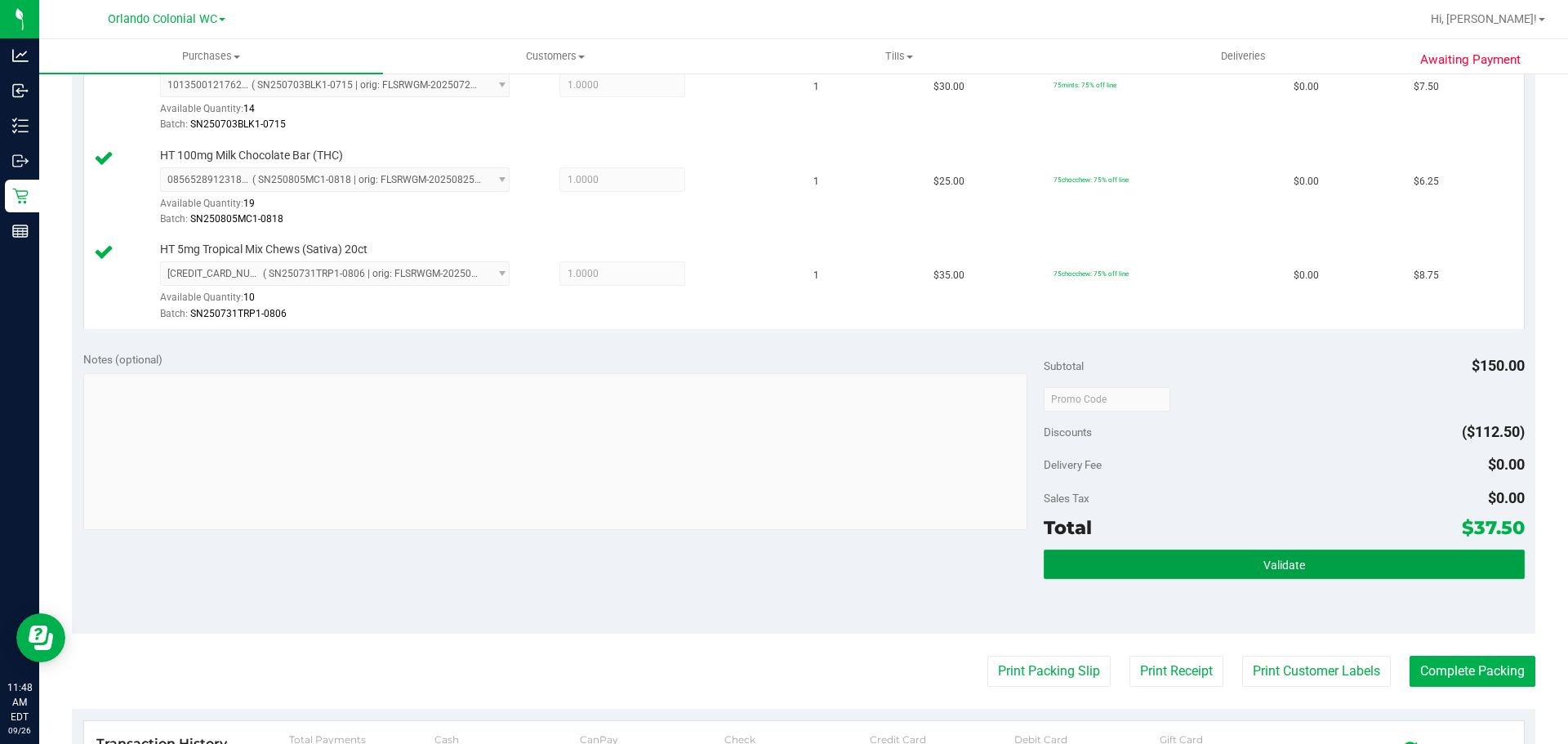
click at [1227, 567] on button "Validate" at bounding box center [1283, 565] width 480 height 29
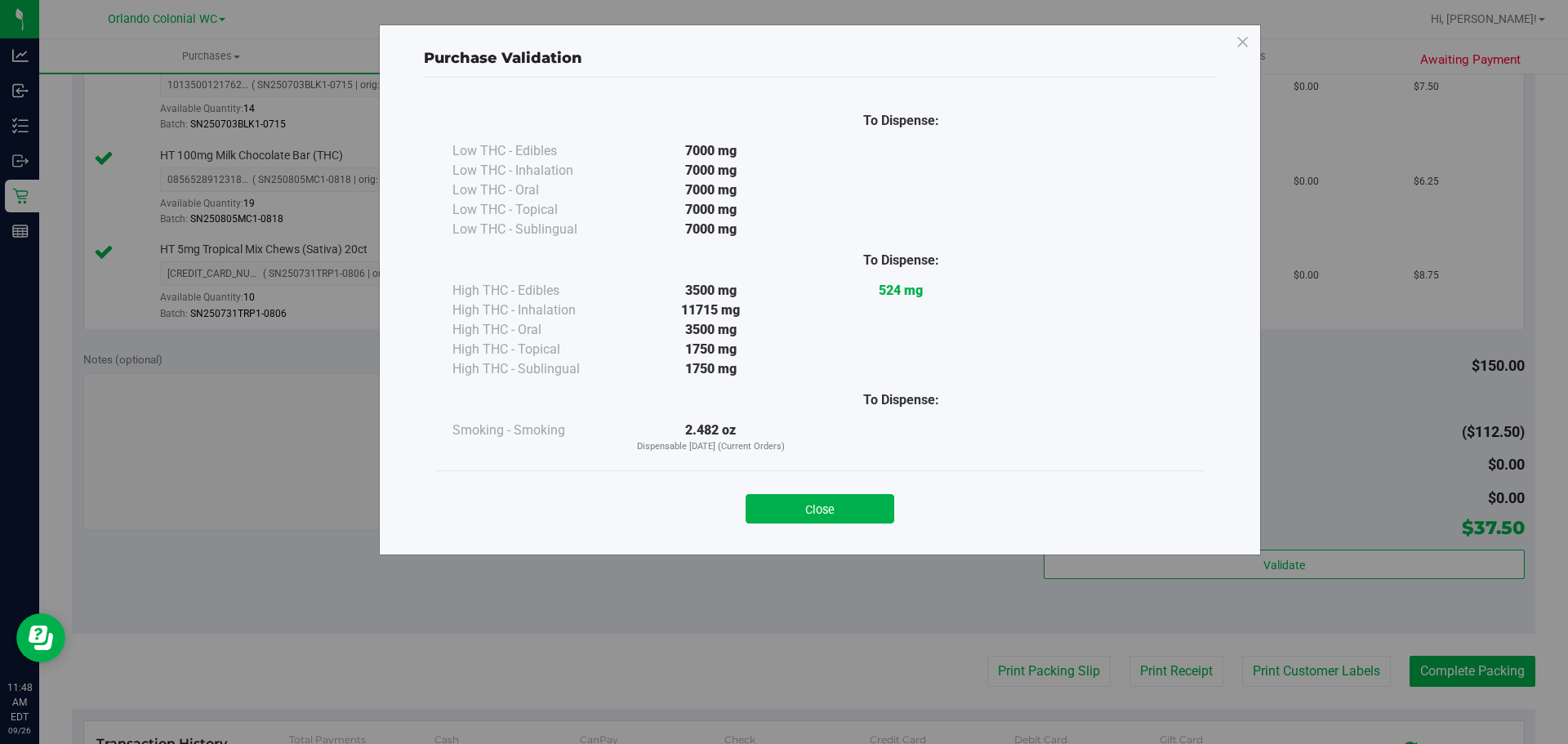
click at [854, 490] on div "Close" at bounding box center [820, 503] width 743 height 41
click at [856, 501] on button "Close" at bounding box center [820, 509] width 148 height 29
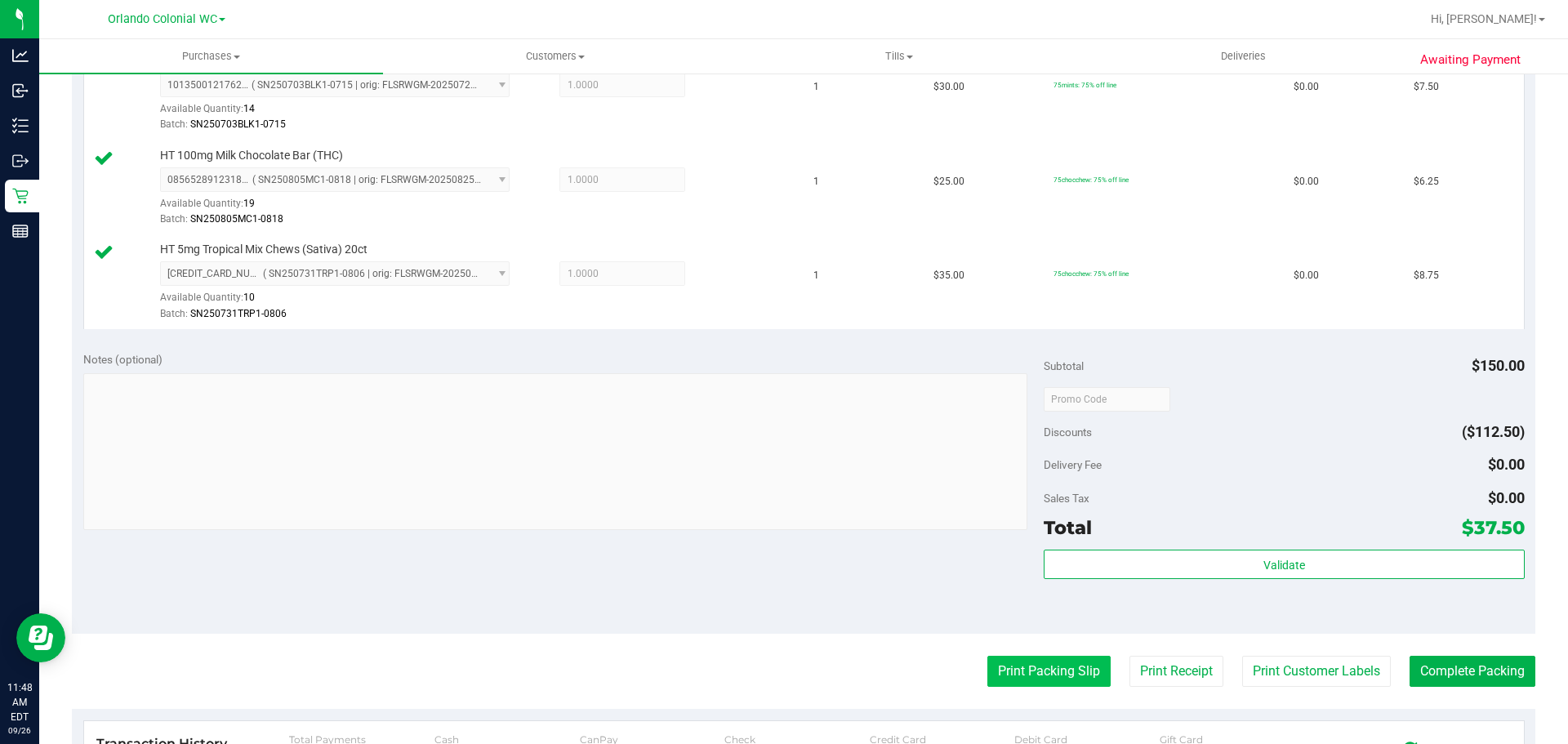
click at [1076, 664] on button "Print Packing Slip" at bounding box center [1048, 672] width 124 height 31
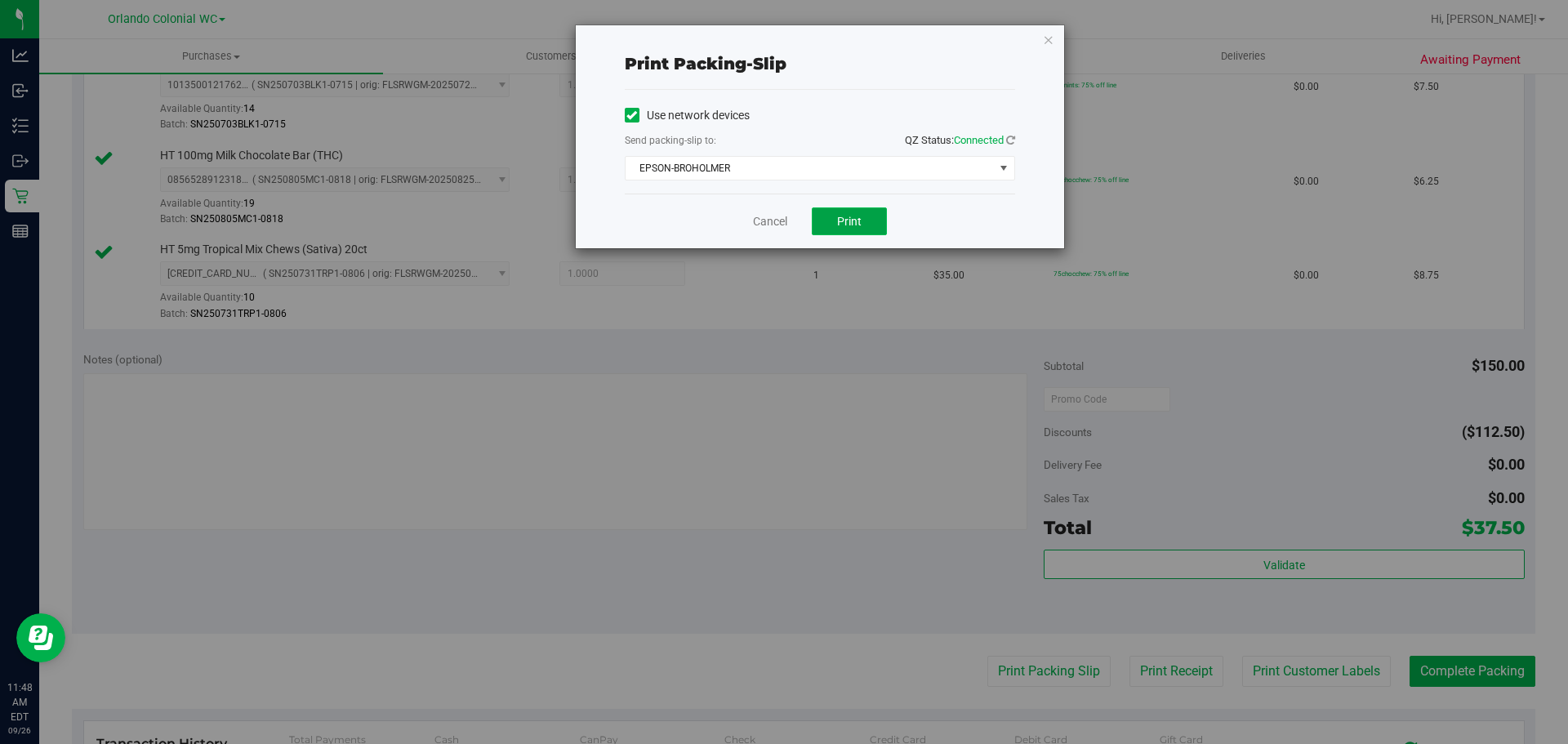
click at [849, 221] on span "Print" at bounding box center [849, 221] width 25 height 13
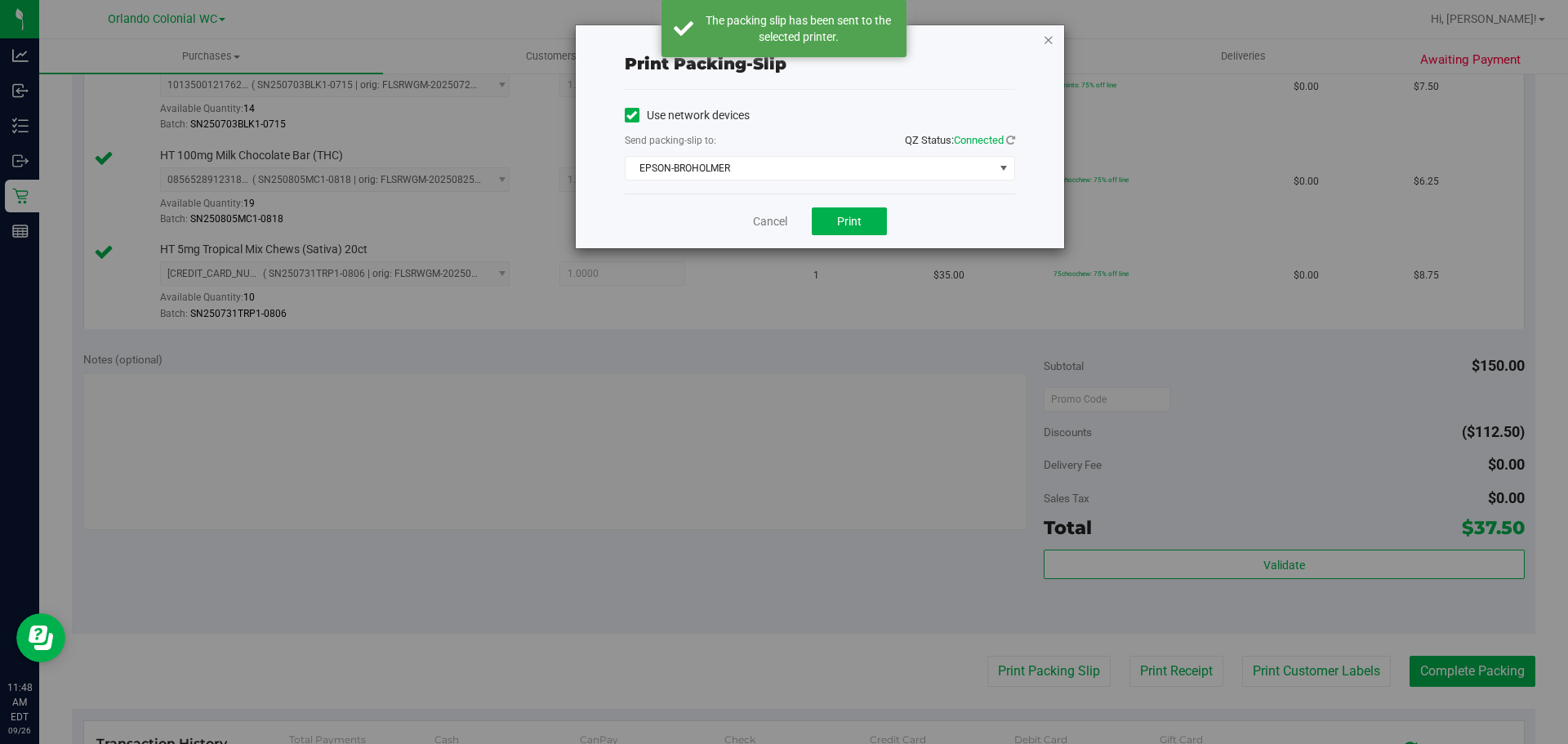
click at [1048, 39] on icon "button" at bounding box center [1048, 38] width 11 height 19
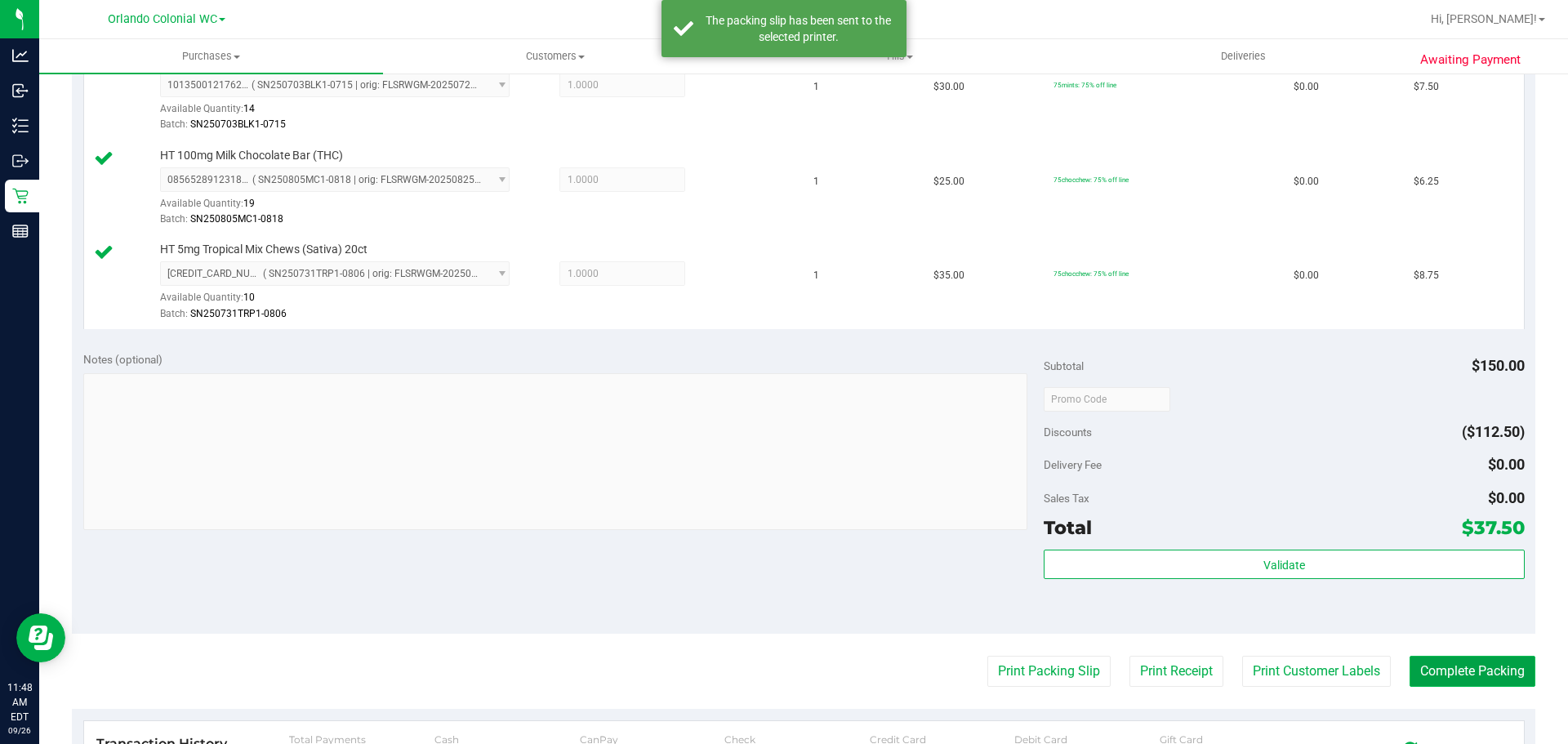
click at [1496, 667] on button "Complete Packing" at bounding box center [1472, 672] width 125 height 31
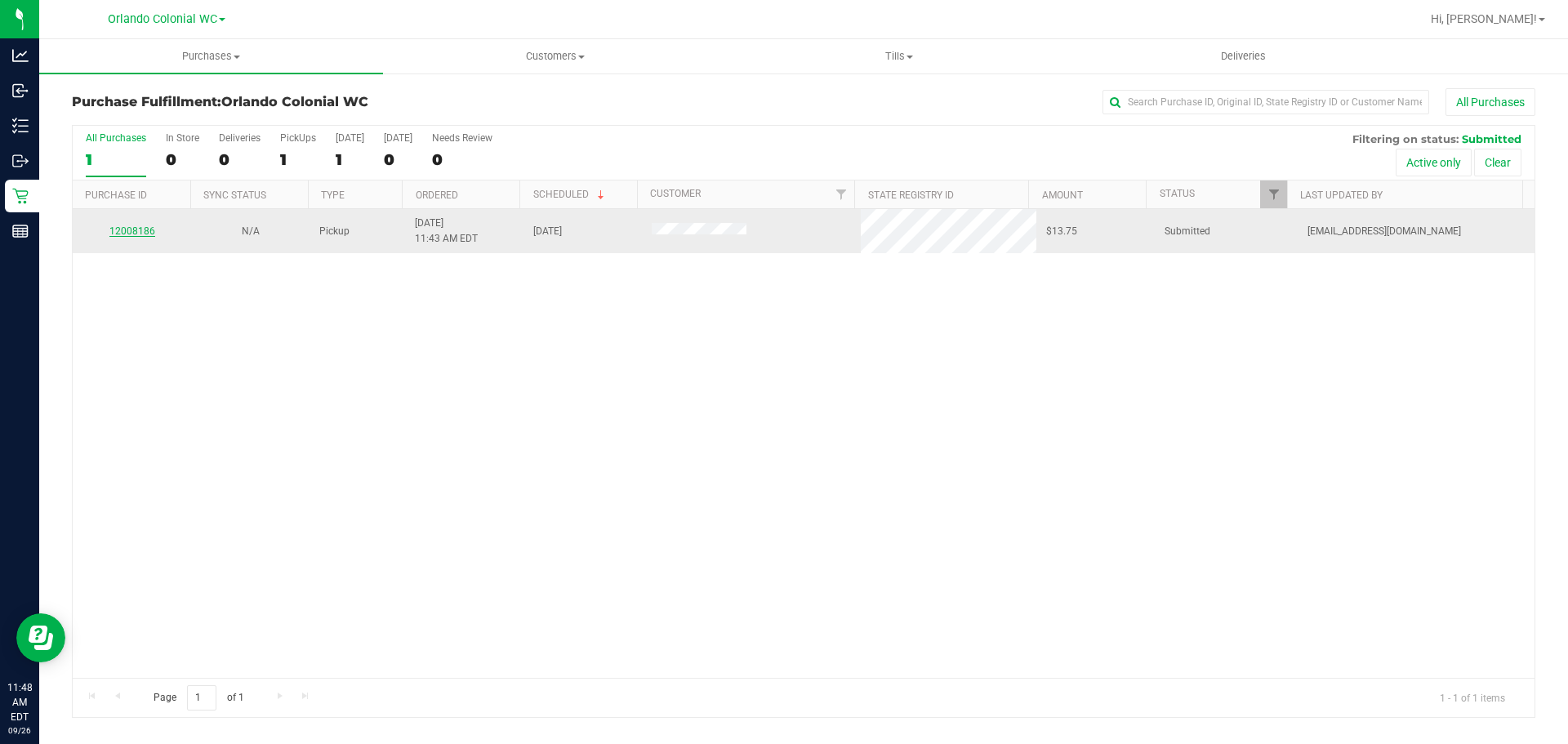
click at [133, 232] on link "12008186" at bounding box center [133, 231] width 46 height 11
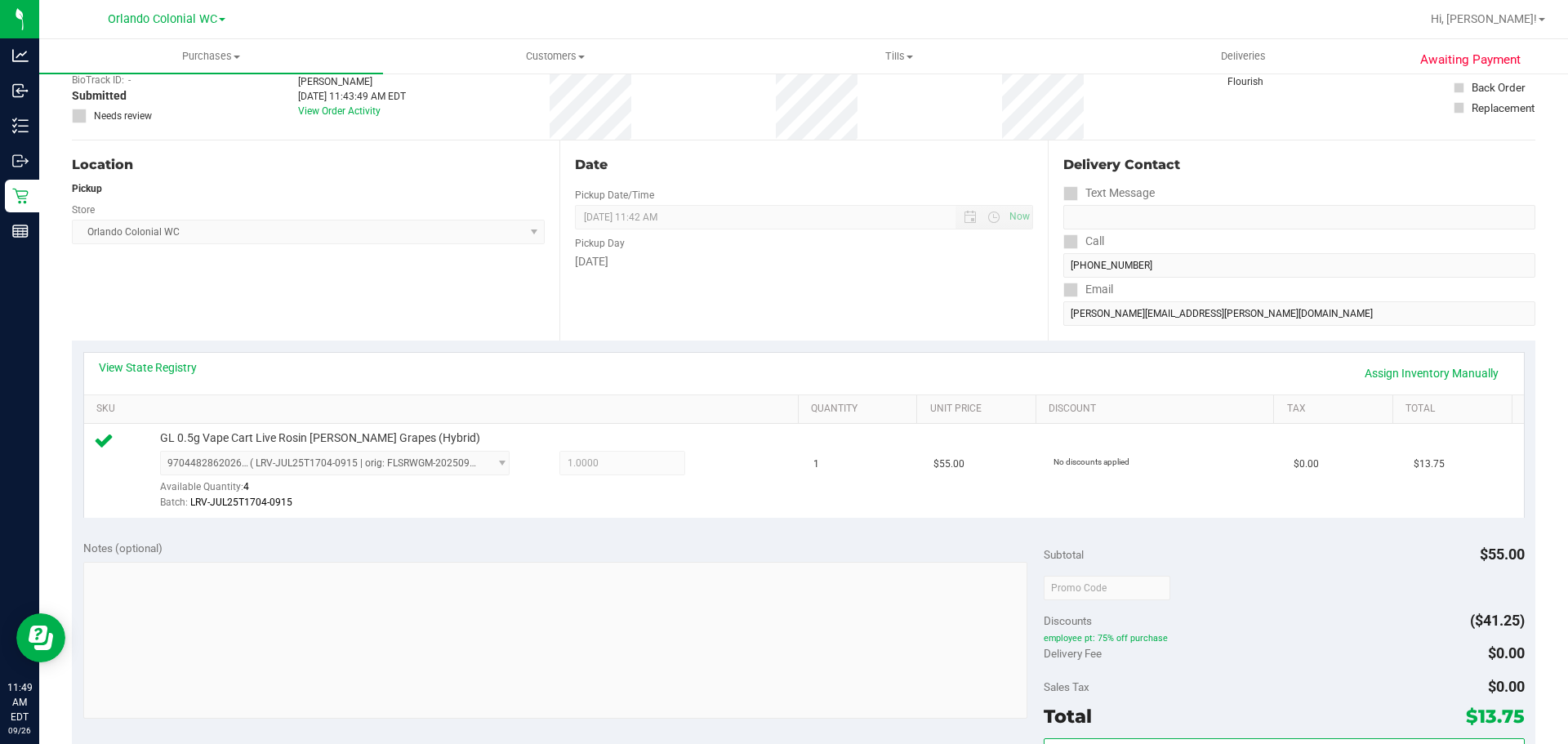
scroll to position [408, 0]
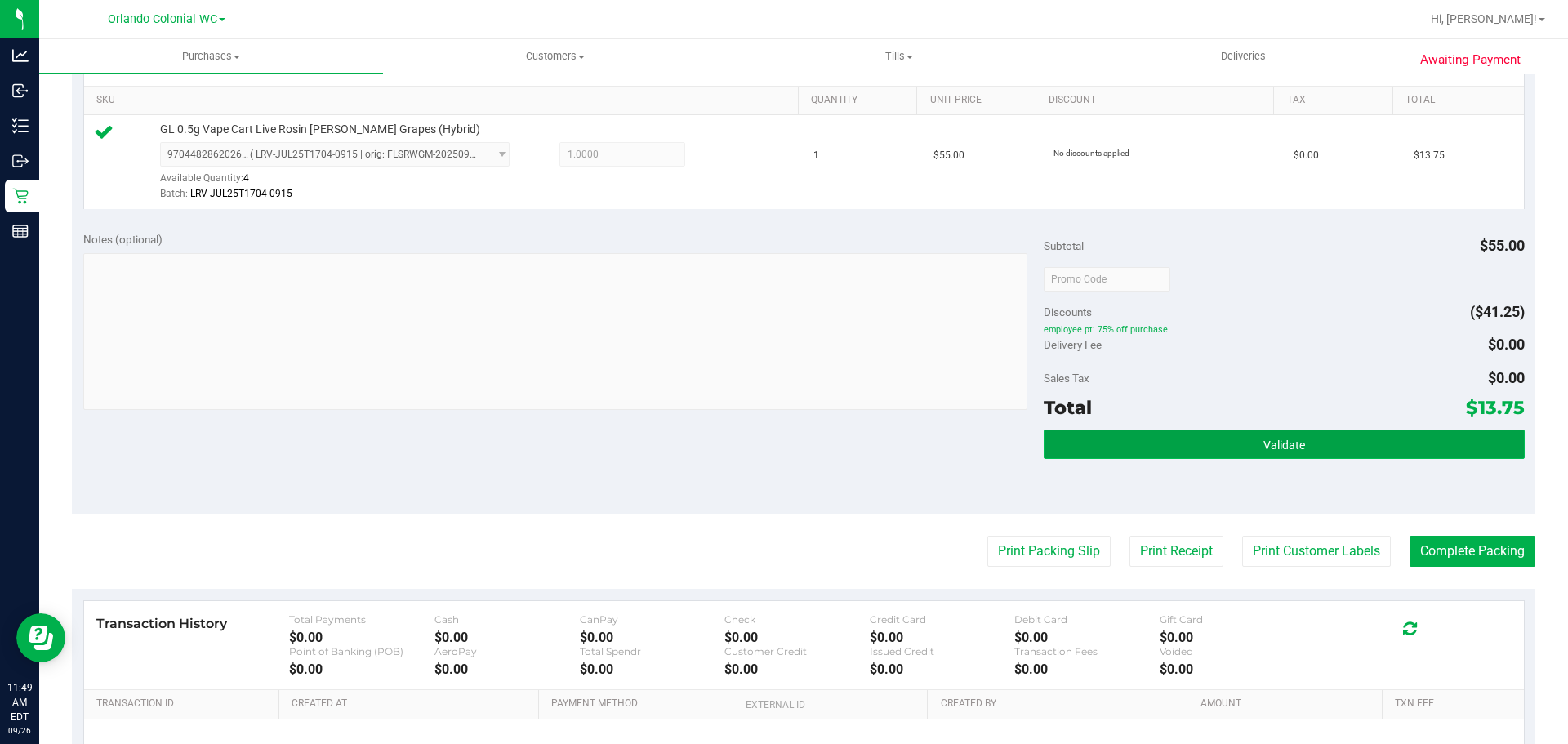
click at [1176, 447] on button "Validate" at bounding box center [1283, 444] width 480 height 29
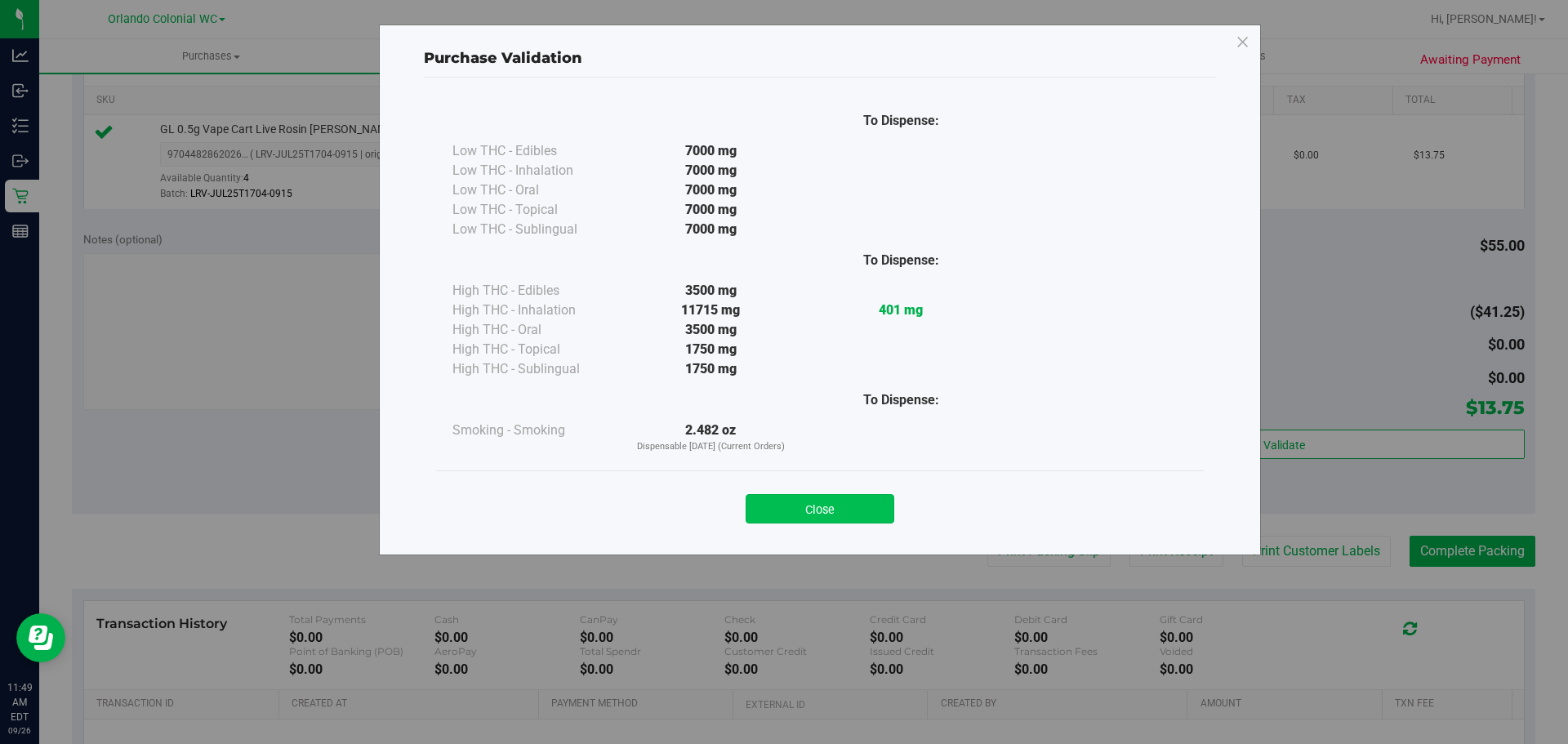
click at [847, 518] on button "Close" at bounding box center [820, 509] width 148 height 29
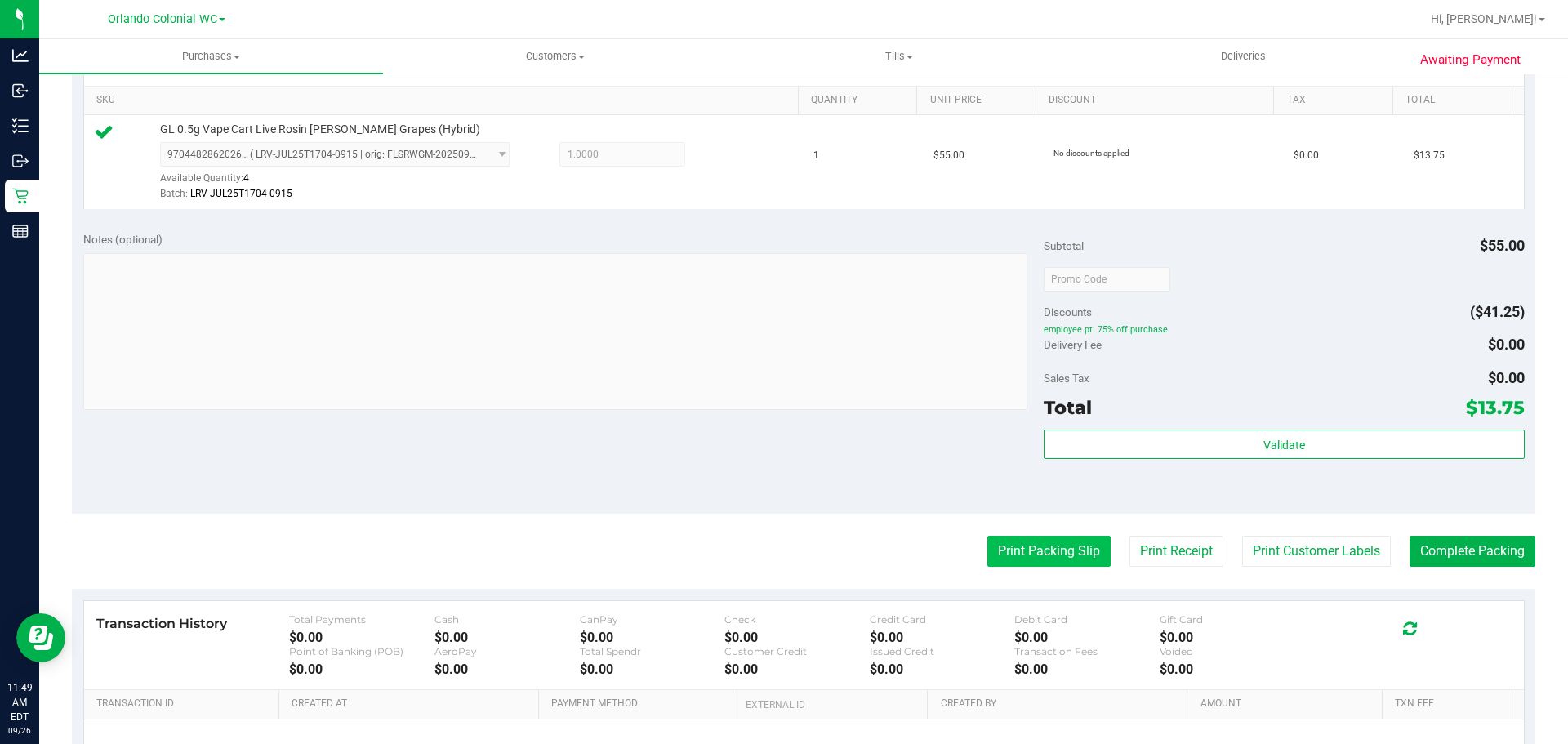
click at [1037, 563] on button "Print Packing Slip" at bounding box center [1048, 552] width 124 height 31
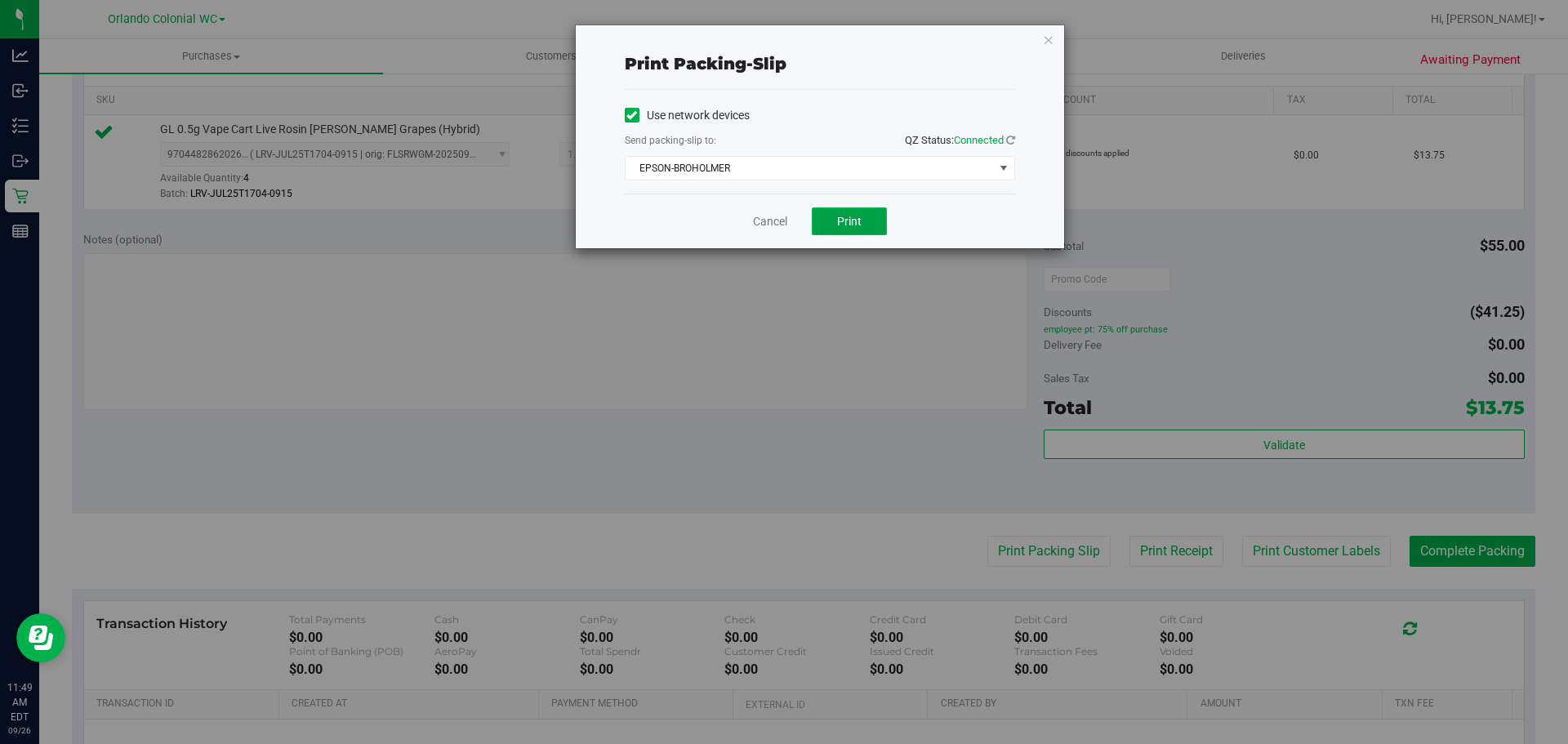
click at [856, 227] on span "Print" at bounding box center [849, 221] width 25 height 13
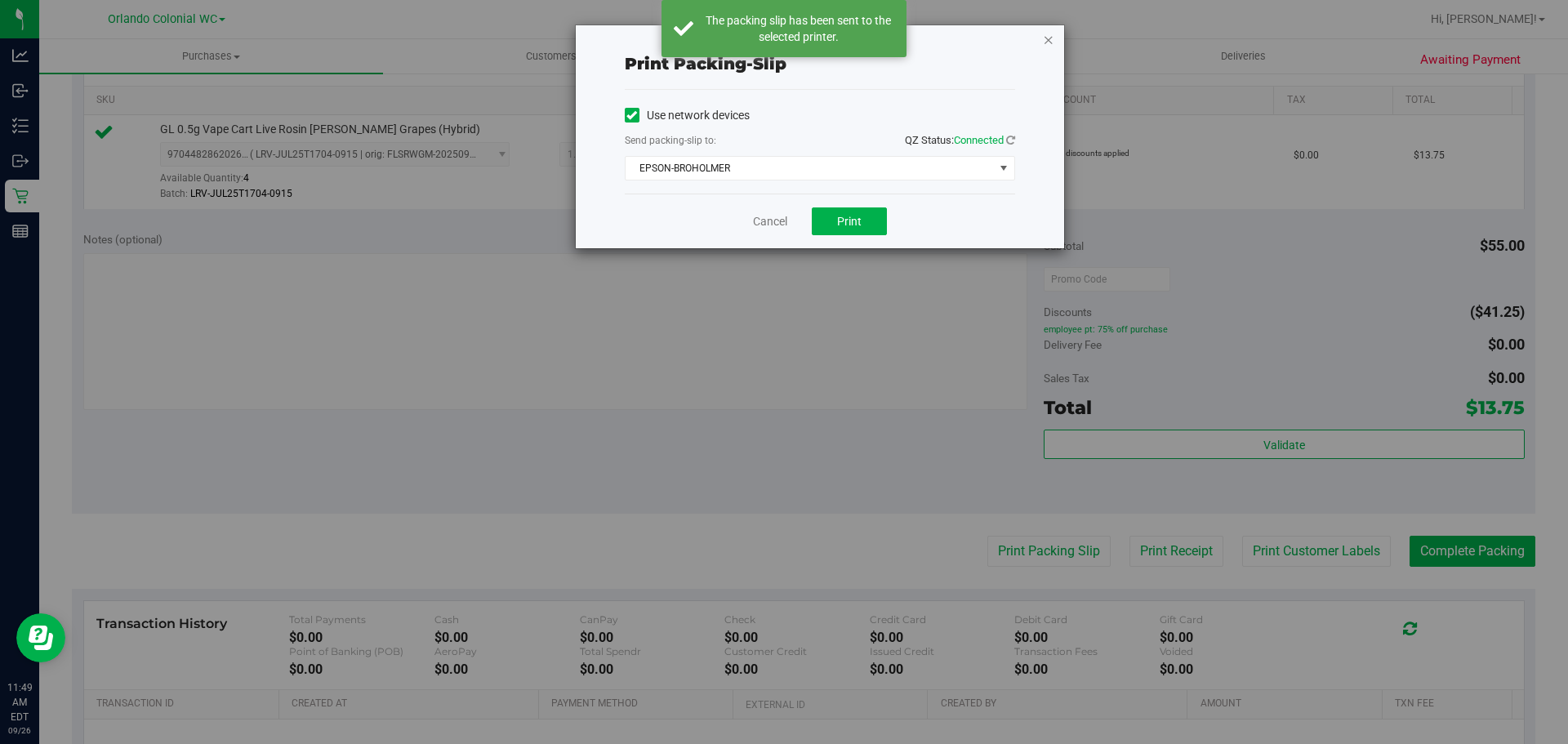
click at [1052, 34] on icon "button" at bounding box center [1048, 38] width 11 height 19
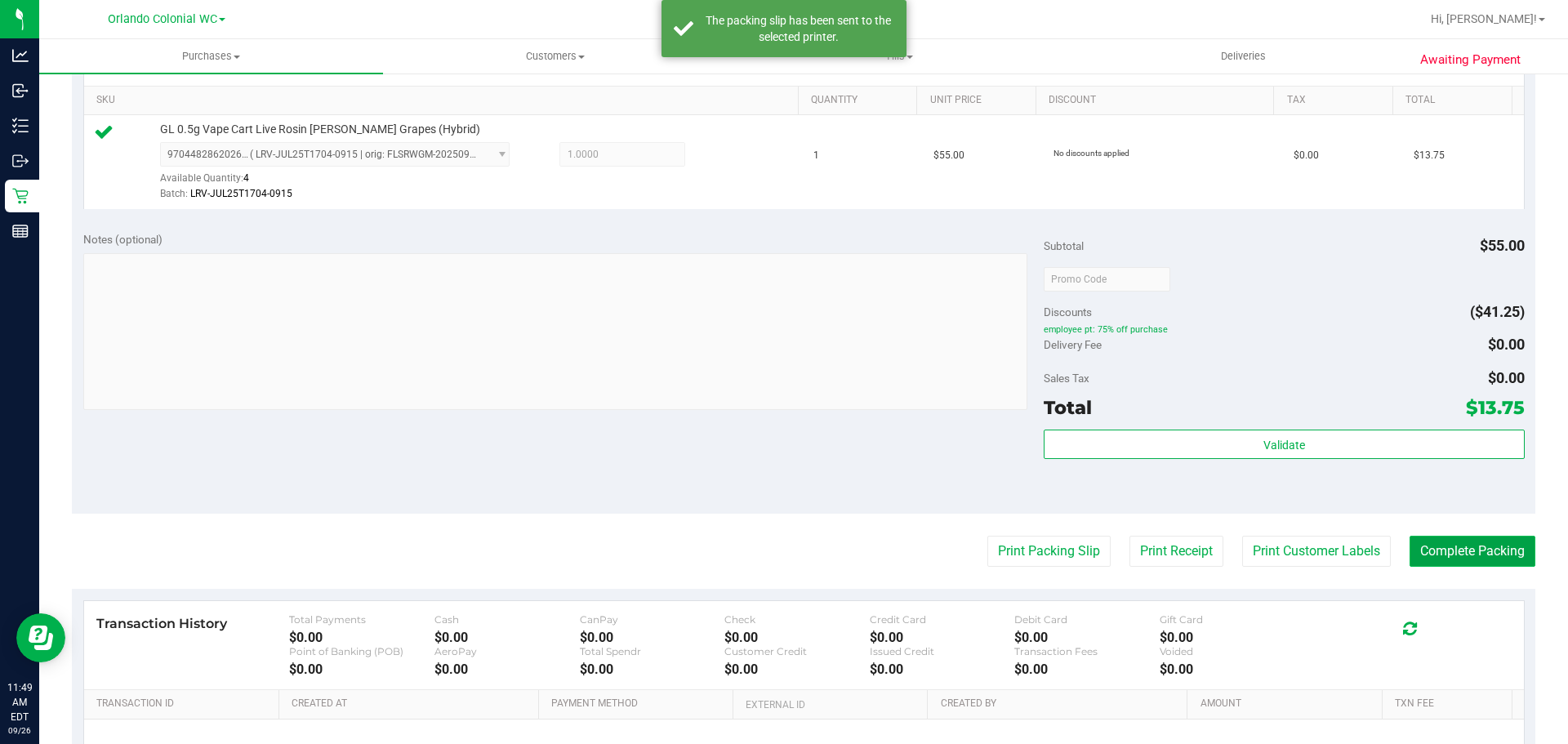
click at [1499, 551] on button "Complete Packing" at bounding box center [1472, 552] width 125 height 31
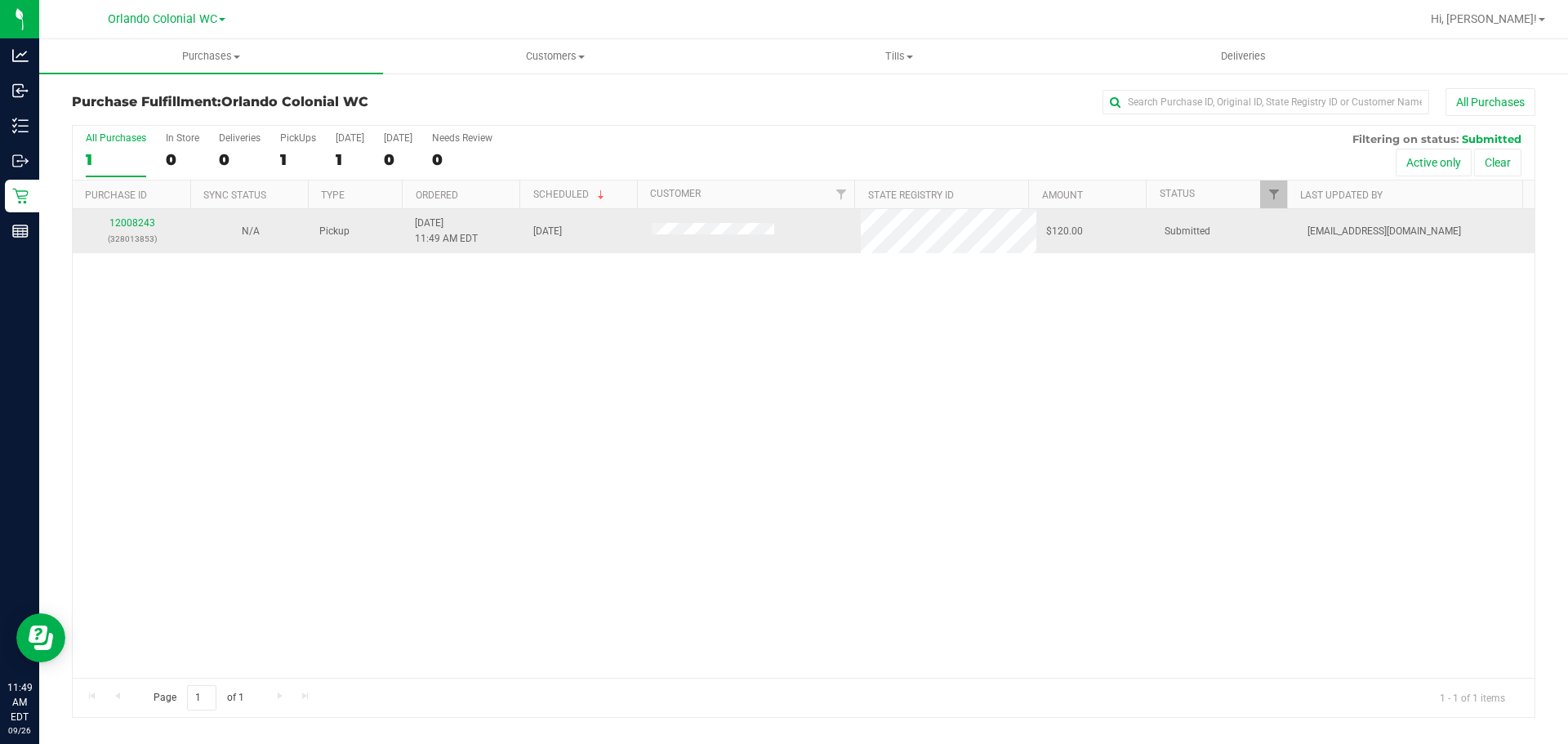
click at [145, 229] on div "12008243 (328013853)" at bounding box center [132, 232] width 99 height 31
click at [139, 224] on link "12008243" at bounding box center [133, 222] width 46 height 11
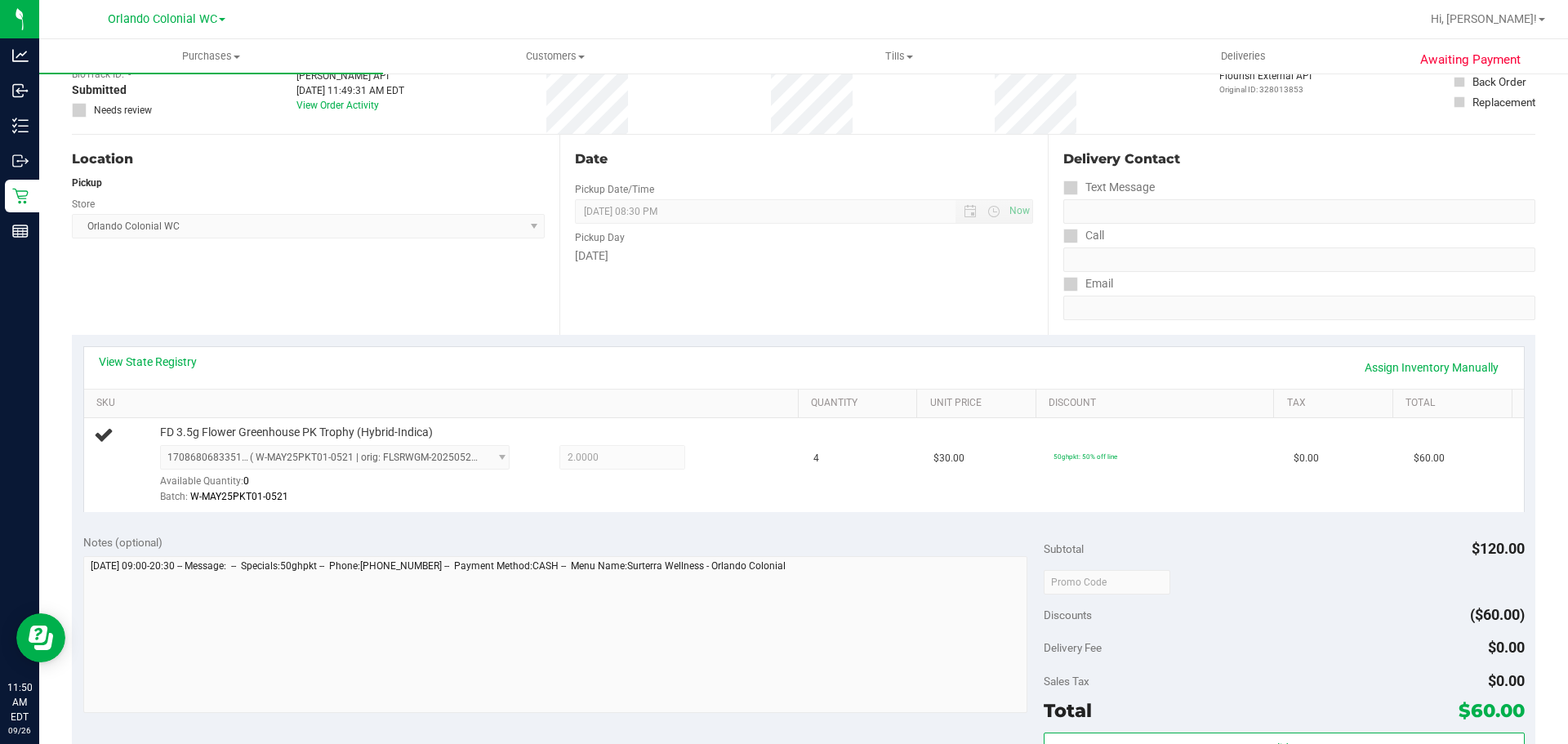
scroll to position [327, 0]
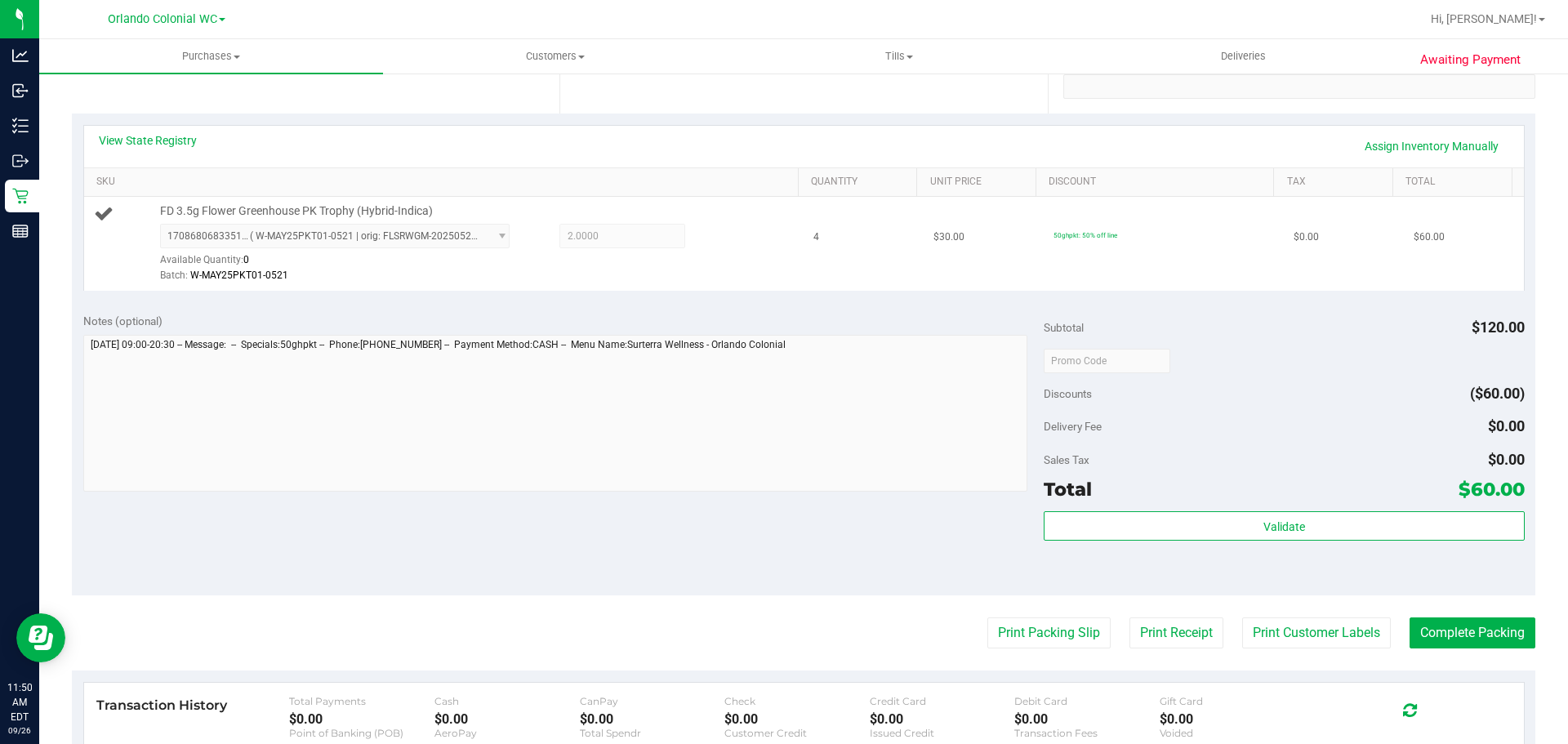
click at [416, 209] on span "FD 3.5g Flower Greenhouse PK Trophy (Hybrid-Indica)" at bounding box center [296, 210] width 273 height 16
copy div "FD 3.5g Flower Greenhouse PK Trophy (Hybrid-Indica)"
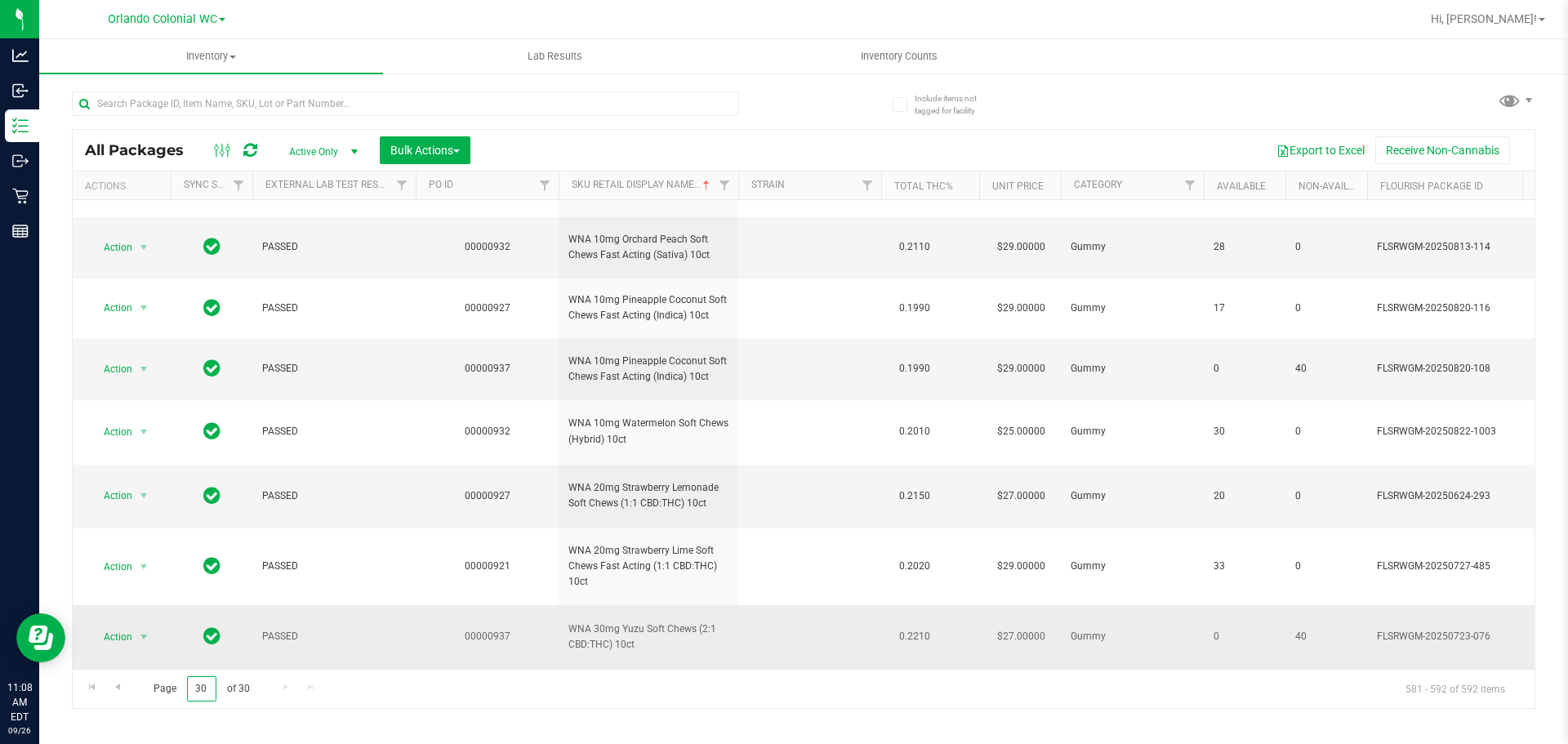
drag, startPoint x: 205, startPoint y: 688, endPoint x: 88, endPoint y: 631, distance: 130.1
click at [141, 664] on div "All Packages Active Only Active Only Lab Samples Locked All External Internal B…" at bounding box center [803, 419] width 1463 height 580
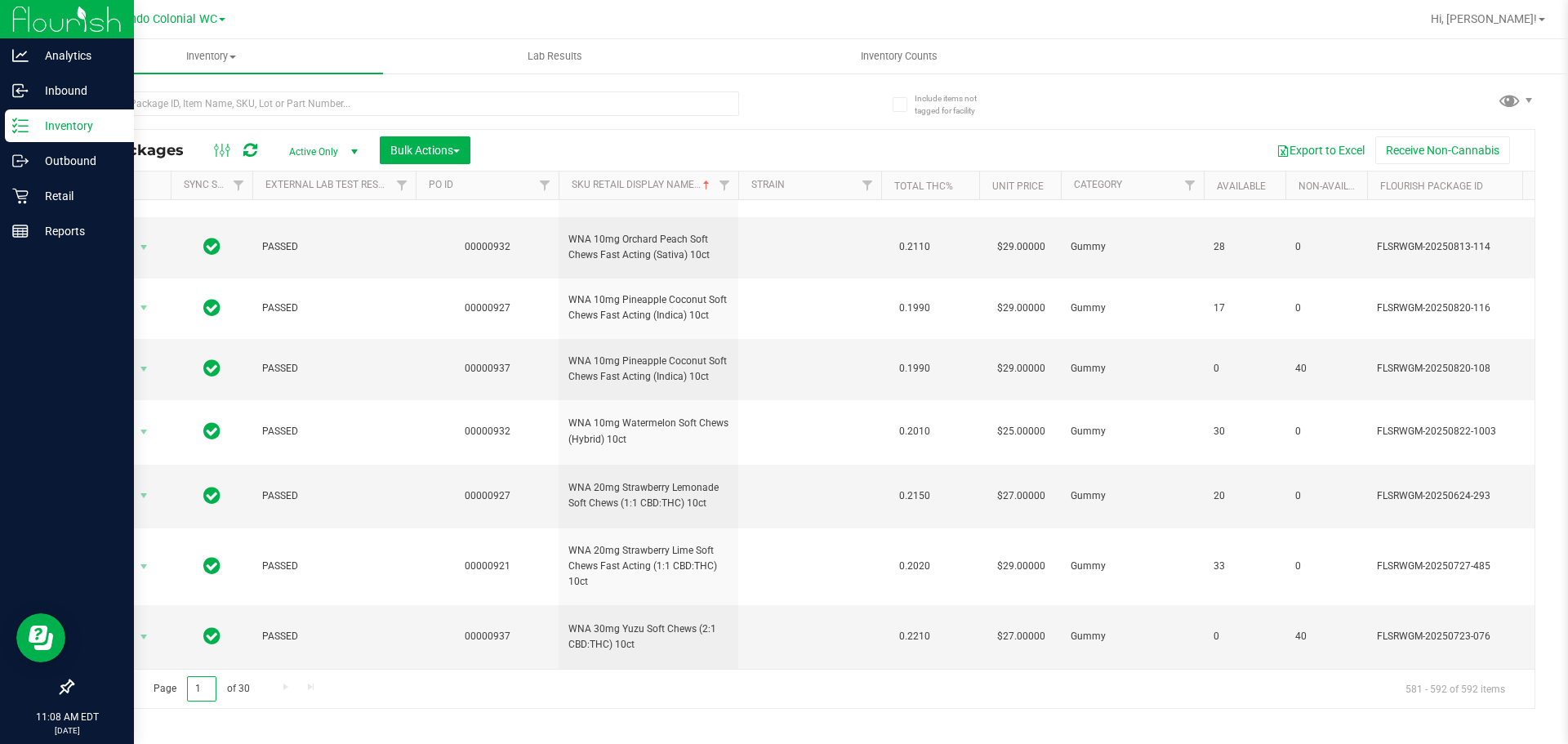
type input "1"
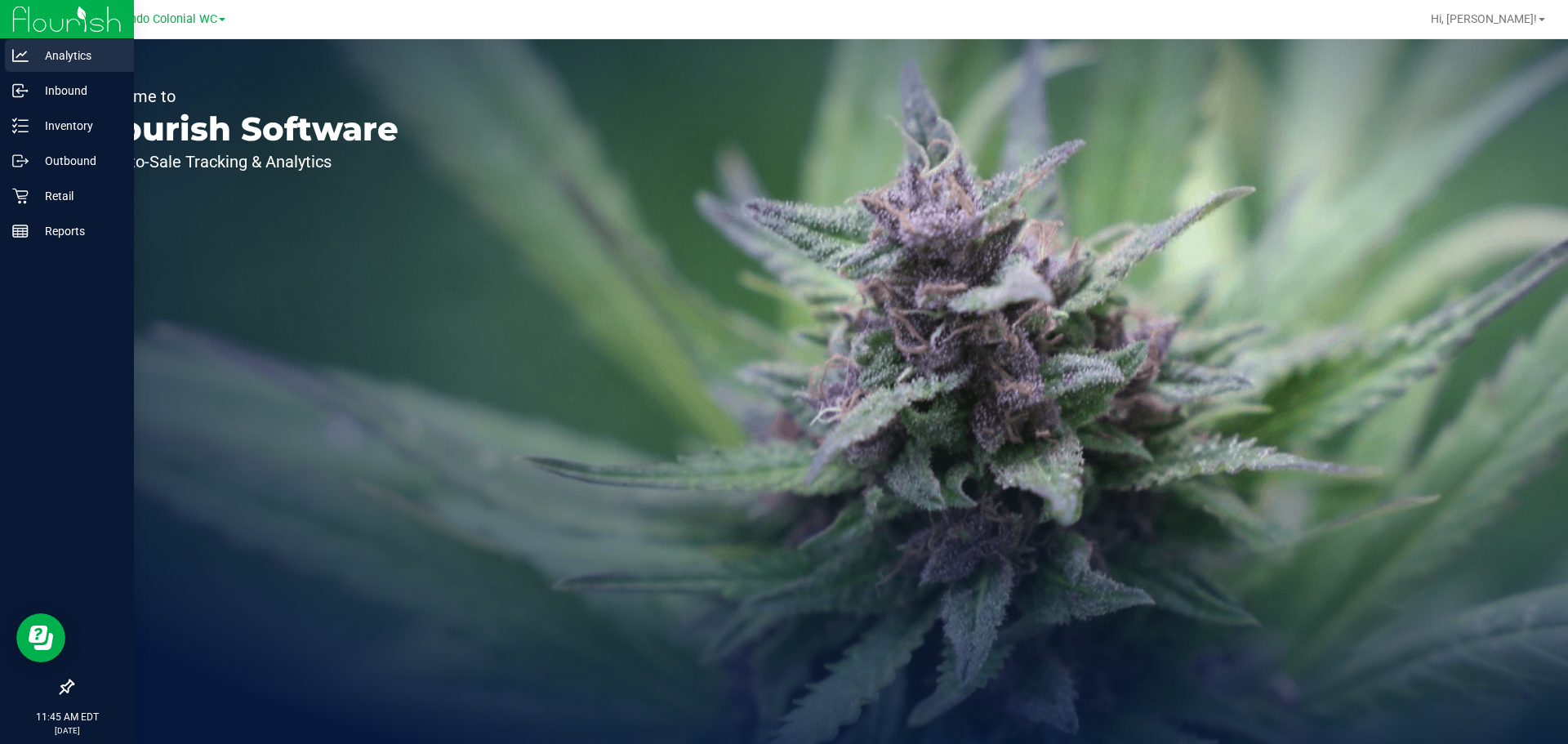
click at [57, 57] on p "Analytics" at bounding box center [77, 55] width 98 height 19
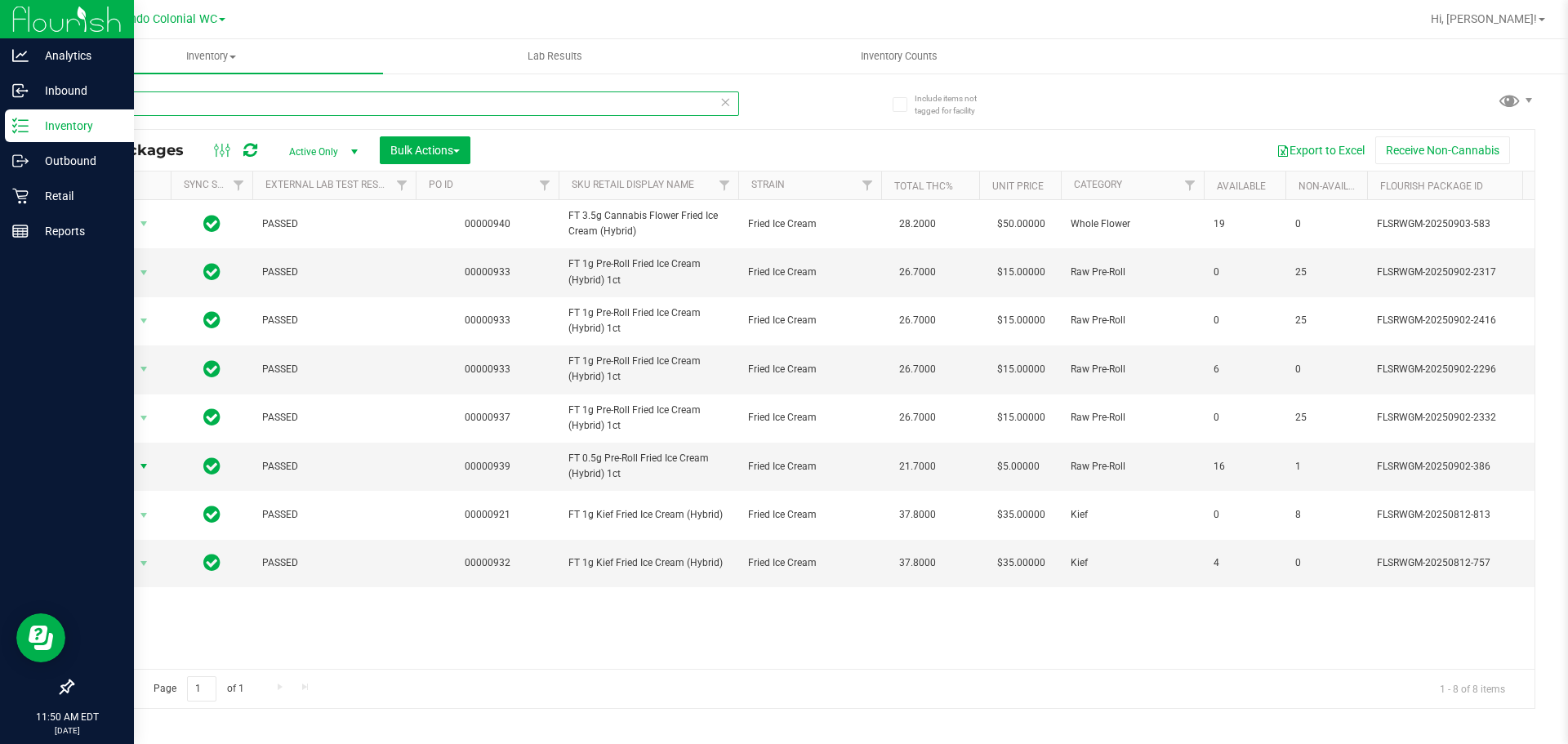
drag, startPoint x: 0, startPoint y: 0, endPoint x: 0, endPoint y: 124, distance: 124.0
click at [0, 111] on div "Analytics Inbound Inventory Outbound Retail Reports 11:50 AM EDT [DATE] 09/26 O…" at bounding box center [784, 372] width 1568 height 744
paste input "FD 3.5g Flower Greenhouse PK Trophy (Hybrid-Indica)"
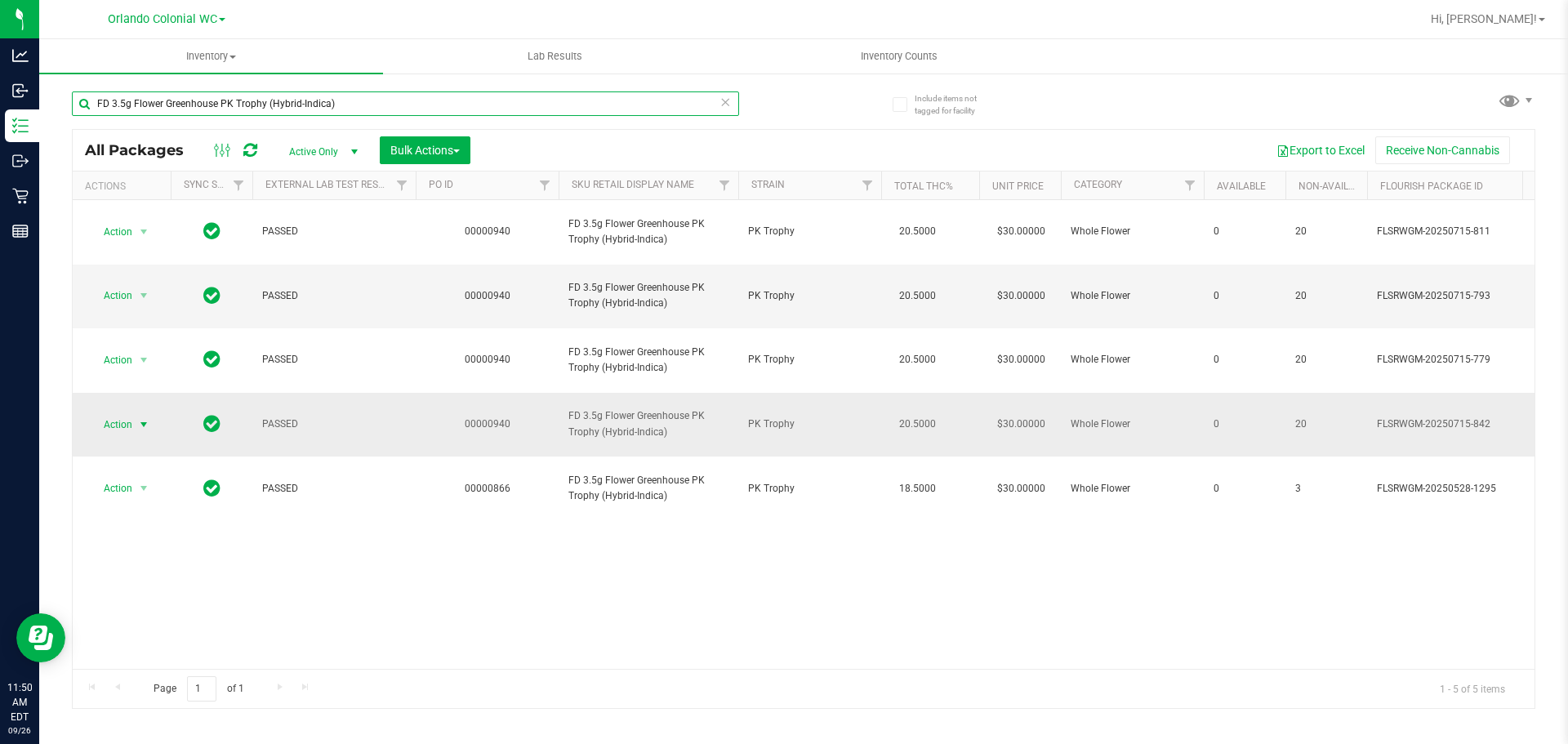
type input "FD 3.5g Flower Greenhouse PK Trophy (Hybrid-Indica)"
click at [127, 414] on span "Action" at bounding box center [111, 425] width 44 height 23
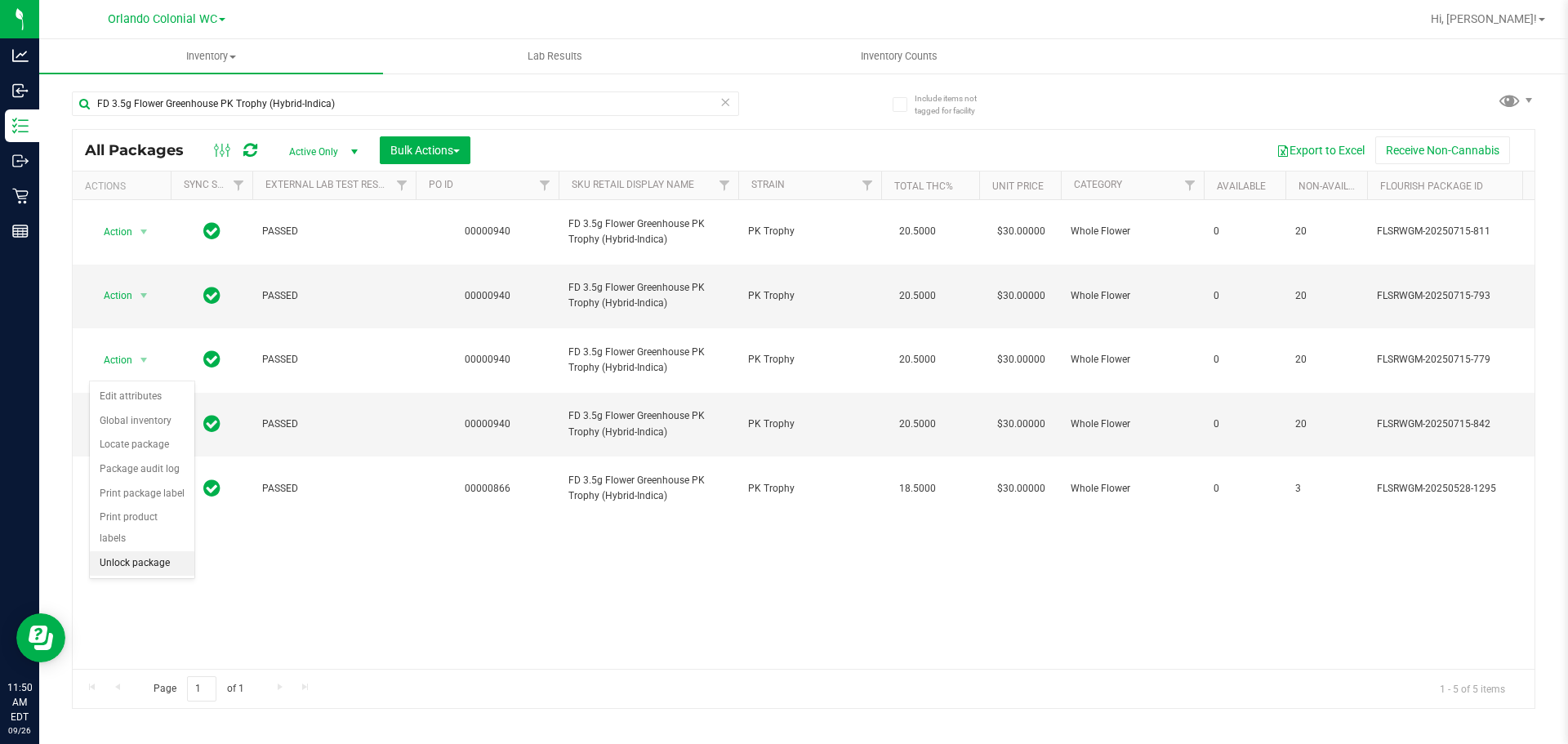
click at [164, 551] on li "Unlock package" at bounding box center [142, 563] width 104 height 25
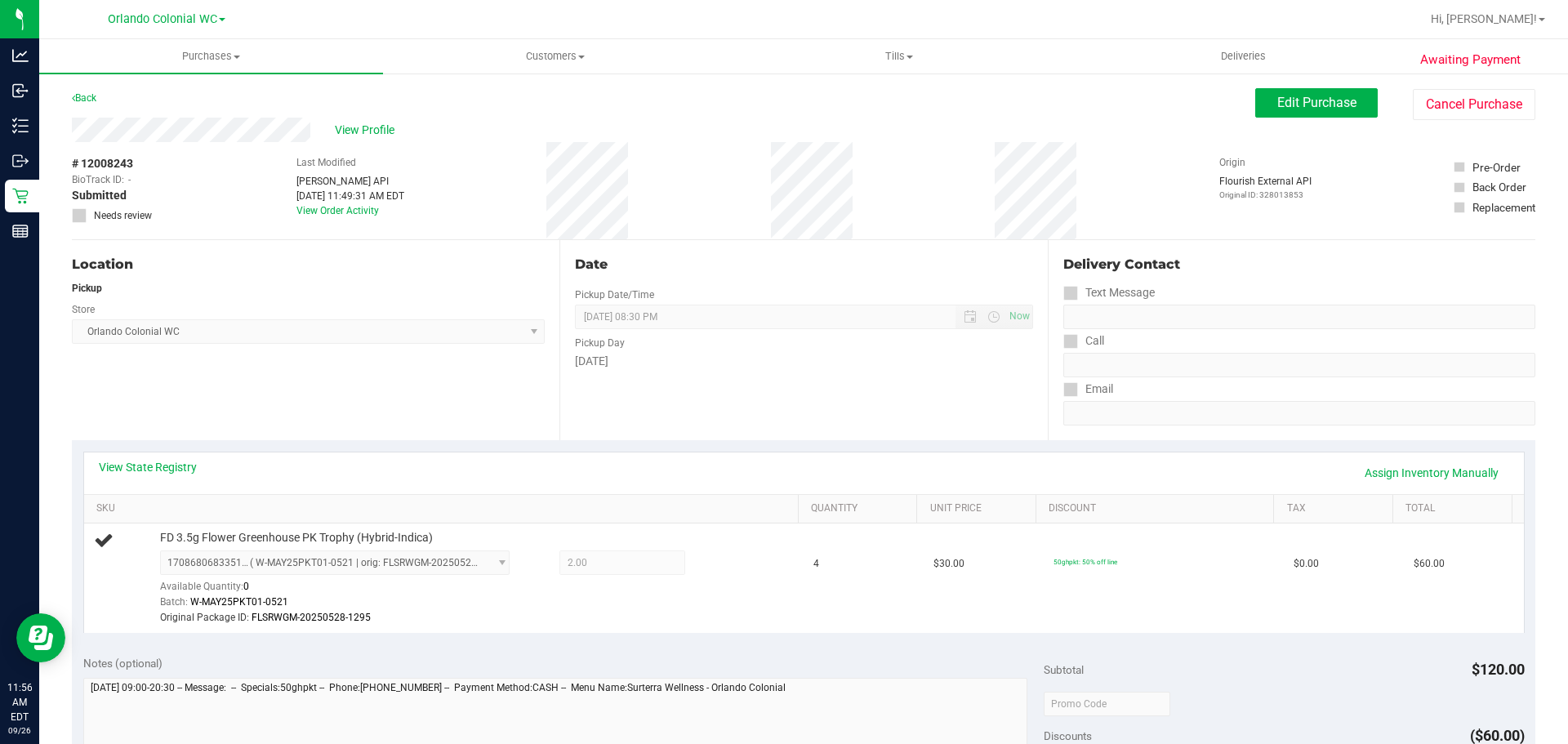
click at [551, 399] on div "Location Pickup Store [GEOGRAPHIC_DATA] Colonial WC Select Store [PERSON_NAME][…" at bounding box center [316, 340] width 488 height 200
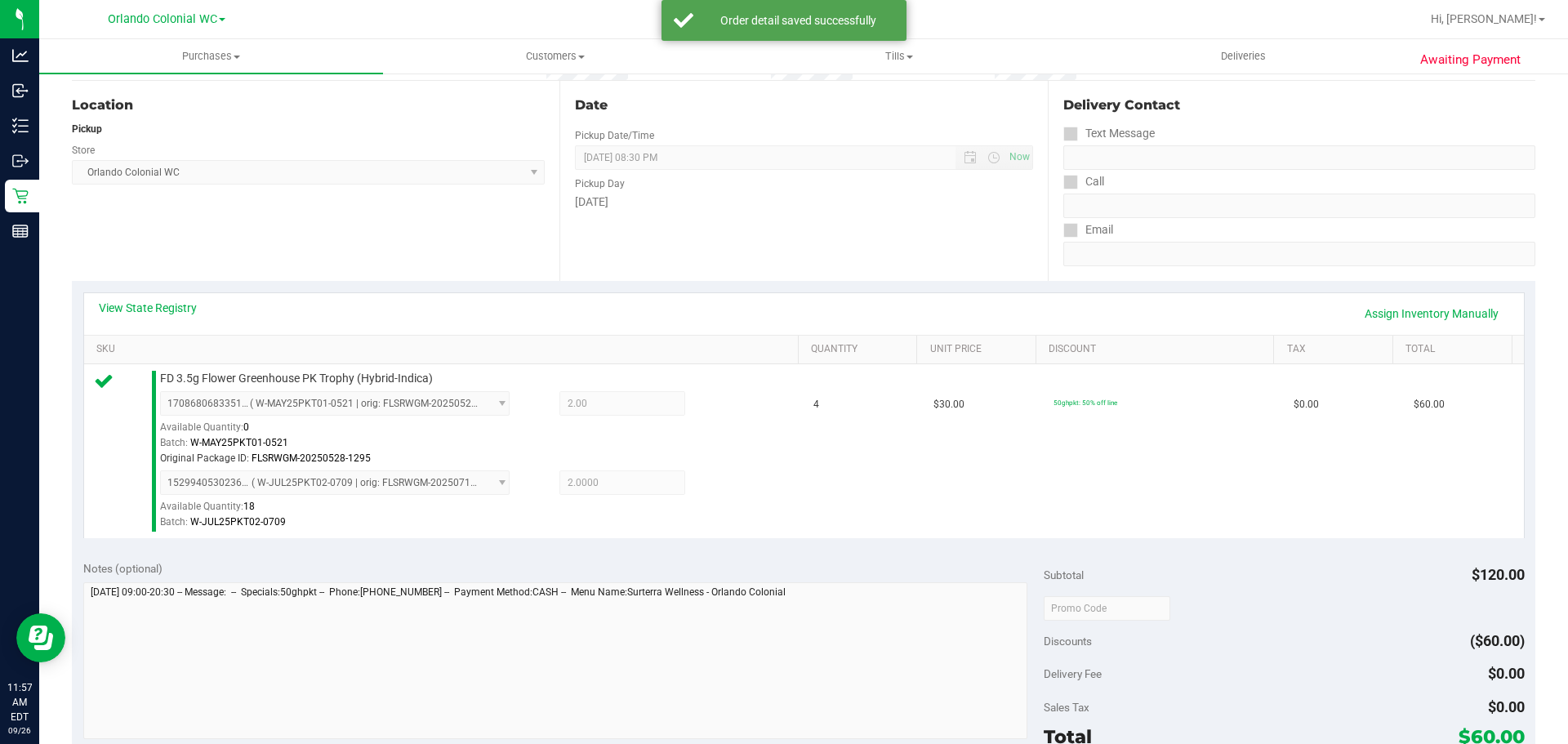
scroll to position [245, 0]
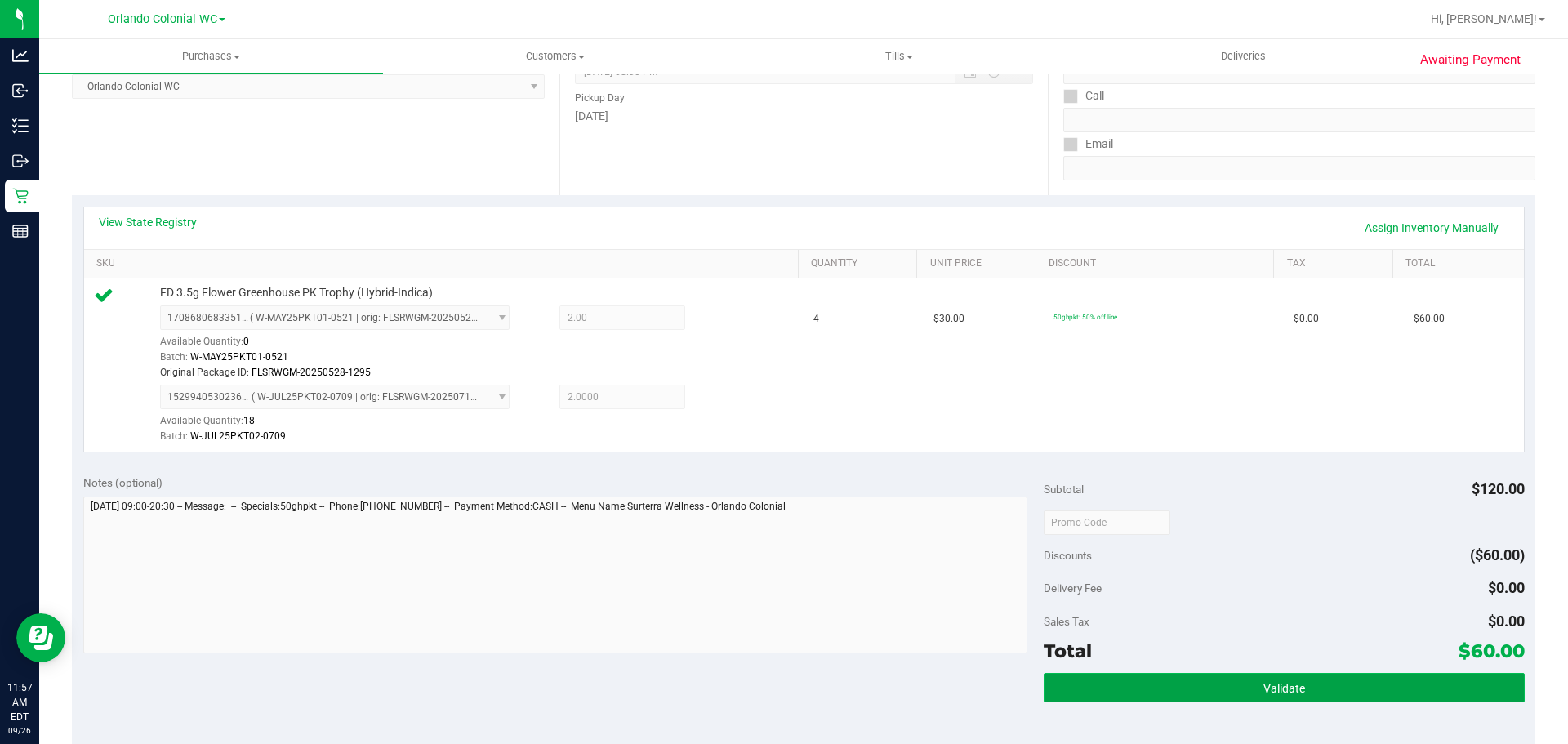
click at [1210, 680] on button "Validate" at bounding box center [1283, 687] width 480 height 29
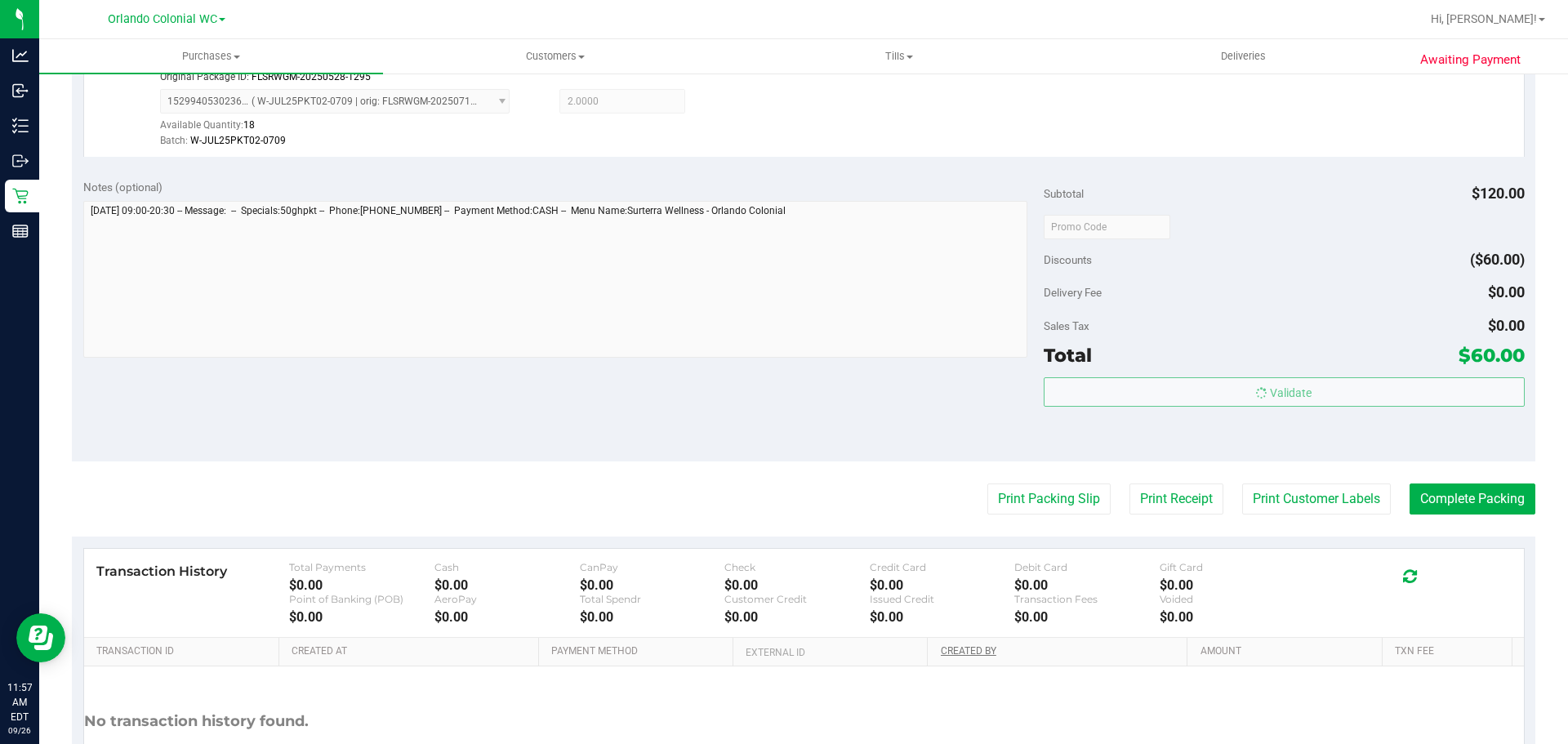
scroll to position [672, 0]
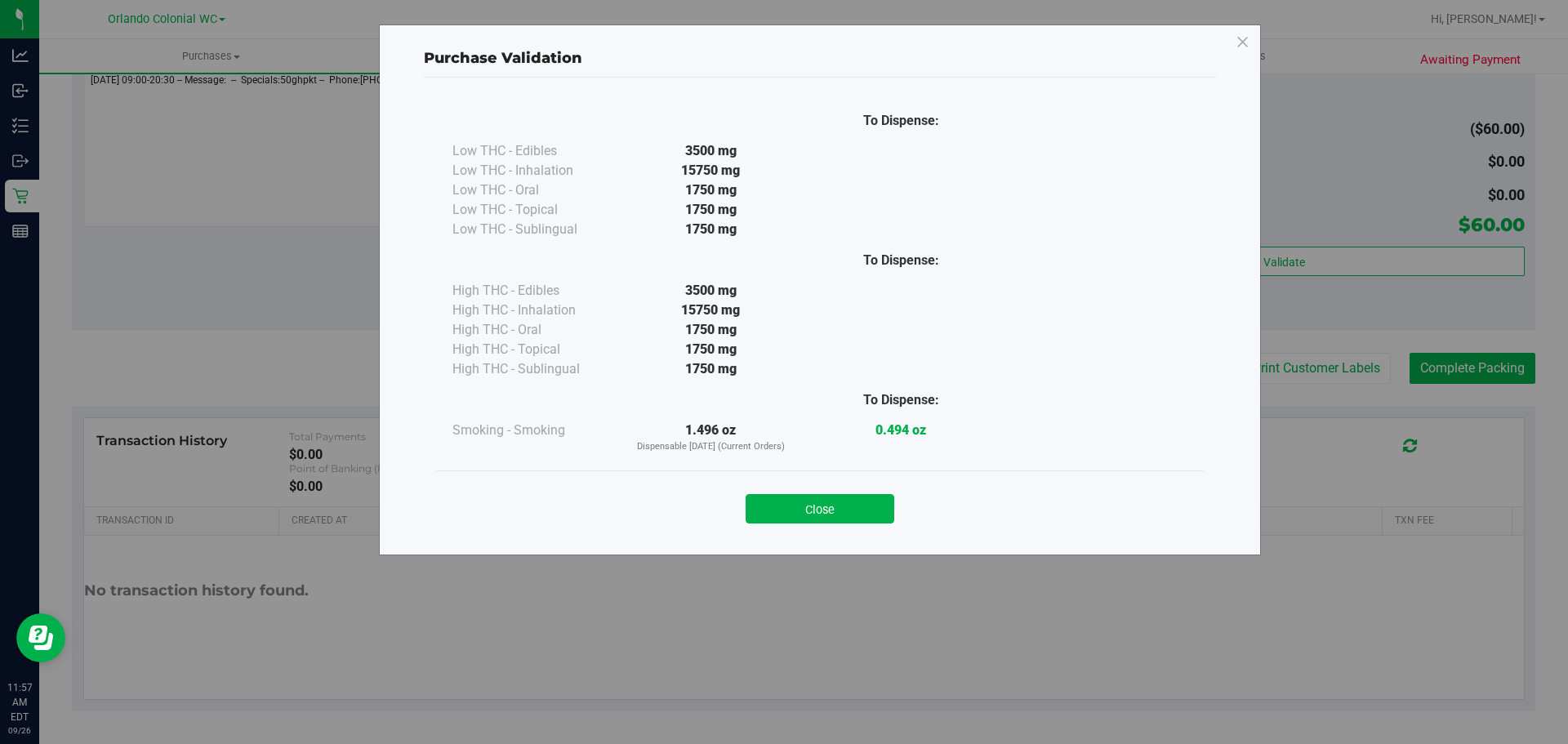
click at [889, 500] on button "Close" at bounding box center [820, 509] width 148 height 29
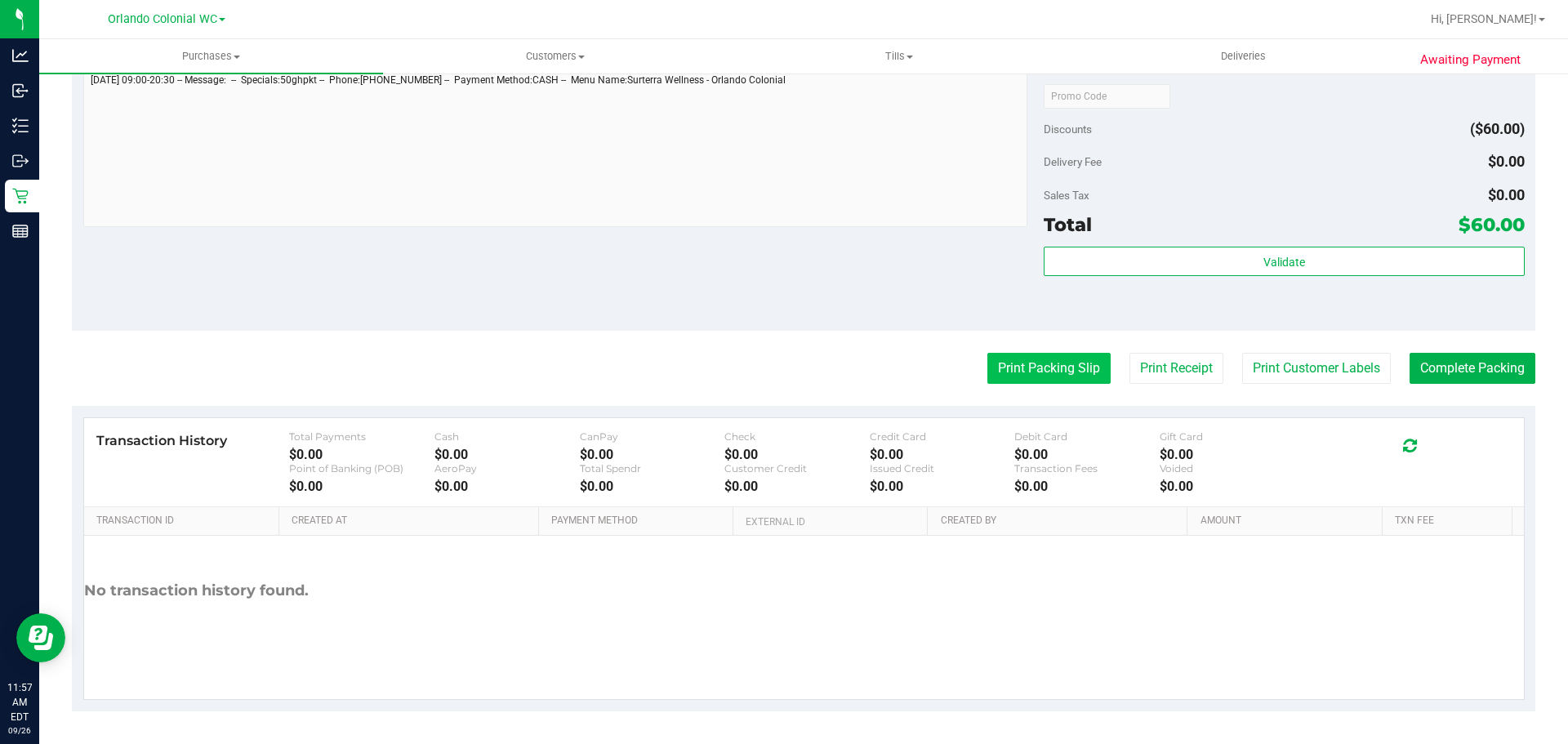
click at [1019, 368] on button "Print Packing Slip" at bounding box center [1048, 369] width 124 height 31
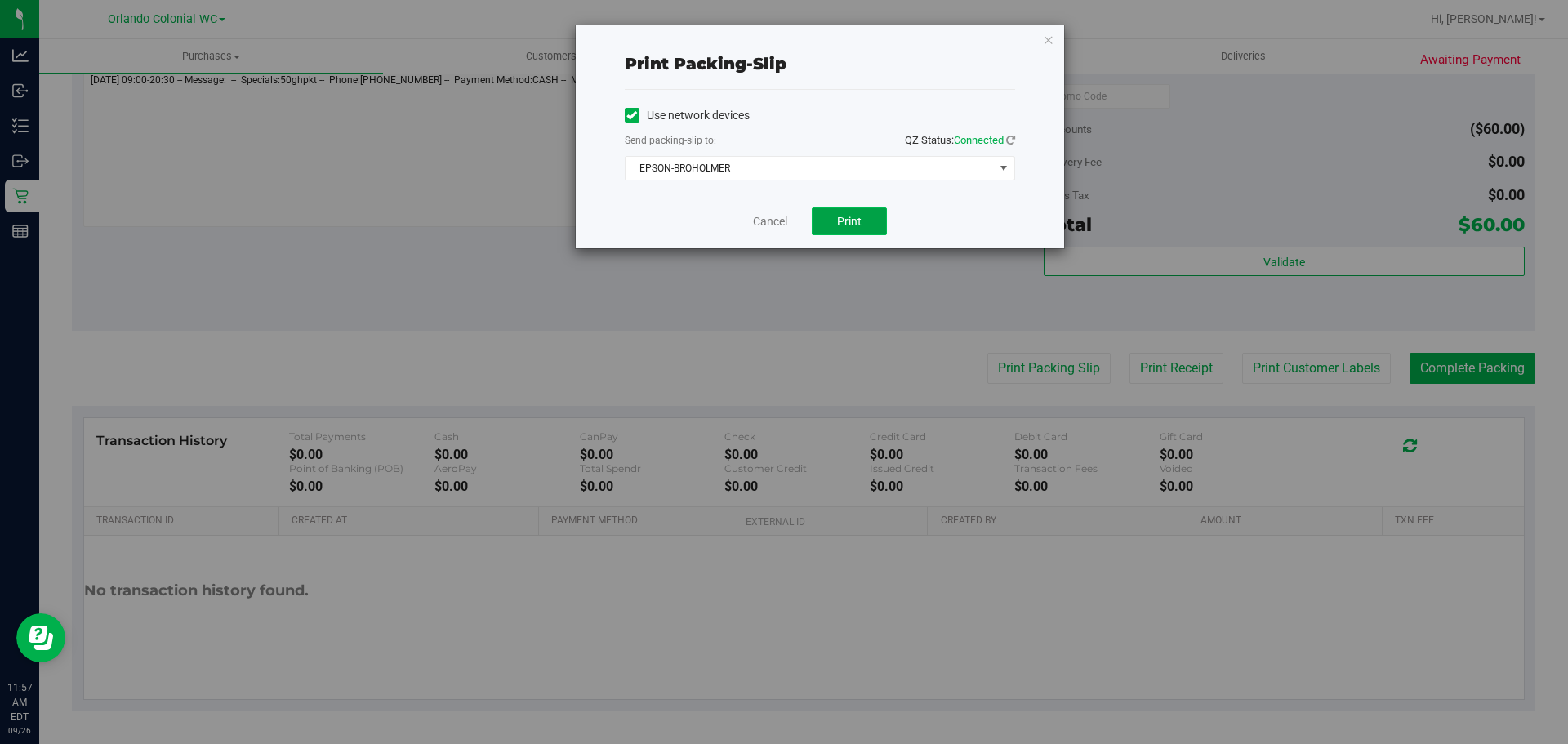
click at [857, 215] on span "Print" at bounding box center [849, 221] width 25 height 13
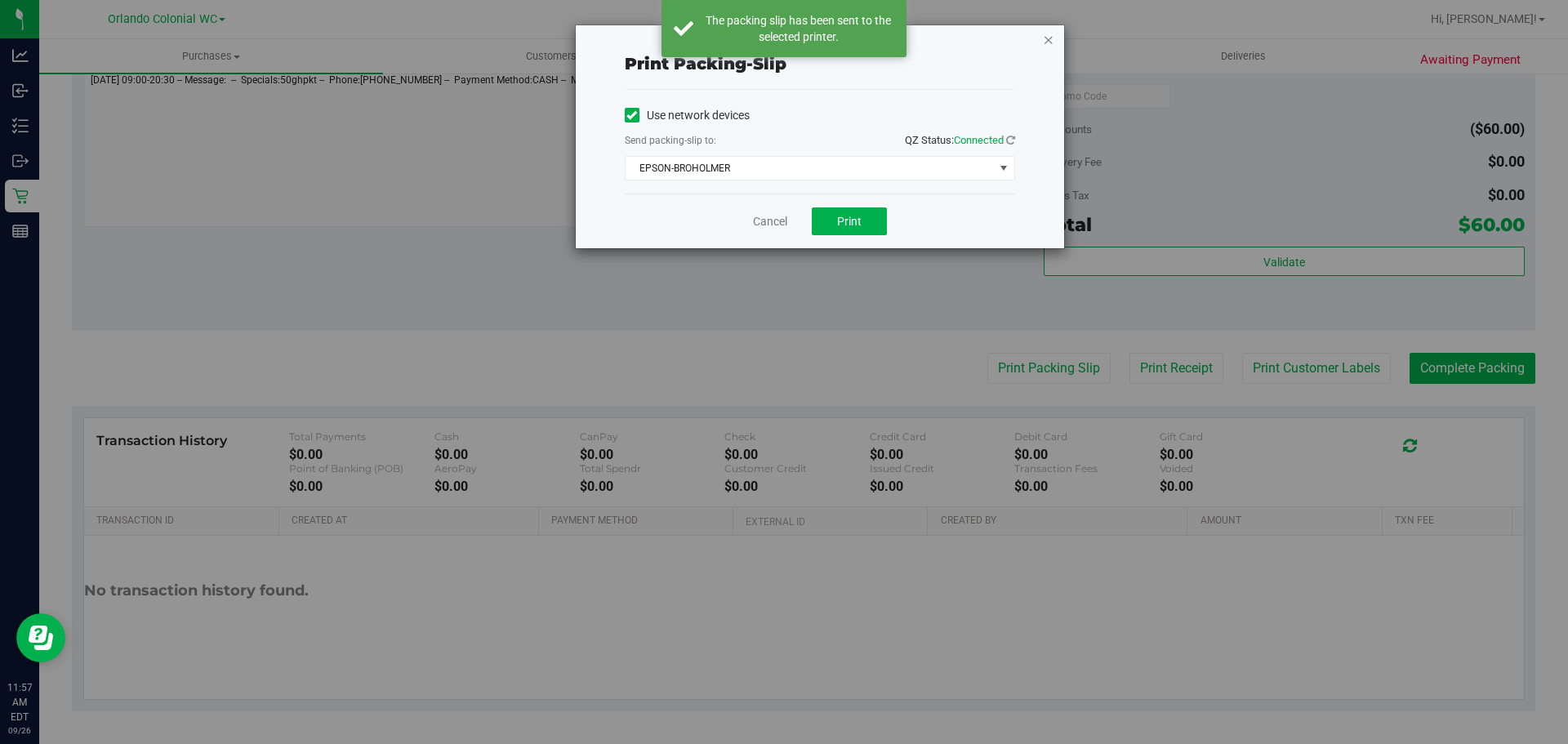
click at [1053, 42] on icon "button" at bounding box center [1048, 38] width 11 height 19
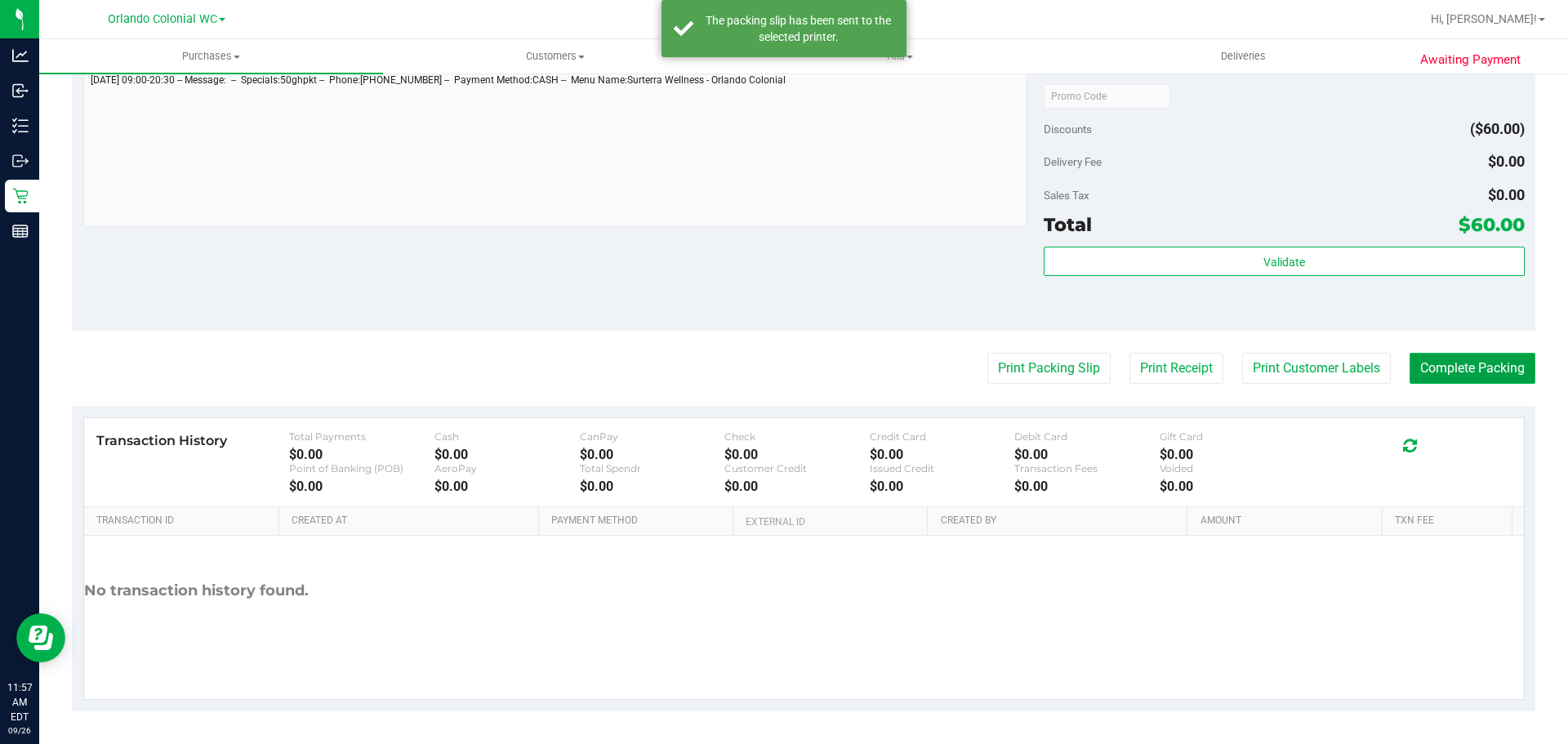
click at [1489, 360] on button "Complete Packing" at bounding box center [1472, 369] width 125 height 31
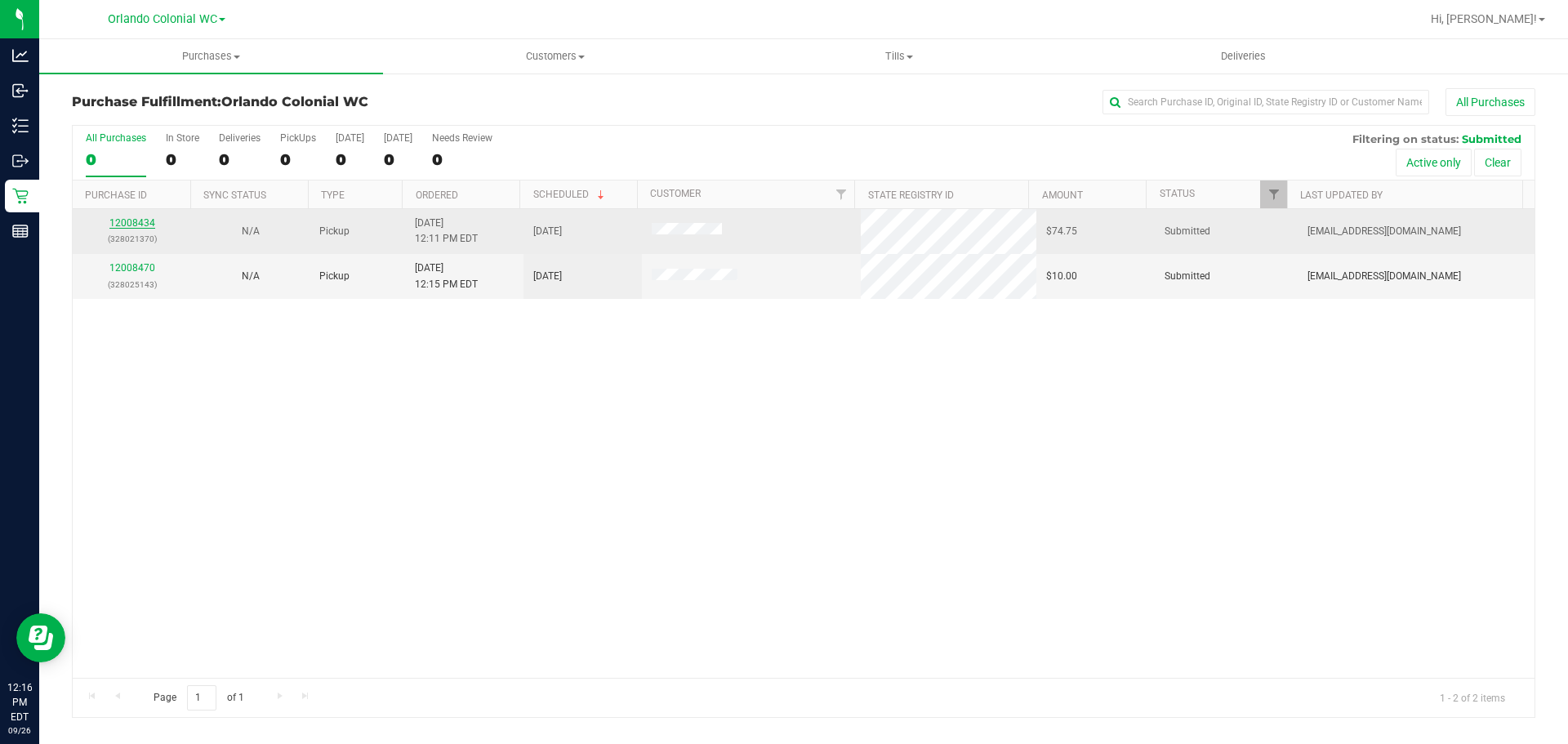
click at [138, 221] on link "12008434" at bounding box center [133, 222] width 46 height 11
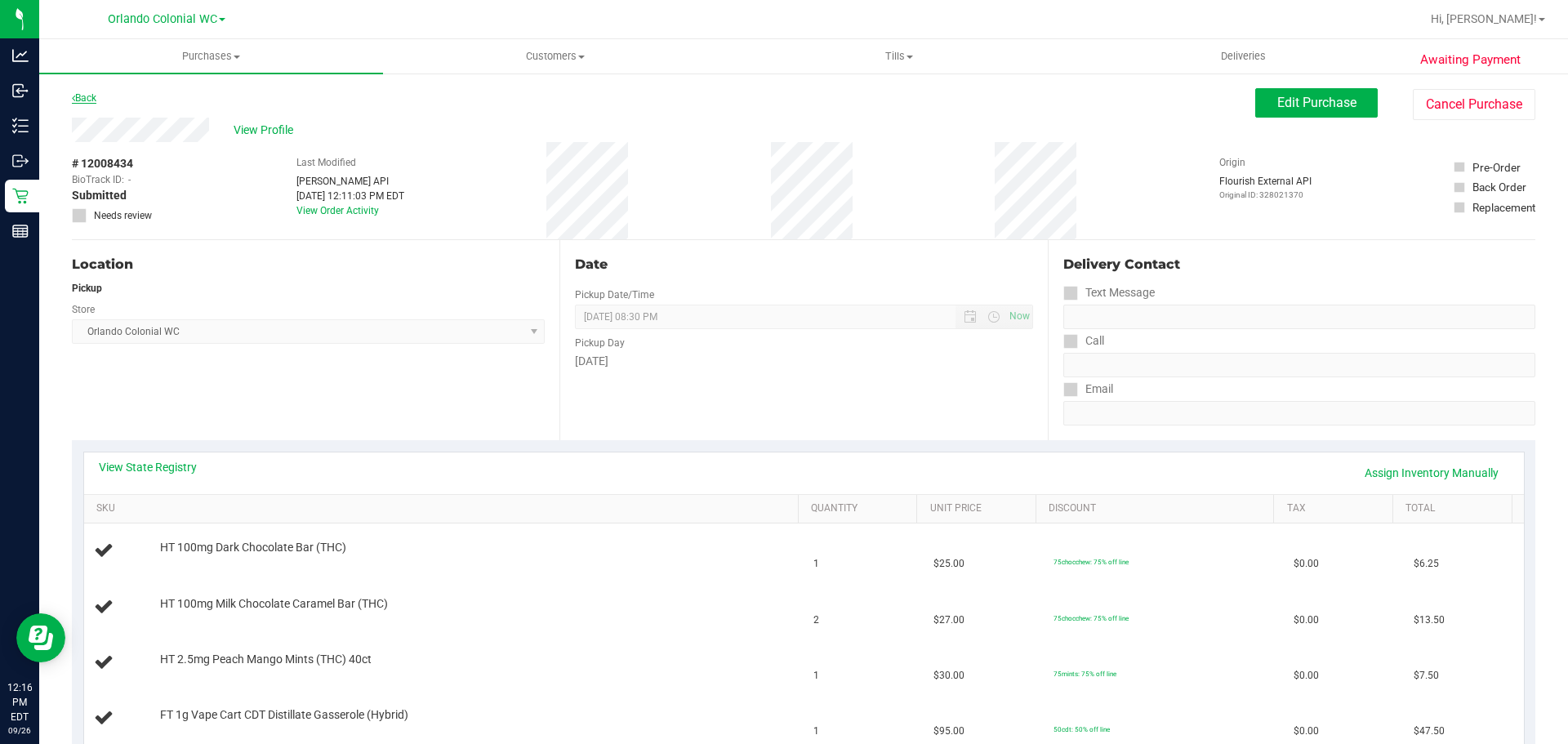
click at [86, 102] on link "Back" at bounding box center [84, 98] width 25 height 11
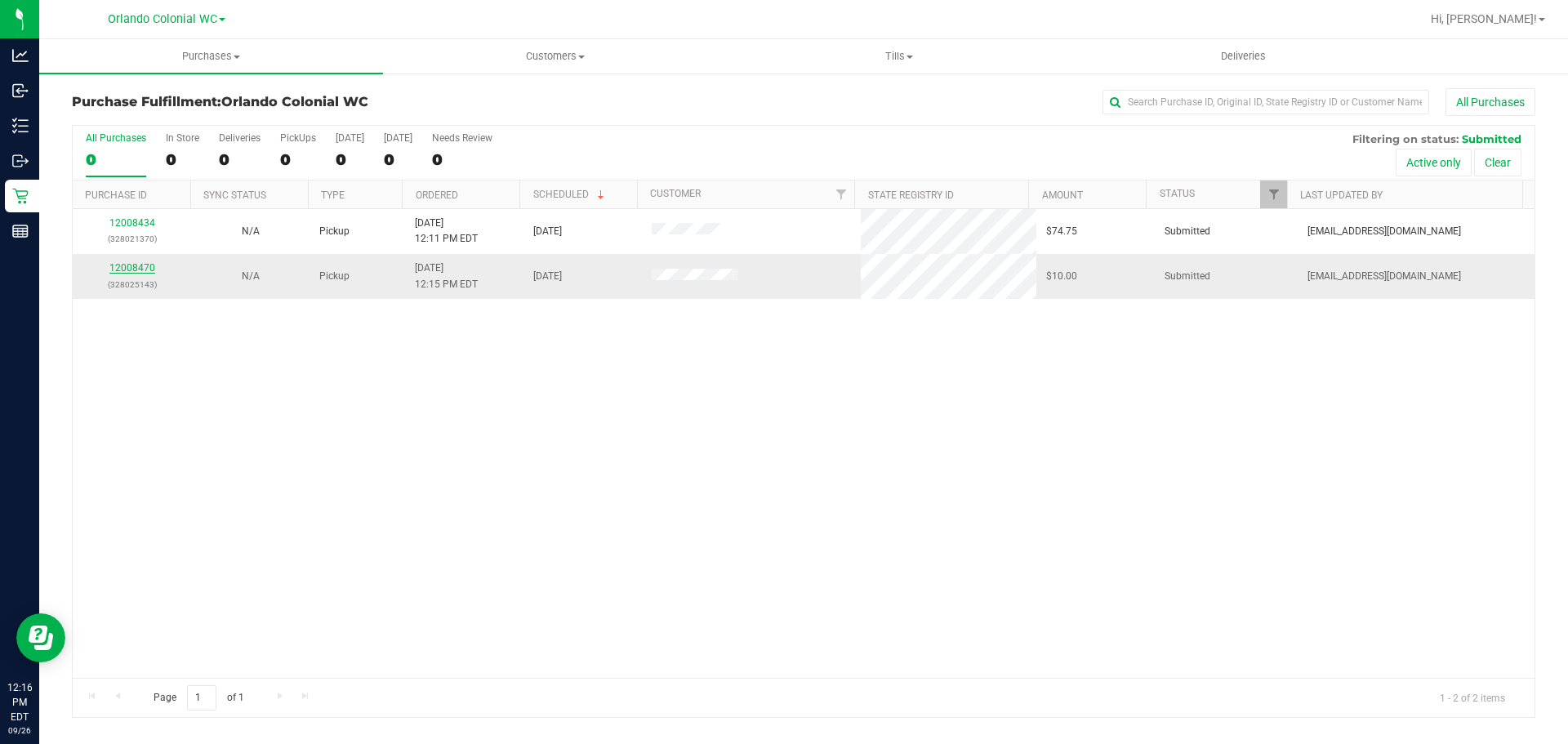
click at [140, 271] on link "12008470" at bounding box center [133, 268] width 46 height 11
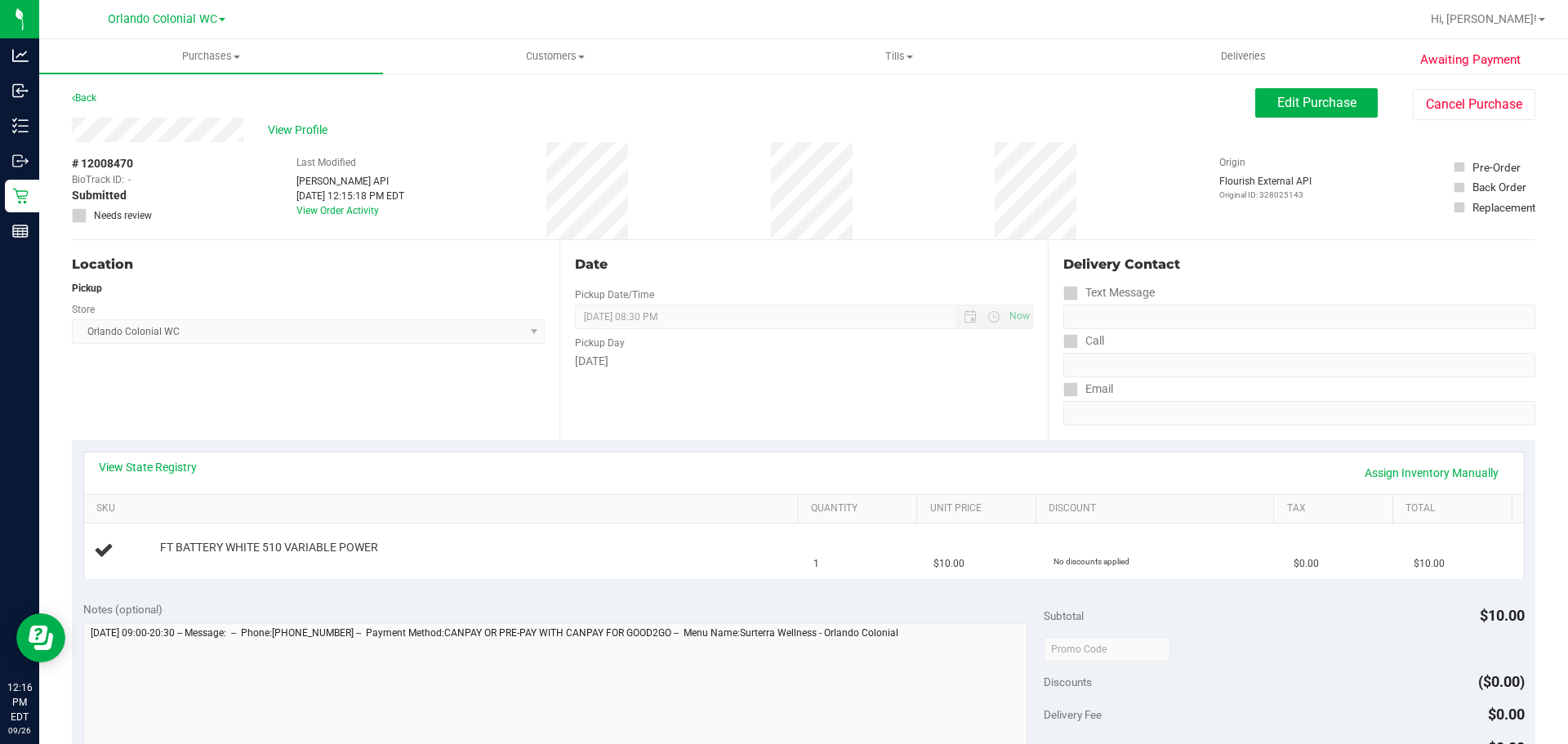
click at [290, 422] on div "Location Pickup Store [GEOGRAPHIC_DATA] Colonial WC Select Store [PERSON_NAME][…" at bounding box center [316, 340] width 488 height 200
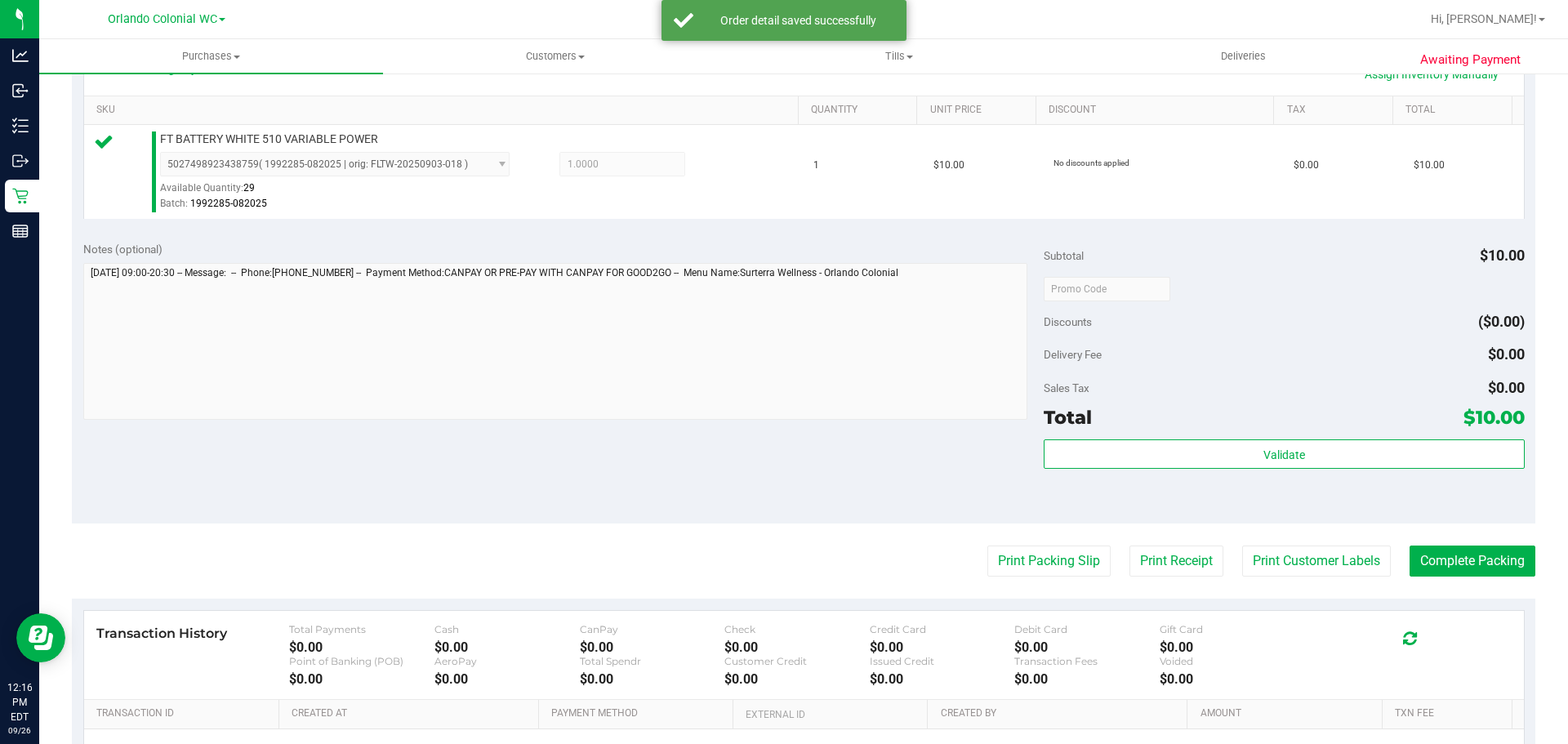
scroll to position [572, 0]
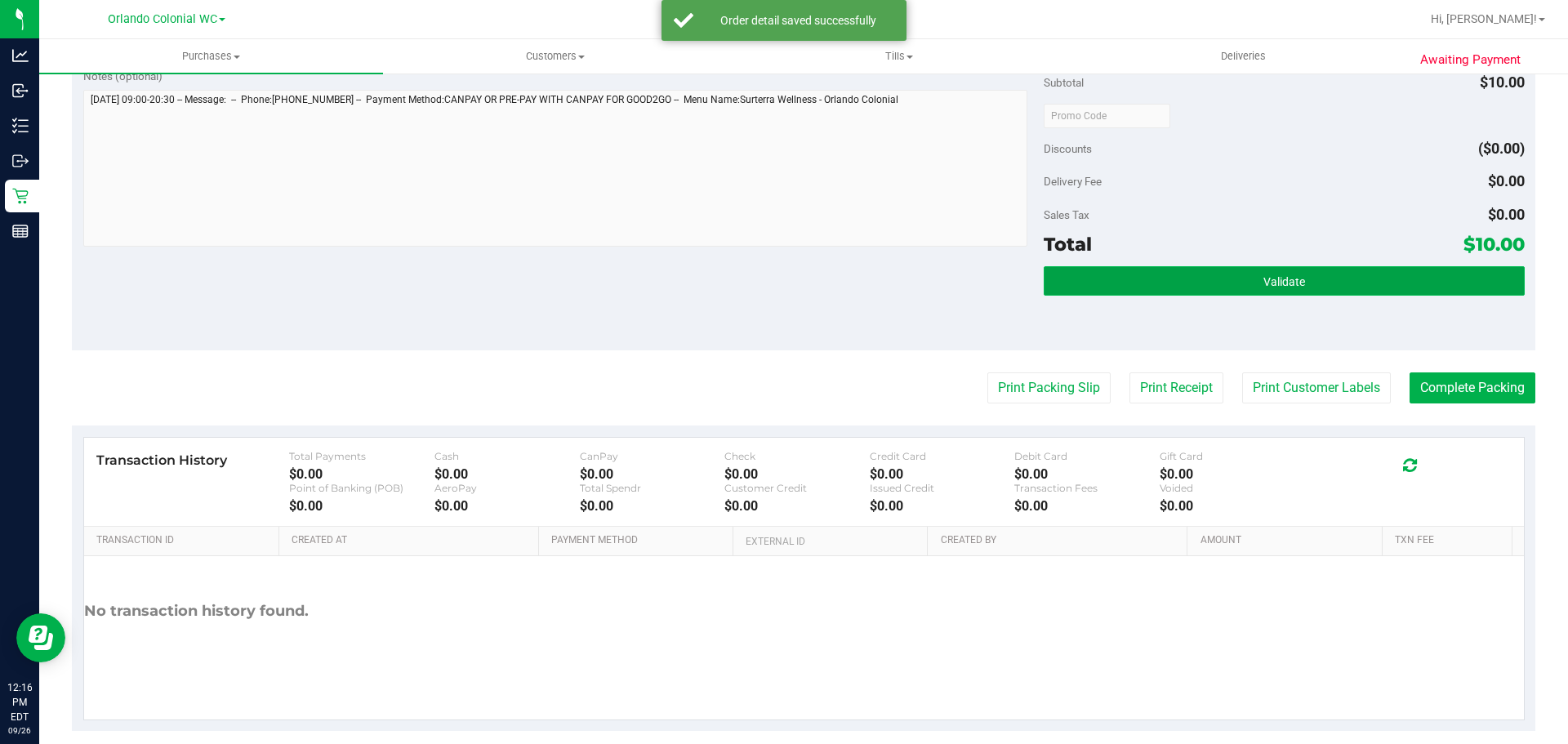
click at [1133, 278] on button "Validate" at bounding box center [1283, 281] width 480 height 29
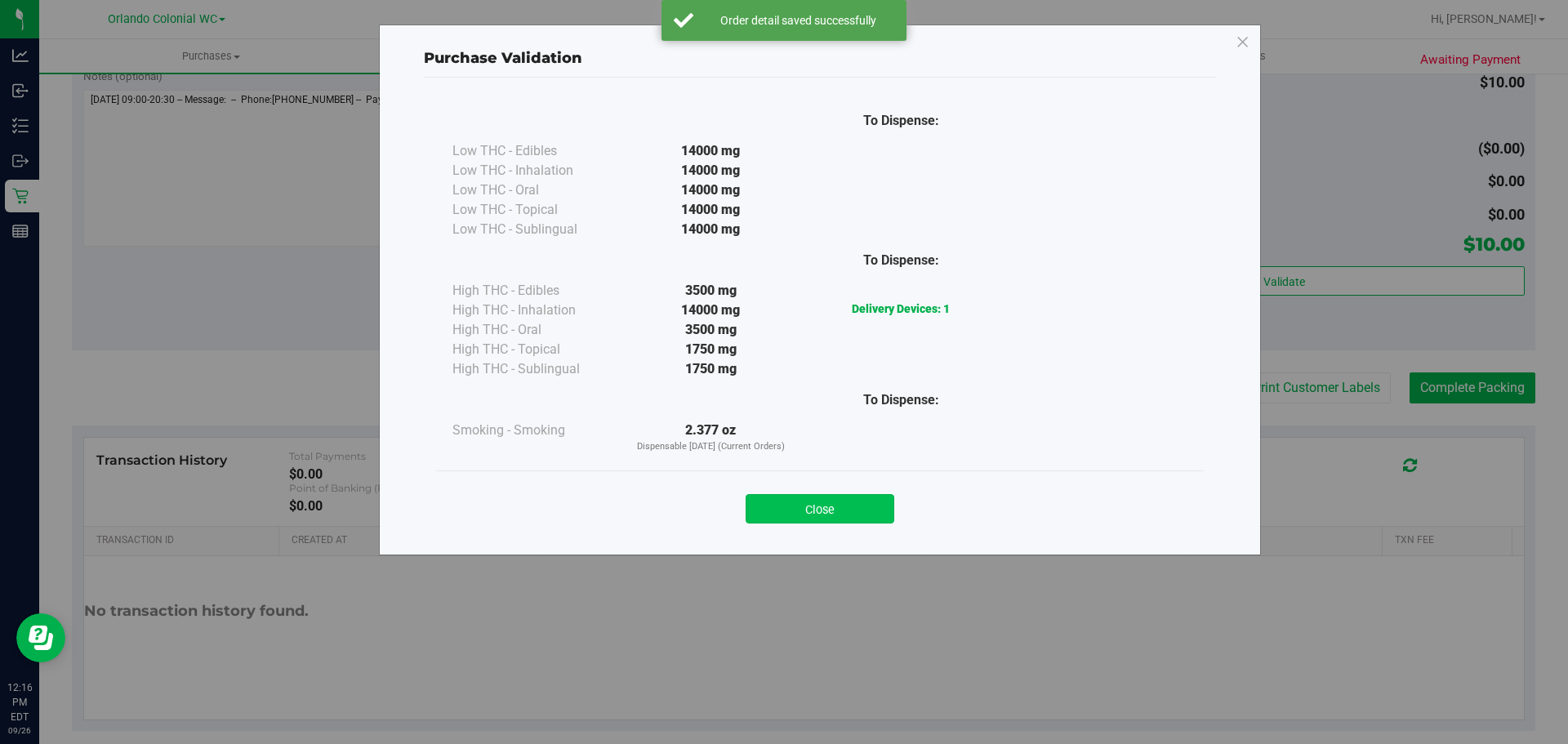
click at [853, 501] on button "Close" at bounding box center [820, 509] width 148 height 29
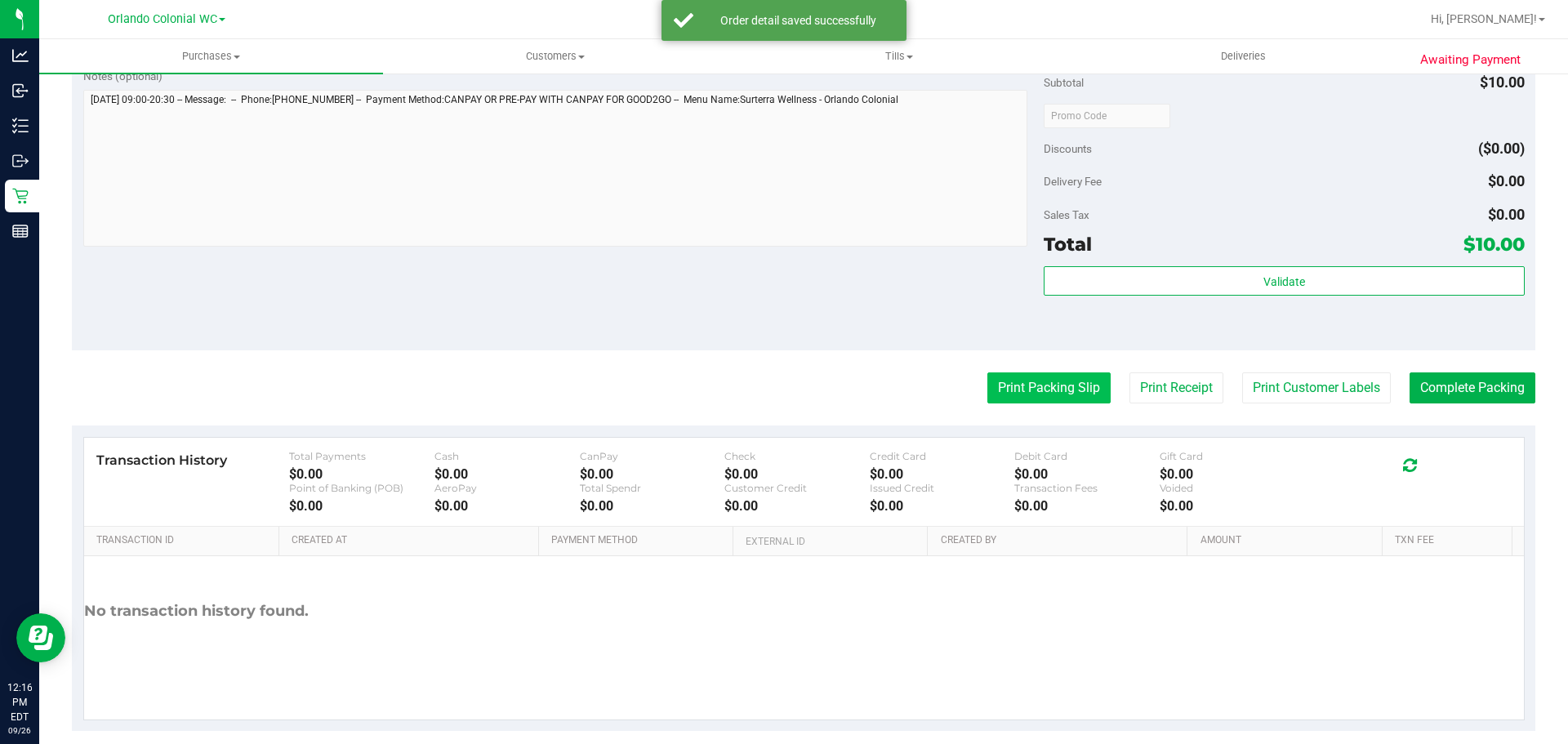
click at [991, 397] on button "Print Packing Slip" at bounding box center [1048, 388] width 124 height 31
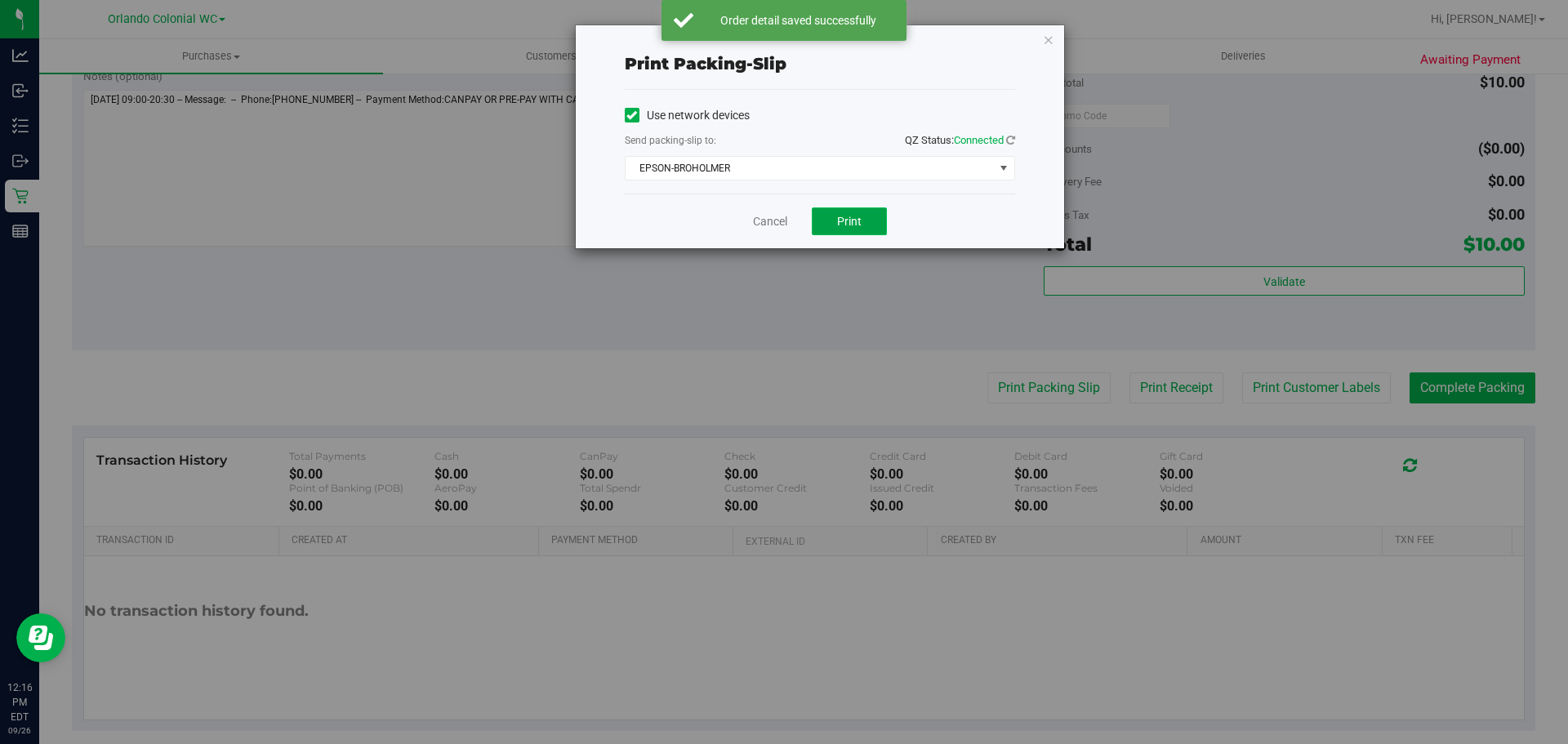
click at [847, 226] on span "Print" at bounding box center [849, 221] width 25 height 13
click at [1047, 40] on icon "button" at bounding box center [1048, 38] width 11 height 19
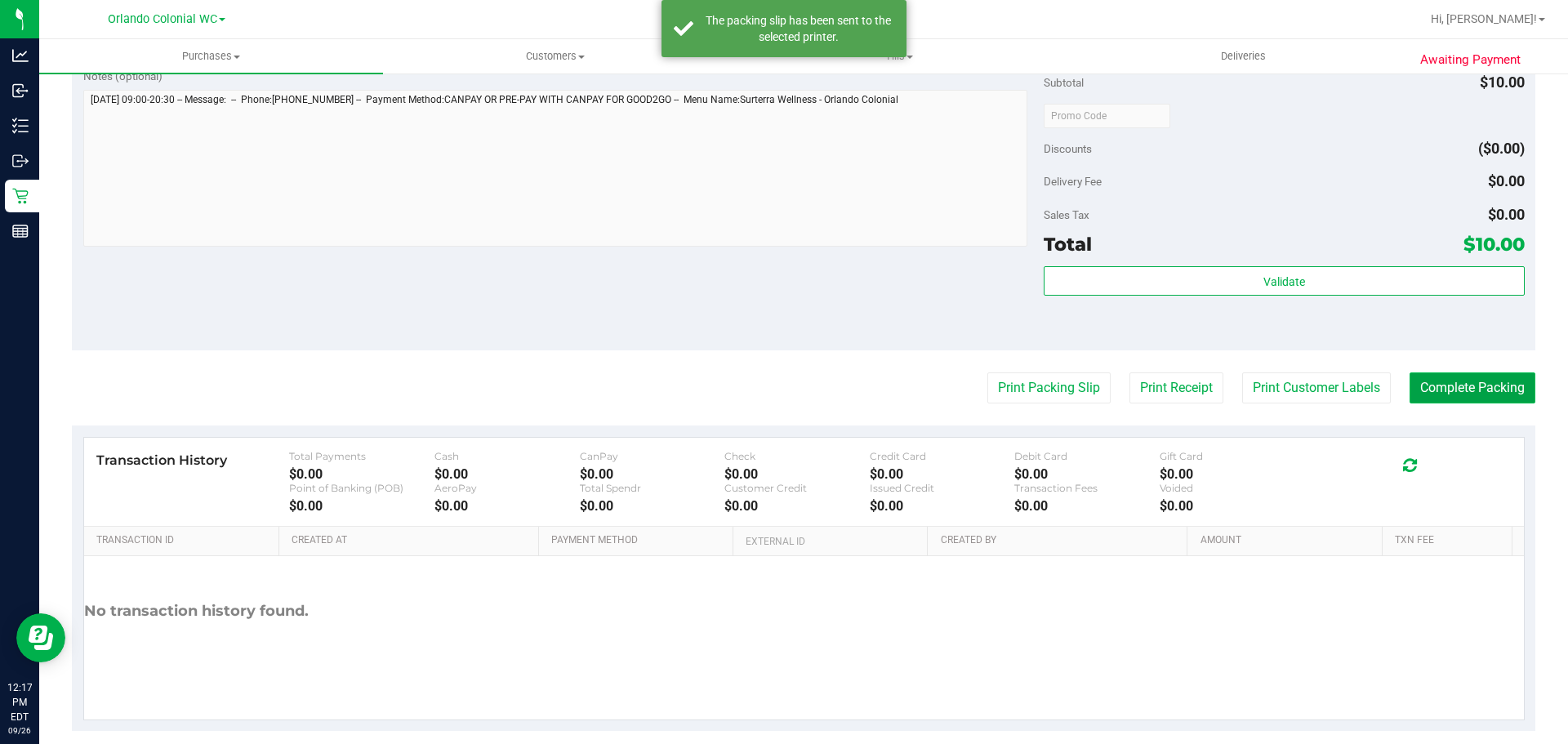
click at [1470, 394] on button "Complete Packing" at bounding box center [1472, 388] width 125 height 31
